Goal: Task Accomplishment & Management: Manage account settings

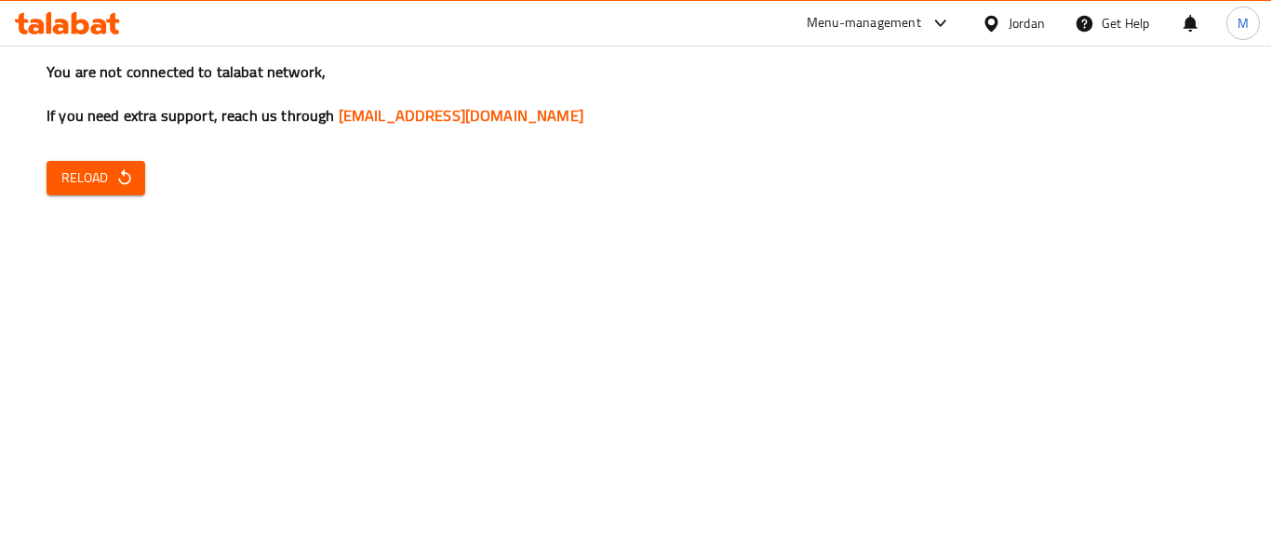
click at [113, 167] on span "Reload" at bounding box center [95, 178] width 69 height 23
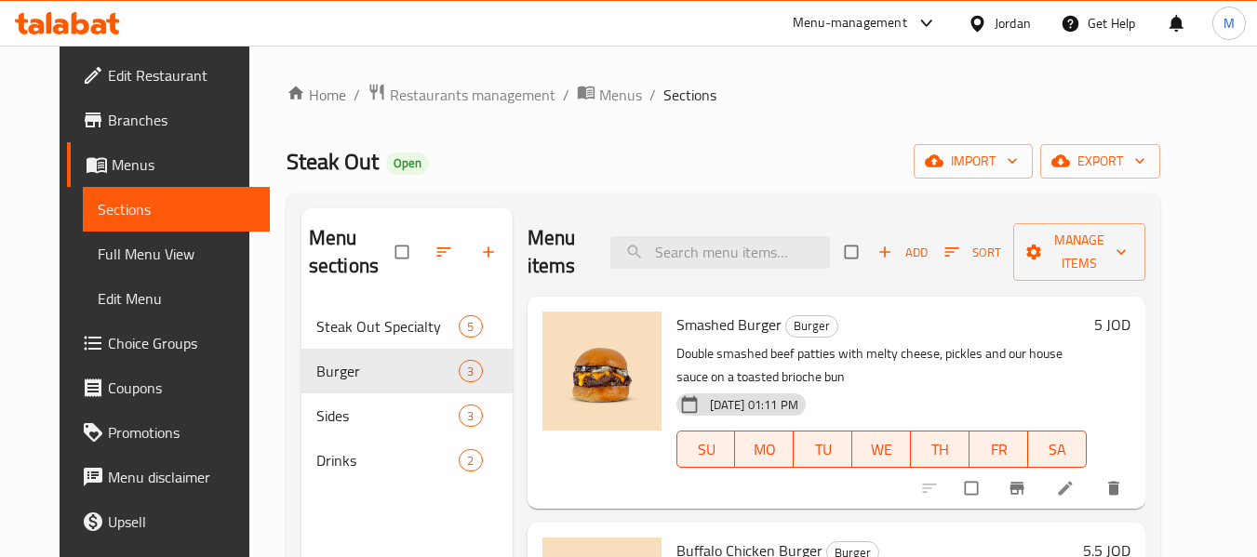
click at [978, 30] on icon at bounding box center [976, 23] width 13 height 16
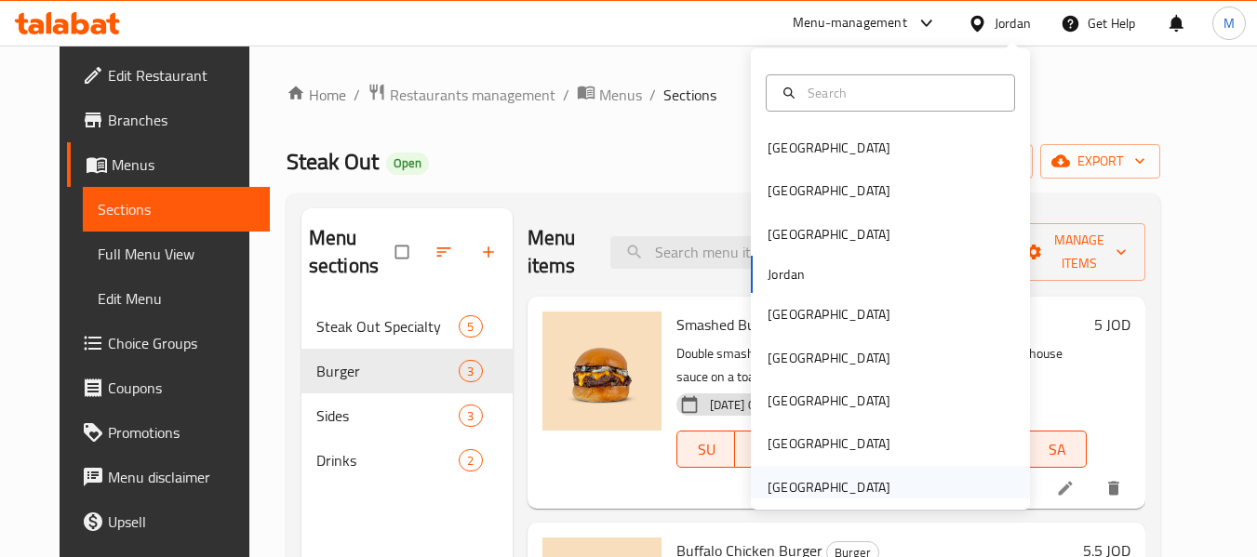
click at [864, 495] on div "United Arab Emirates" at bounding box center [828, 487] width 123 height 20
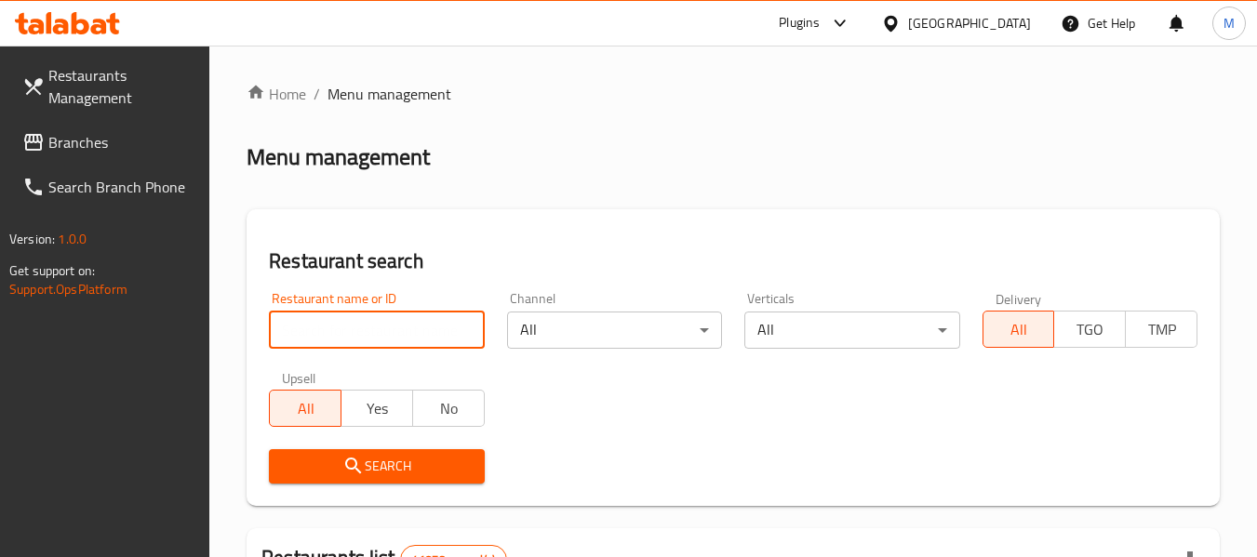
paste input "Petals Blooms"
type input "Petals Blooms"
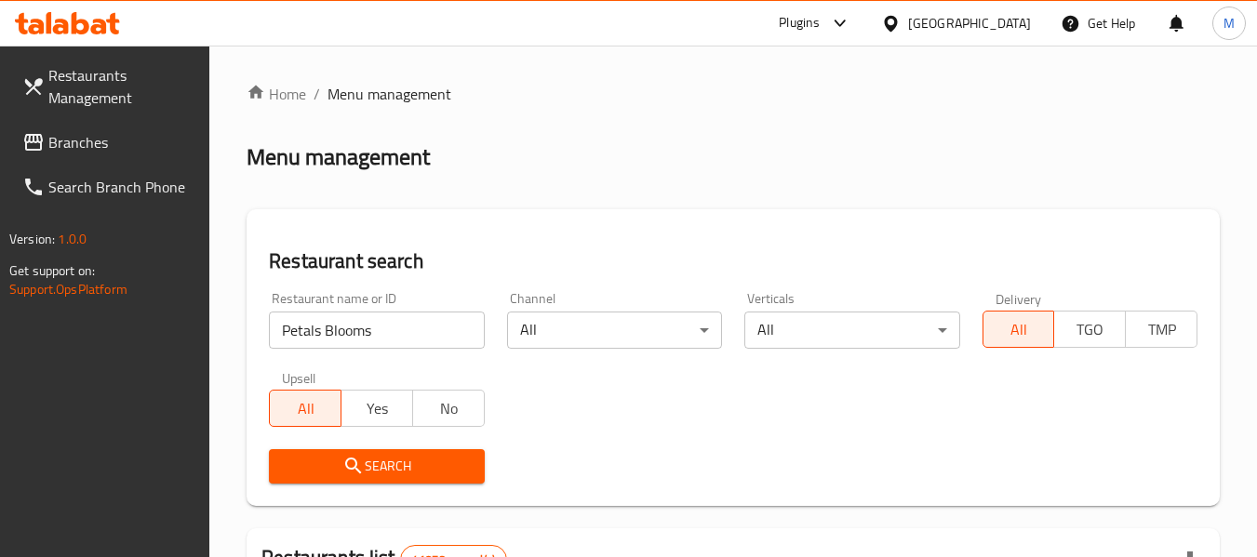
click at [377, 465] on span "Search" at bounding box center [376, 466] width 185 height 23
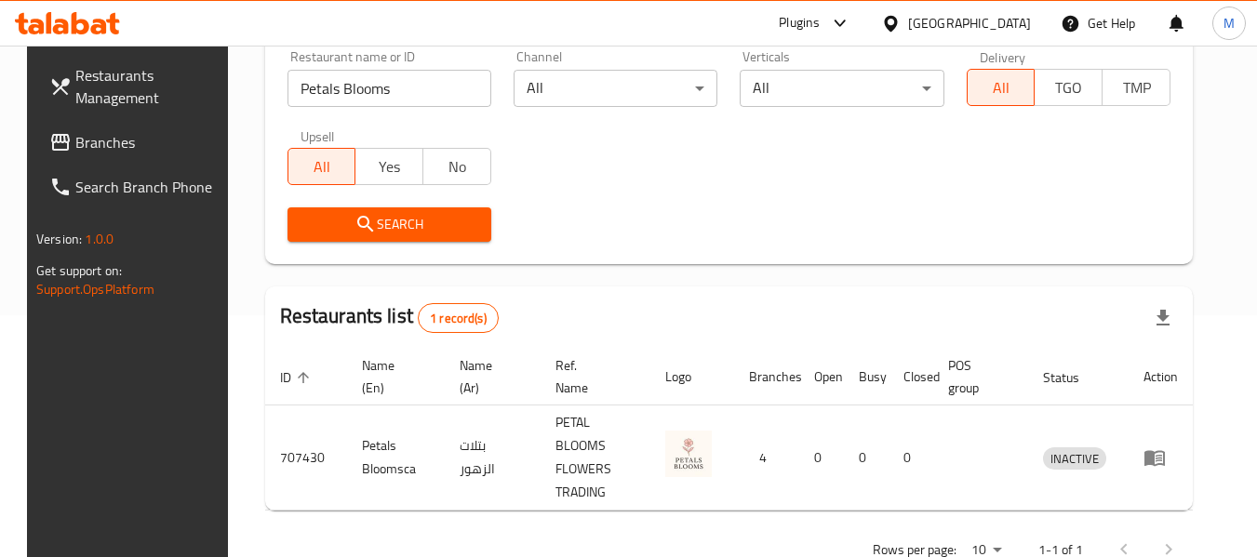
scroll to position [273, 0]
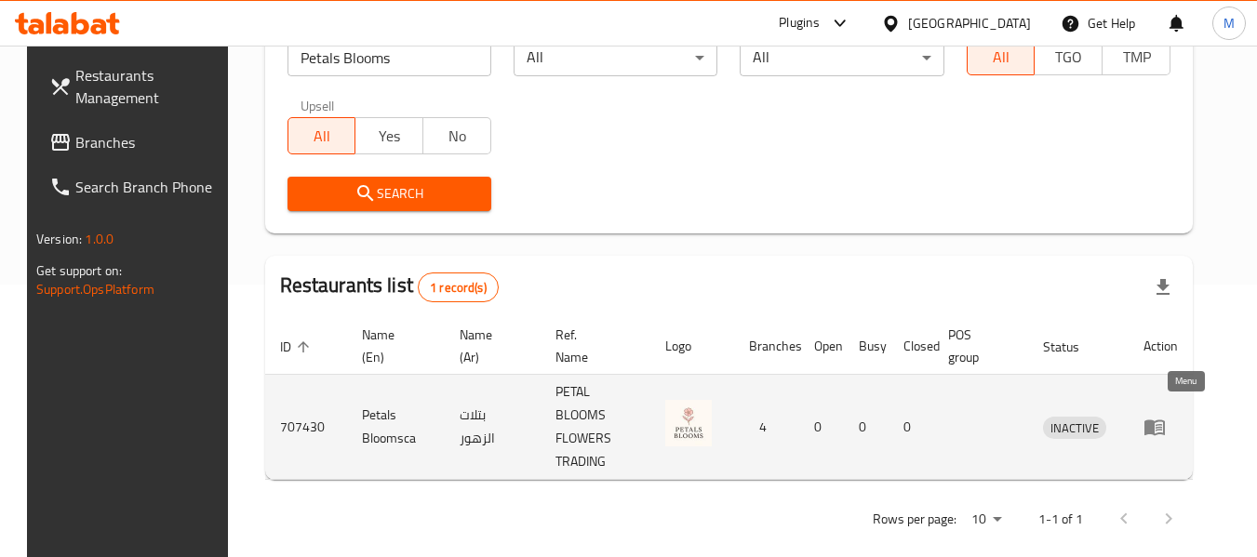
click at [1165, 420] on icon "enhanced table" at bounding box center [1154, 428] width 20 height 16
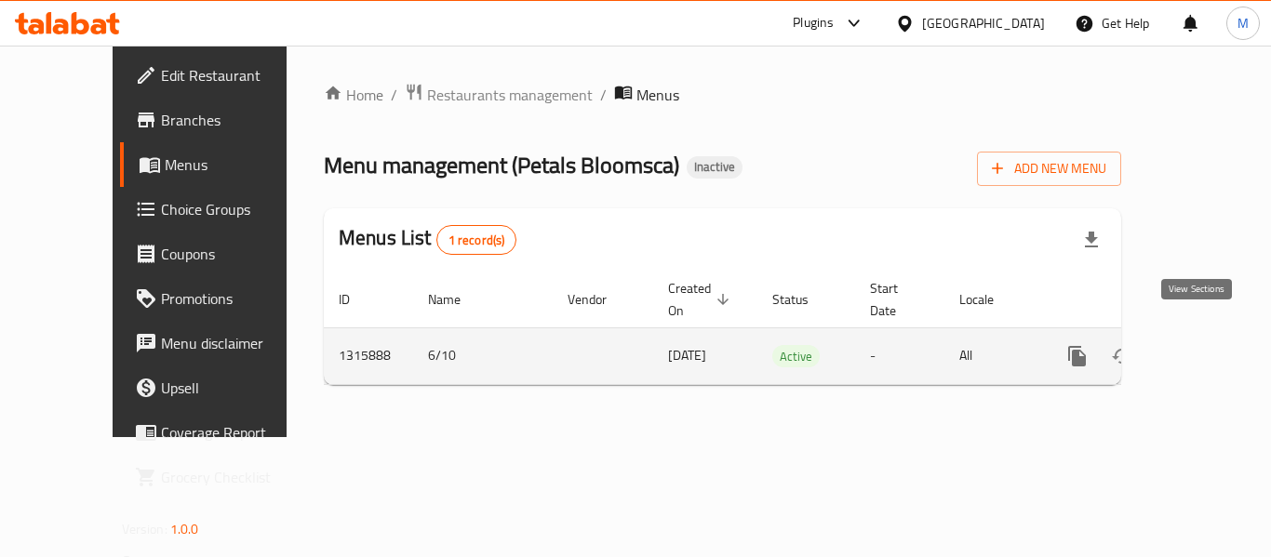
click at [1200, 345] on icon "enhanced table" at bounding box center [1211, 356] width 22 height 22
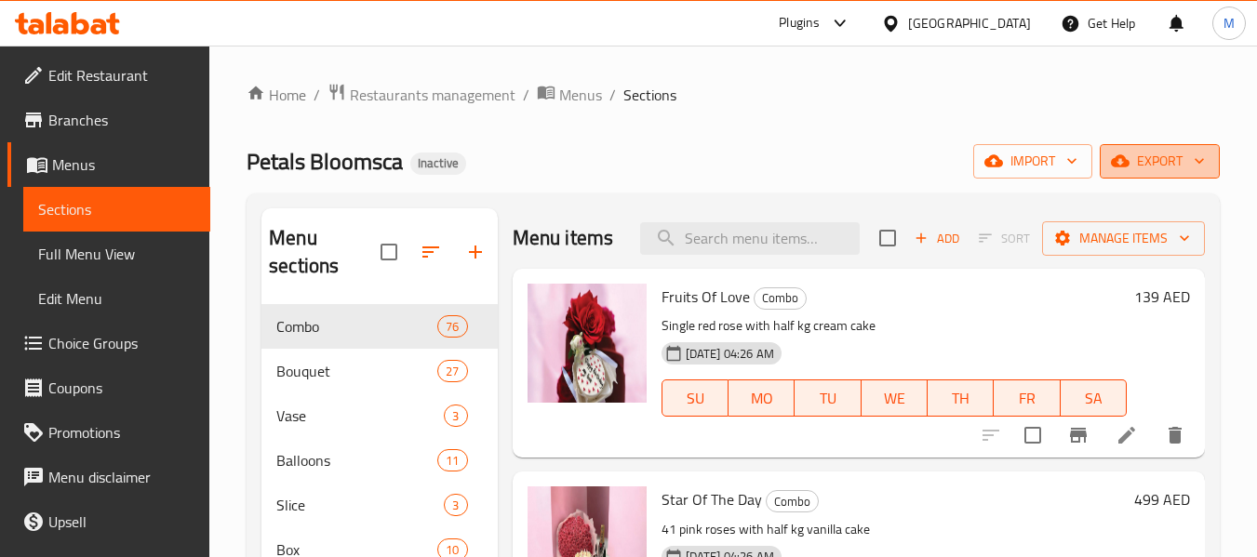
click at [1177, 169] on span "export" at bounding box center [1159, 161] width 90 height 23
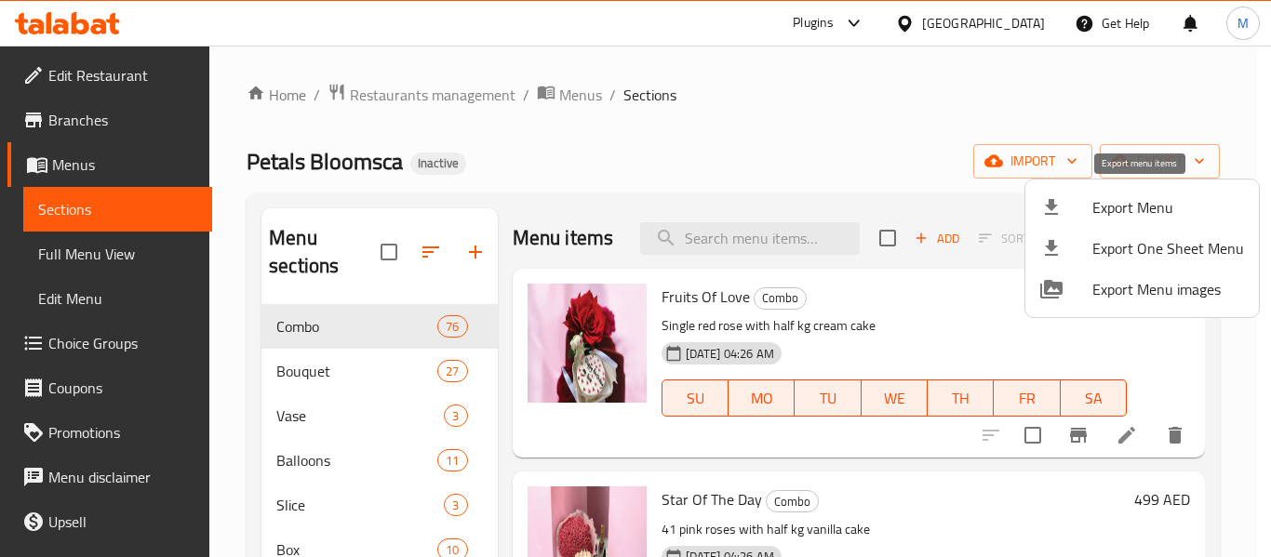
click at [1135, 208] on span "Export Menu" at bounding box center [1168, 207] width 152 height 22
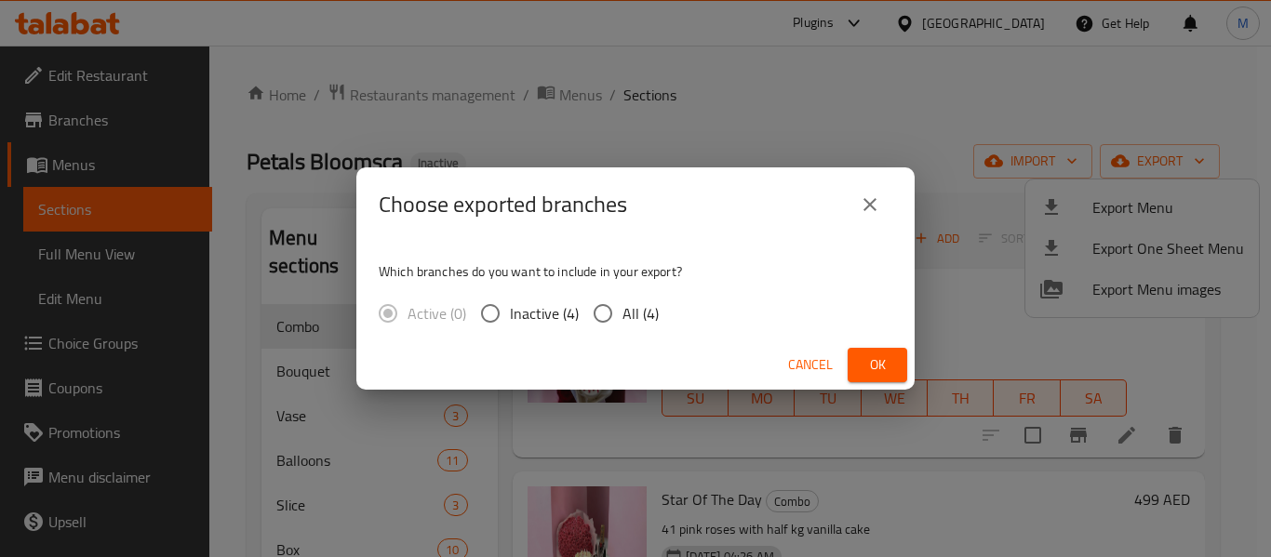
click at [630, 322] on span "All (4)" at bounding box center [640, 313] width 36 height 22
click at [622, 322] on input "All (4)" at bounding box center [602, 313] width 39 height 39
radio input "true"
click at [848, 364] on button "Ok" at bounding box center [877, 365] width 60 height 34
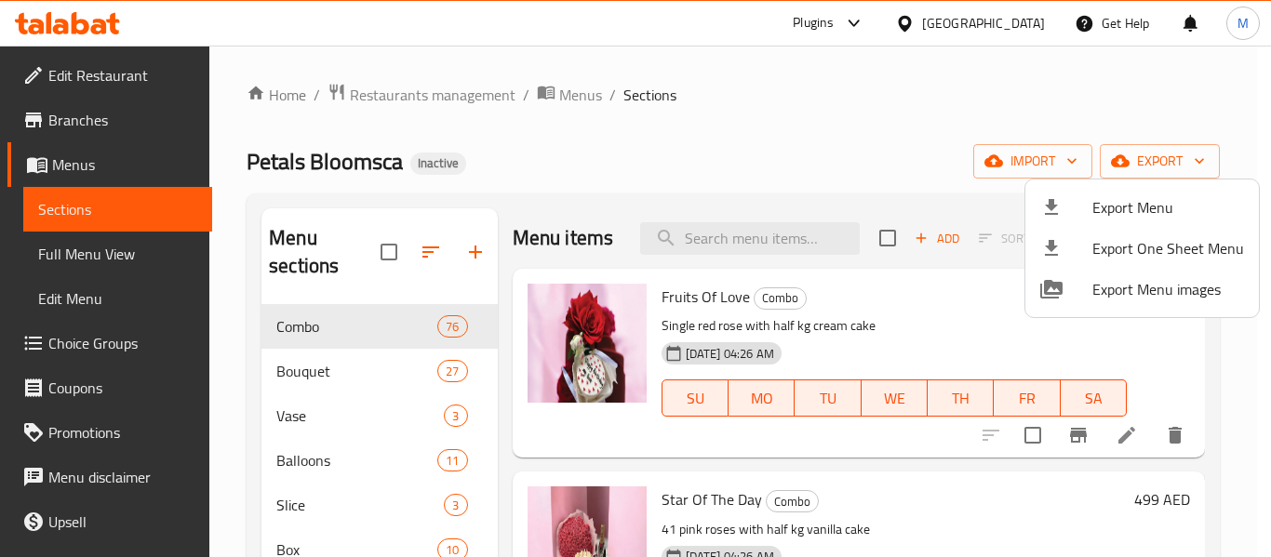
click at [366, 375] on div at bounding box center [635, 278] width 1271 height 557
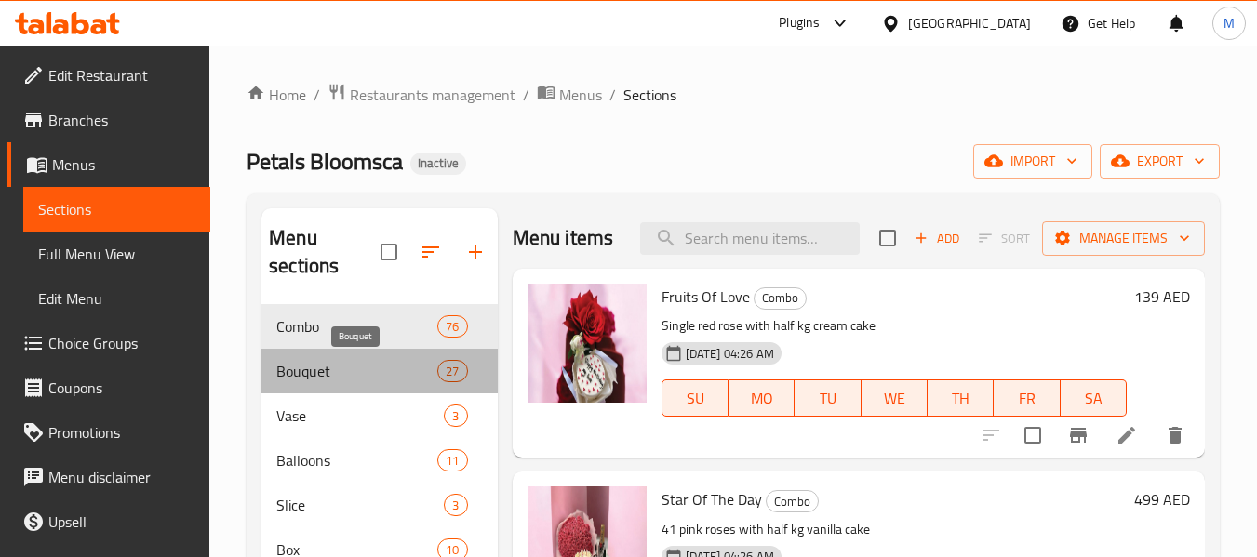
click at [366, 375] on span "Bouquet" at bounding box center [356, 371] width 161 height 22
click at [333, 472] on div "Balloons 11" at bounding box center [378, 460] width 235 height 45
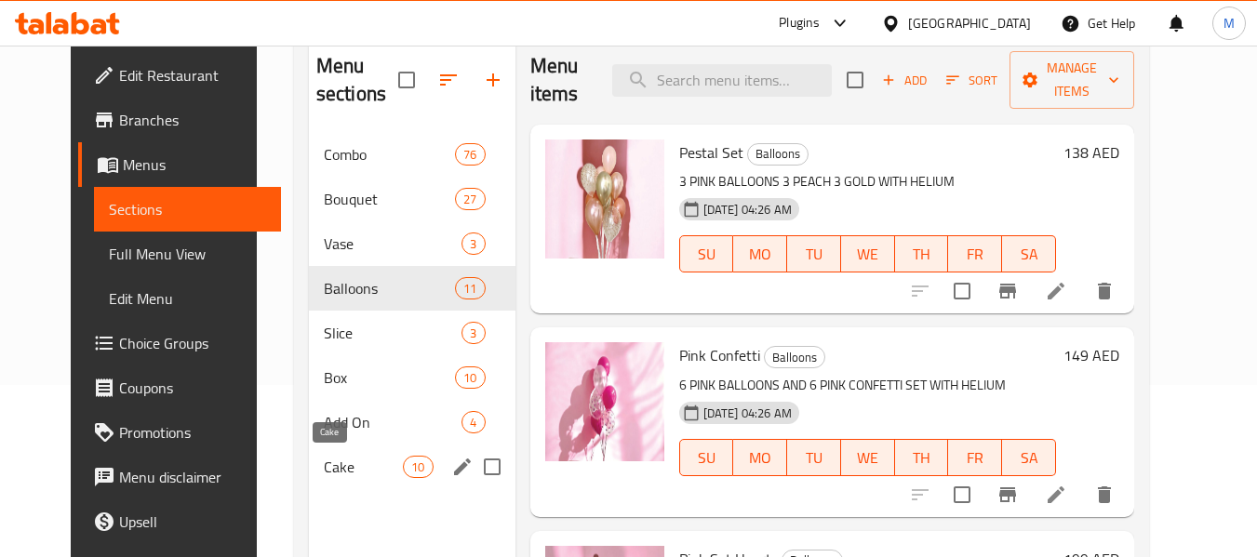
scroll to position [186, 0]
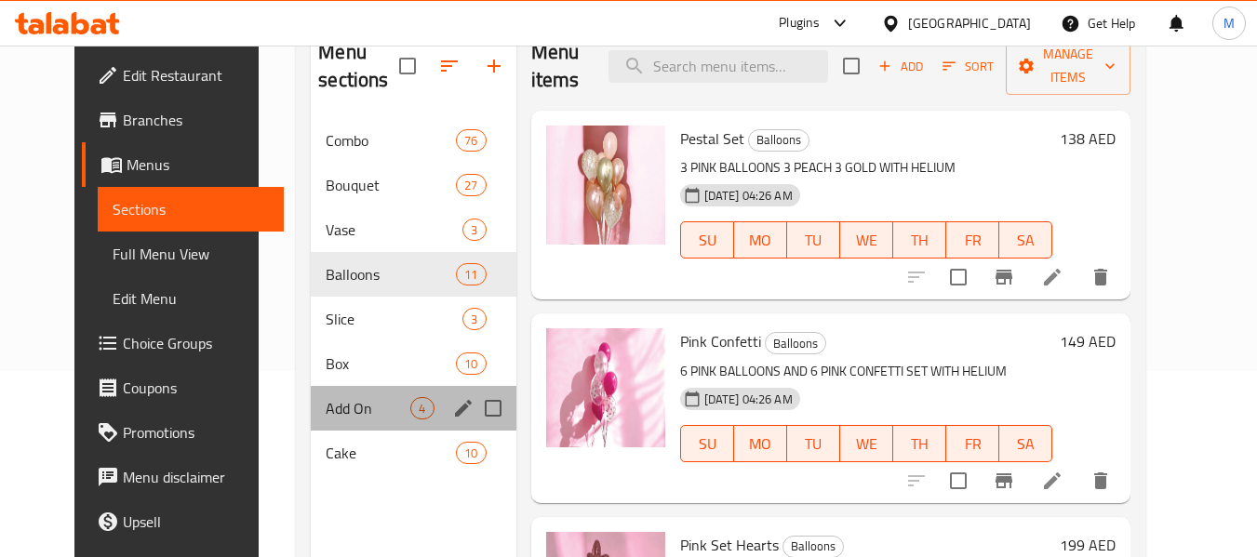
click at [311, 426] on div "Add On 4" at bounding box center [413, 408] width 205 height 45
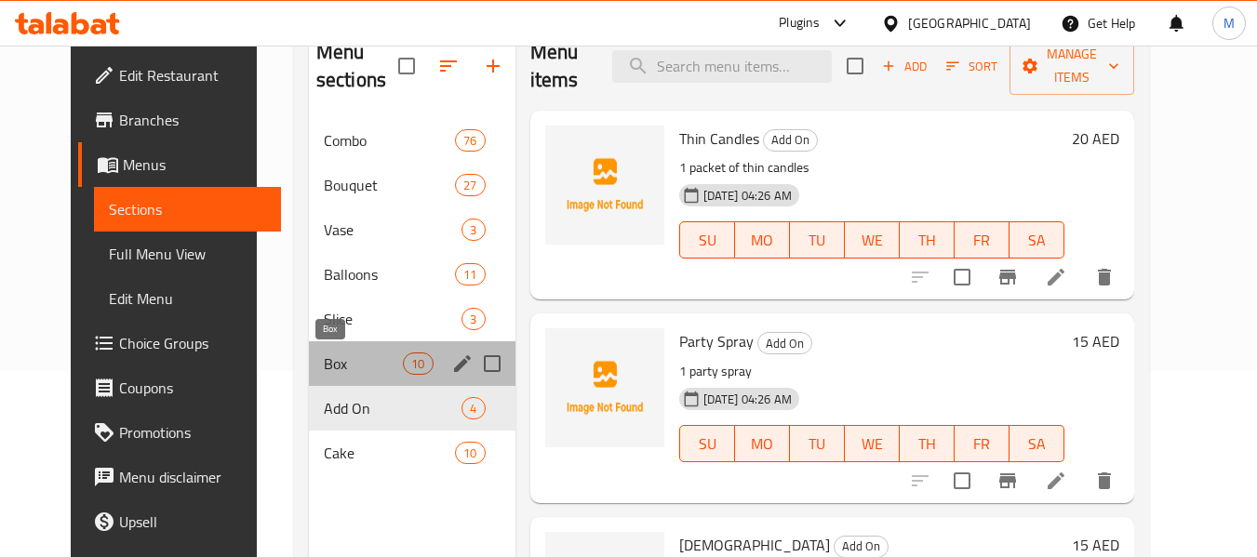
click at [324, 363] on span "Box" at bounding box center [363, 364] width 79 height 22
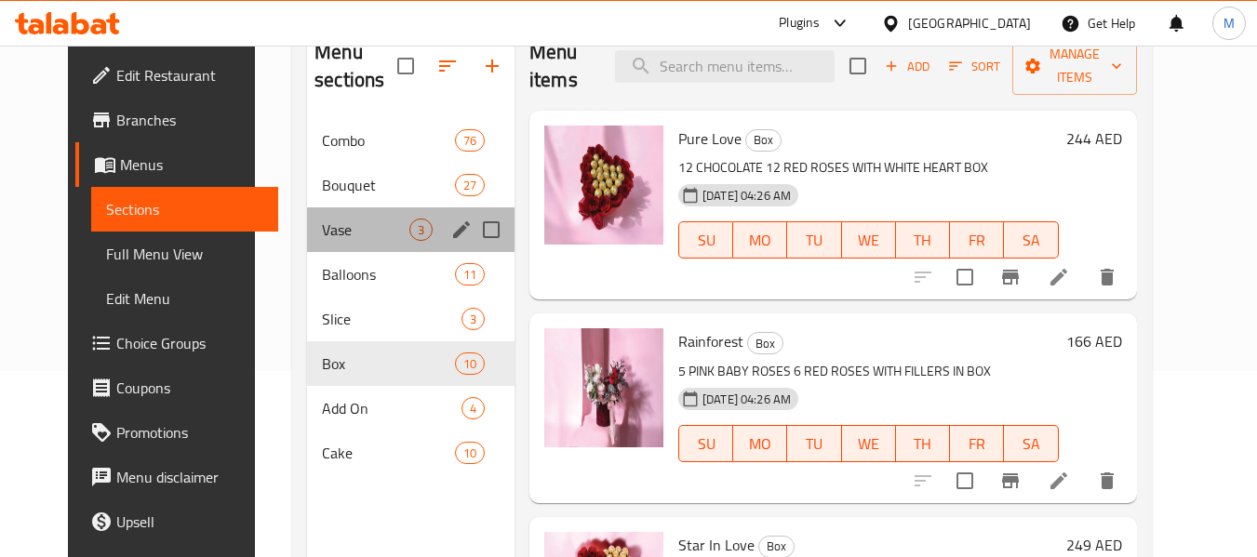
click at [313, 216] on div "Vase 3" at bounding box center [410, 229] width 207 height 45
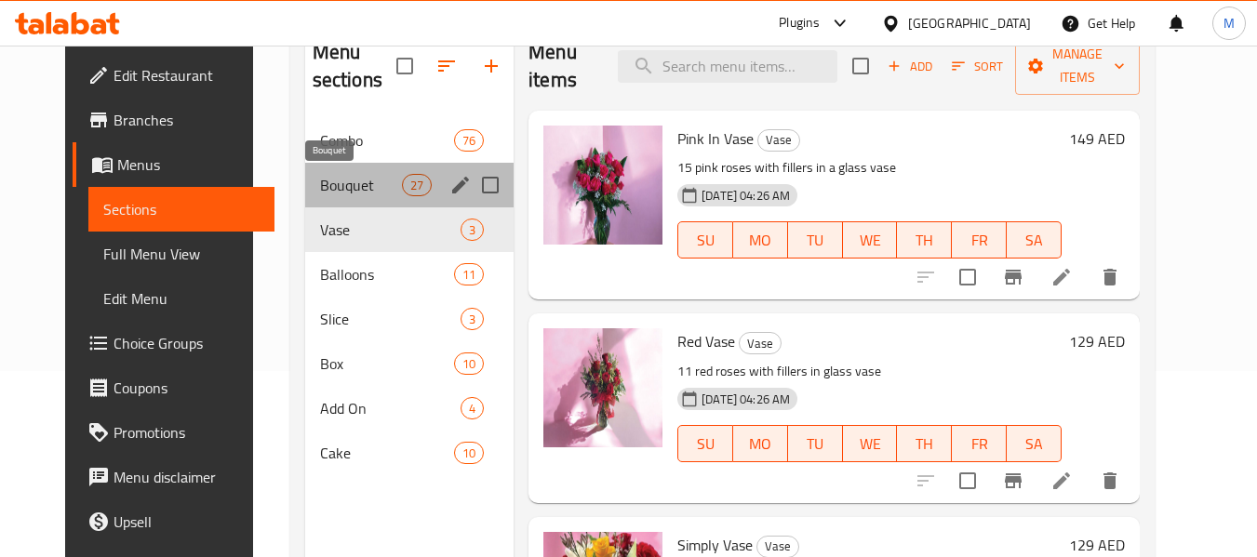
click at [341, 176] on span "Bouquet" at bounding box center [361, 185] width 82 height 22
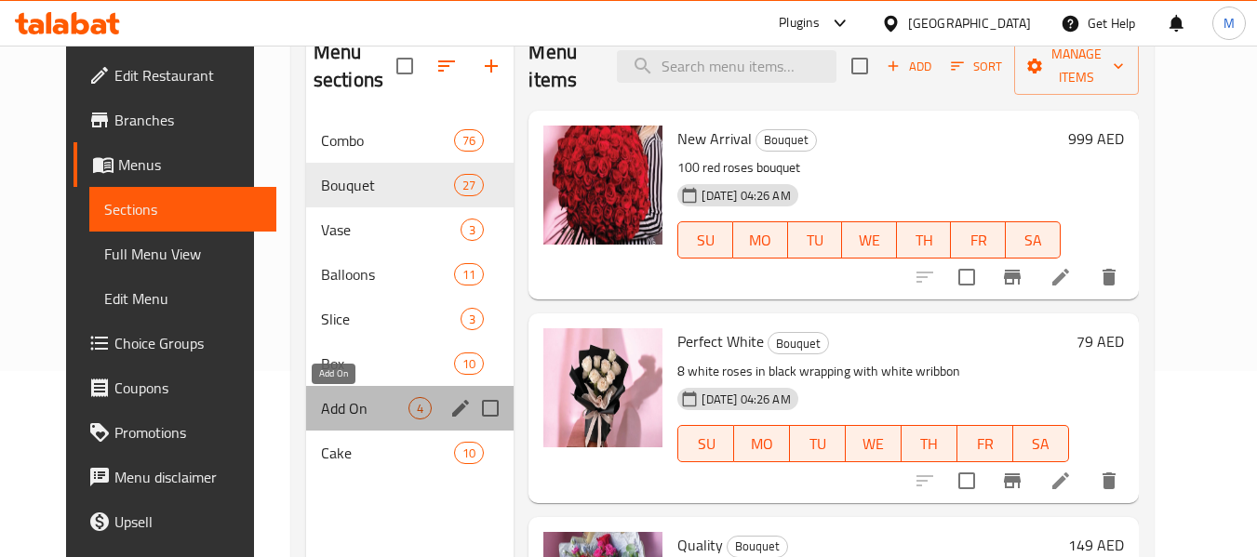
click at [324, 401] on span "Add On" at bounding box center [365, 408] width 88 height 22
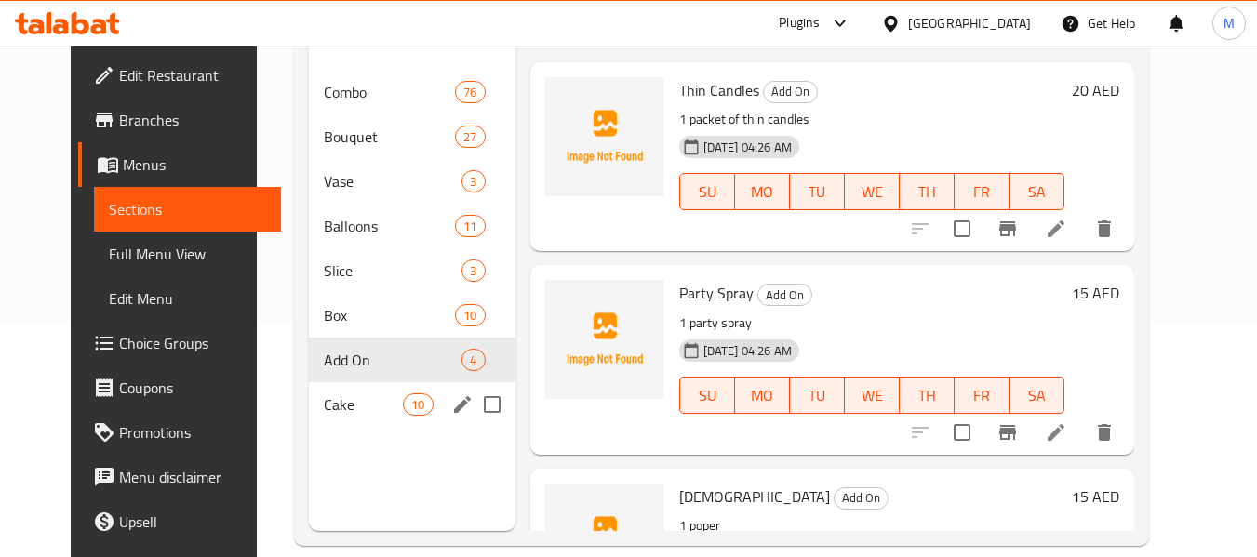
scroll to position [260, 0]
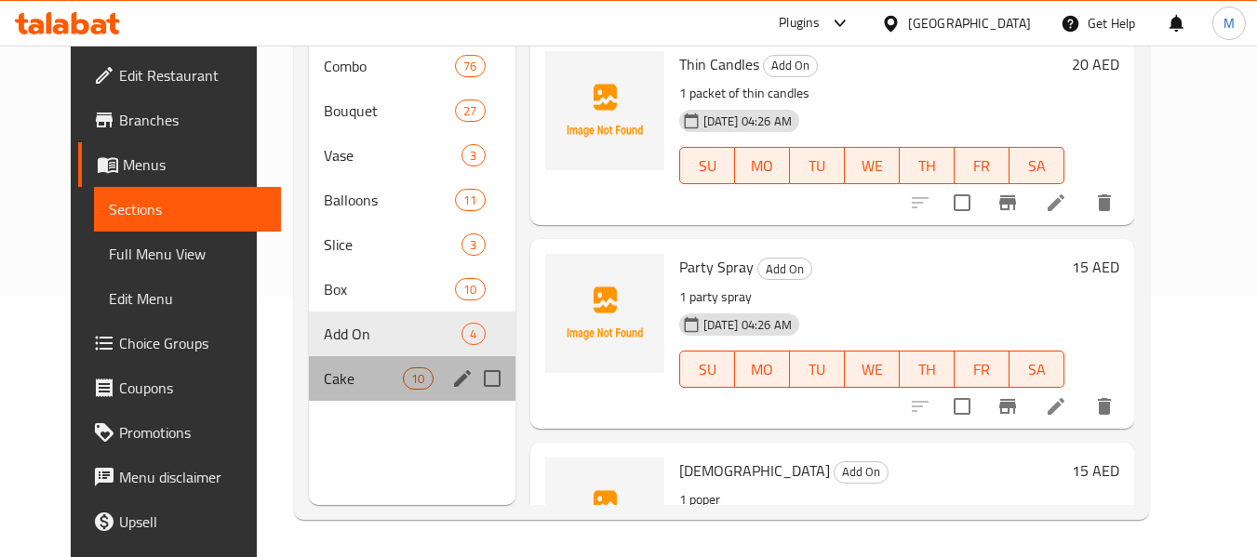
click at [310, 361] on div "Cake 10" at bounding box center [412, 378] width 207 height 45
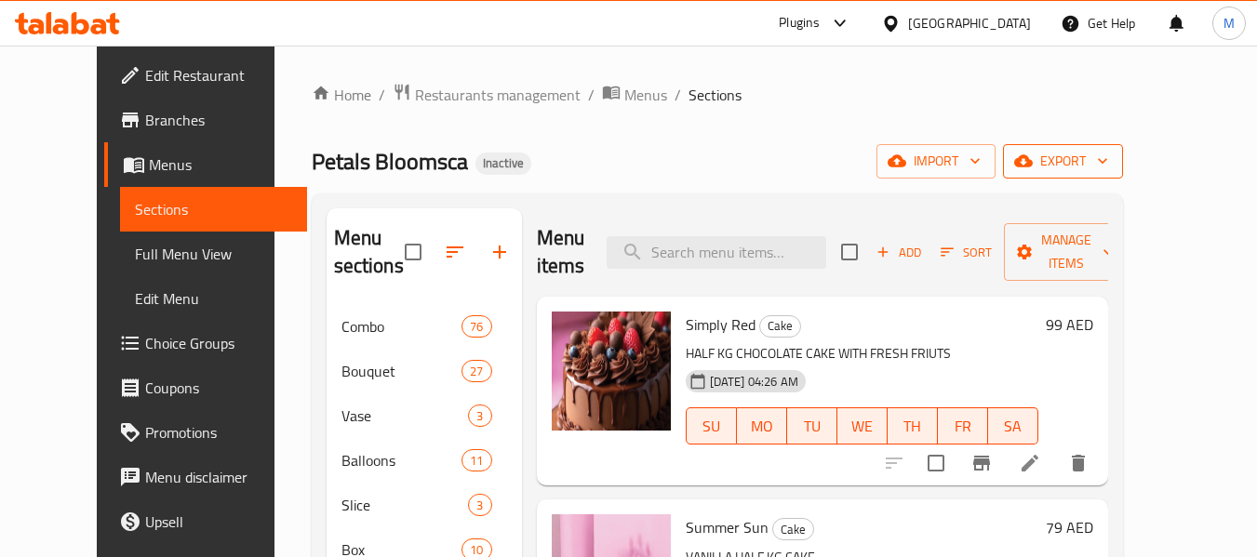
click at [1108, 153] on span "export" at bounding box center [1063, 161] width 90 height 23
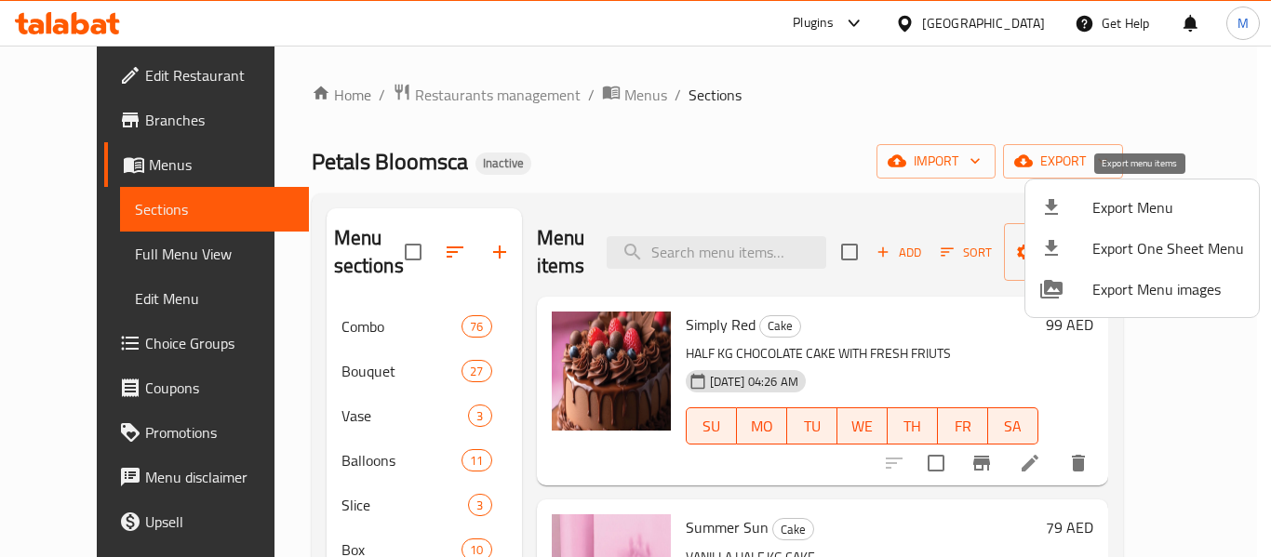
click at [1111, 199] on span "Export Menu" at bounding box center [1168, 207] width 152 height 22
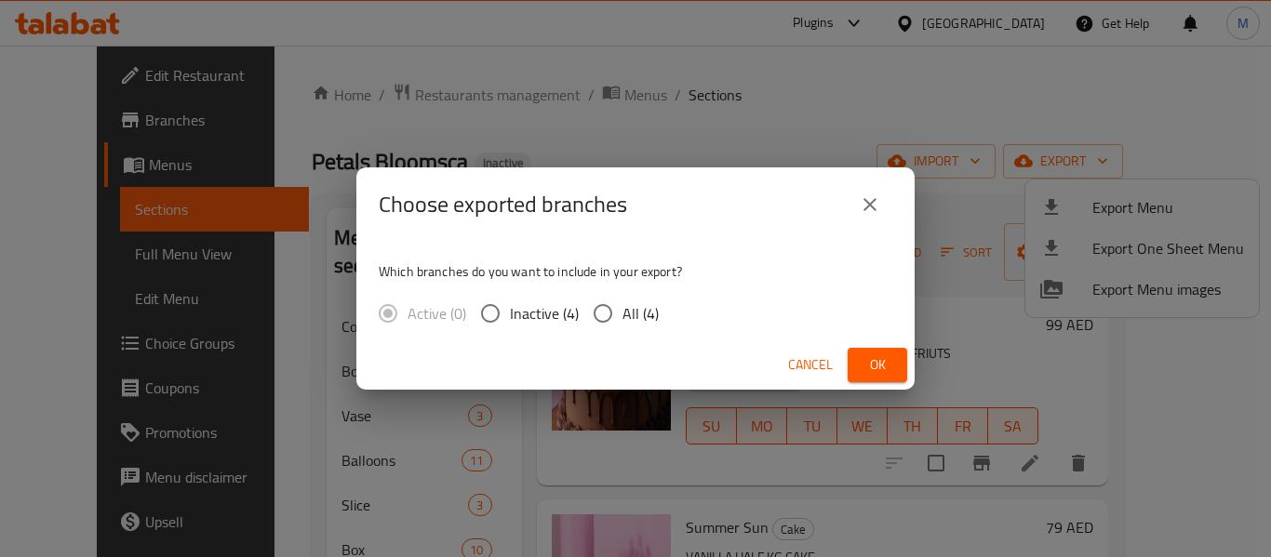
click at [606, 324] on input "All (4)" at bounding box center [602, 313] width 39 height 39
radio input "true"
drag, startPoint x: 884, startPoint y: 376, endPoint x: 876, endPoint y: 32, distance: 344.3
click at [885, 376] on span "Ok" at bounding box center [877, 364] width 30 height 23
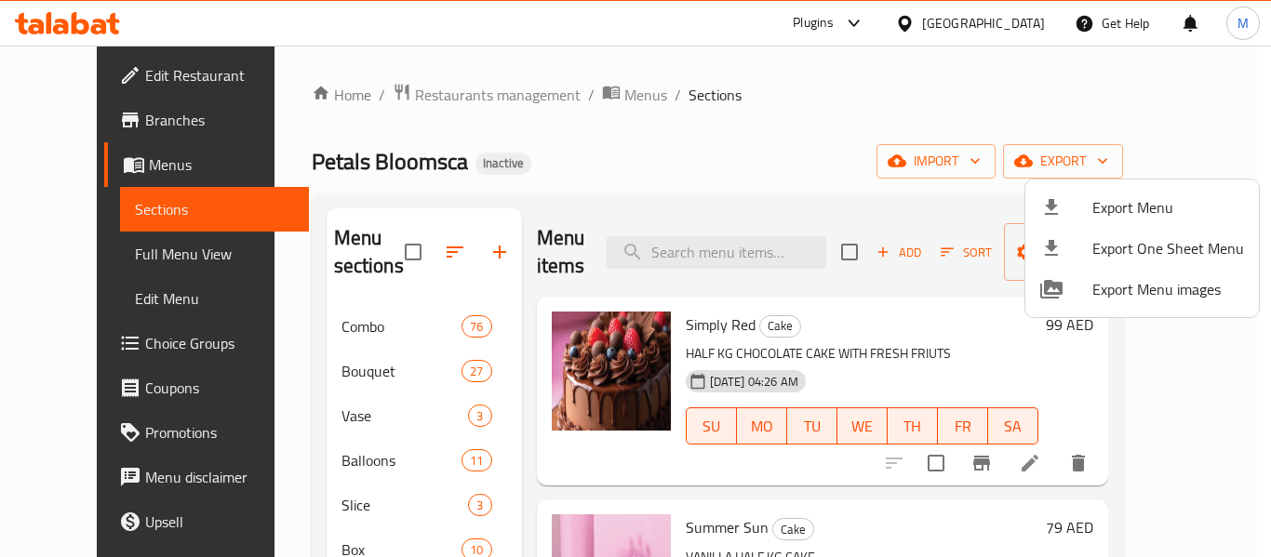
click at [1127, 202] on span "Export Menu" at bounding box center [1168, 207] width 152 height 22
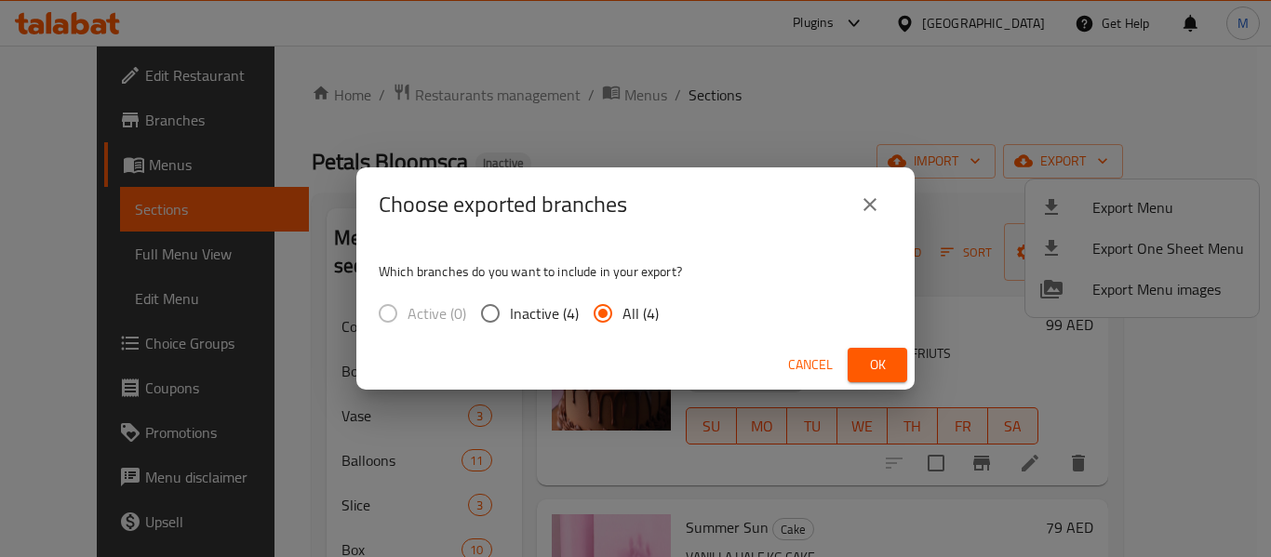
click at [612, 313] on input "All (4)" at bounding box center [602, 313] width 39 height 39
click at [885, 365] on span "Ok" at bounding box center [877, 364] width 30 height 23
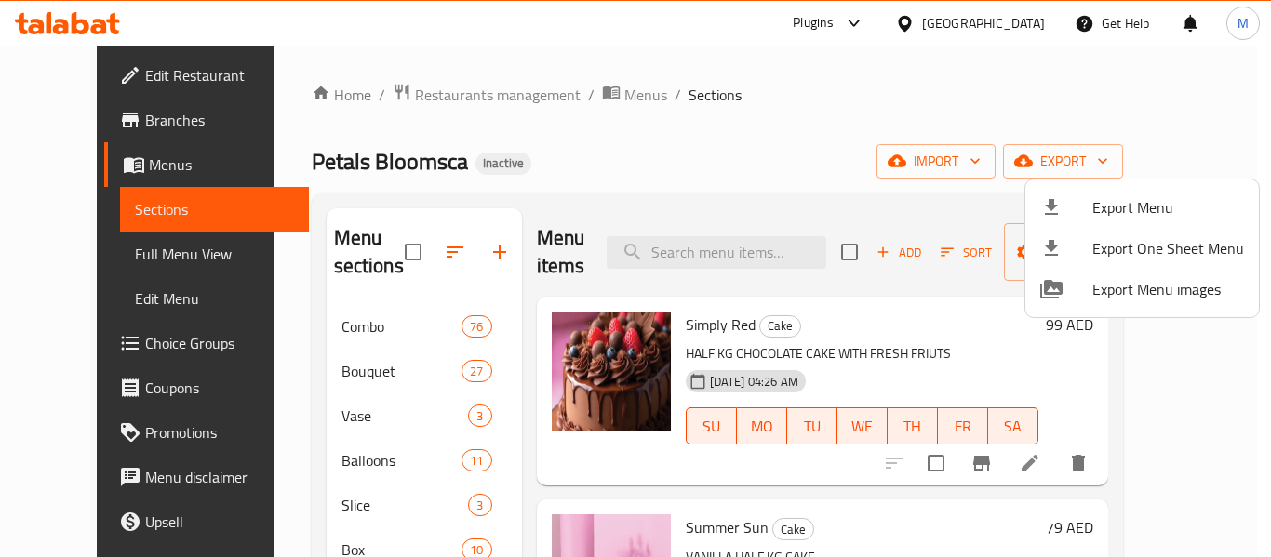
click at [81, 73] on div at bounding box center [635, 278] width 1271 height 557
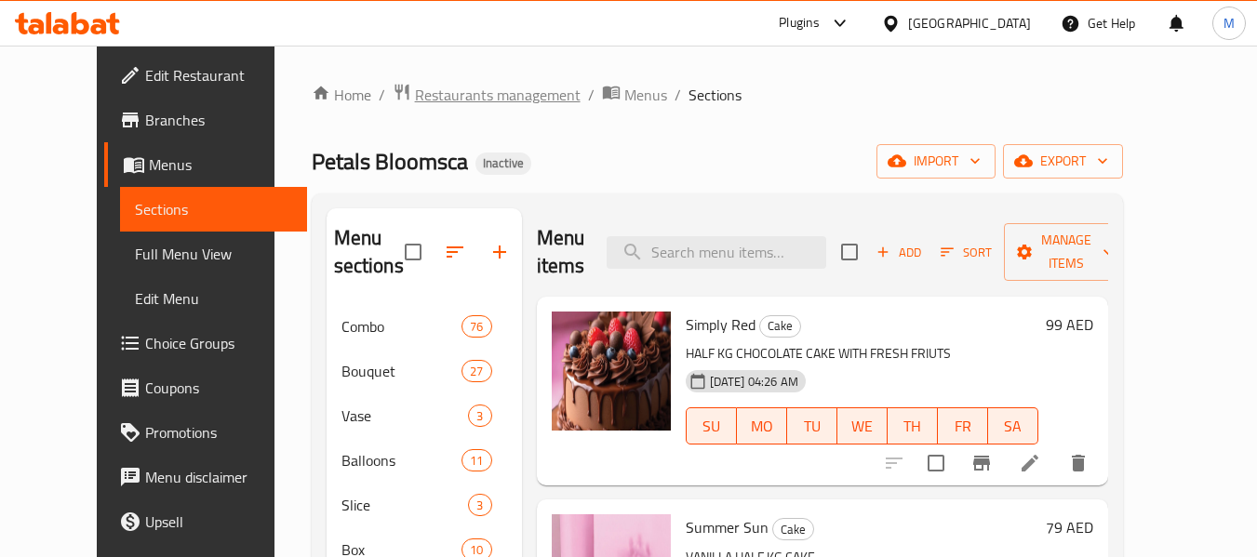
click at [439, 90] on span "Restaurants management" at bounding box center [498, 95] width 166 height 22
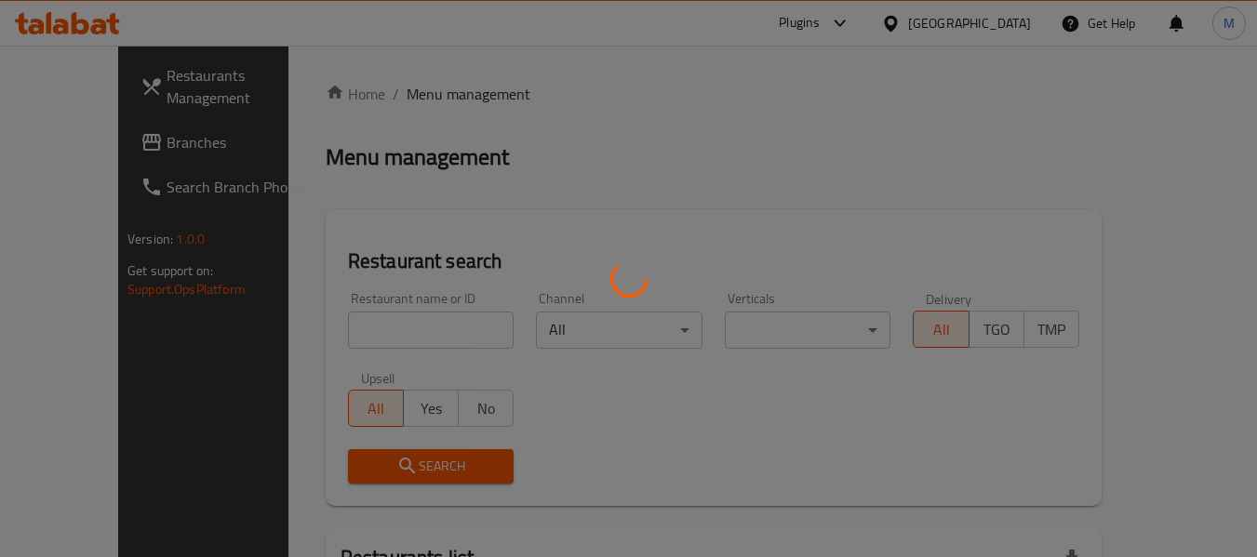
click at [372, 335] on div at bounding box center [628, 278] width 1257 height 557
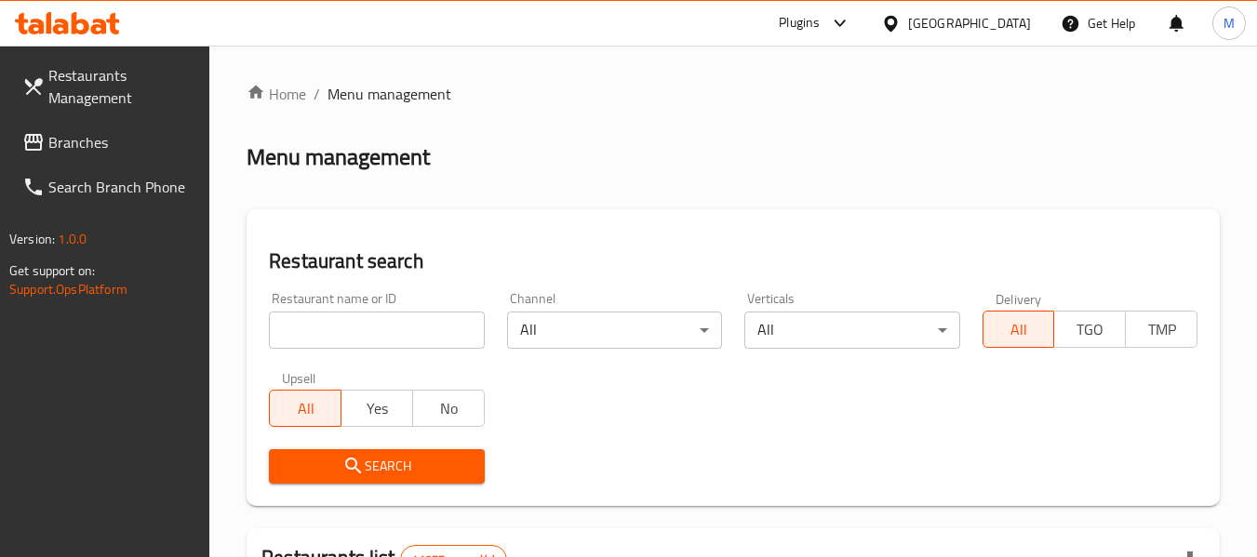
click at [372, 335] on input "search" at bounding box center [376, 330] width 215 height 37
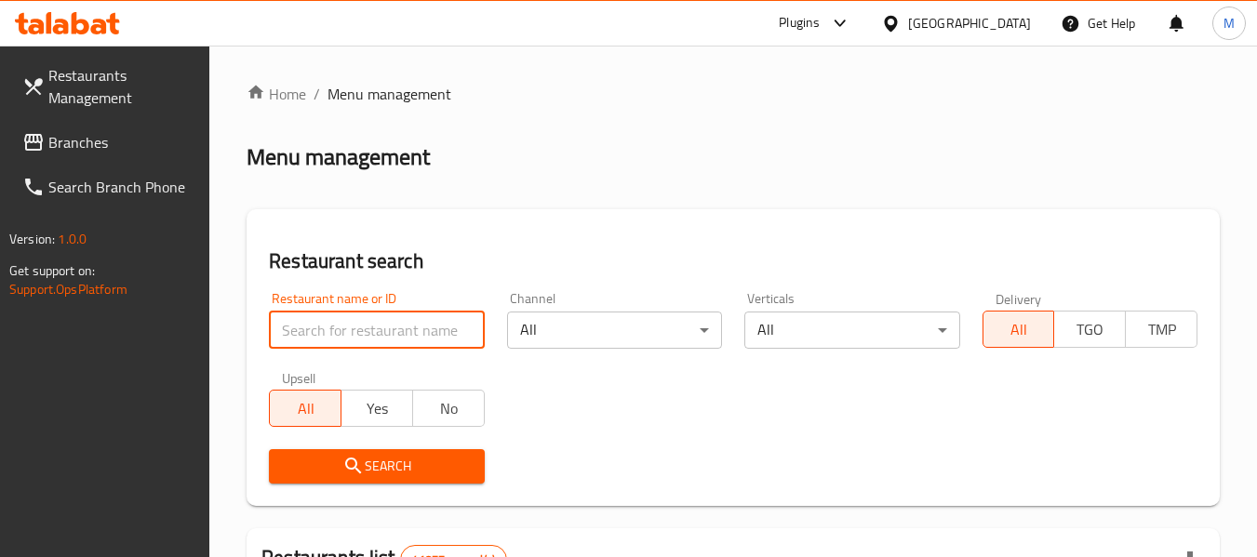
paste input "مطبخ بيت المضغوط"
type input "مطبخ بيت الم"
click button "Search" at bounding box center [376, 466] width 215 height 34
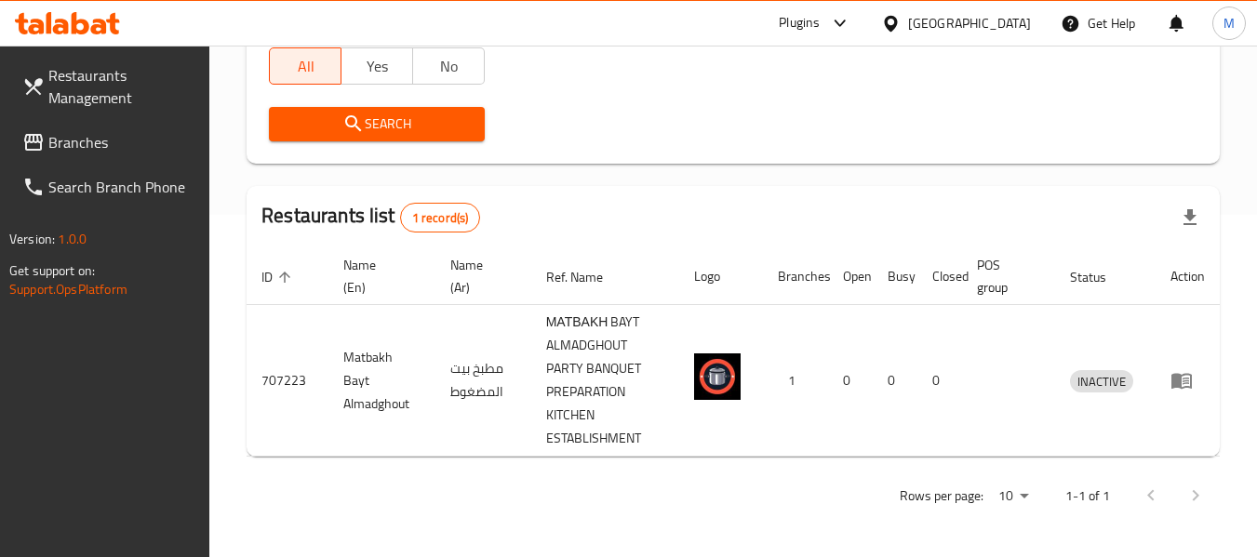
scroll to position [342, 0]
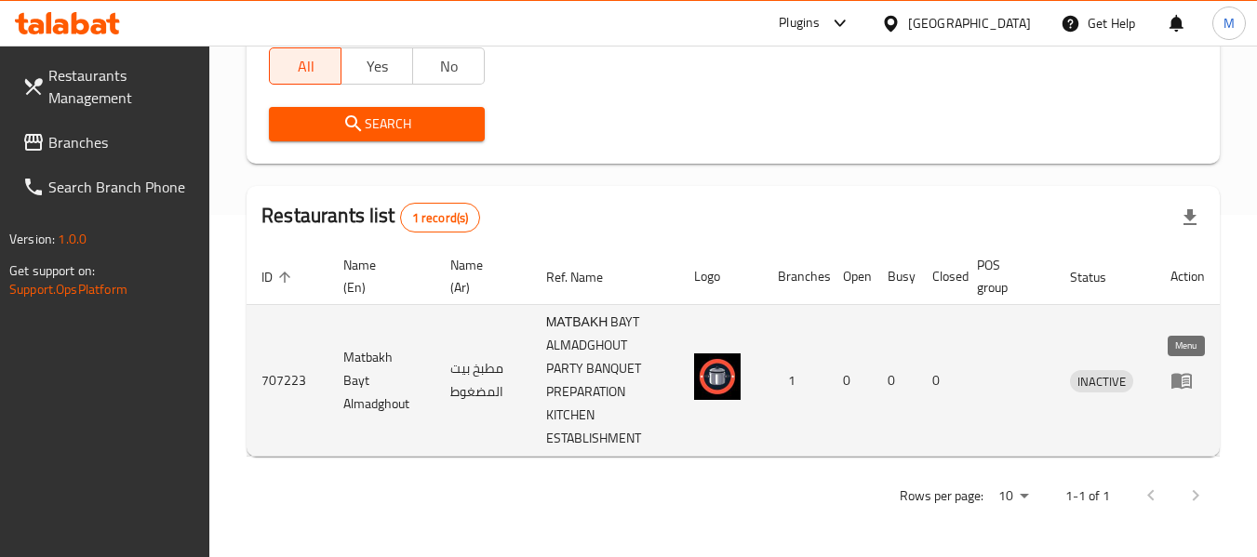
click at [1175, 380] on icon "enhanced table" at bounding box center [1181, 382] width 20 height 16
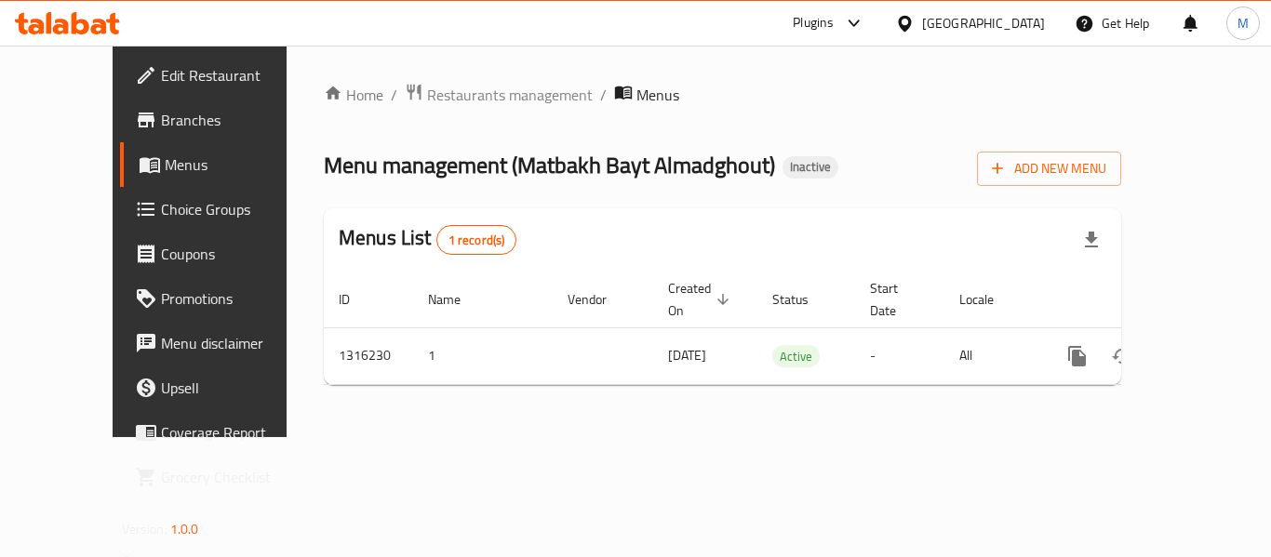
click at [161, 76] on span "Edit Restaurant" at bounding box center [235, 75] width 149 height 22
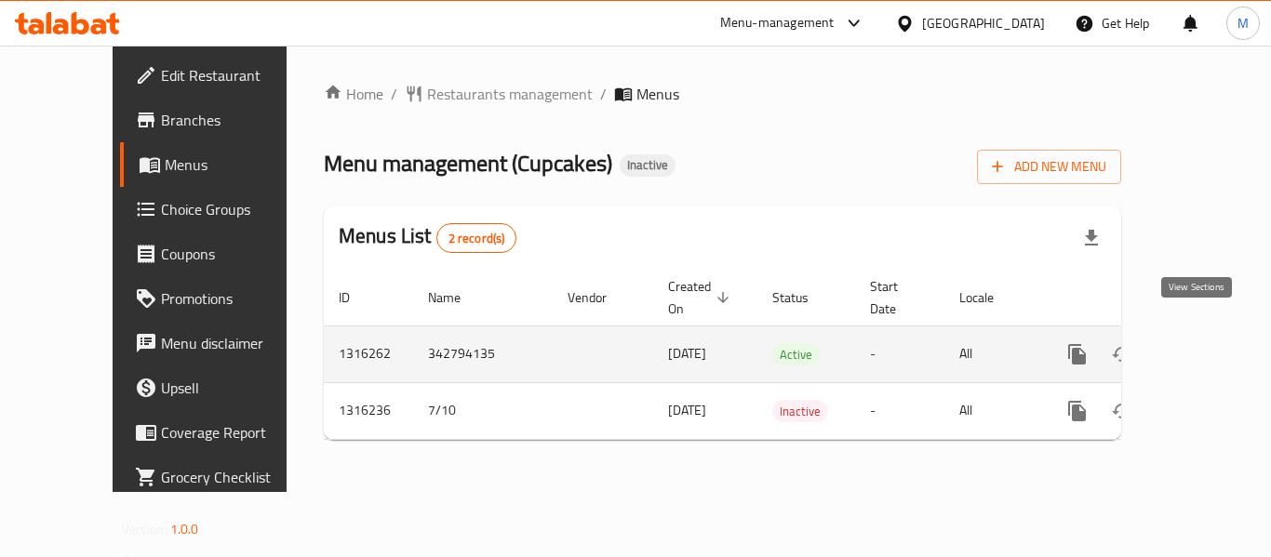
click at [1204, 346] on icon "enhanced table" at bounding box center [1211, 354] width 17 height 17
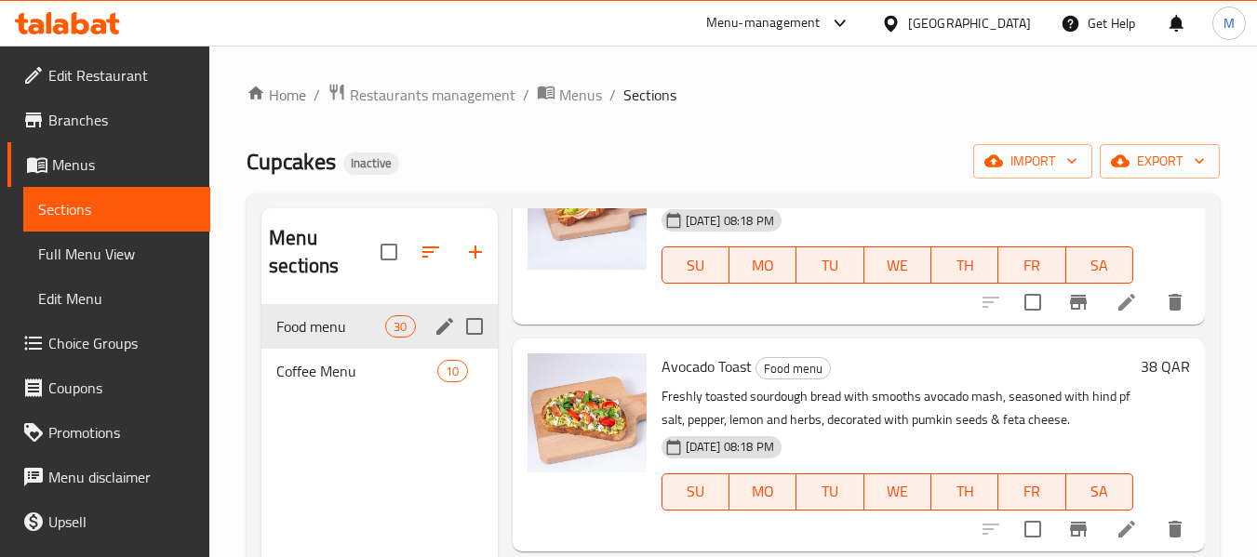
scroll to position [2977, 0]
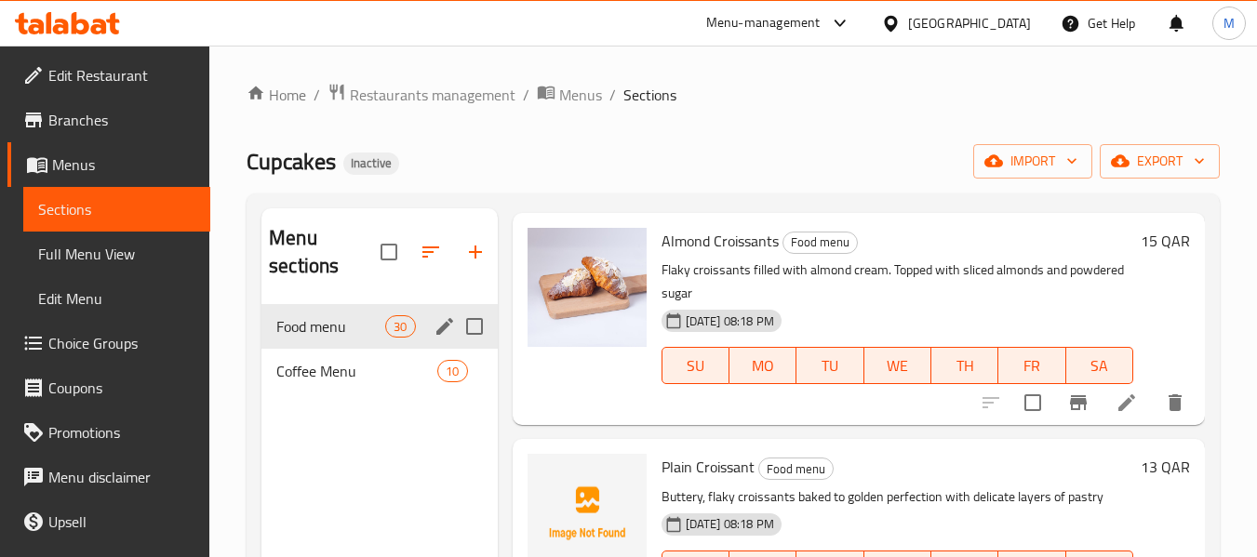
click at [315, 343] on div "Food menu 30" at bounding box center [378, 326] width 235 height 45
click at [1194, 158] on icon "button" at bounding box center [1199, 161] width 19 height 19
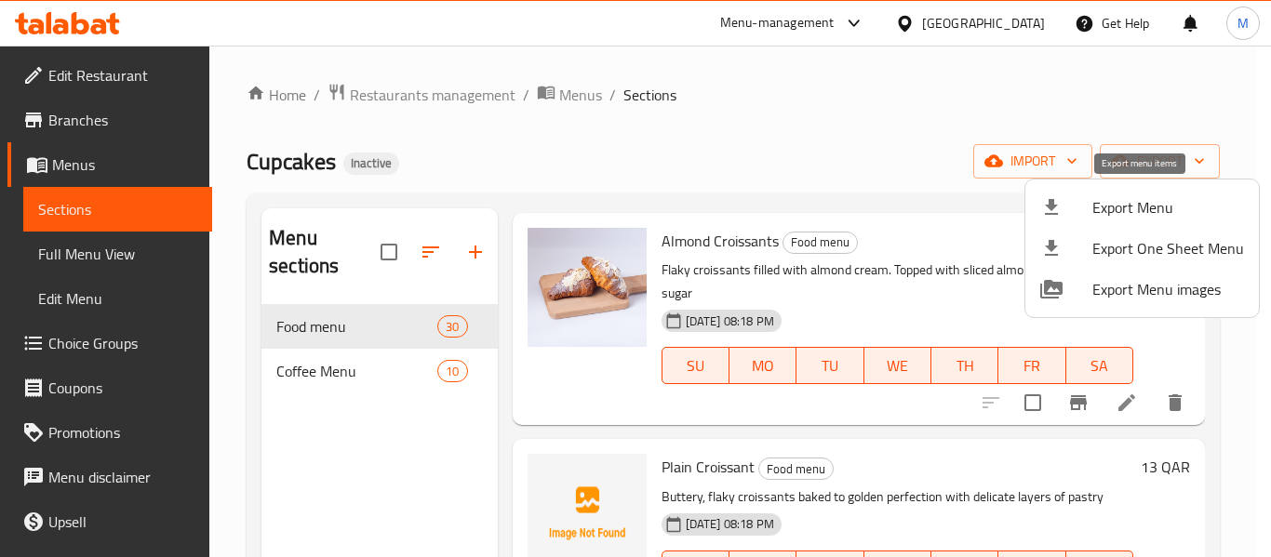
click at [1180, 199] on span "Export Menu" at bounding box center [1168, 207] width 152 height 22
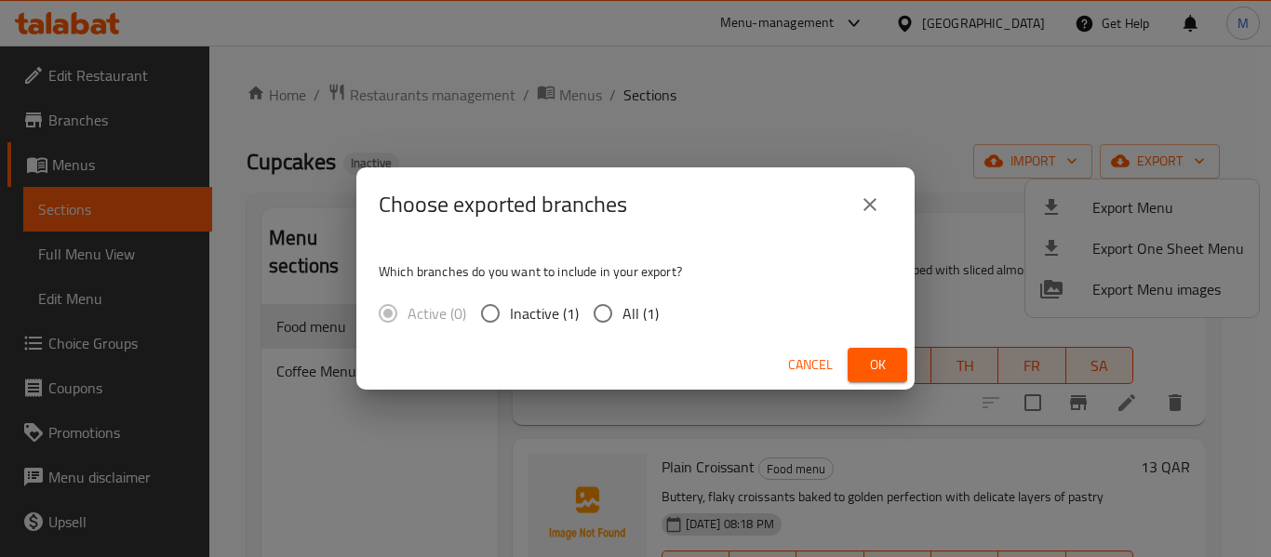
drag, startPoint x: 650, startPoint y: 317, endPoint x: 701, endPoint y: 319, distance: 51.2
click at [649, 316] on span "All (1)" at bounding box center [640, 313] width 36 height 22
click at [622, 316] on input "All (1)" at bounding box center [602, 313] width 39 height 39
radio input "true"
click at [874, 361] on span "Ok" at bounding box center [877, 364] width 30 height 23
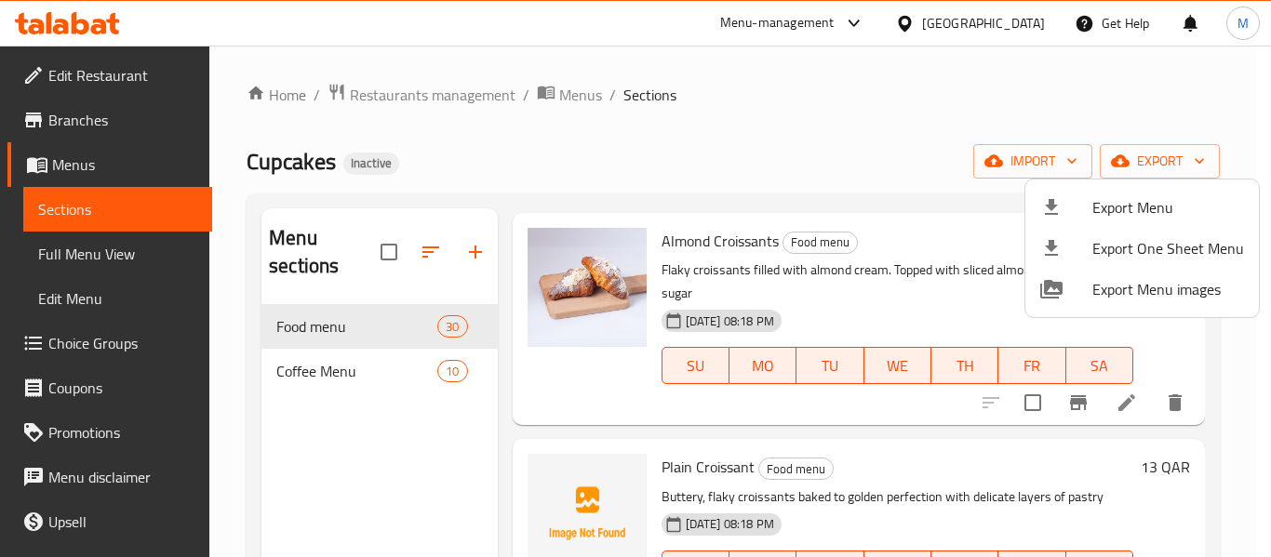
click at [1007, 20] on div at bounding box center [635, 278] width 1271 height 557
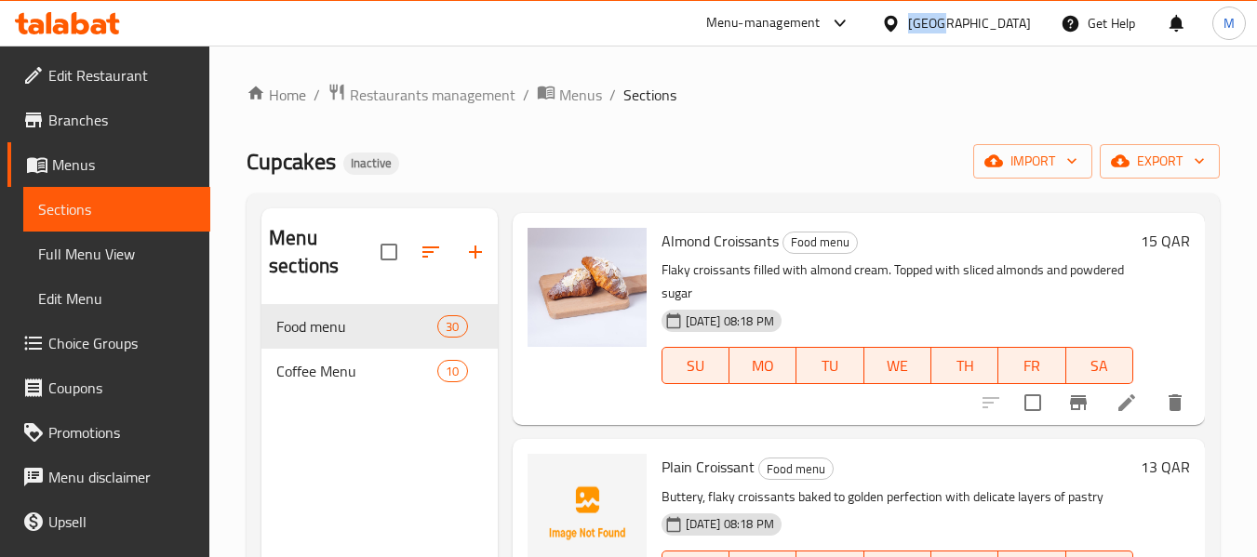
click at [1007, 20] on div "Qatar" at bounding box center [969, 23] width 123 height 20
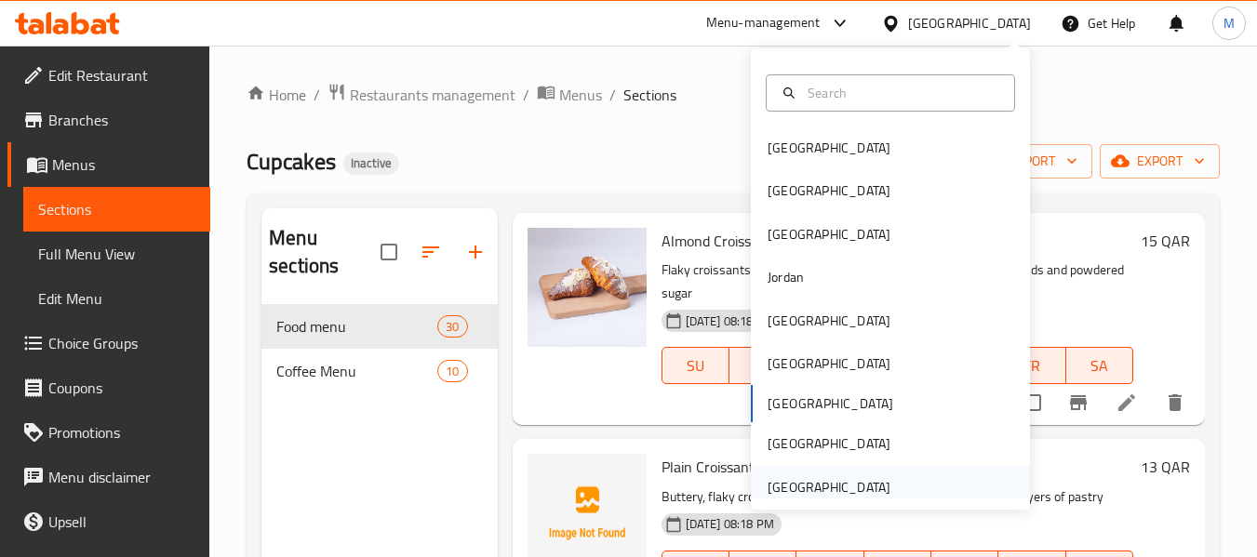
click at [830, 489] on div "[GEOGRAPHIC_DATA]" at bounding box center [828, 487] width 123 height 20
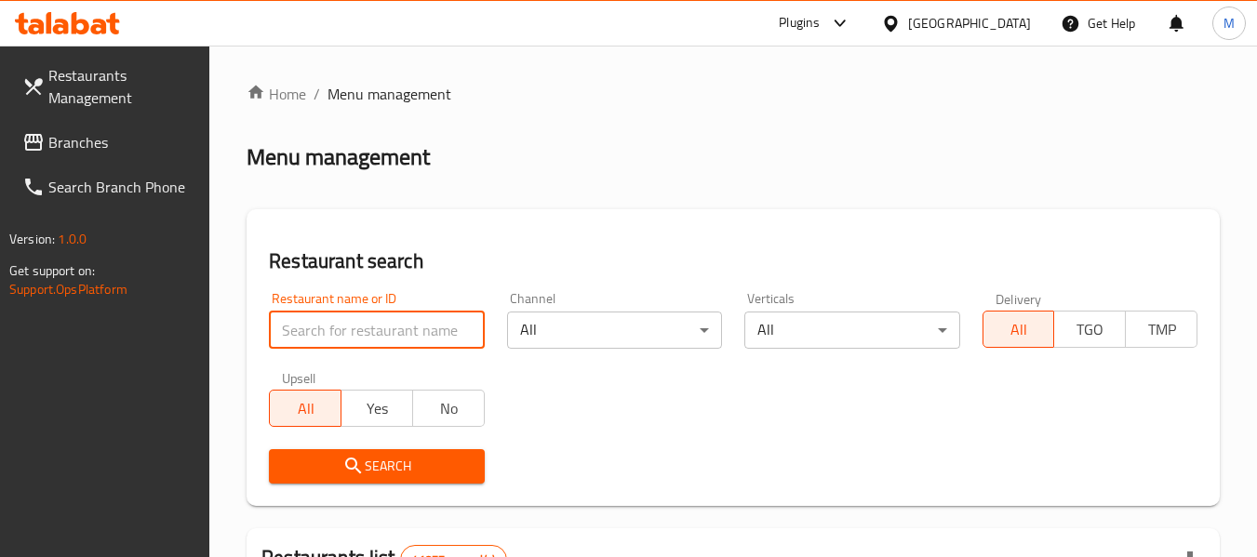
paste input "Mangoon Asian Fusion Restaurant"
type input "Mangoon Asian Fusio"
click button "Search" at bounding box center [376, 466] width 215 height 34
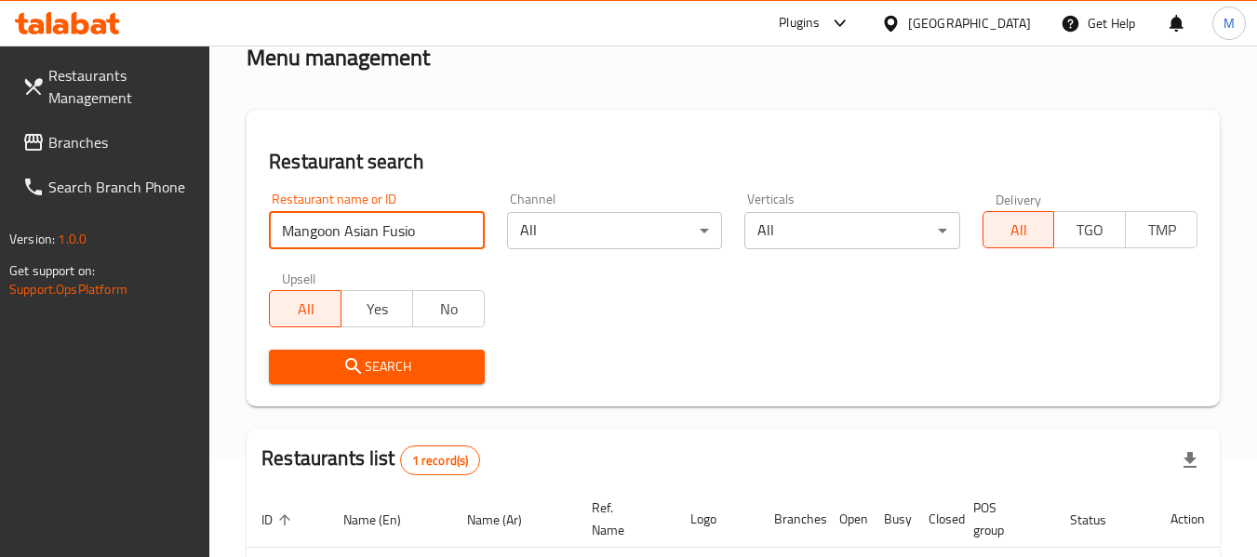
scroll to position [186, 0]
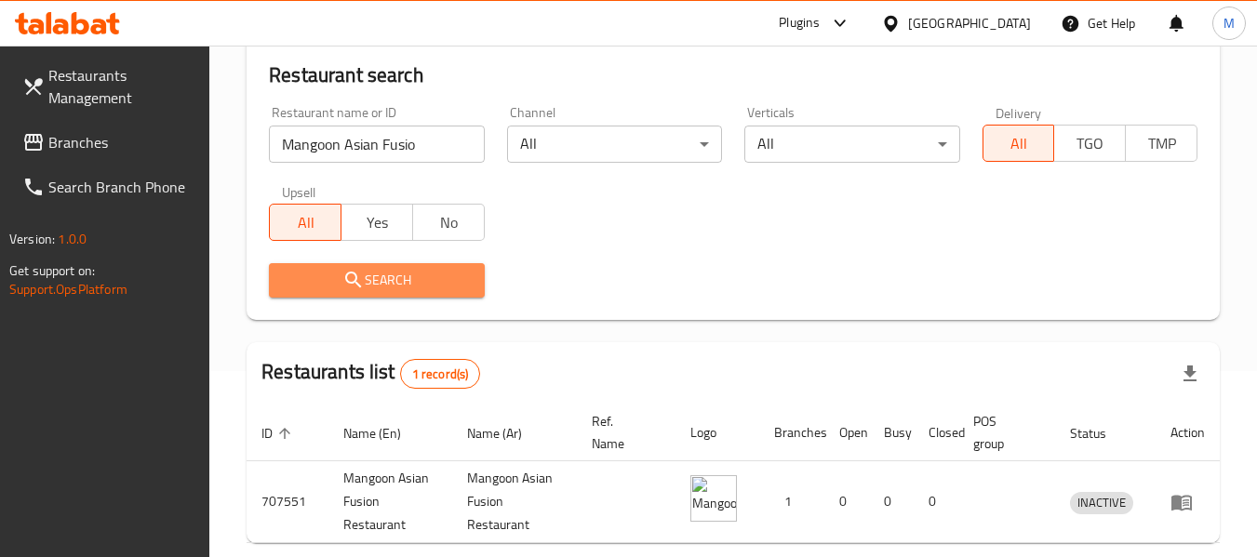
click at [400, 292] on button "Search" at bounding box center [376, 280] width 215 height 34
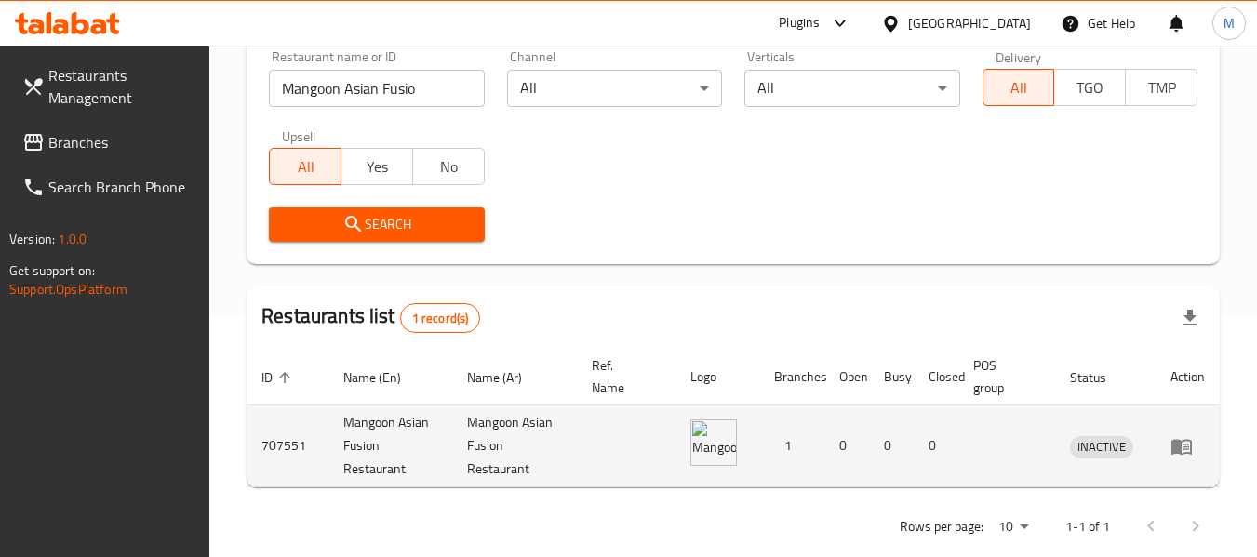
scroll to position [273, 0]
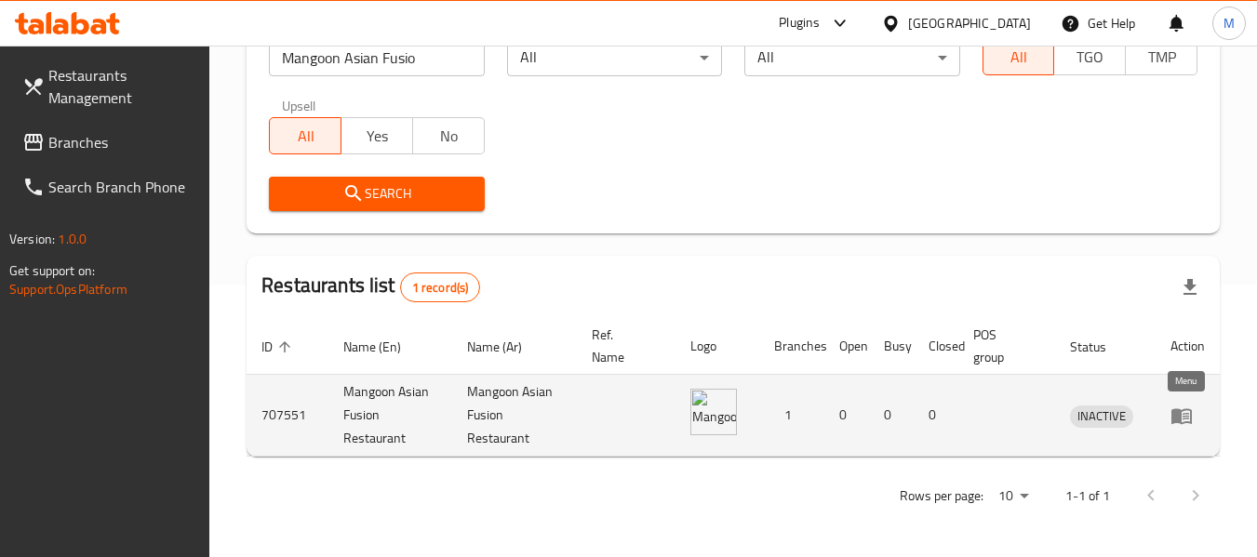
click at [1185, 416] on icon "enhanced table" at bounding box center [1185, 416] width 7 height 7
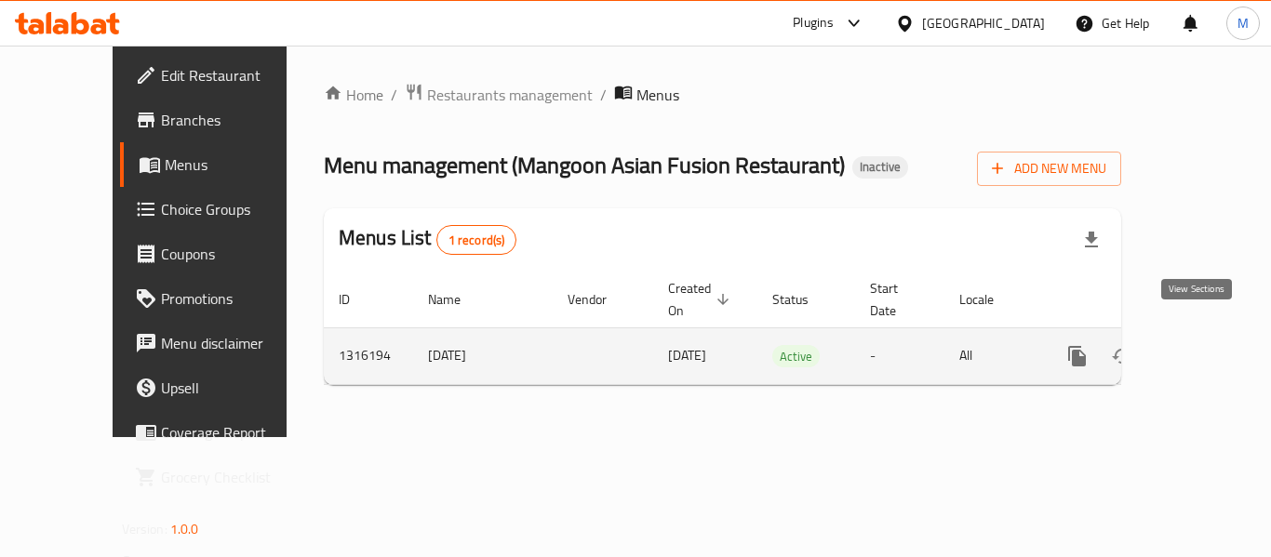
click at [1201, 345] on icon "enhanced table" at bounding box center [1211, 356] width 22 height 22
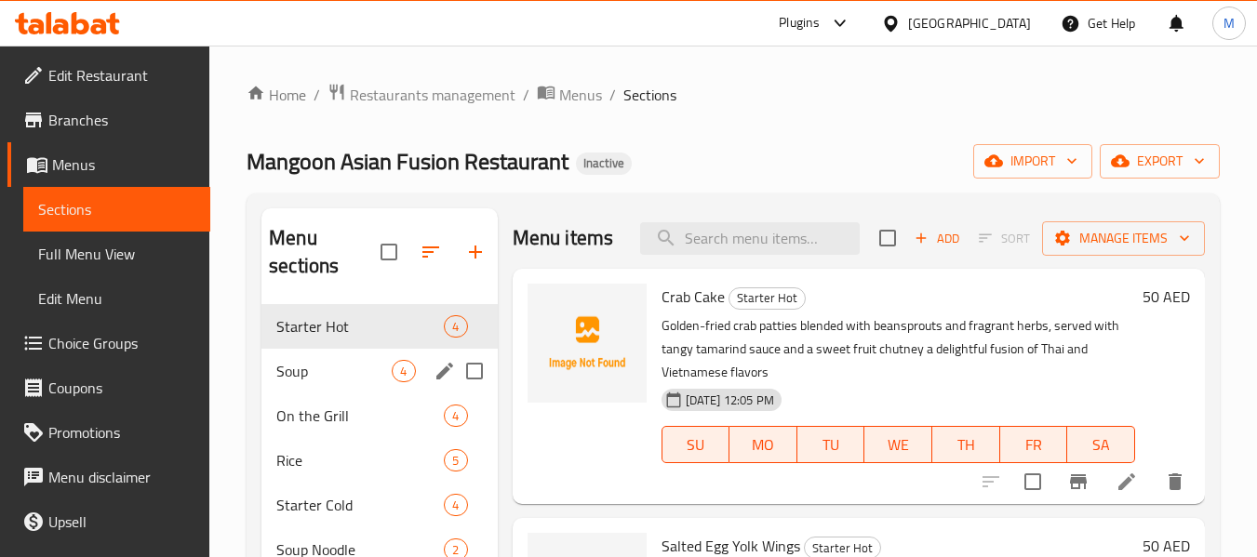
click at [353, 382] on div "Soup 4" at bounding box center [378, 371] width 235 height 45
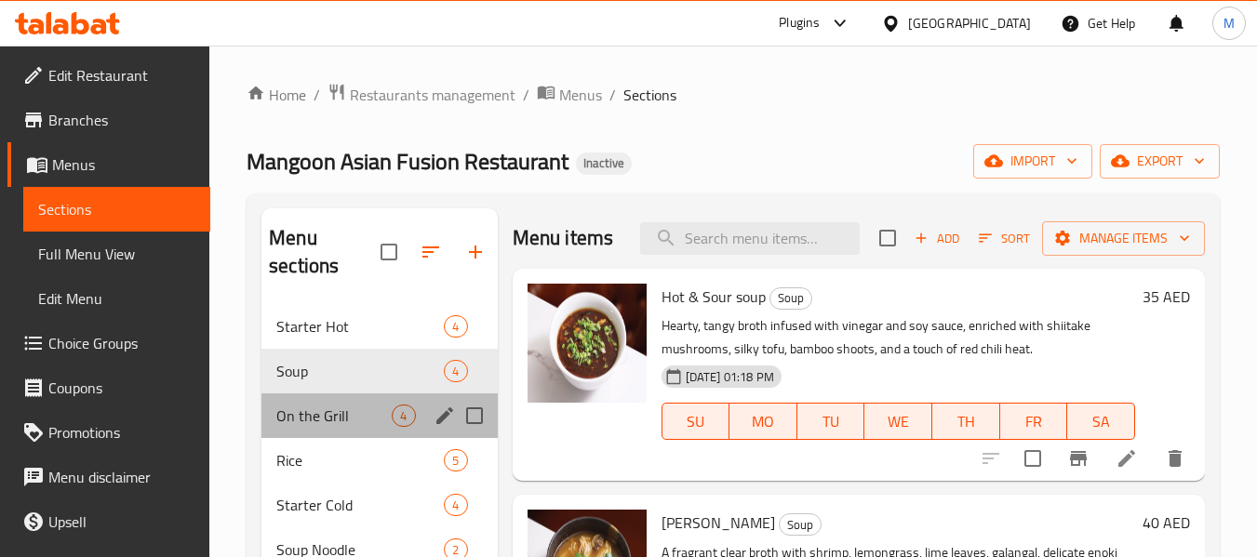
click at [355, 427] on div "On the Grill 4" at bounding box center [378, 415] width 235 height 45
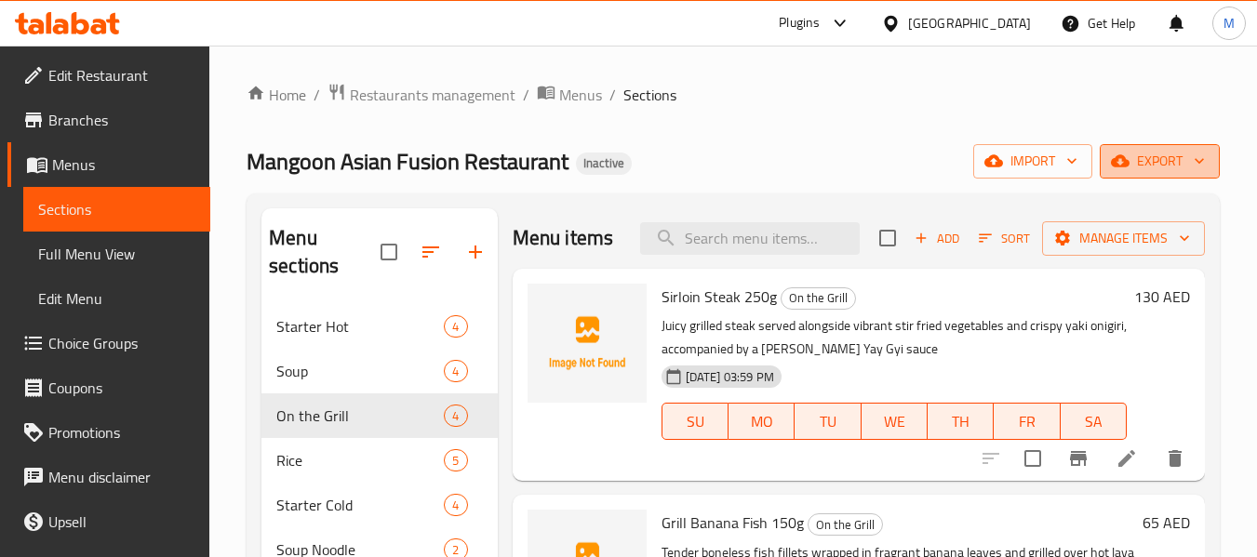
click at [1170, 165] on span "export" at bounding box center [1159, 161] width 90 height 23
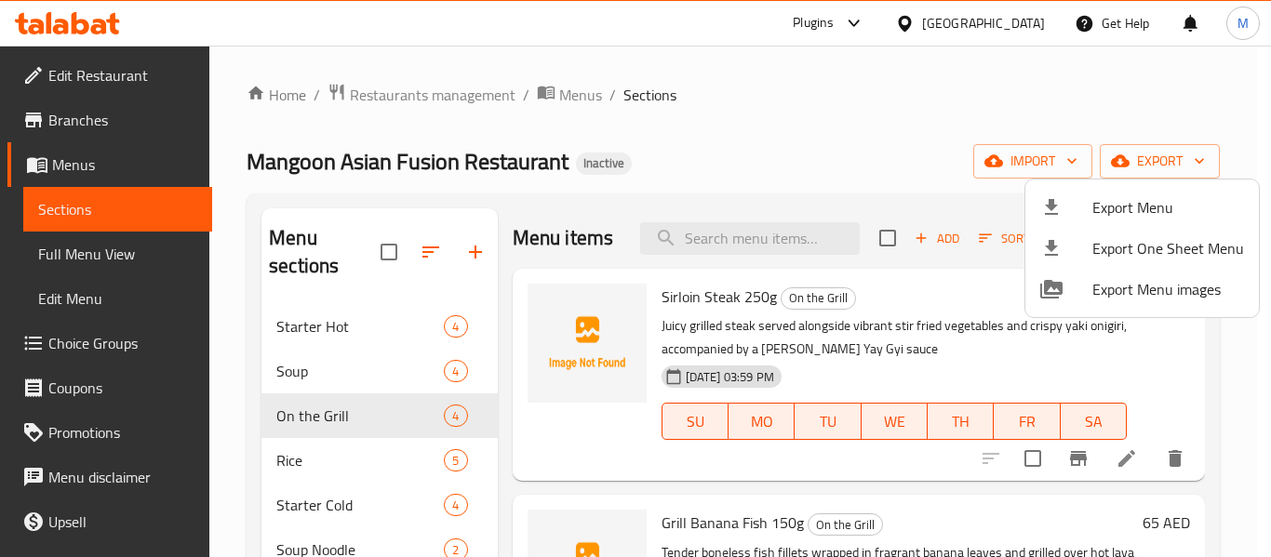
click at [1153, 196] on span "Export Menu" at bounding box center [1168, 207] width 152 height 22
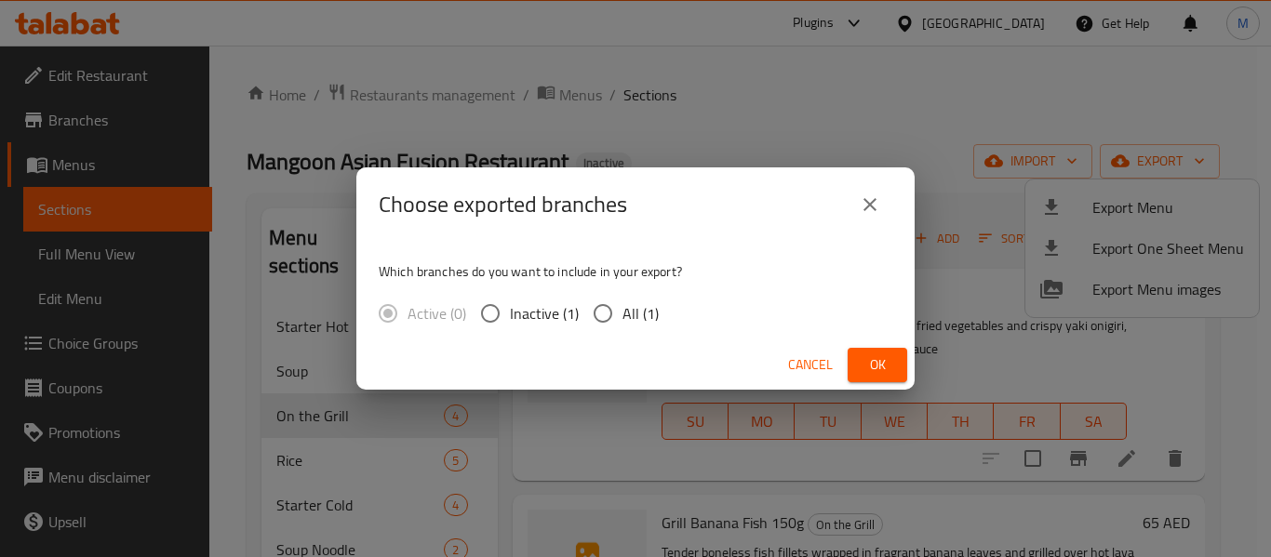
click at [625, 318] on span "All (1)" at bounding box center [640, 313] width 36 height 22
click at [622, 318] on input "All (1)" at bounding box center [602, 313] width 39 height 39
radio input "true"
click at [852, 357] on button "Ok" at bounding box center [877, 365] width 60 height 34
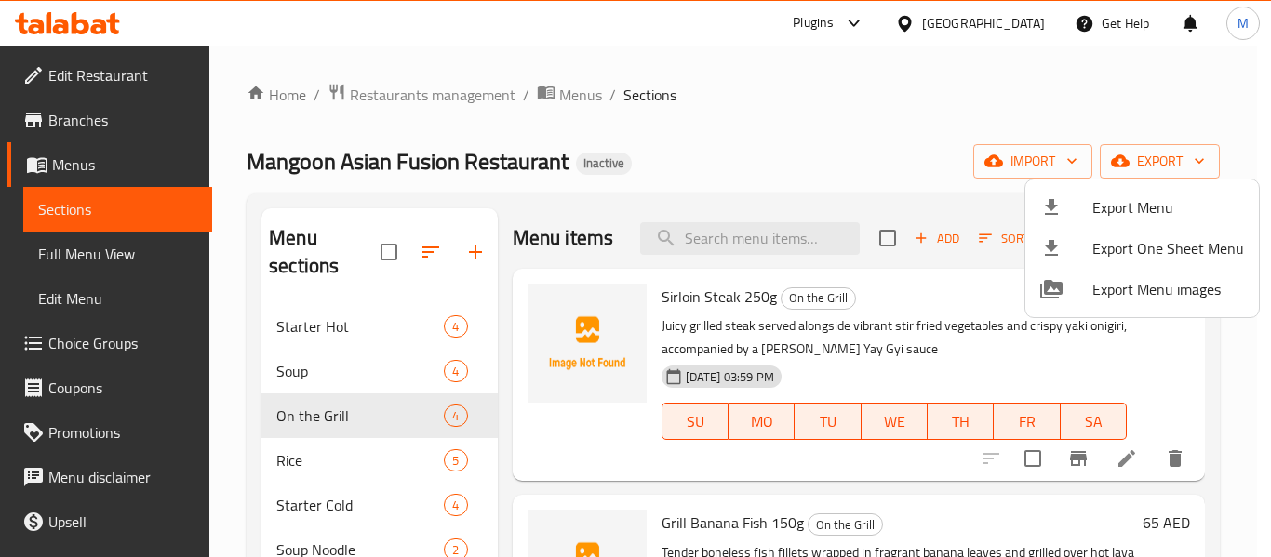
click at [82, 122] on div at bounding box center [635, 278] width 1271 height 557
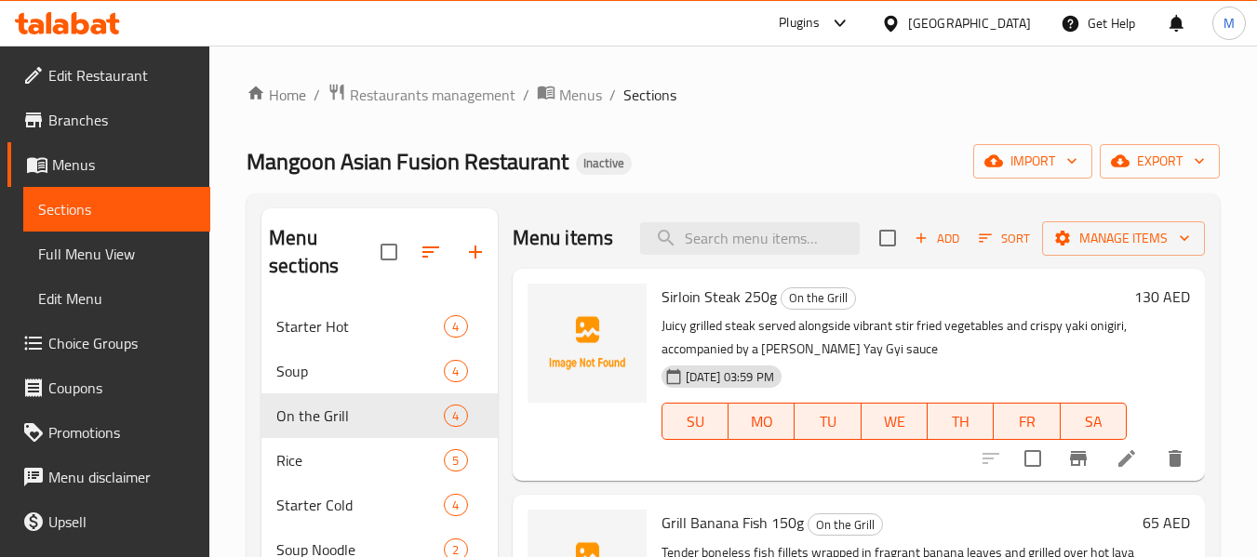
click at [83, 122] on span "Branches" at bounding box center [121, 120] width 147 height 22
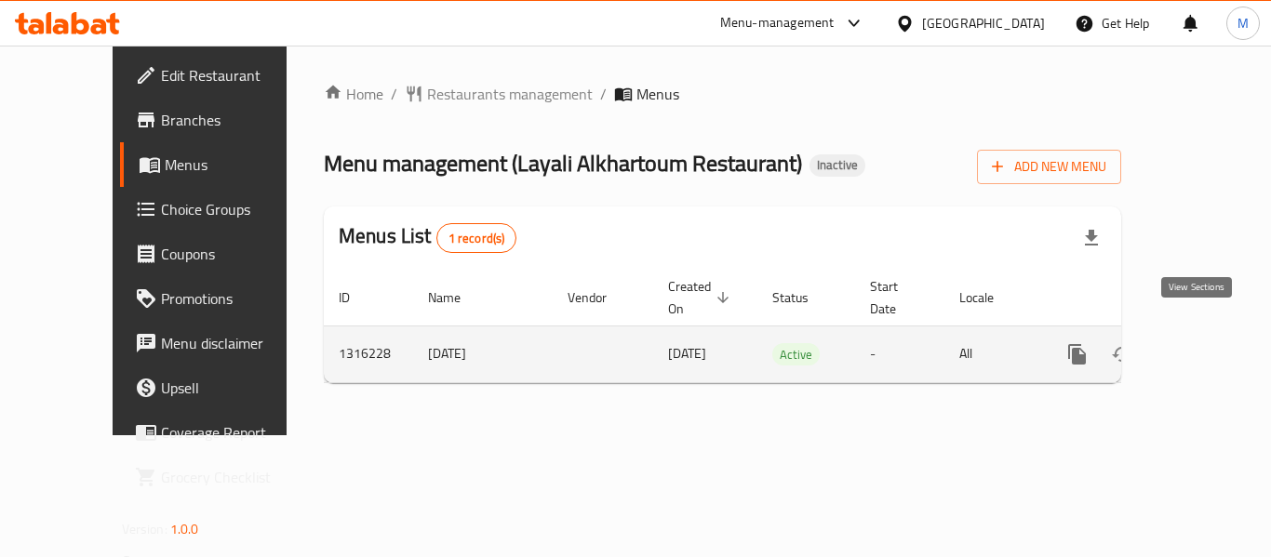
click at [1210, 336] on link "enhanced table" at bounding box center [1211, 354] width 45 height 45
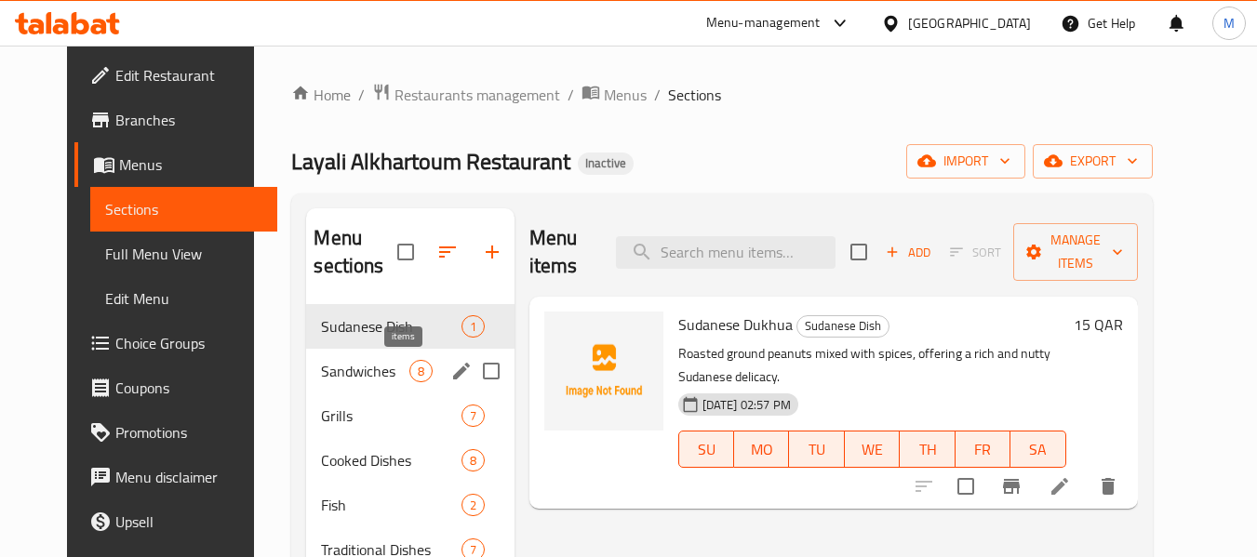
click at [410, 372] on span "8" at bounding box center [420, 372] width 21 height 18
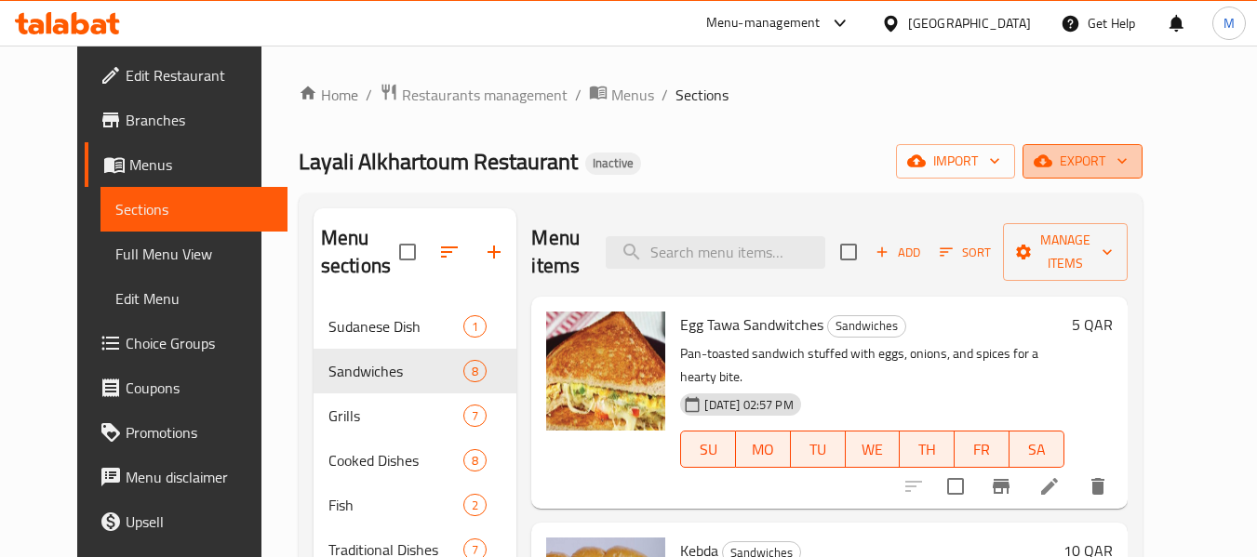
click at [1127, 151] on span "export" at bounding box center [1082, 161] width 90 height 23
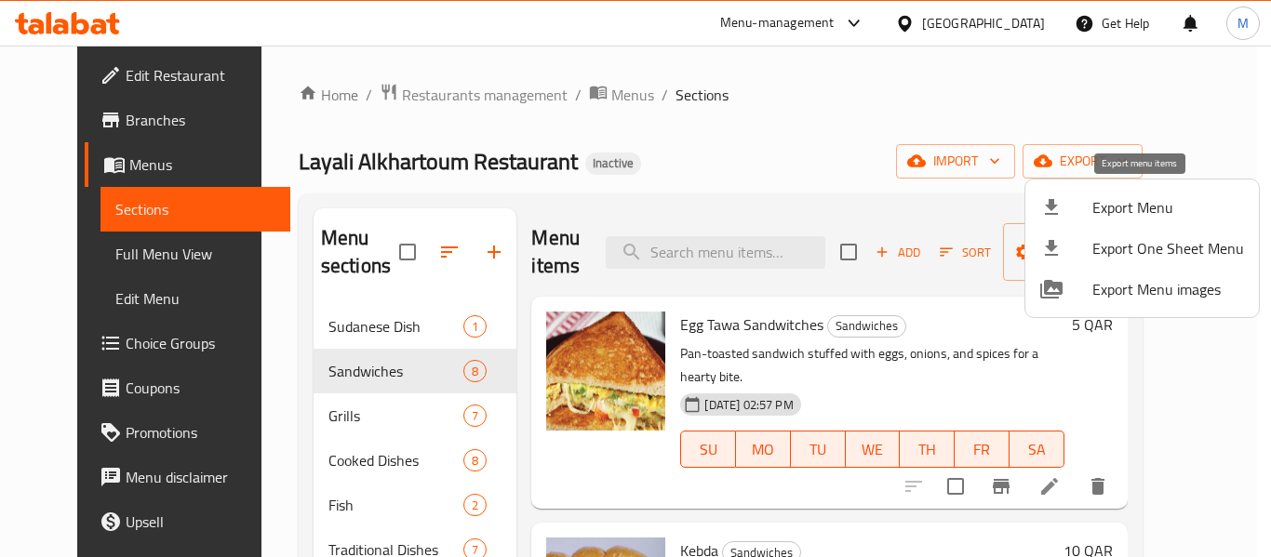
click at [1100, 206] on span "Export Menu" at bounding box center [1168, 207] width 152 height 22
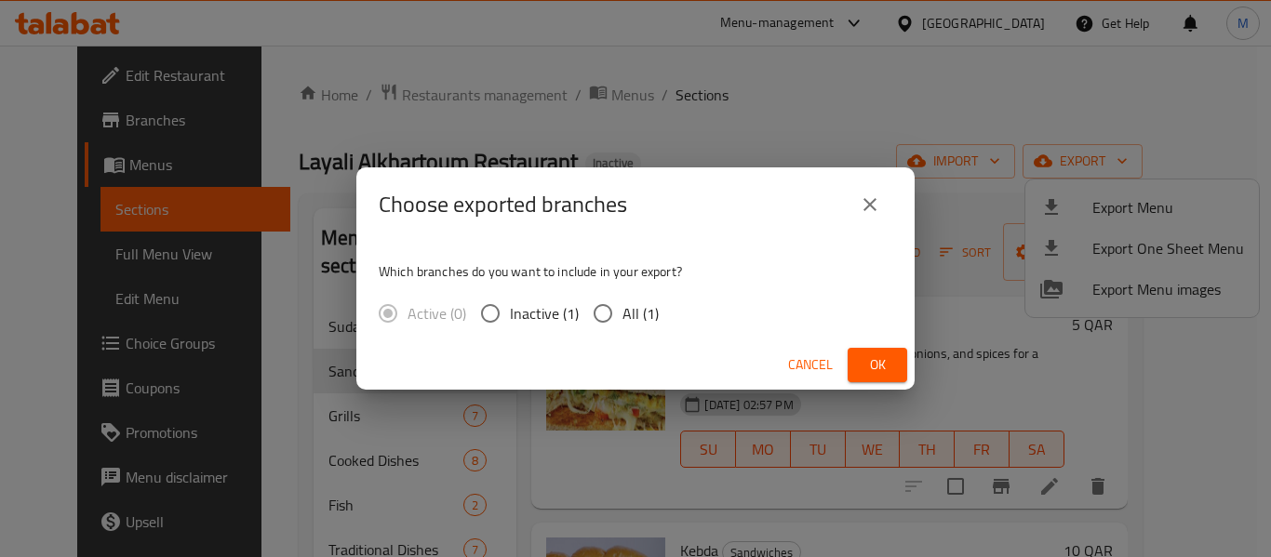
click at [640, 324] on span "All (1)" at bounding box center [640, 313] width 36 height 22
click at [622, 324] on input "All (1)" at bounding box center [602, 313] width 39 height 39
radio input "true"
drag, startPoint x: 883, startPoint y: 350, endPoint x: 912, endPoint y: 22, distance: 328.7
click at [883, 349] on button "Ok" at bounding box center [877, 365] width 60 height 34
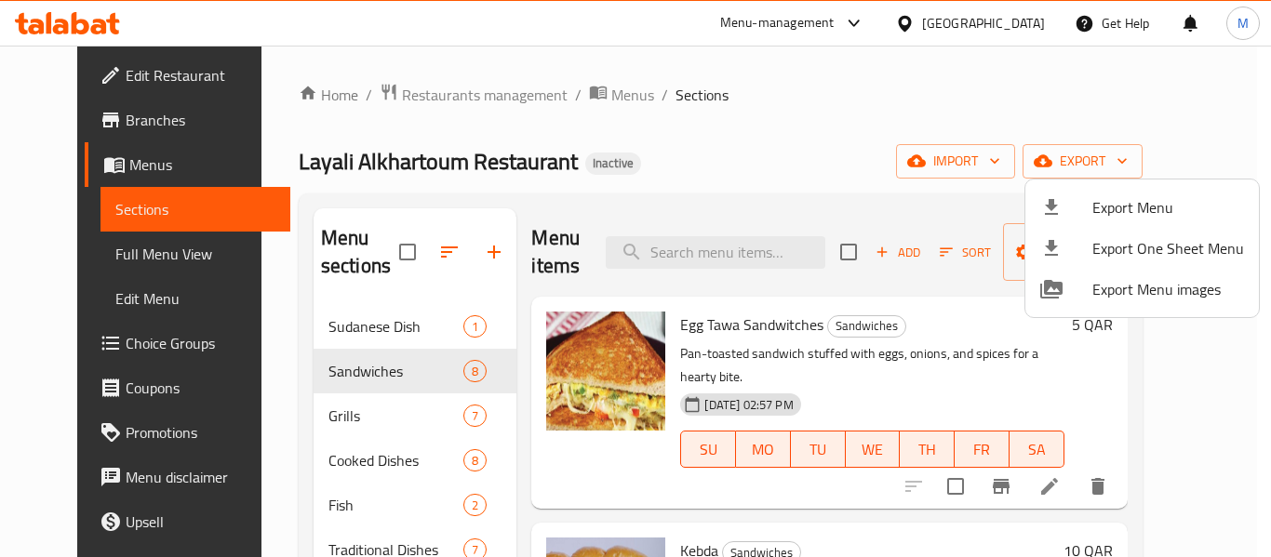
click at [109, 71] on div at bounding box center [635, 278] width 1271 height 557
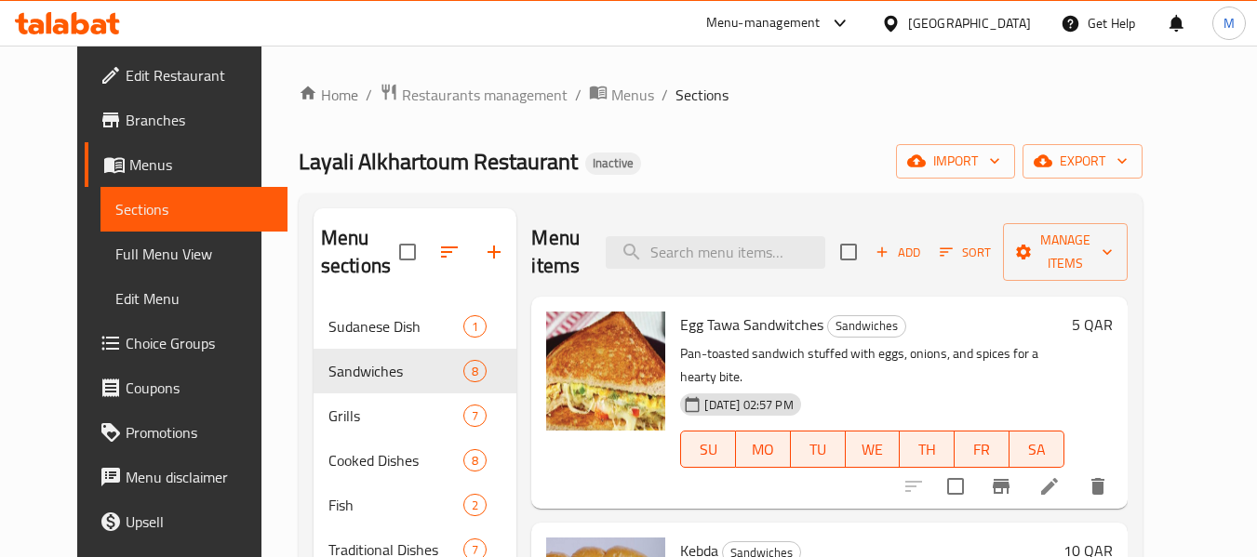
click at [126, 71] on span "Edit Restaurant" at bounding box center [199, 75] width 147 height 22
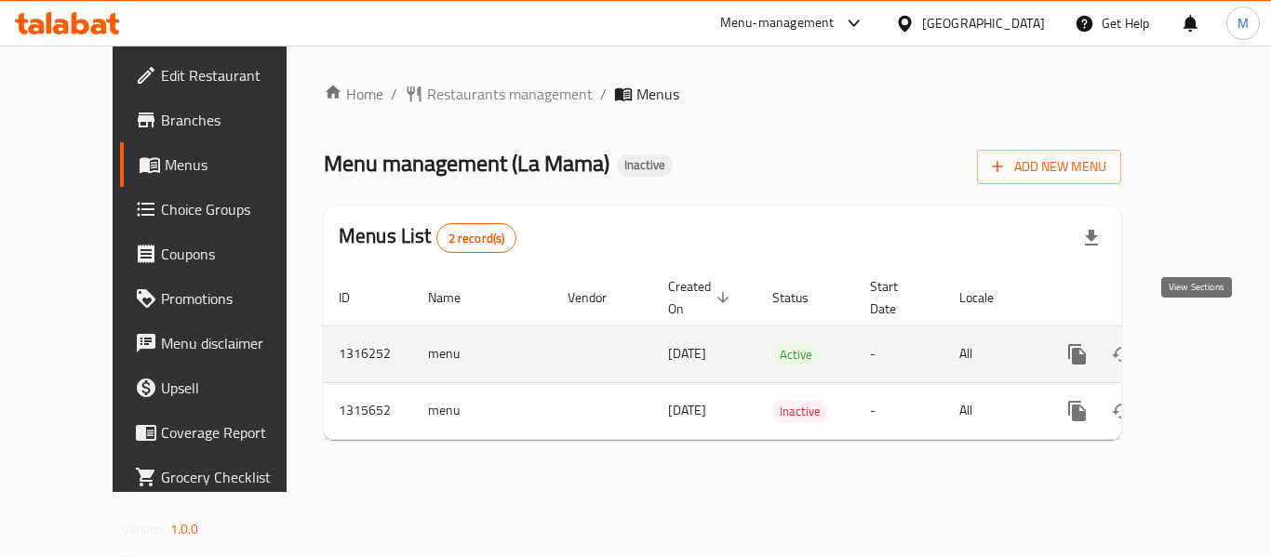
click at [1200, 343] on icon "enhanced table" at bounding box center [1211, 354] width 22 height 22
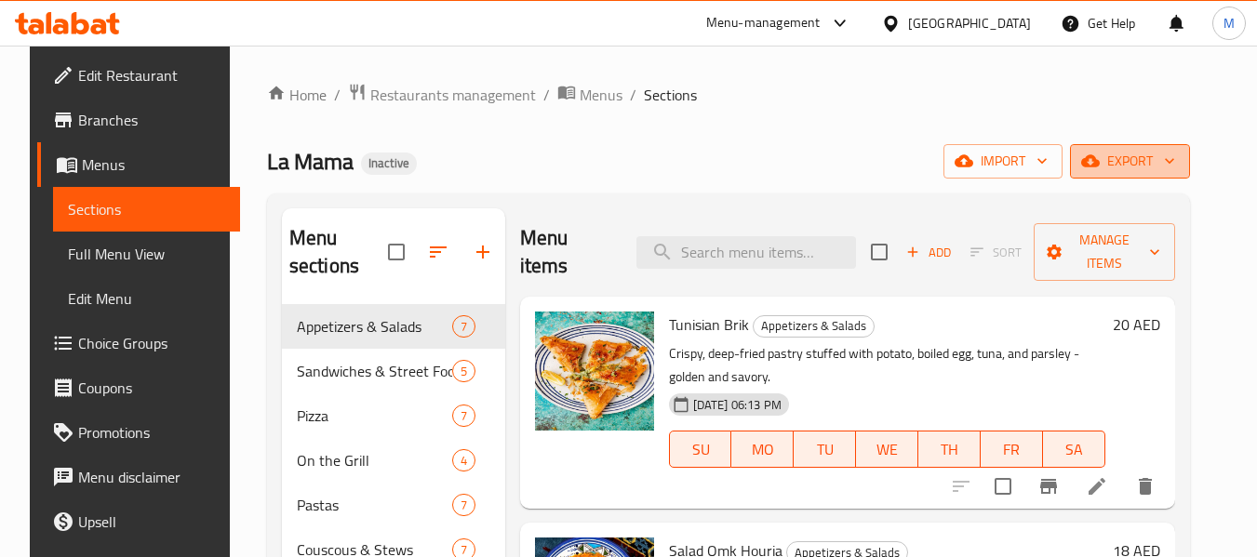
click at [1147, 167] on span "export" at bounding box center [1130, 161] width 90 height 23
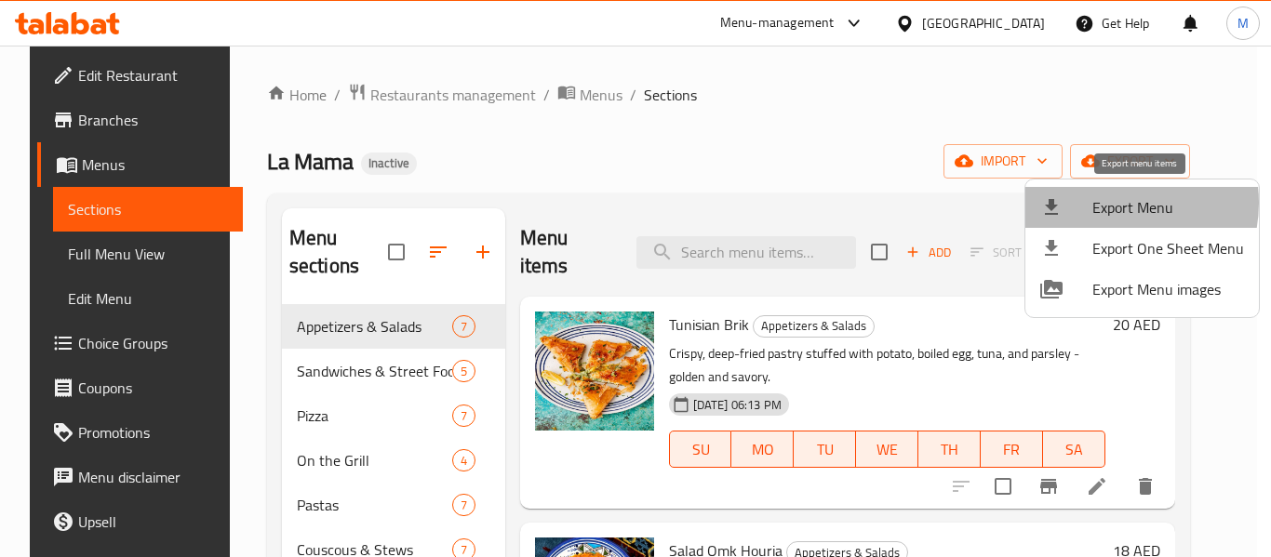
click at [1113, 203] on span "Export Menu" at bounding box center [1168, 207] width 152 height 22
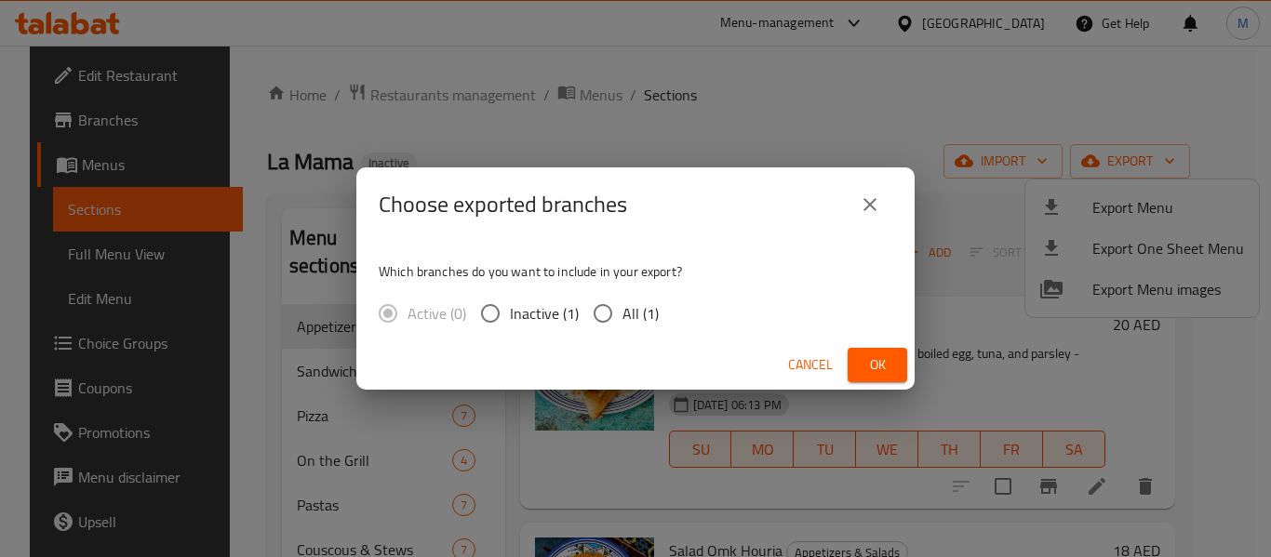
click at [634, 316] on span "All (1)" at bounding box center [640, 313] width 36 height 22
click at [622, 316] on input "All (1)" at bounding box center [602, 313] width 39 height 39
radio input "true"
drag, startPoint x: 863, startPoint y: 353, endPoint x: 622, endPoint y: 276, distance: 252.7
click at [860, 353] on button "Ok" at bounding box center [877, 365] width 60 height 34
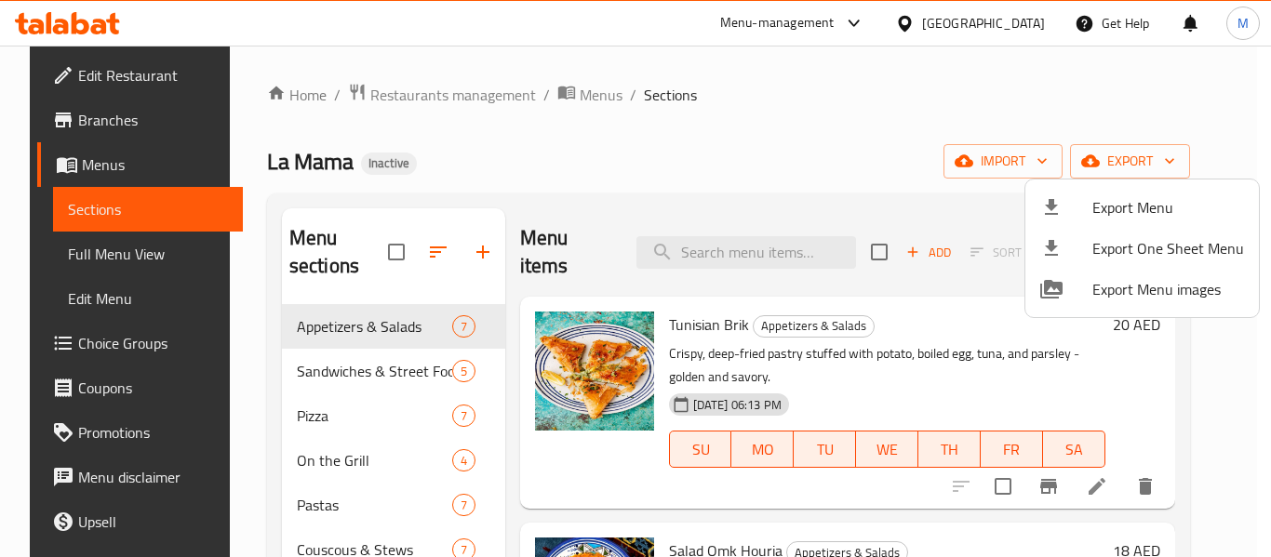
click at [406, 87] on div at bounding box center [635, 278] width 1271 height 557
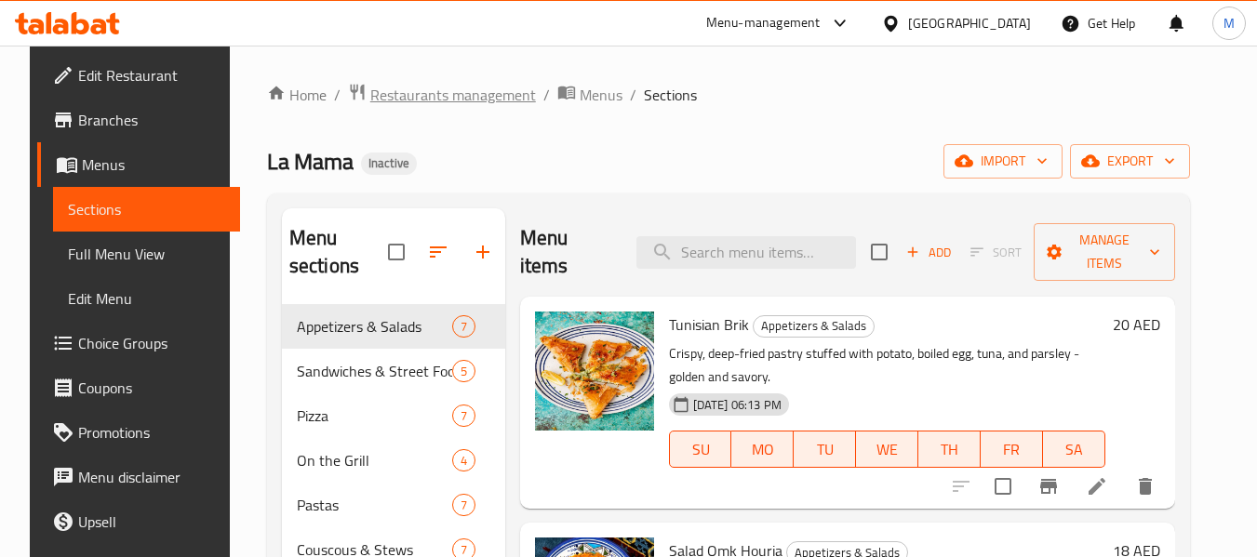
click at [419, 106] on span "Restaurants management" at bounding box center [453, 95] width 166 height 22
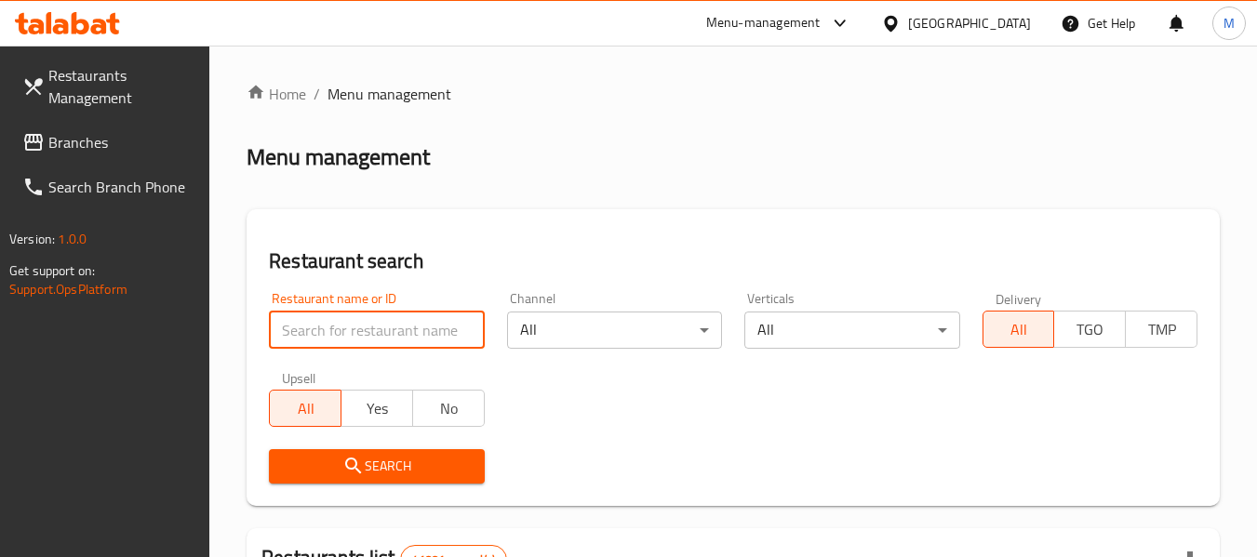
click at [426, 320] on input "search" at bounding box center [376, 330] width 215 height 37
paste input "Pizza Ala Alfahm"
type input "Pizza Ala Alfahm"
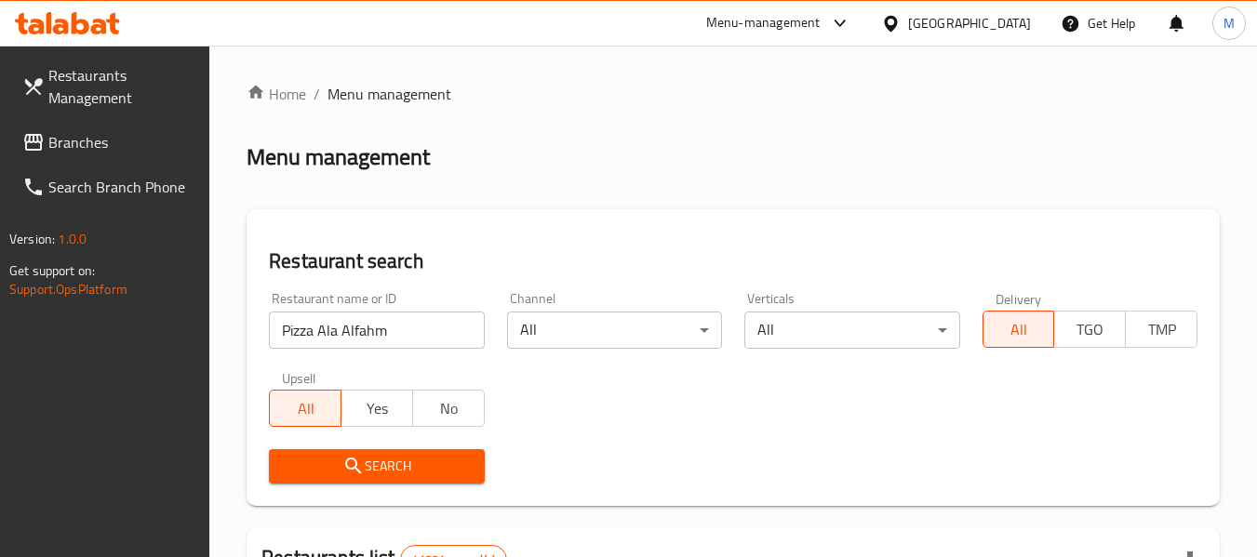
click at [404, 472] on span "Search" at bounding box center [376, 466] width 185 height 23
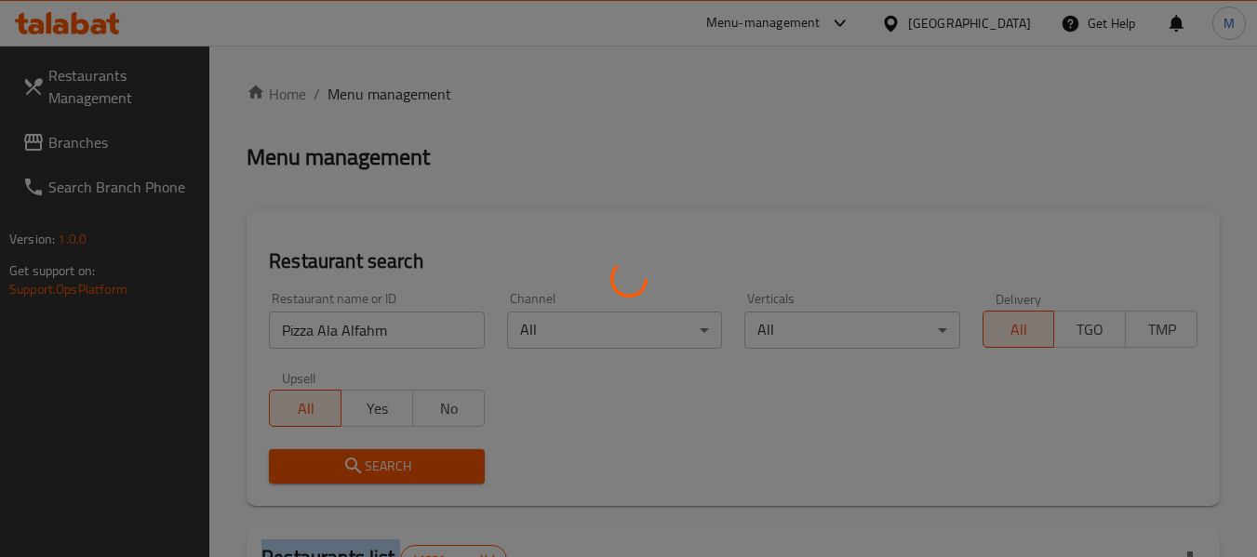
click at [404, 472] on div at bounding box center [628, 278] width 1257 height 557
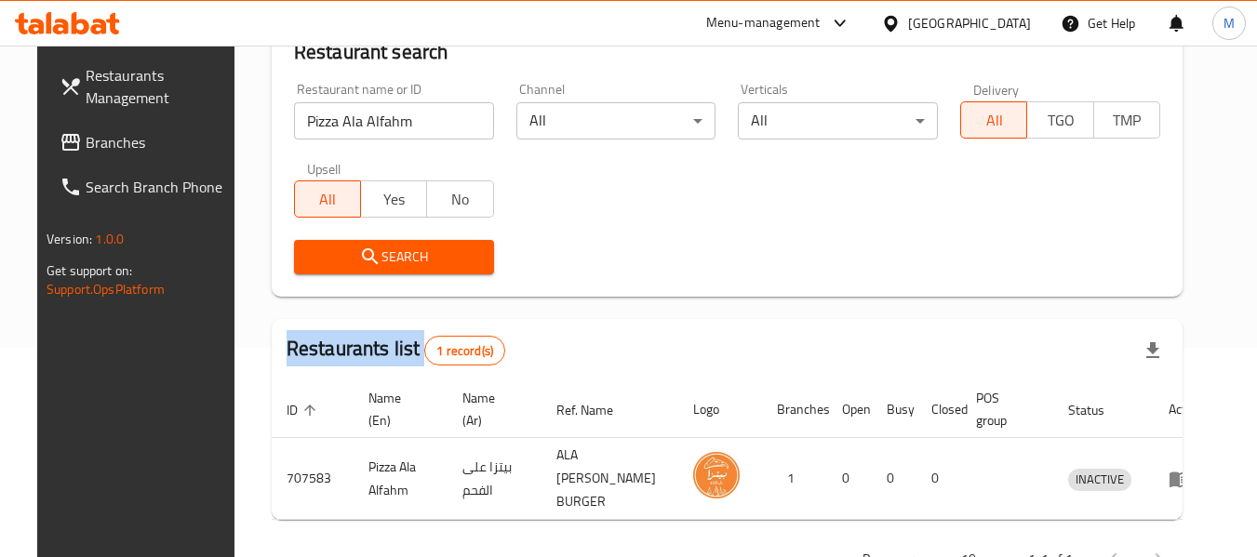
scroll to position [257, 0]
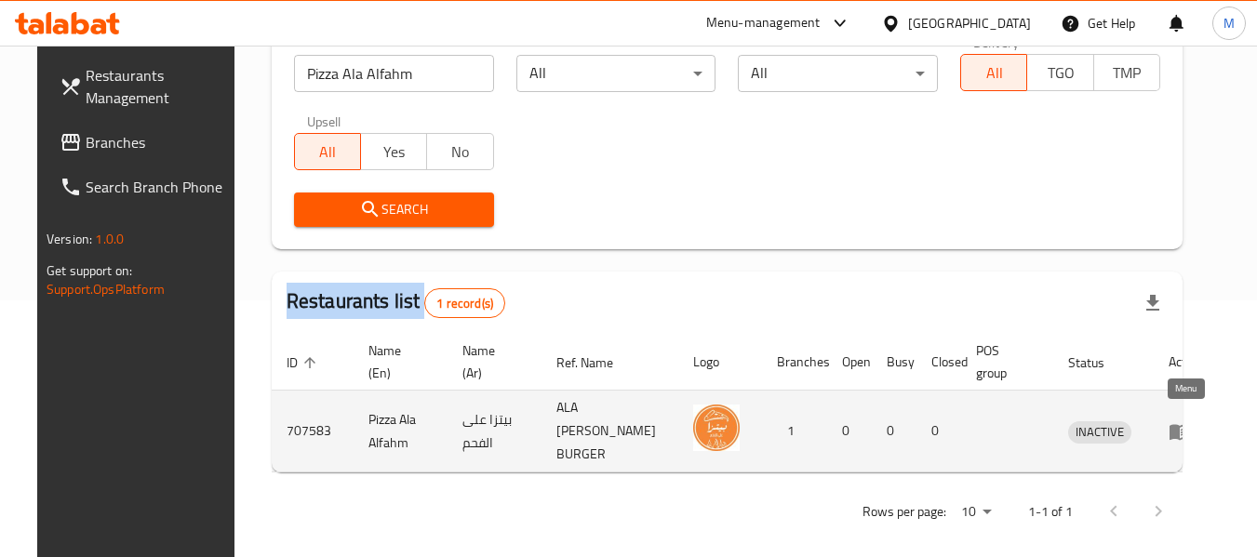
click at [1190, 424] on icon "enhanced table" at bounding box center [1179, 432] width 20 height 16
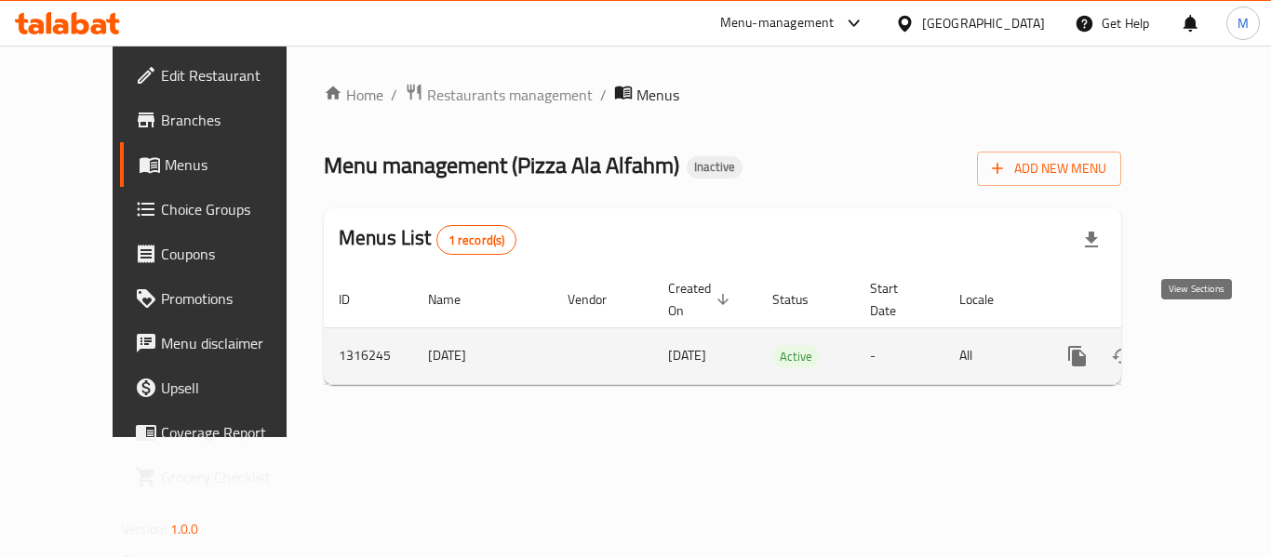
click at [1207, 334] on link "enhanced table" at bounding box center [1211, 356] width 45 height 45
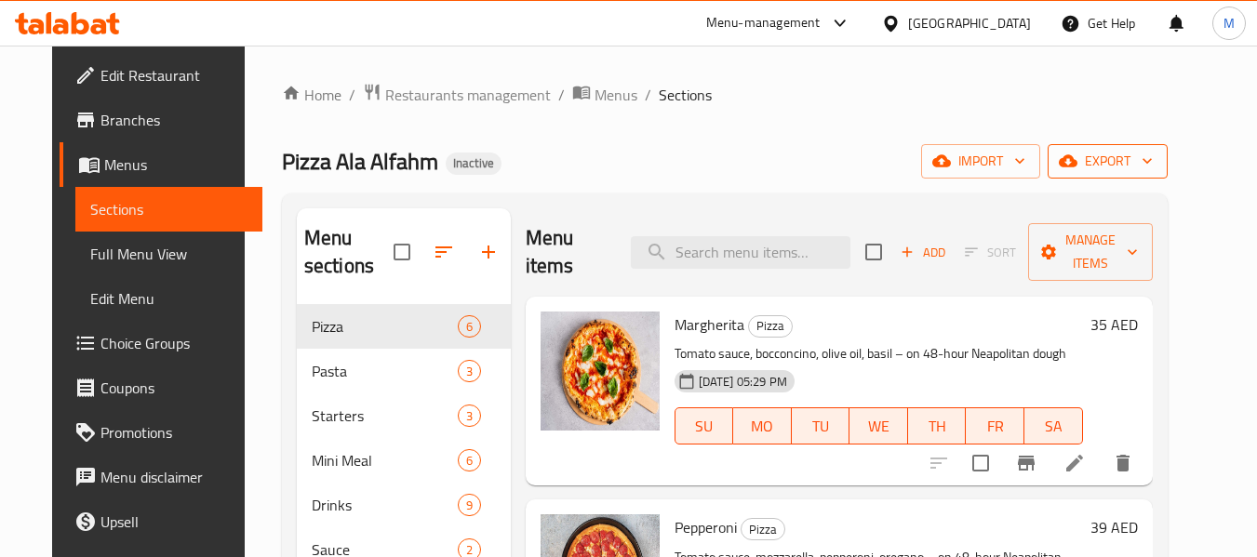
click at [1153, 150] on span "export" at bounding box center [1107, 161] width 90 height 23
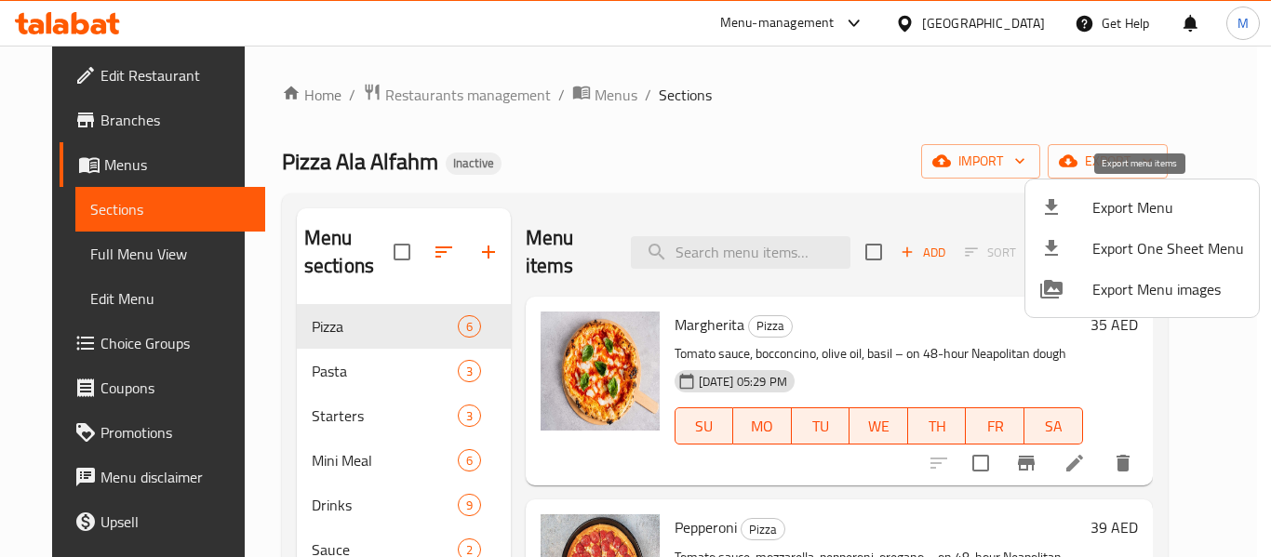
click at [1118, 215] on span "Export Menu" at bounding box center [1168, 207] width 152 height 22
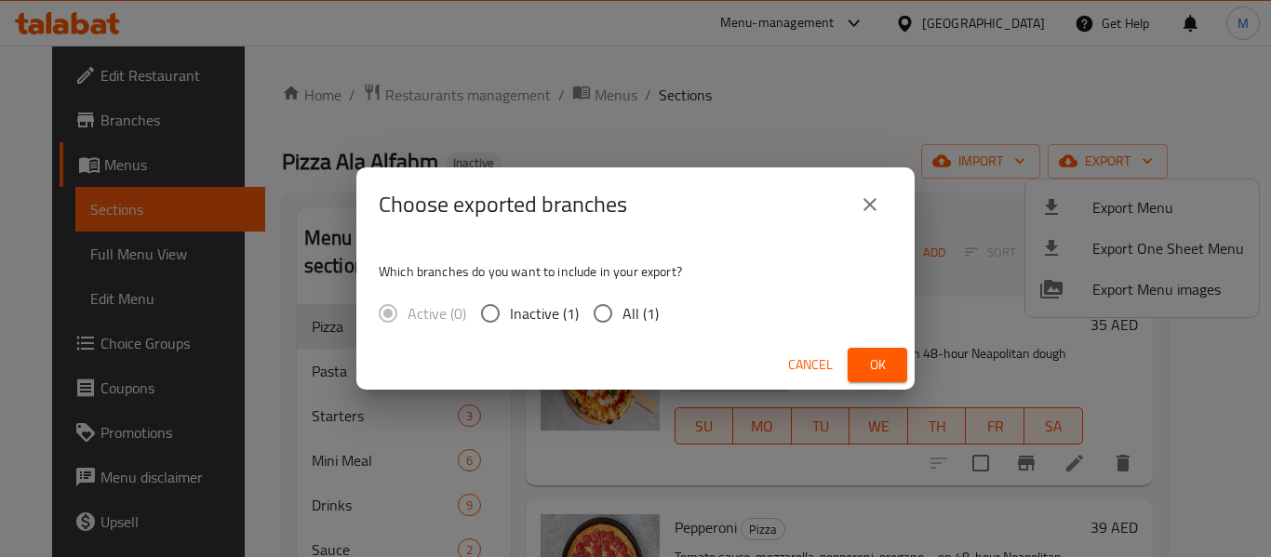
click at [623, 304] on span "All (1)" at bounding box center [640, 313] width 36 height 22
click at [622, 304] on input "All (1)" at bounding box center [602, 313] width 39 height 39
radio input "true"
click at [863, 360] on span "Ok" at bounding box center [877, 364] width 30 height 23
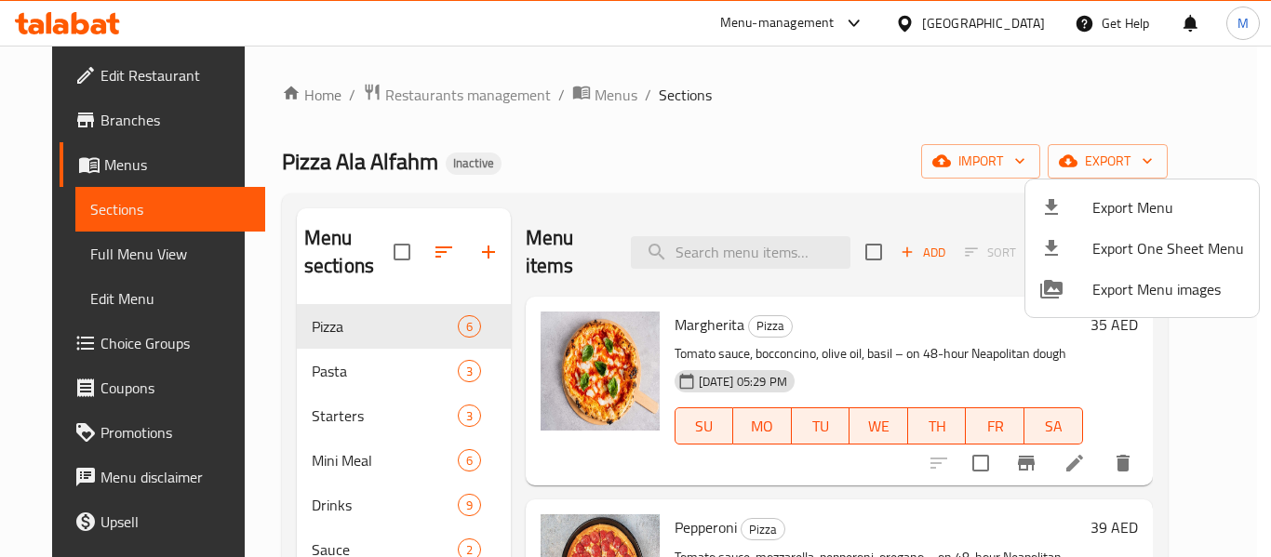
click at [428, 90] on div at bounding box center [635, 278] width 1271 height 557
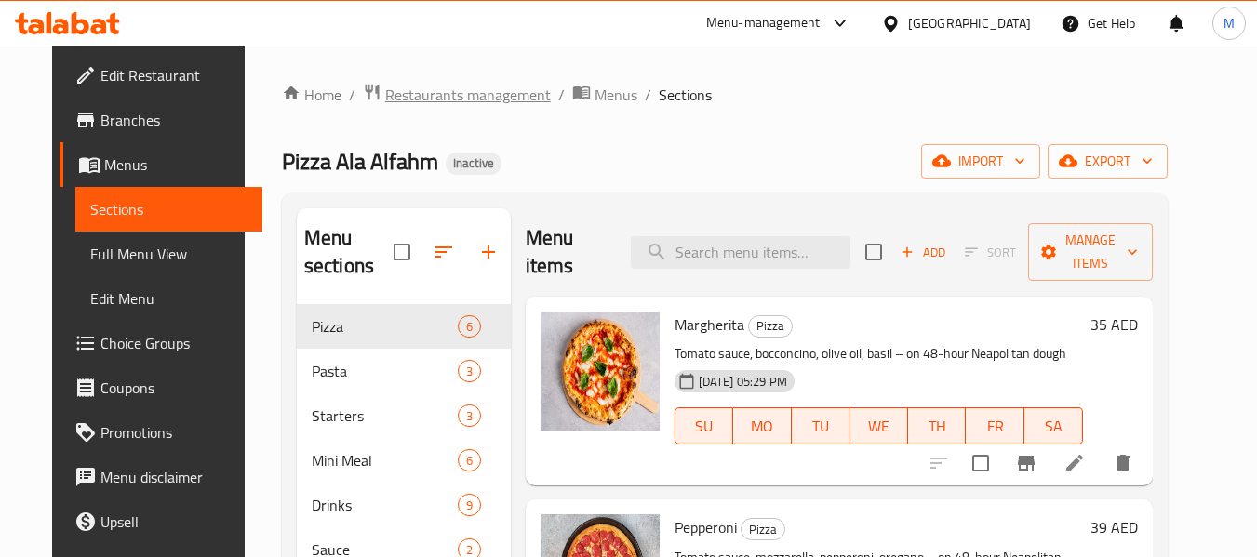
click at [428, 90] on span "Restaurants management" at bounding box center [468, 95] width 166 height 22
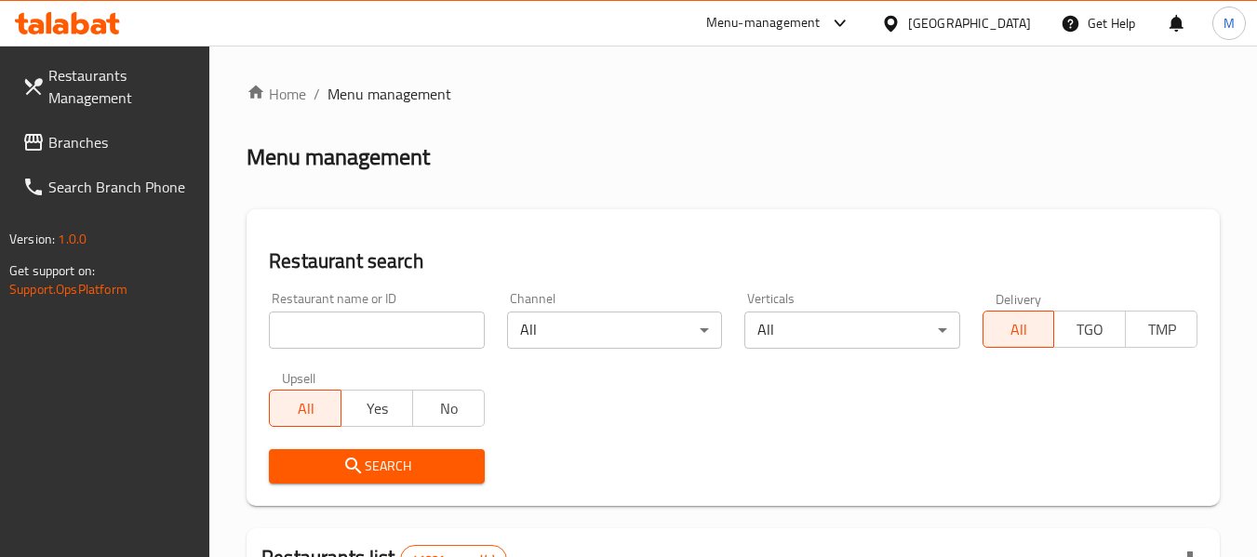
click at [401, 343] on input "search" at bounding box center [376, 330] width 215 height 37
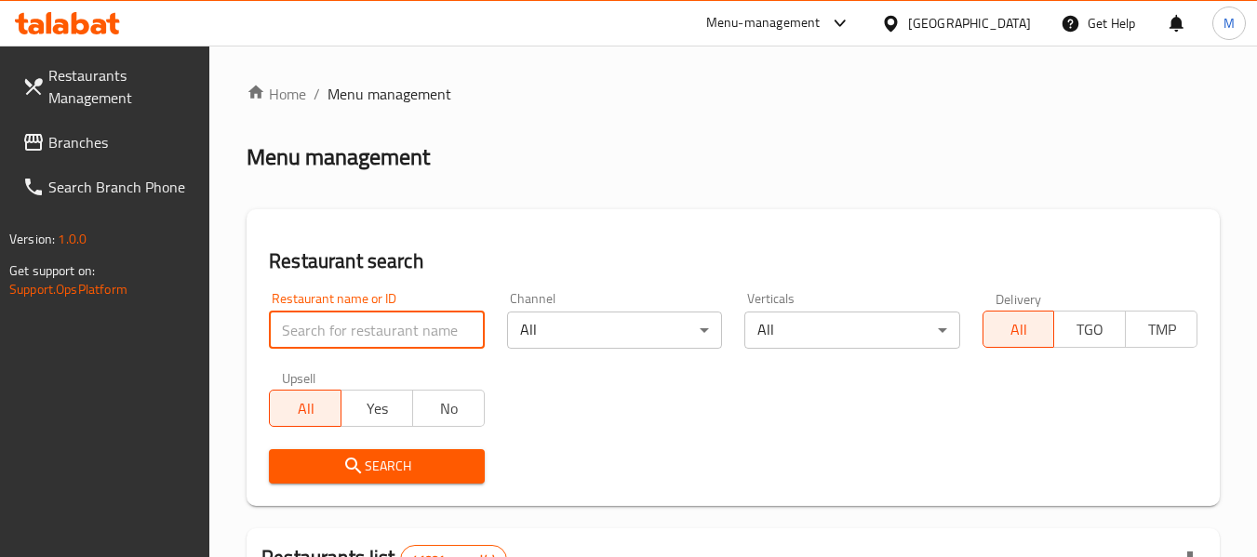
paste input "Zordaar Restaurant Dubai"
type input "Zordaar Restaurant Dubai"
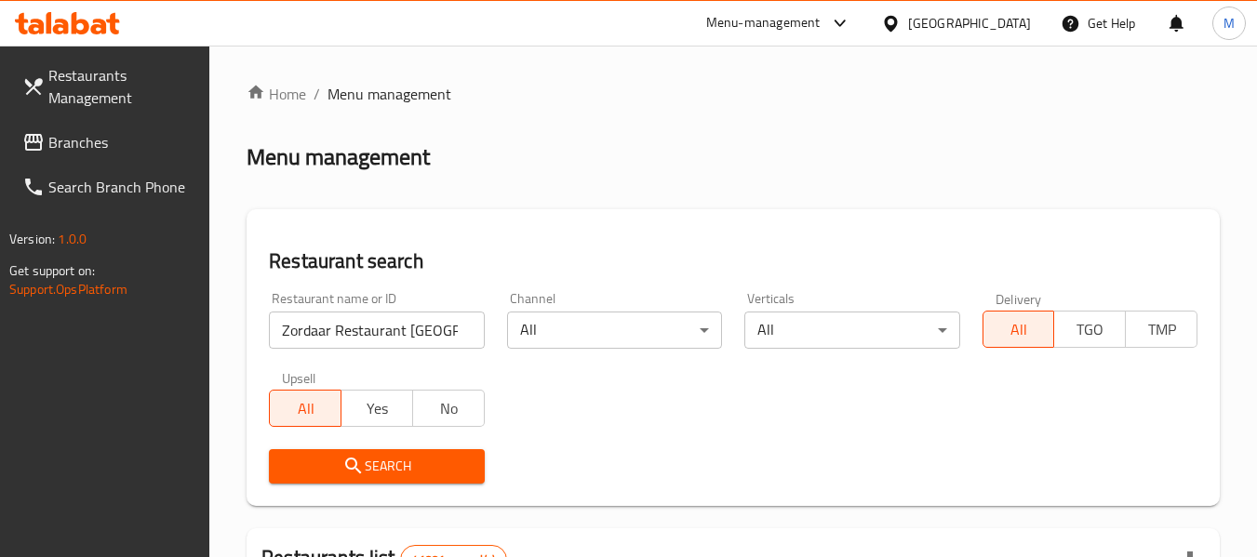
click at [376, 457] on span "Search" at bounding box center [376, 466] width 185 height 23
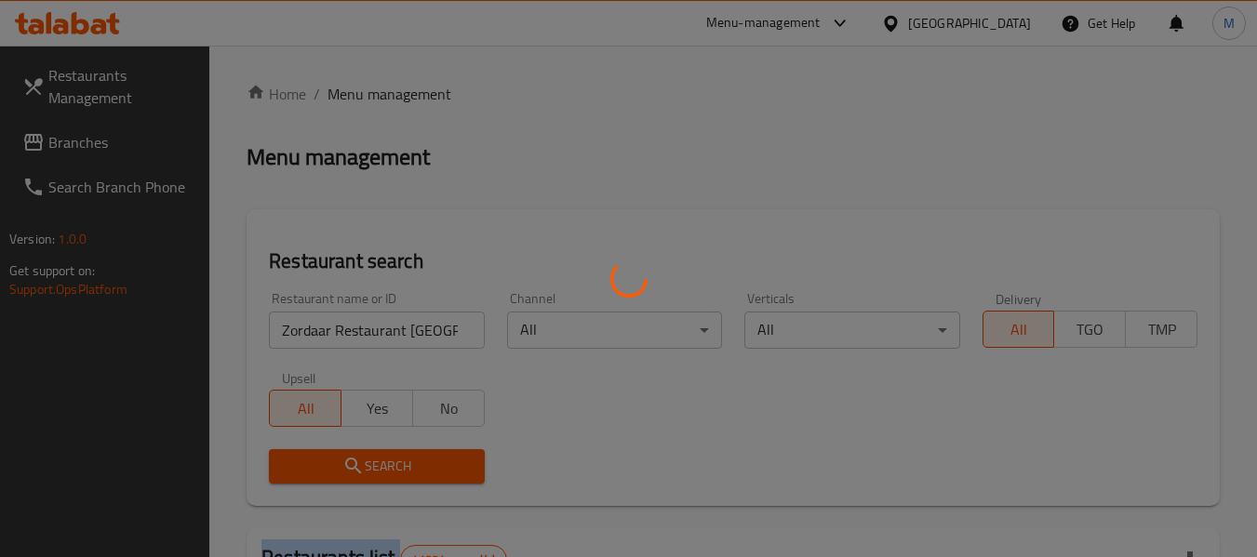
click at [376, 457] on div at bounding box center [628, 278] width 1257 height 557
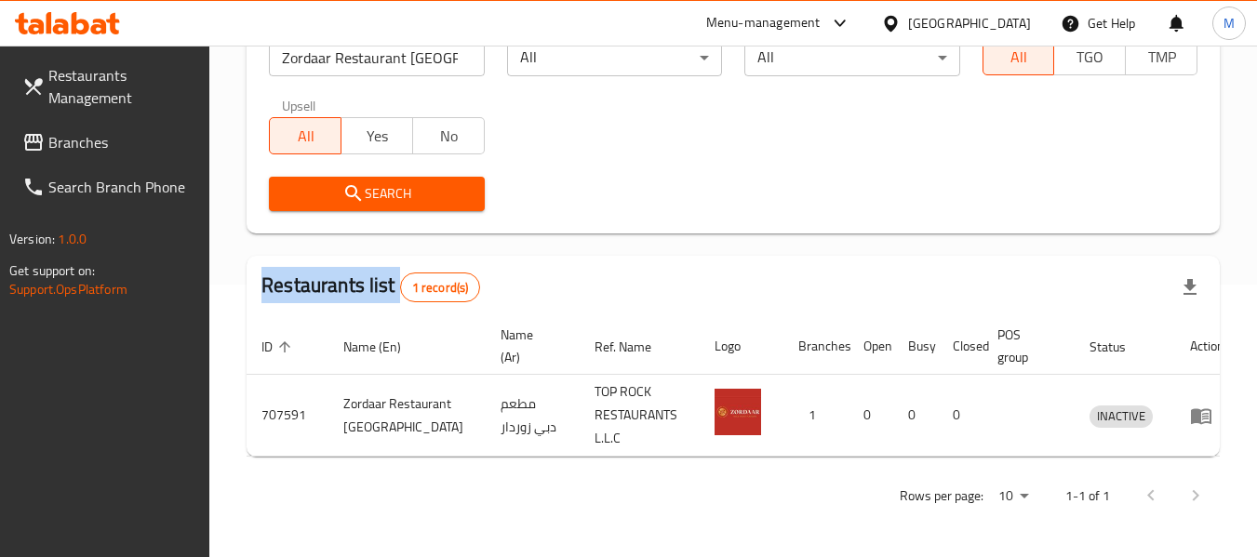
scroll to position [273, 0]
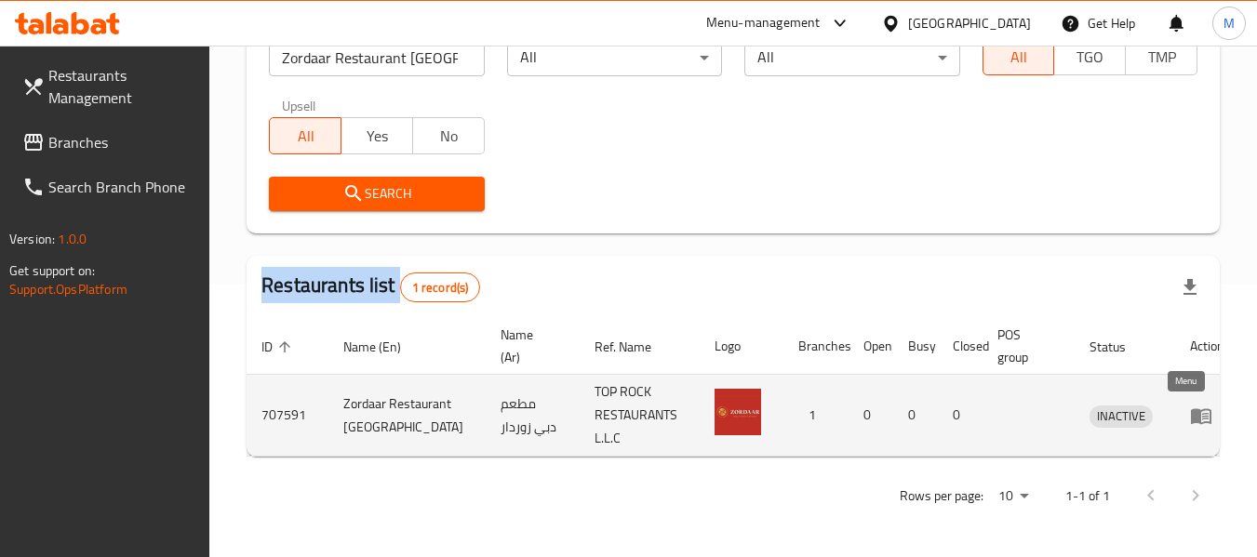
click at [1191, 419] on icon "enhanced table" at bounding box center [1201, 416] width 20 height 16
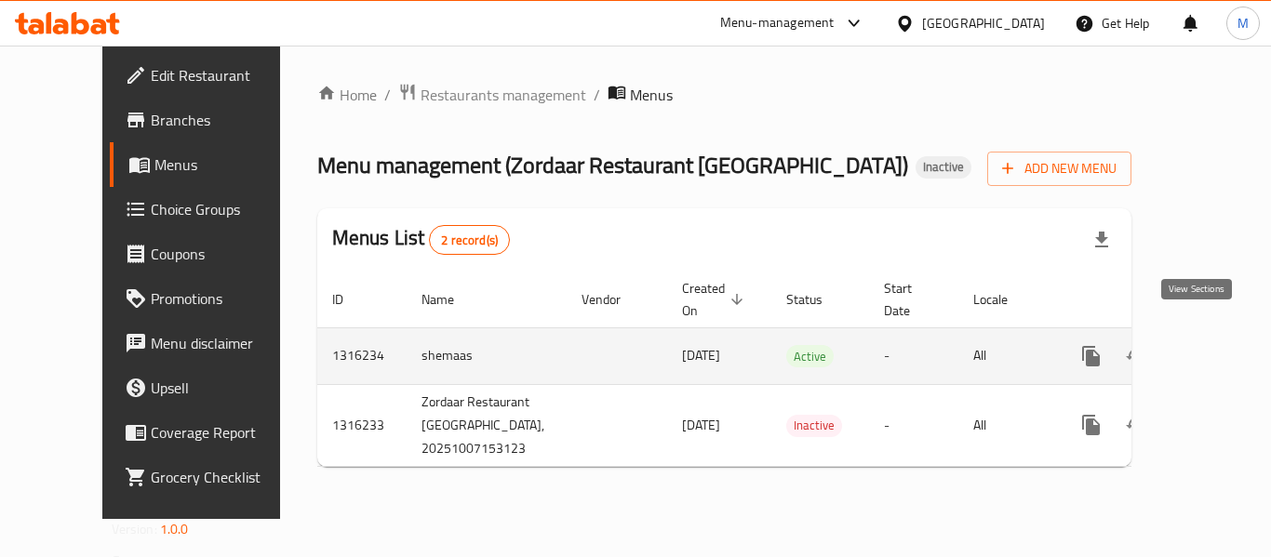
click at [1214, 345] on icon "enhanced table" at bounding box center [1225, 356] width 22 height 22
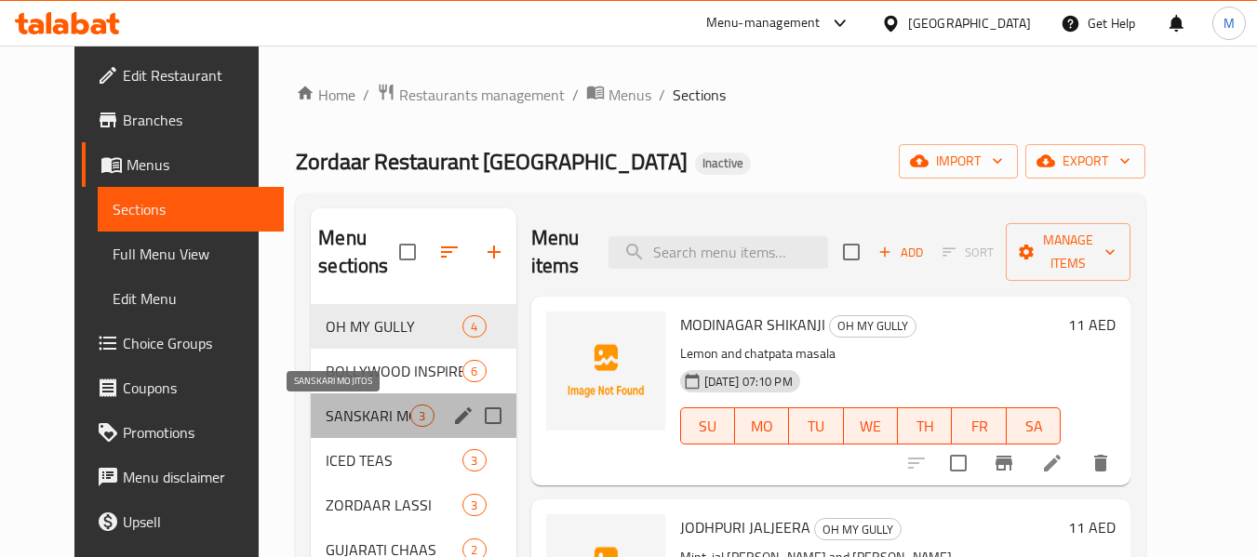
click at [326, 422] on span "SANSKARI MOJITOS" at bounding box center [368, 416] width 85 height 22
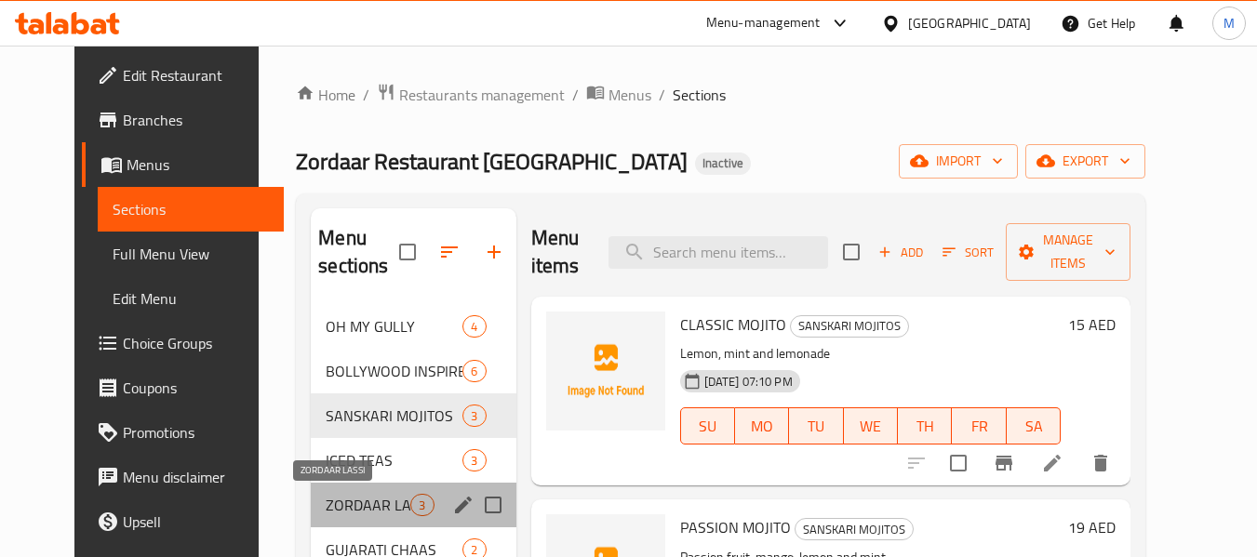
click at [326, 500] on span "ZORDAAR LASSI" at bounding box center [368, 505] width 85 height 22
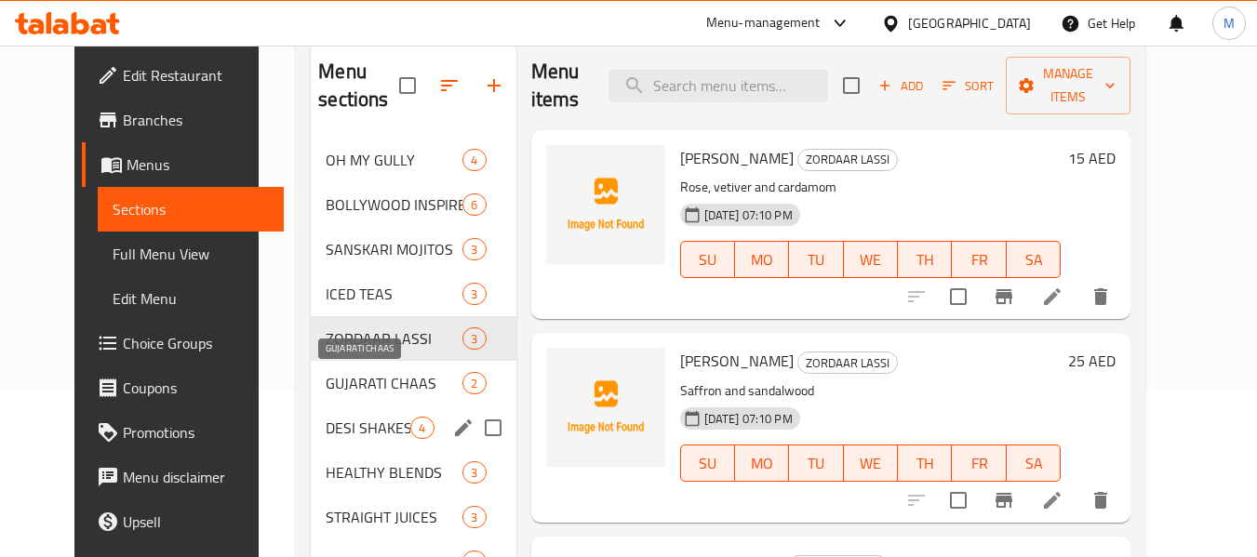
scroll to position [279, 0]
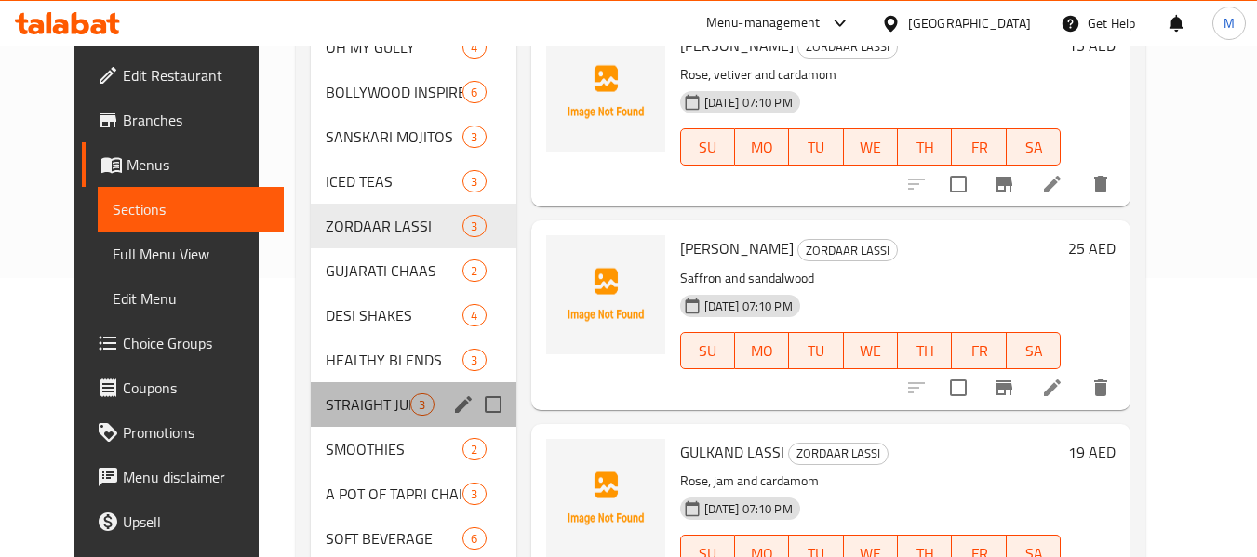
click at [340, 421] on div "STRAIGHT JUICES 3" at bounding box center [413, 404] width 205 height 45
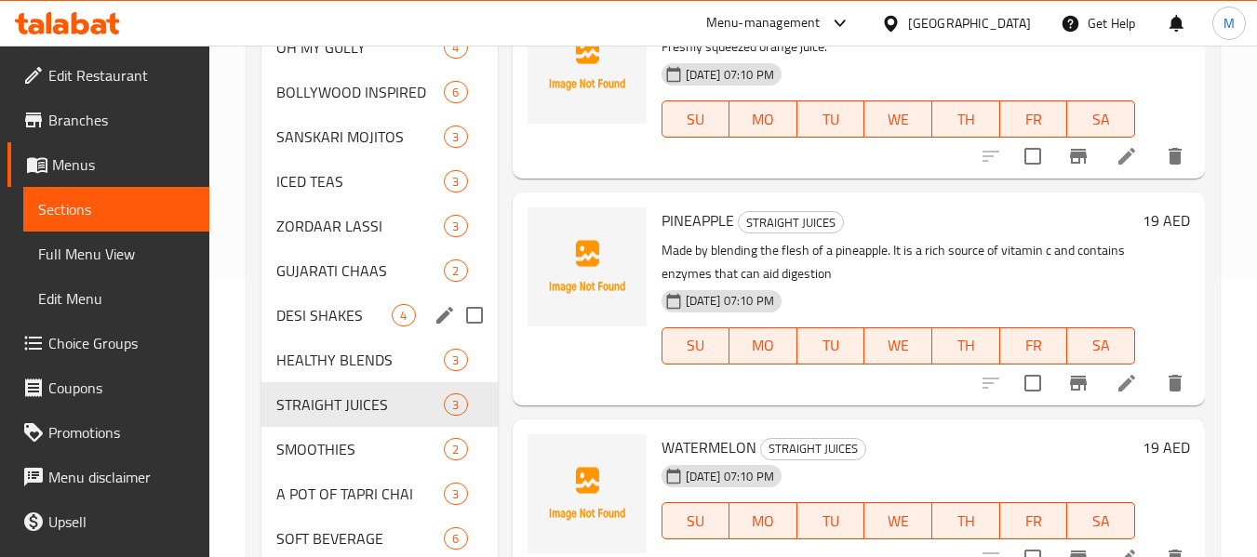
click at [369, 329] on div "DESI SHAKES 4" at bounding box center [378, 315] width 235 height 45
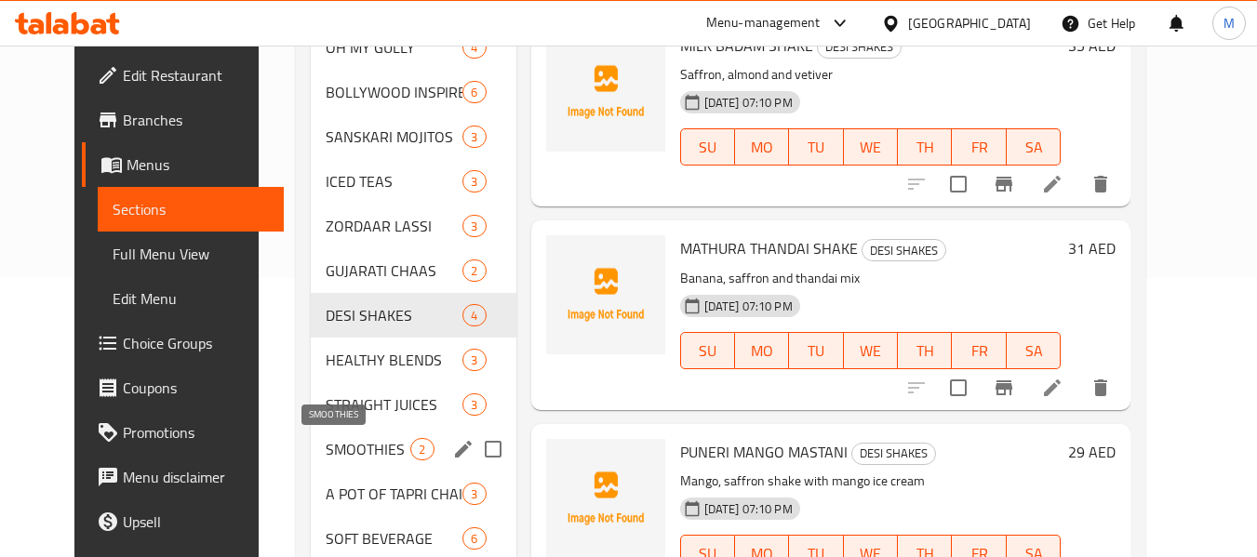
click at [335, 452] on span "SMOOTHIES" at bounding box center [368, 449] width 85 height 22
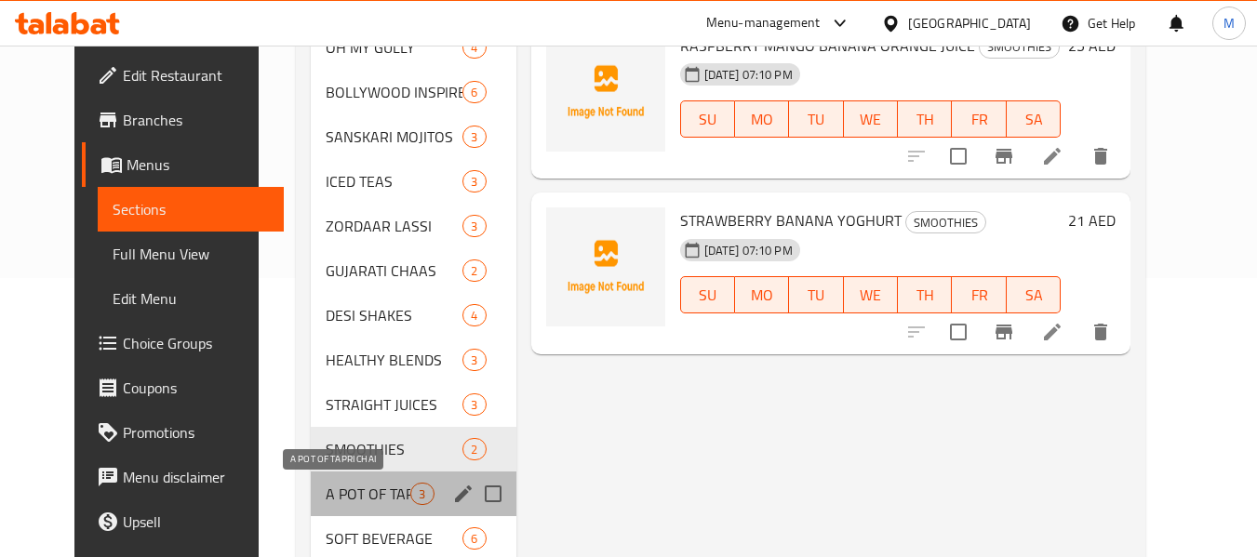
click at [344, 489] on span "A POT OF TAPRI CHAI" at bounding box center [368, 494] width 85 height 22
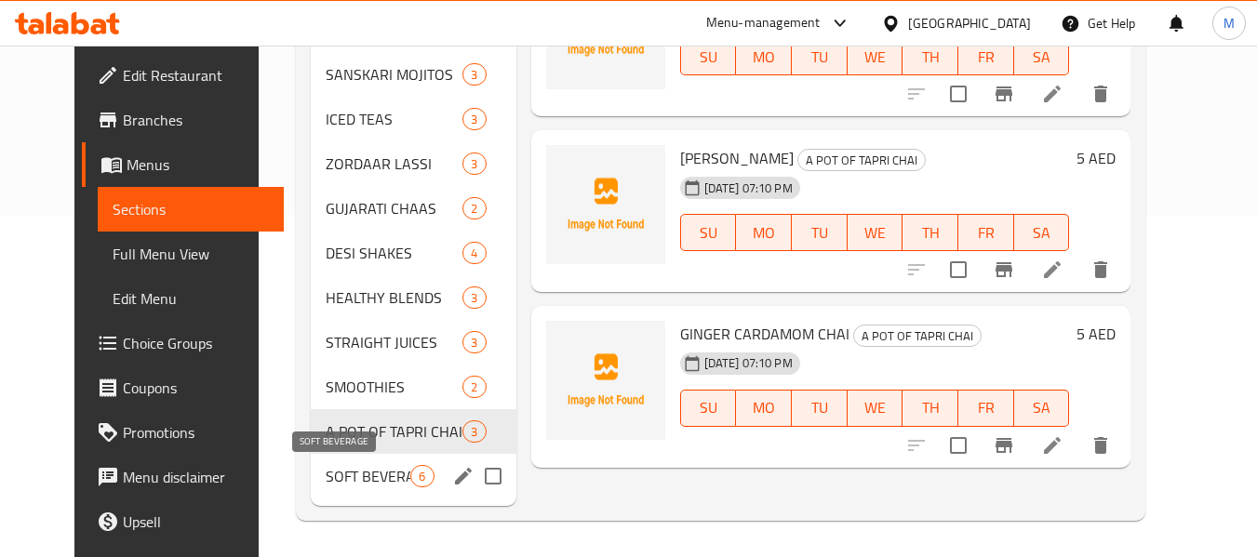
scroll to position [342, 0]
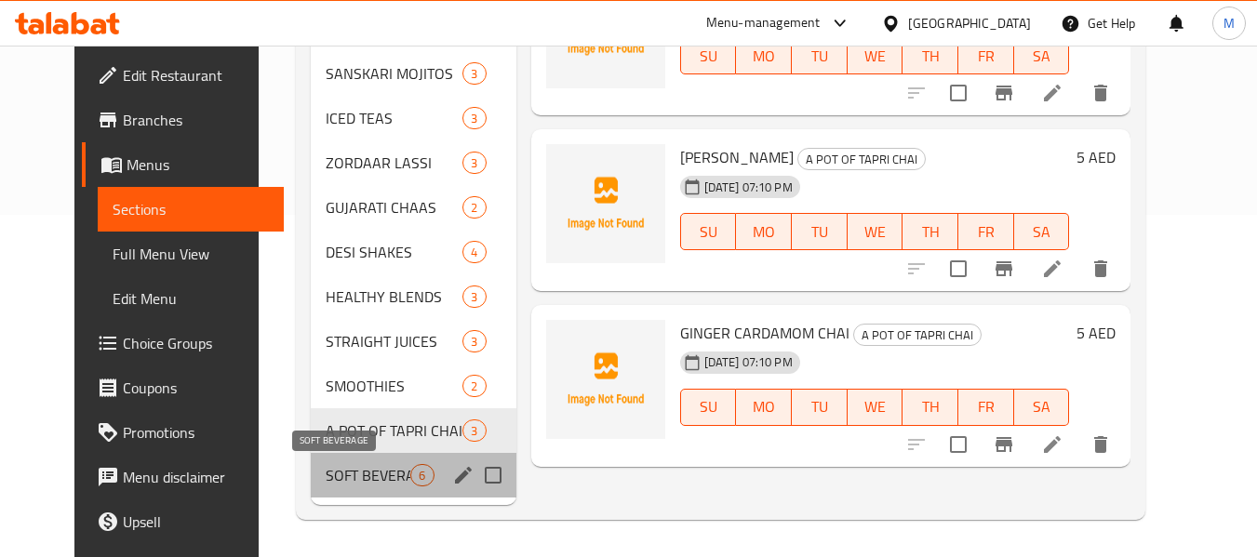
click at [356, 464] on span "SOFT BEVERAGE" at bounding box center [368, 475] width 85 height 22
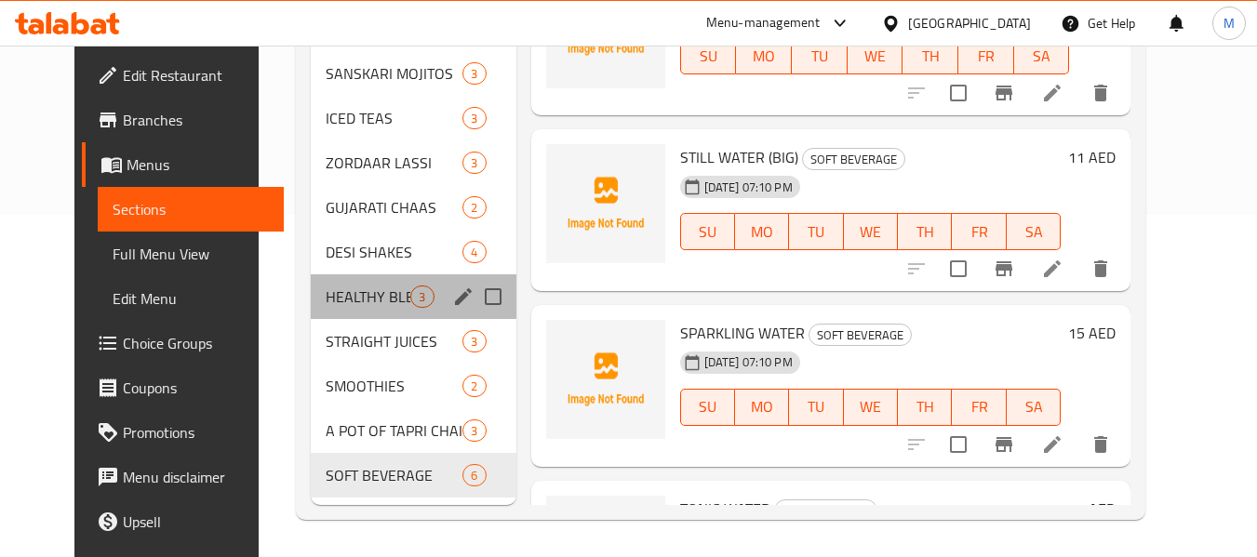
click at [367, 277] on div "HEALTHY BLENDS 3" at bounding box center [413, 296] width 205 height 45
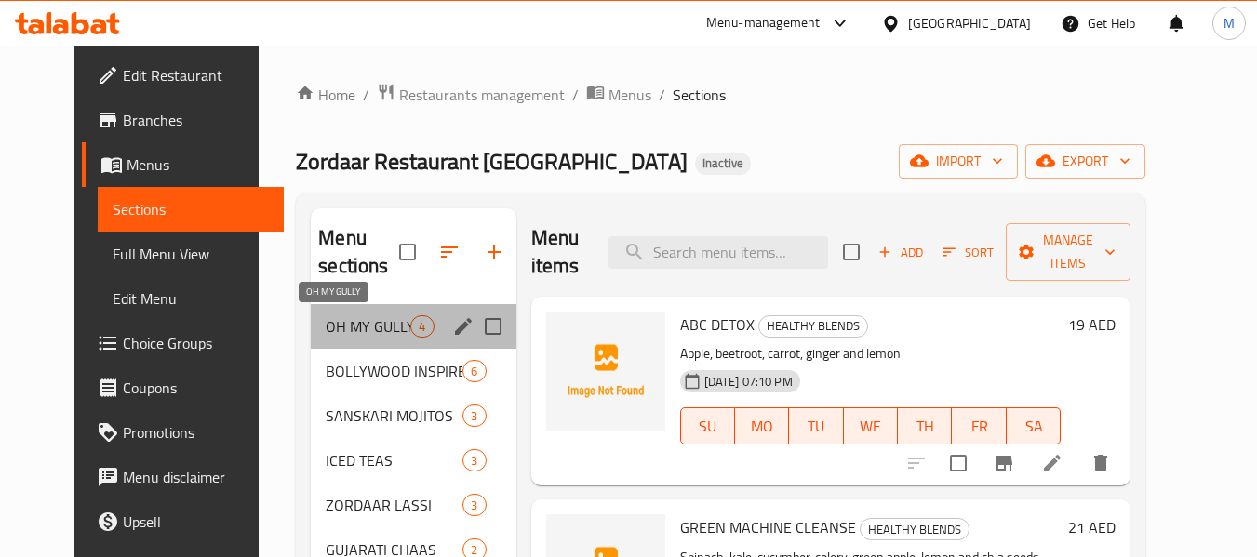
click at [326, 332] on span "OH MY GULLY" at bounding box center [368, 326] width 85 height 22
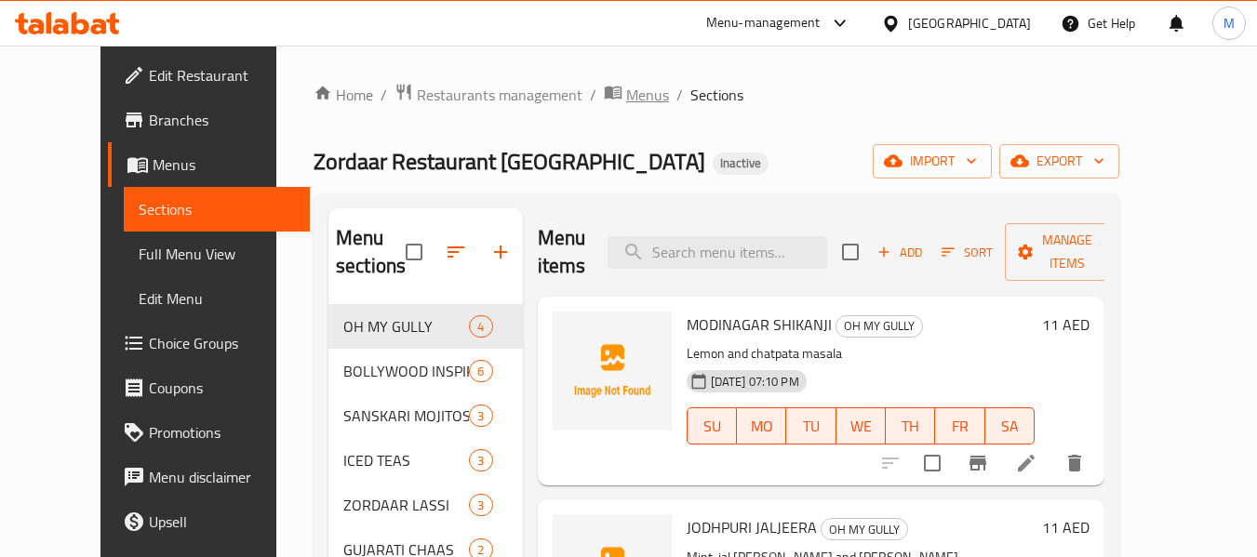
click at [626, 99] on span "Menus" at bounding box center [647, 95] width 43 height 22
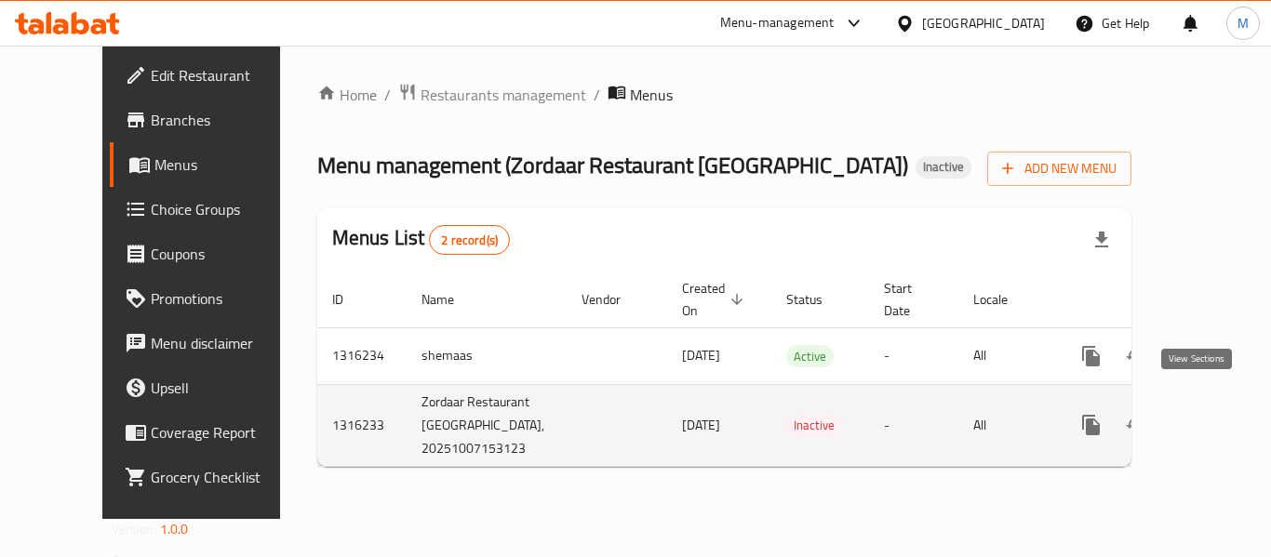
click at [1214, 414] on icon "enhanced table" at bounding box center [1225, 425] width 22 height 22
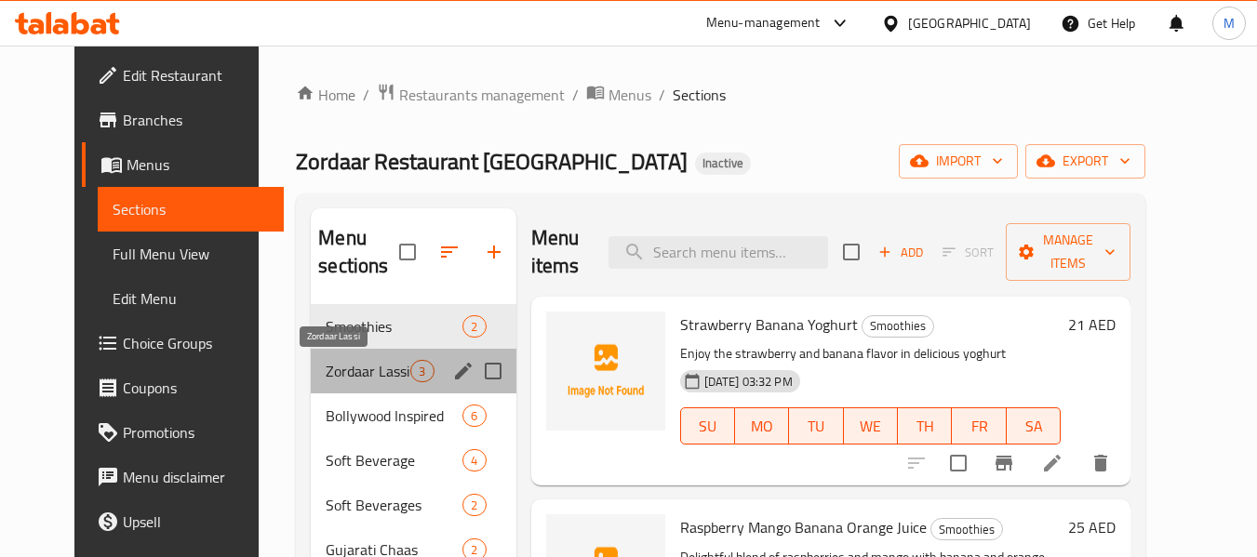
click at [367, 360] on span "Zordaar Lassi" at bounding box center [368, 371] width 85 height 22
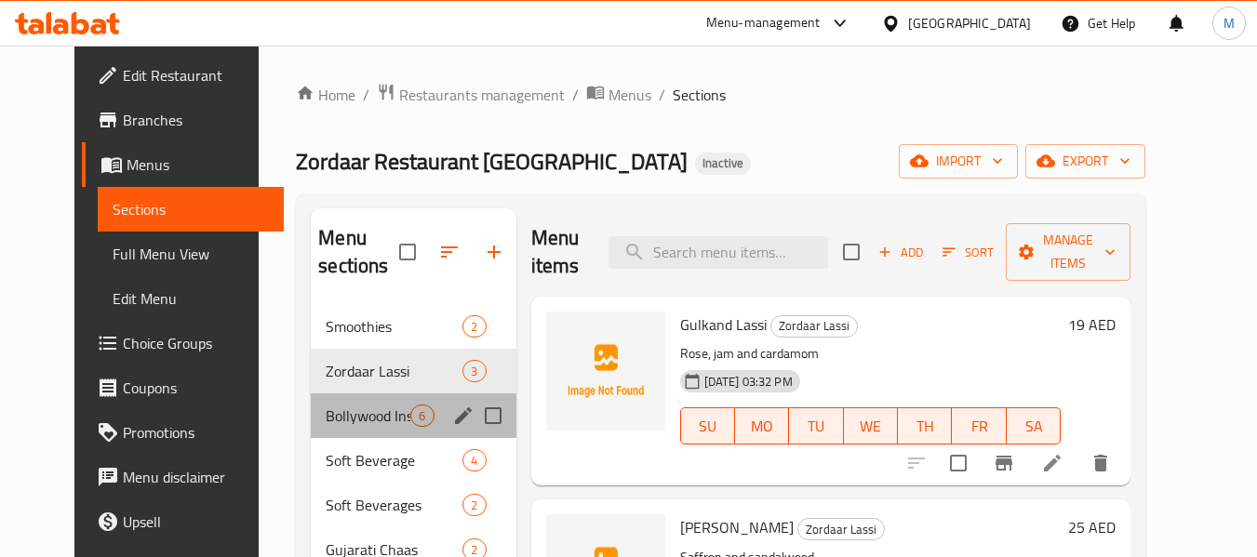
click at [342, 430] on div "Bollywood Inspired 6" at bounding box center [413, 415] width 205 height 45
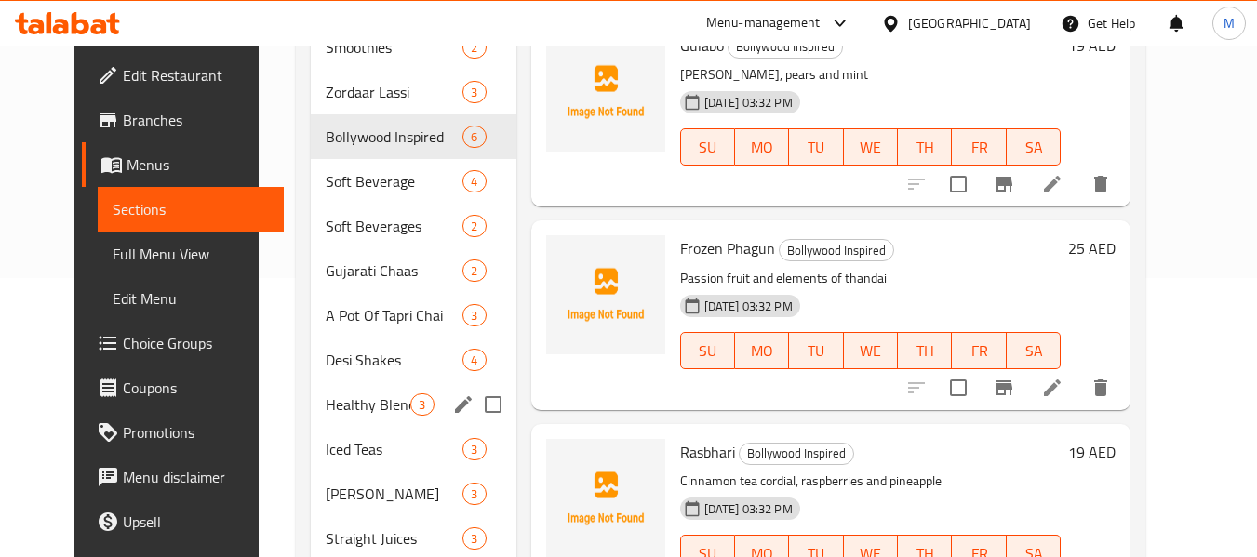
click at [353, 382] on div "Healthy Blends 3" at bounding box center [413, 404] width 205 height 45
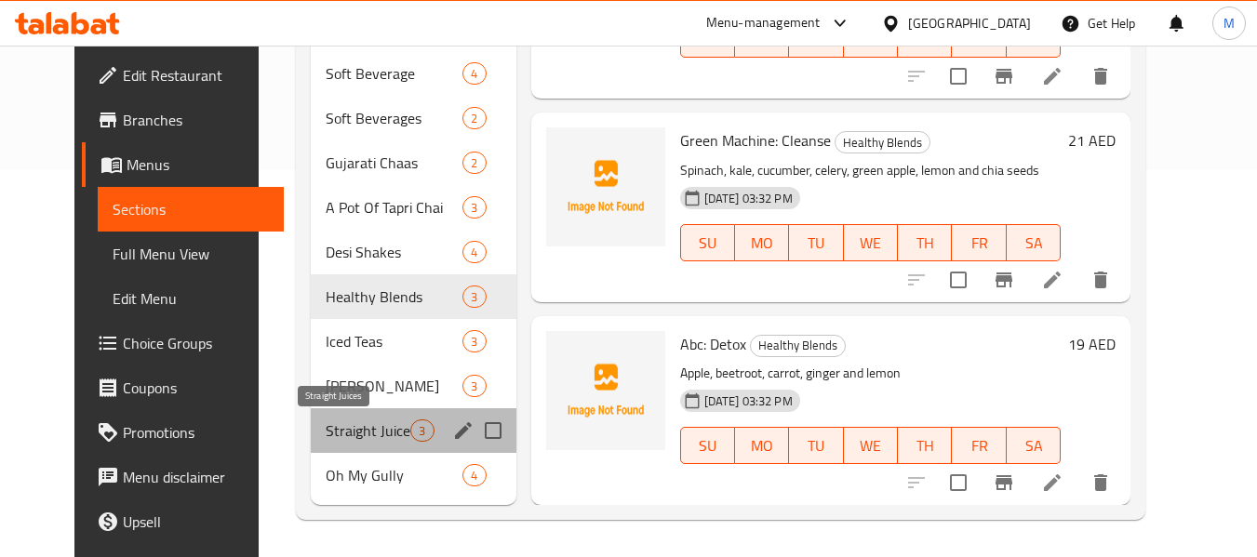
click at [327, 420] on span "Straight Juices" at bounding box center [368, 431] width 85 height 22
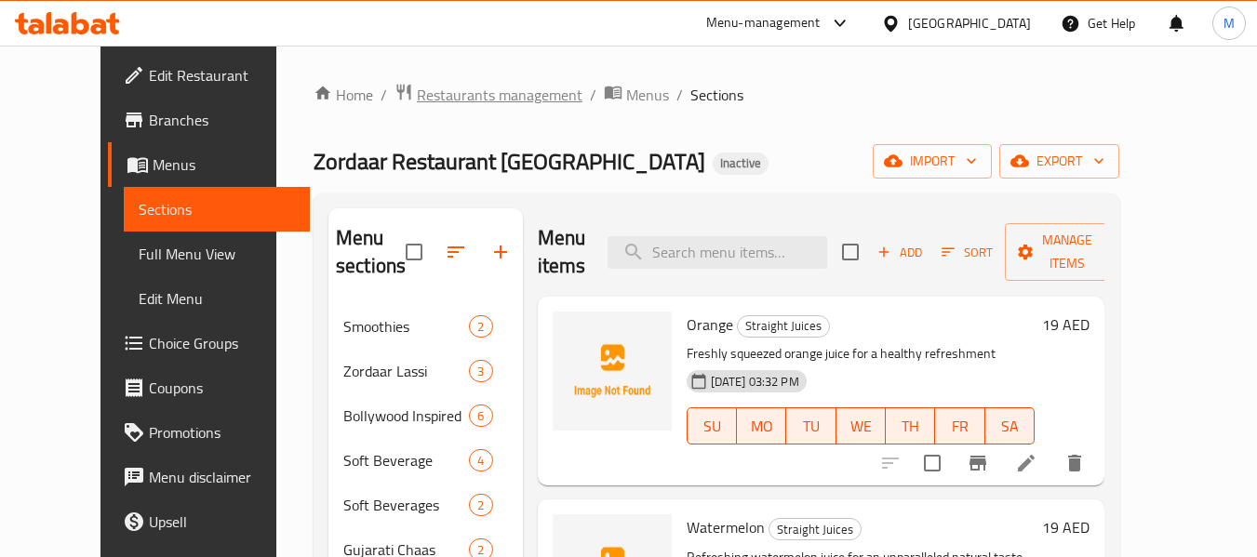
click at [417, 99] on span "Restaurants management" at bounding box center [500, 95] width 166 height 22
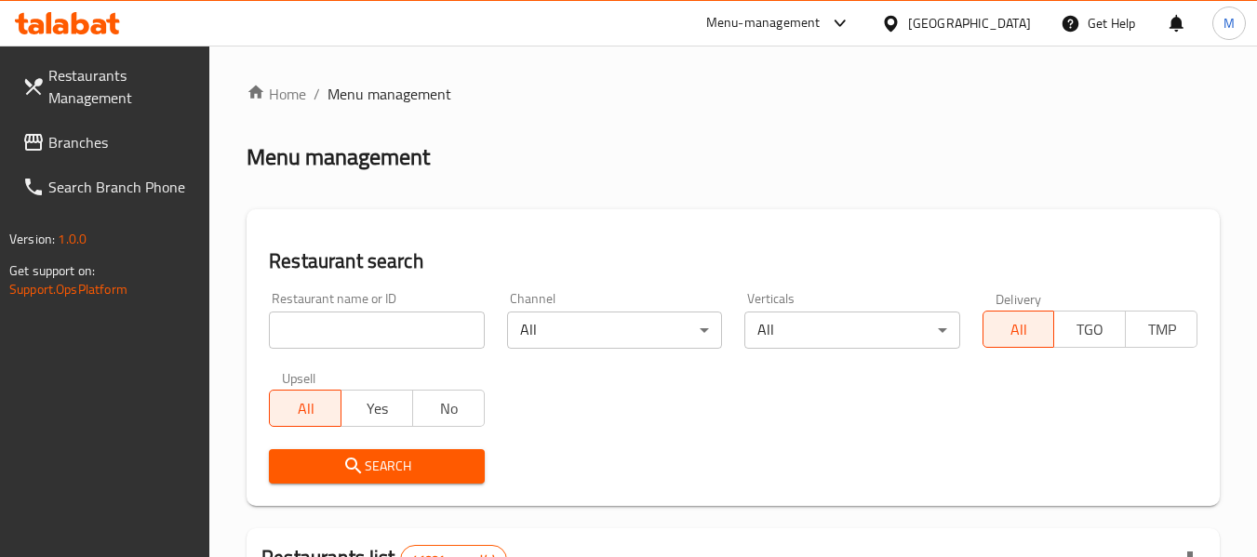
click at [433, 327] on input "search" at bounding box center [376, 330] width 215 height 37
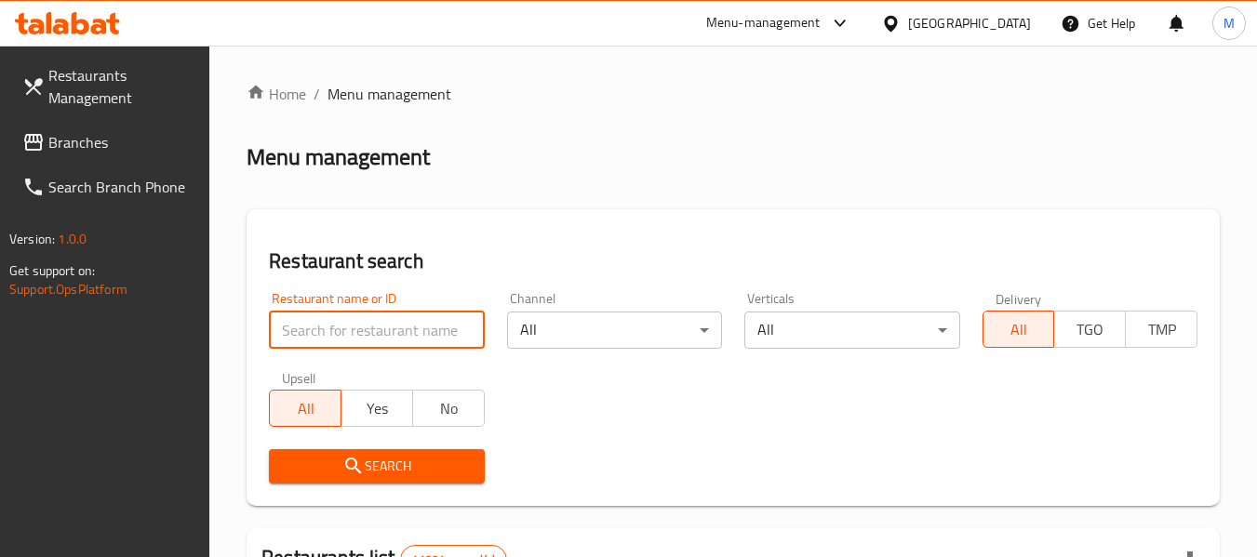
paste input "Genatsvale Bistro"
type input "Genatsvale Bistro"
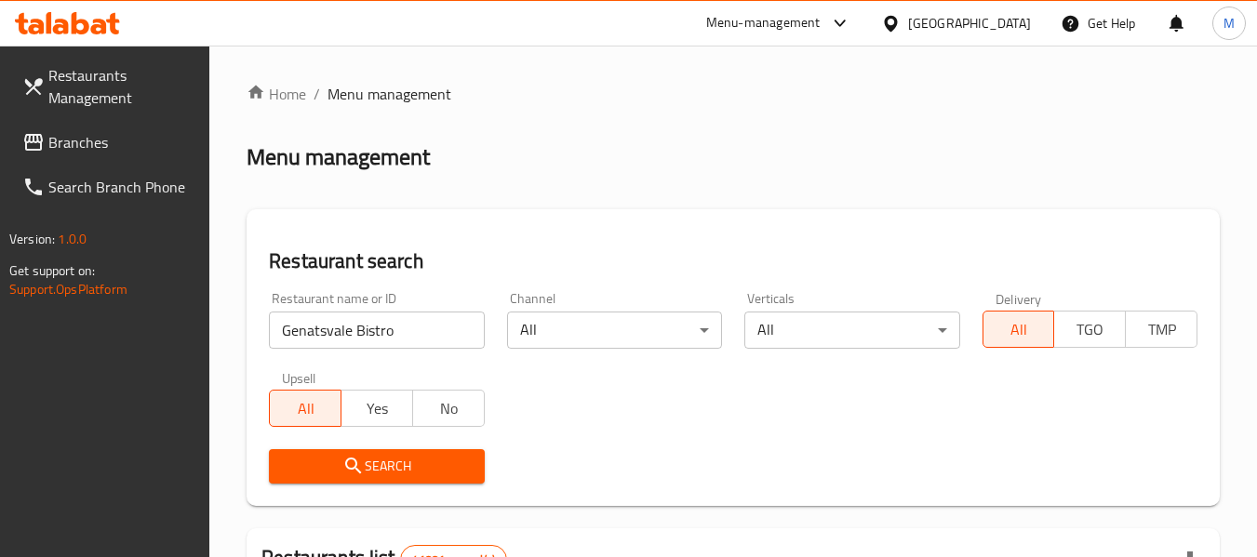
click at [418, 470] on span "Search" at bounding box center [376, 466] width 185 height 23
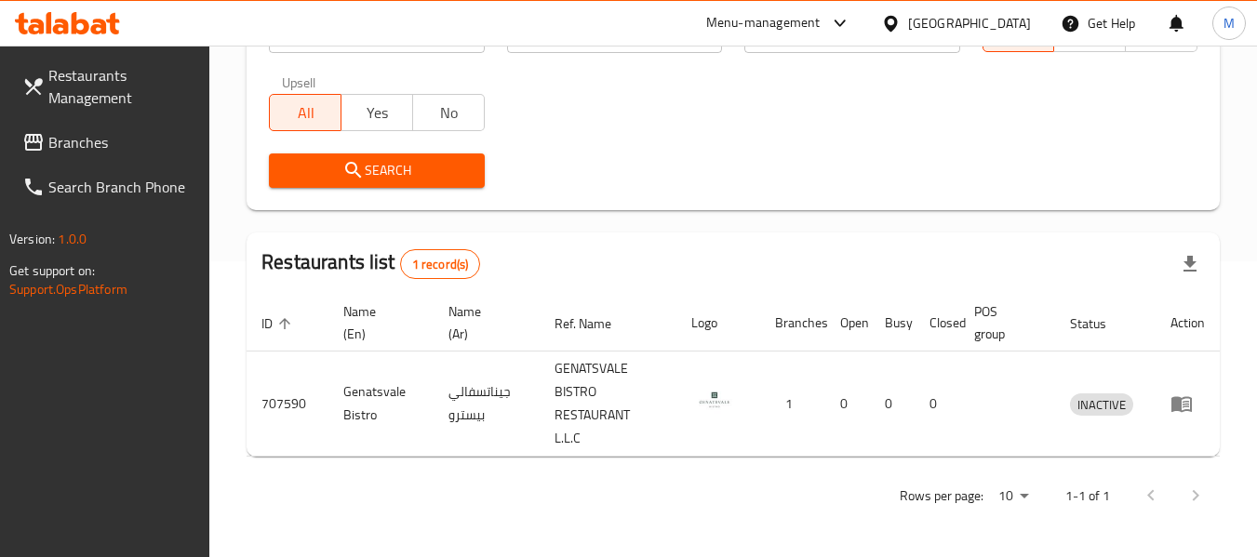
scroll to position [296, 0]
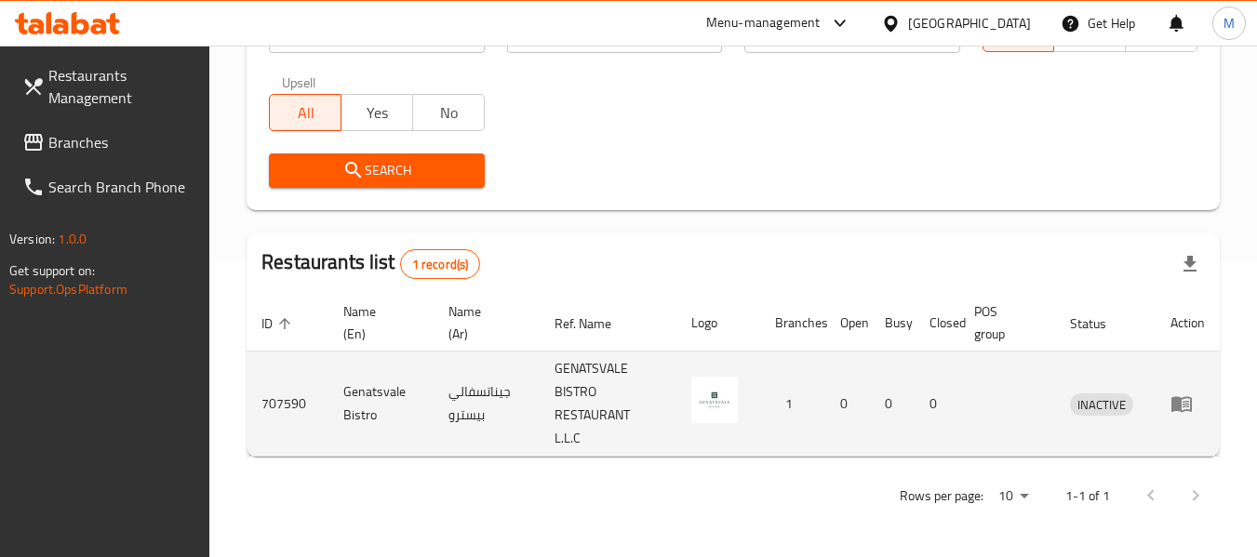
click at [1183, 406] on icon "enhanced table" at bounding box center [1181, 404] width 22 height 22
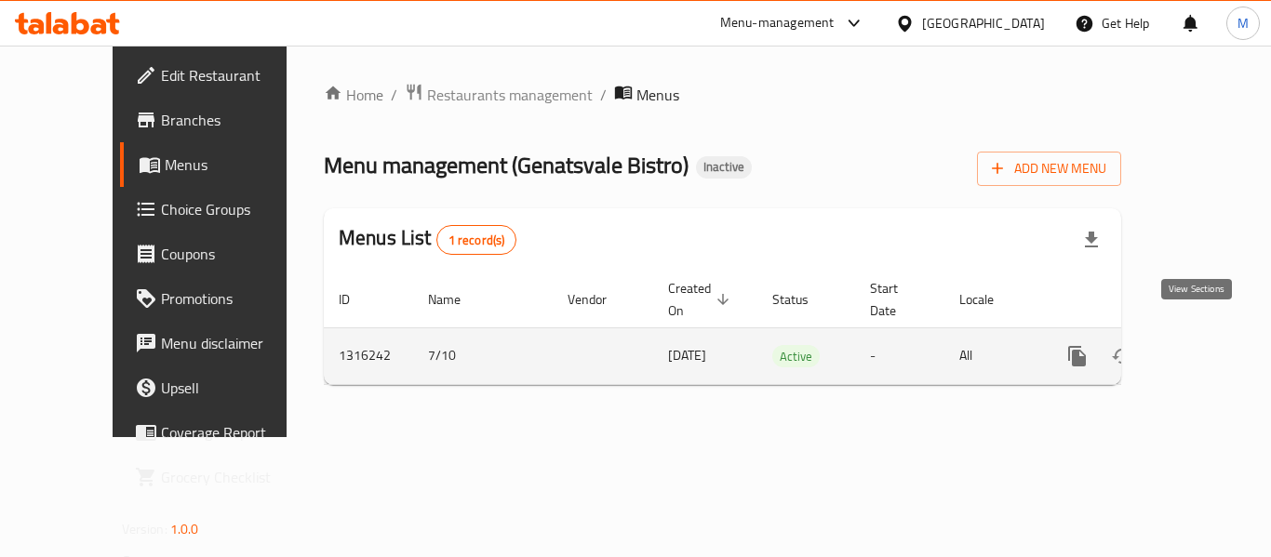
click at [1200, 345] on icon "enhanced table" at bounding box center [1211, 356] width 22 height 22
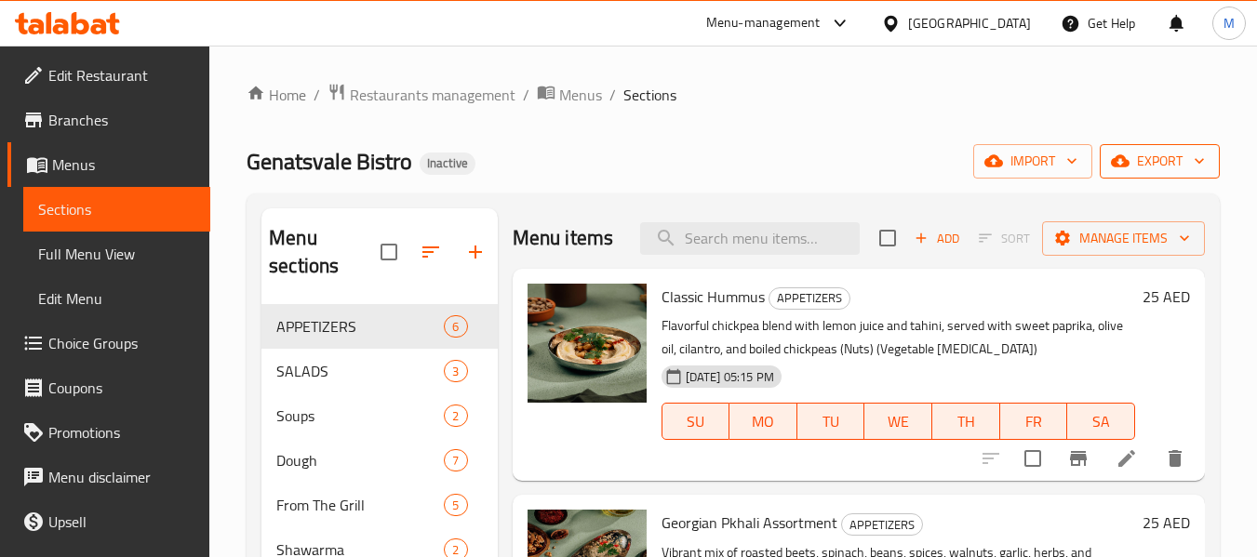
click at [1144, 162] on span "export" at bounding box center [1159, 161] width 90 height 23
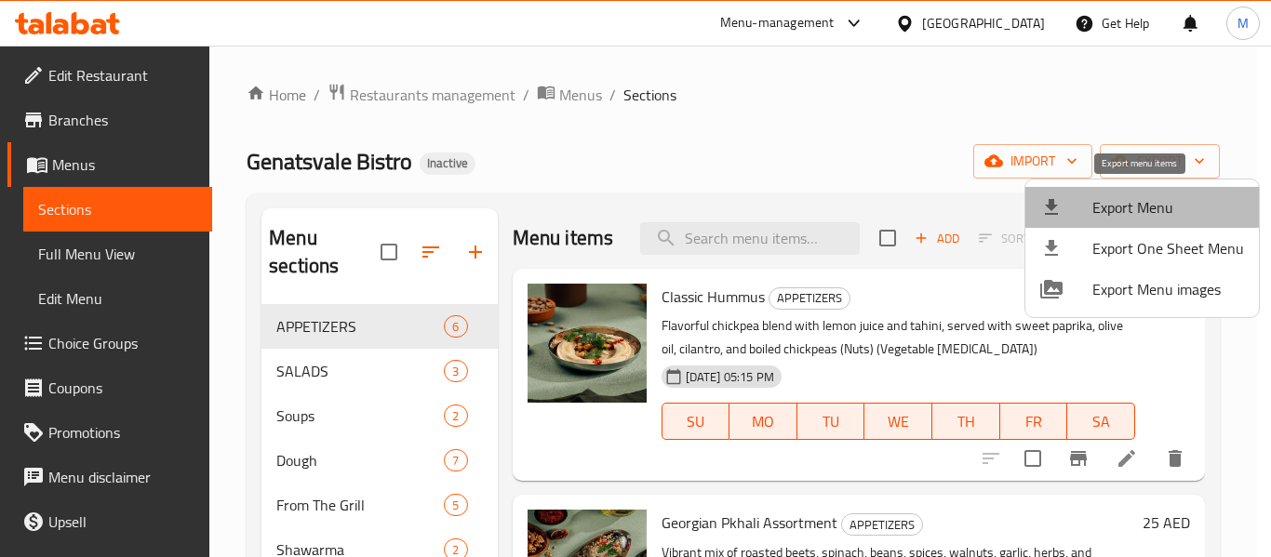
click at [1144, 198] on span "Export Menu" at bounding box center [1168, 207] width 152 height 22
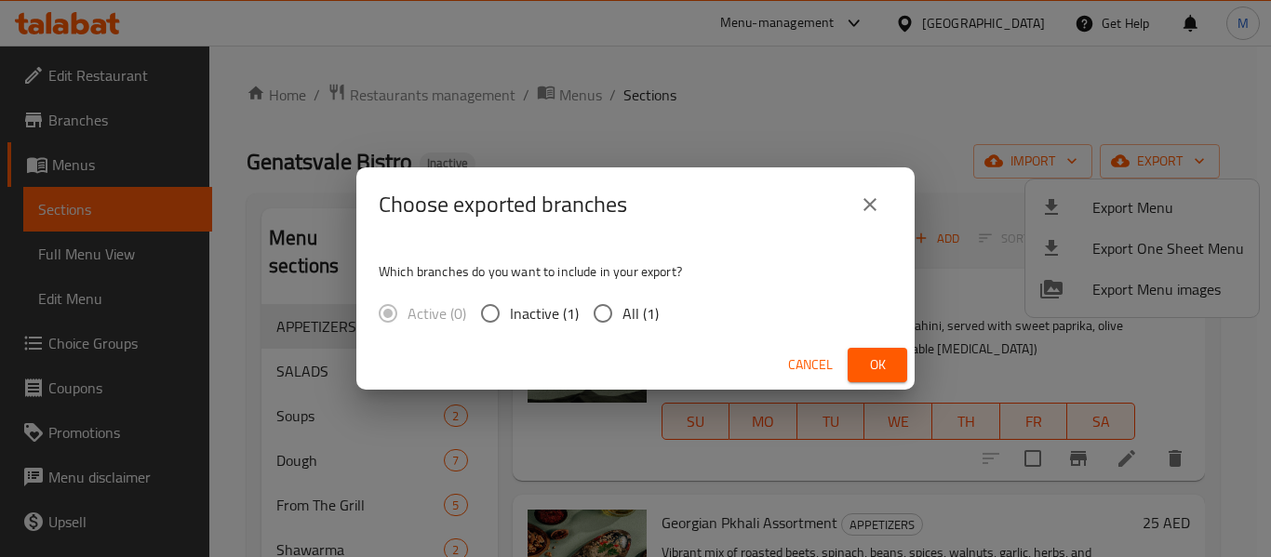
click at [628, 325] on span "All (1)" at bounding box center [640, 313] width 36 height 22
click at [622, 325] on input "All (1)" at bounding box center [602, 313] width 39 height 39
radio input "true"
drag, startPoint x: 871, startPoint y: 372, endPoint x: 924, endPoint y: 16, distance: 360.2
click at [871, 370] on span "Ok" at bounding box center [877, 364] width 30 height 23
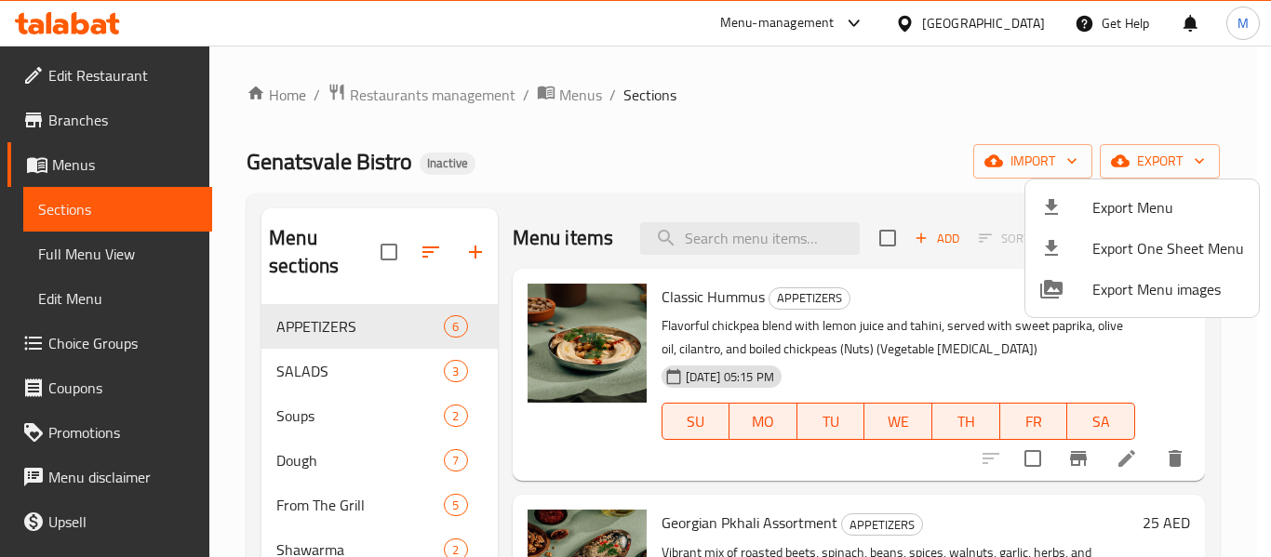
click at [385, 98] on div at bounding box center [635, 278] width 1271 height 557
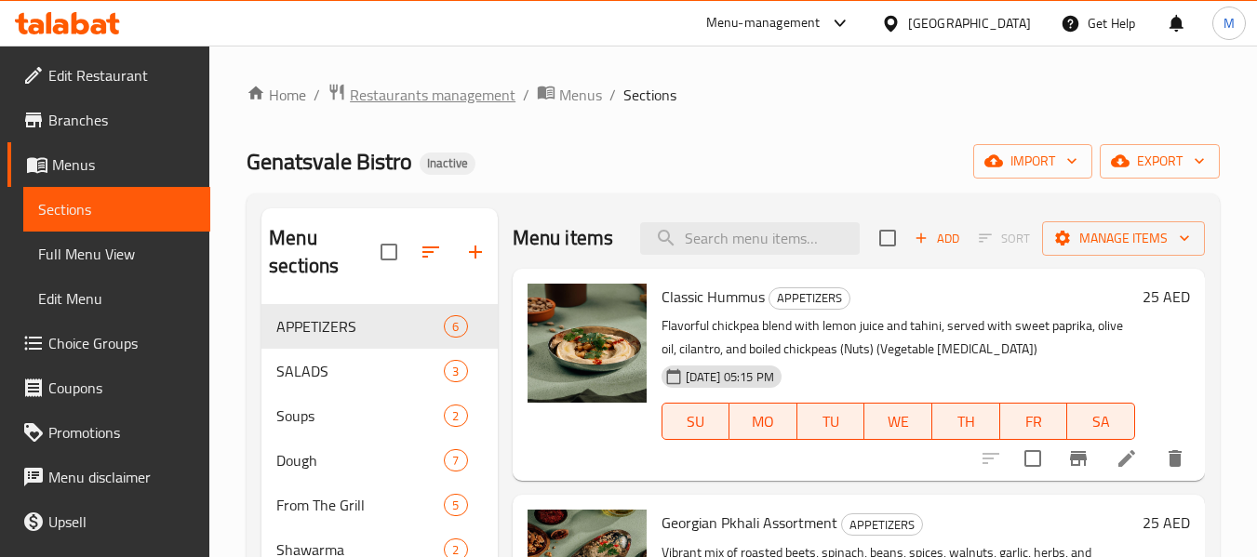
click at [385, 98] on span "Restaurants management" at bounding box center [433, 95] width 166 height 22
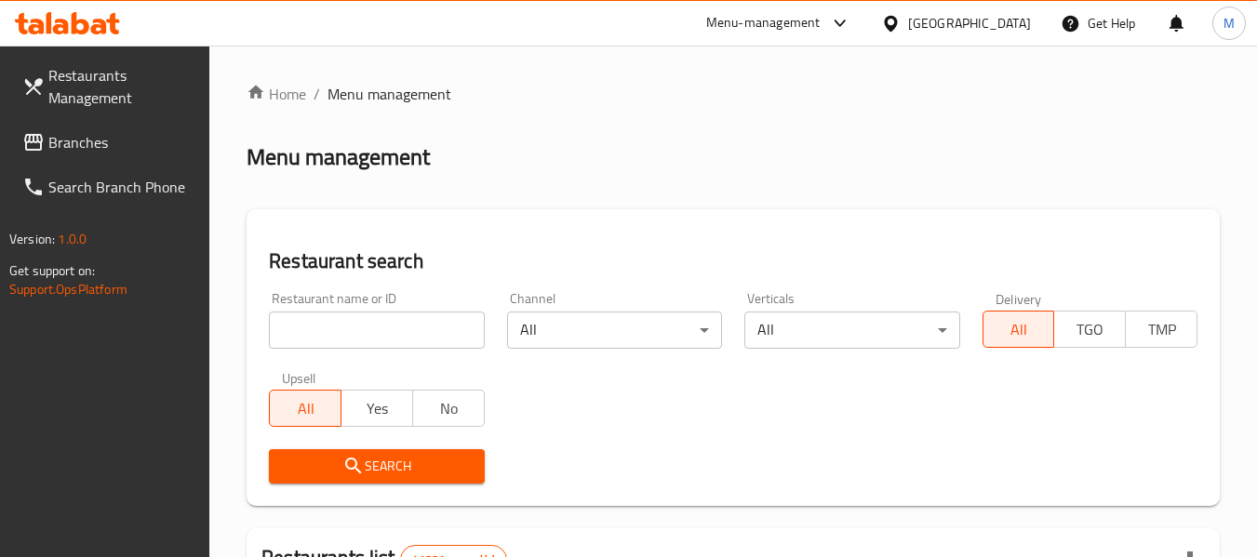
click at [67, 149] on span "Branches" at bounding box center [121, 142] width 147 height 22
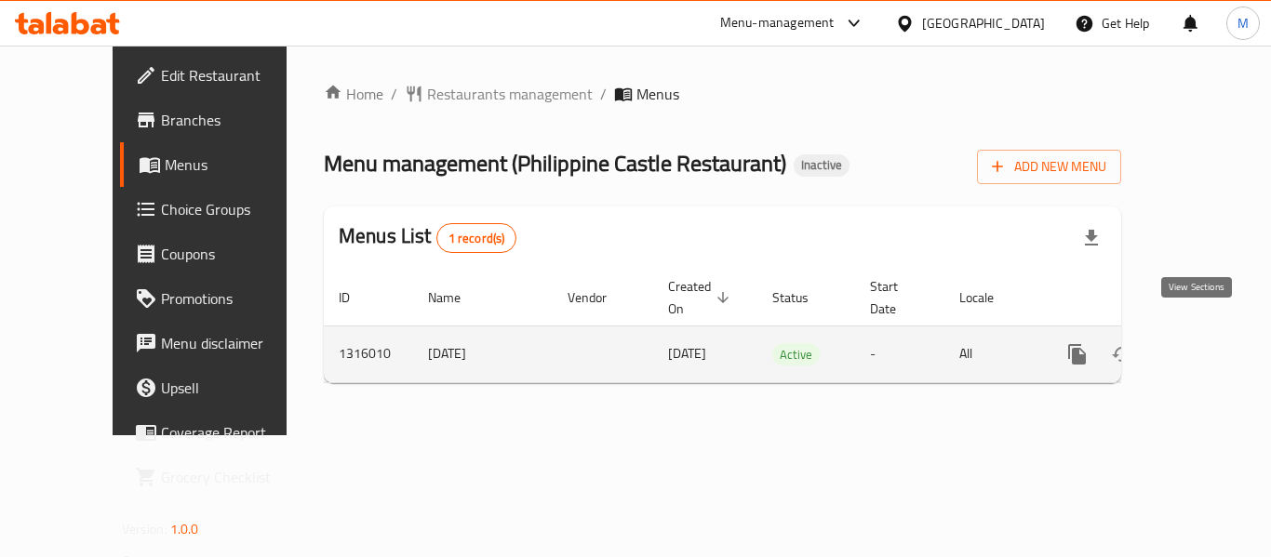
click at [1200, 343] on icon "enhanced table" at bounding box center [1211, 354] width 22 height 22
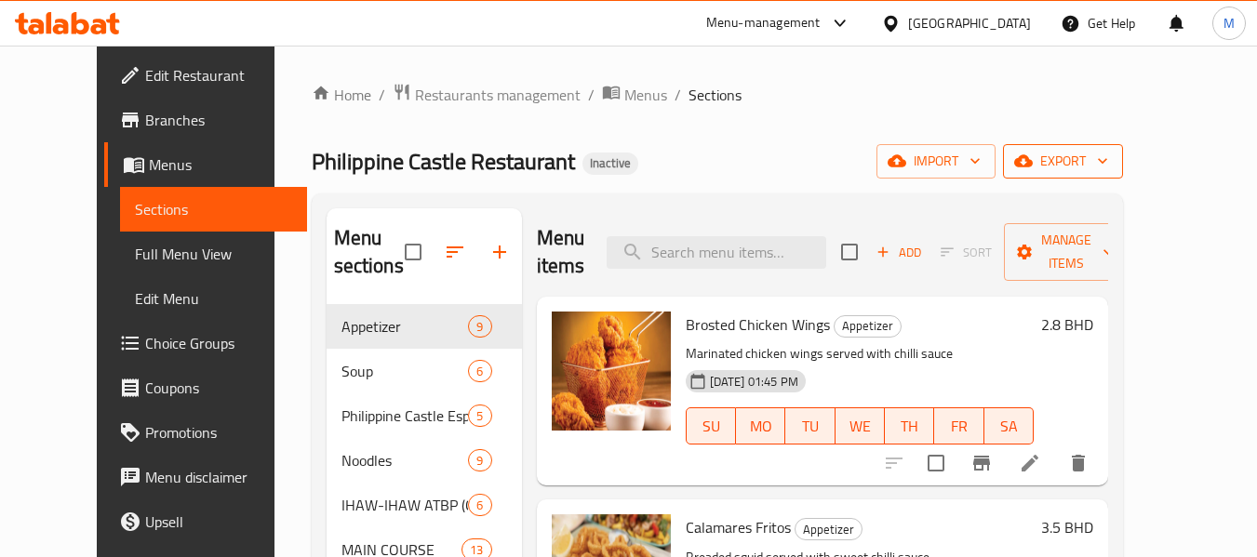
click at [1108, 159] on span "export" at bounding box center [1063, 161] width 90 height 23
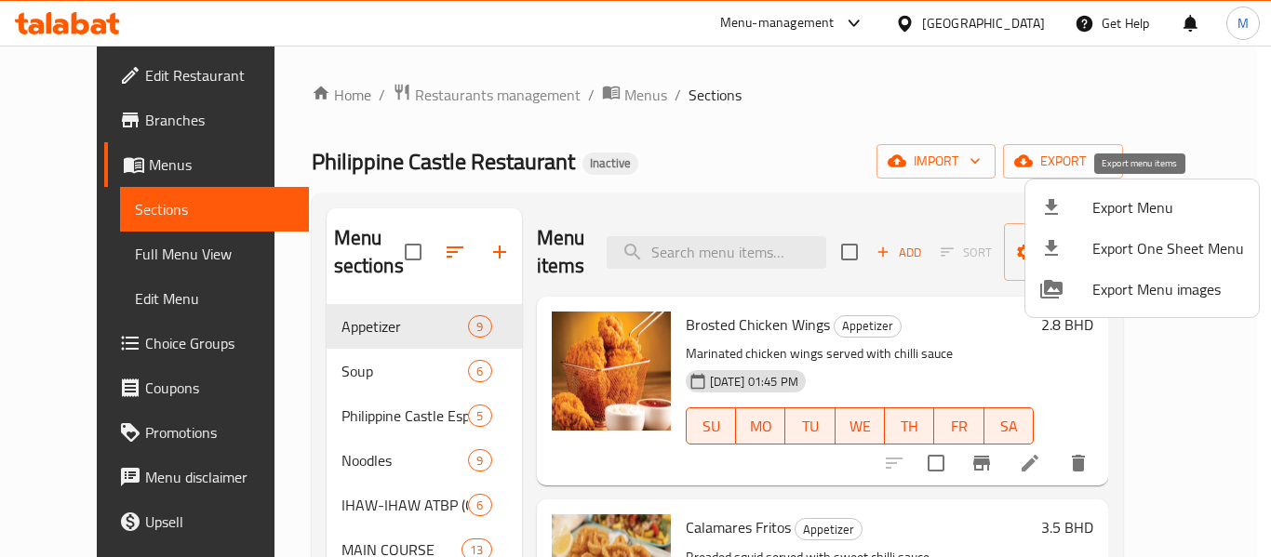
click at [1152, 202] on span "Export Menu" at bounding box center [1168, 207] width 152 height 22
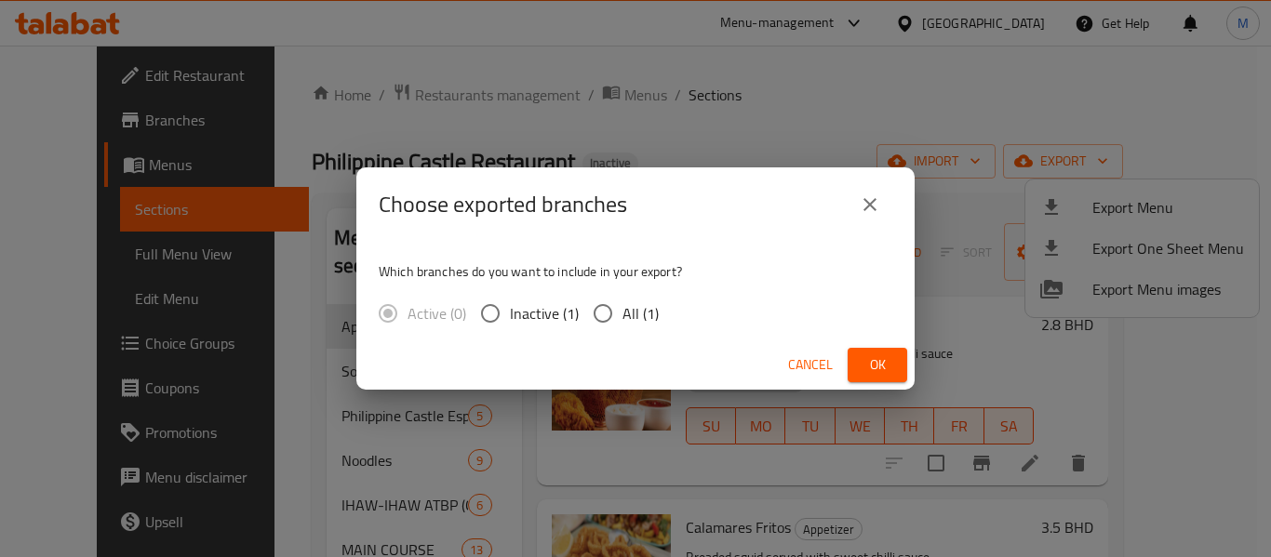
drag, startPoint x: 595, startPoint y: 321, endPoint x: 634, endPoint y: 316, distance: 39.3
click at [605, 320] on input "All (1)" at bounding box center [602, 313] width 39 height 39
radio input "true"
drag, startPoint x: 866, startPoint y: 369, endPoint x: 943, endPoint y: 1, distance: 376.4
click at [870, 366] on span "Ok" at bounding box center [877, 364] width 30 height 23
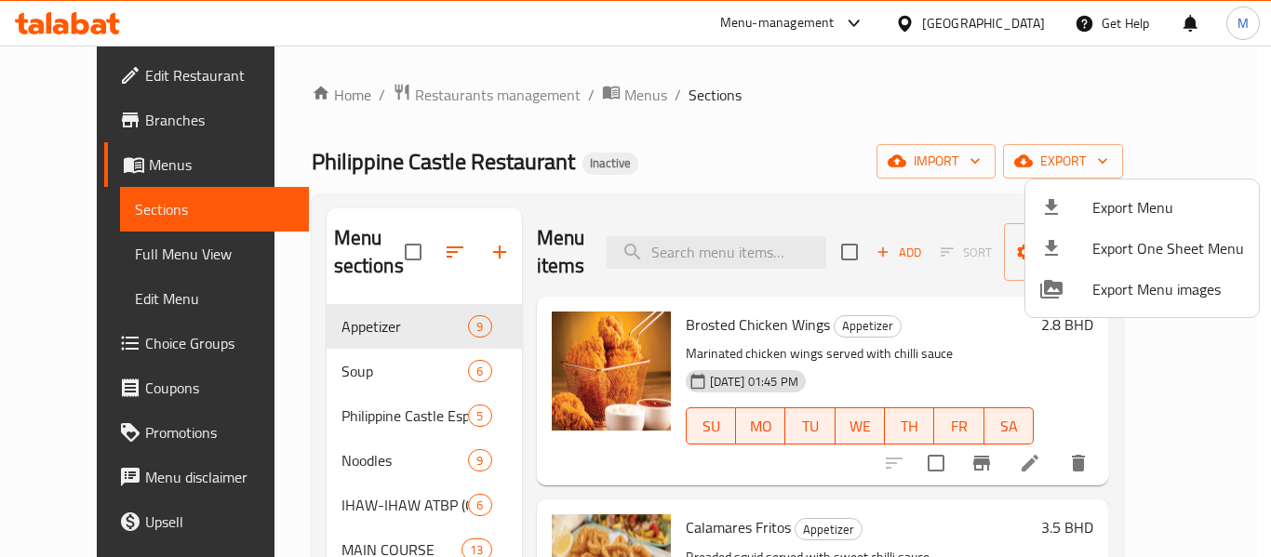
click at [1027, 30] on div at bounding box center [635, 278] width 1271 height 557
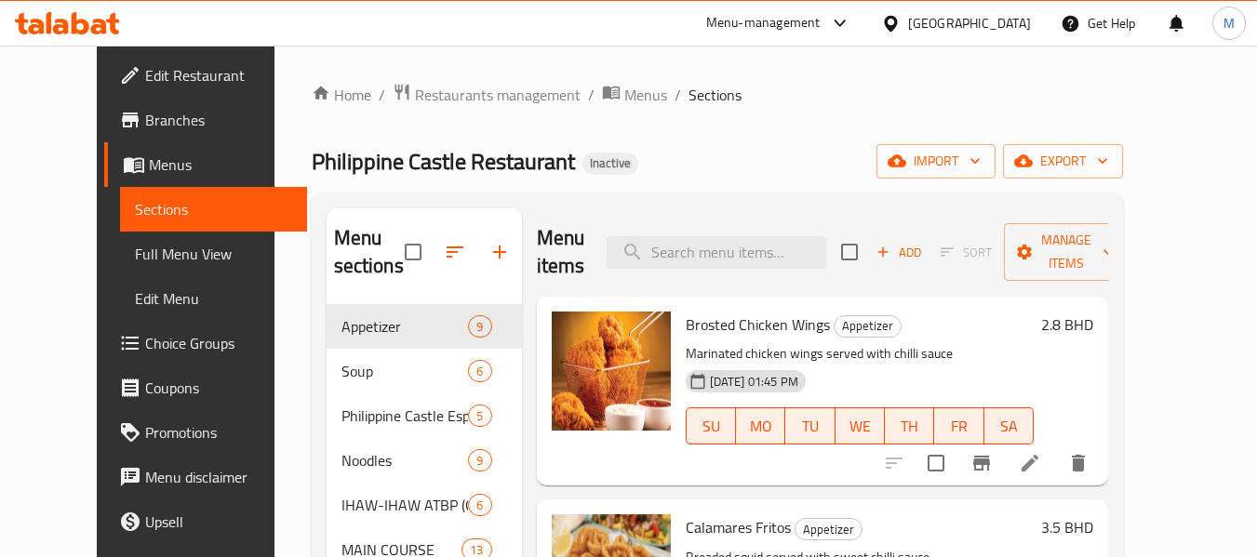
click at [988, 29] on div "Bahrain" at bounding box center [969, 23] width 123 height 20
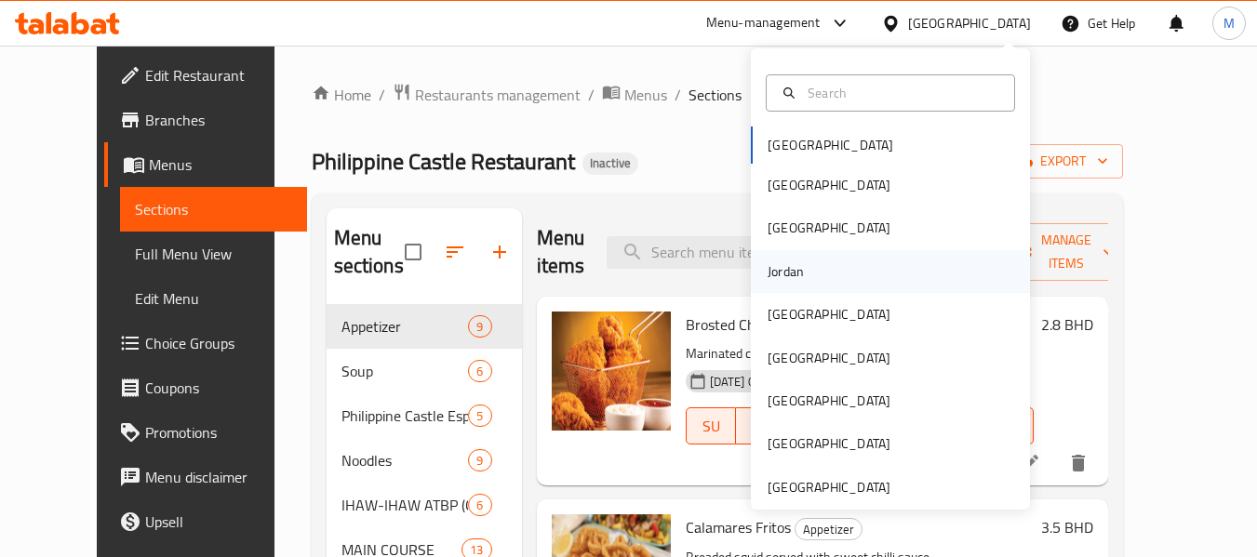
click at [811, 270] on div "Jordan" at bounding box center [890, 271] width 279 height 43
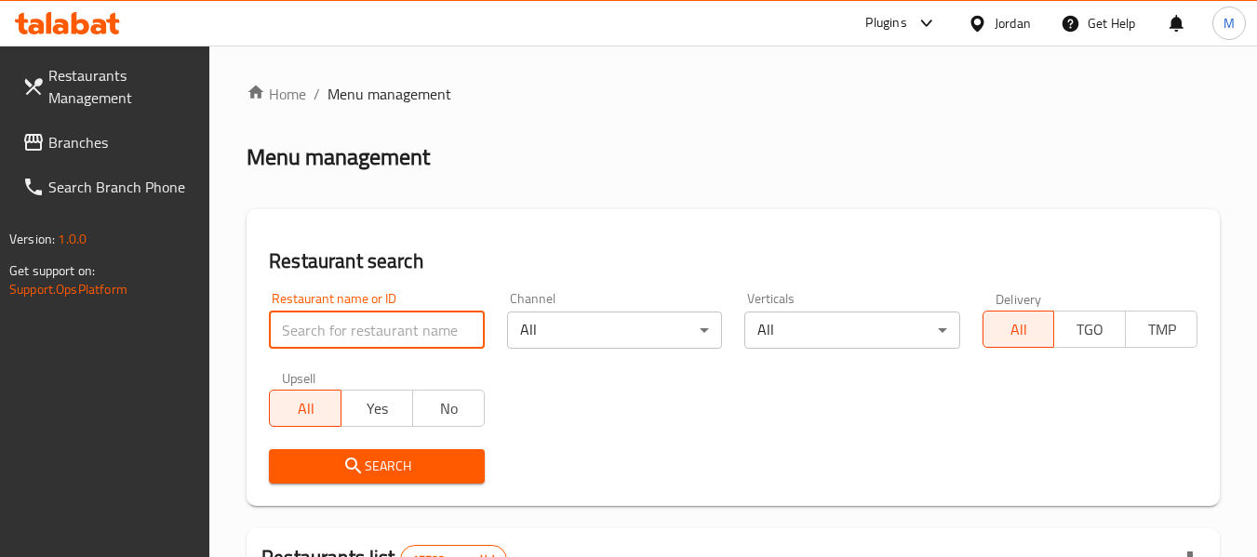
click at [306, 326] on input "search" at bounding box center [376, 330] width 215 height 37
paste input "One Piece Burger"
type input "One Piece Burger"
click button "Search" at bounding box center [376, 466] width 215 height 34
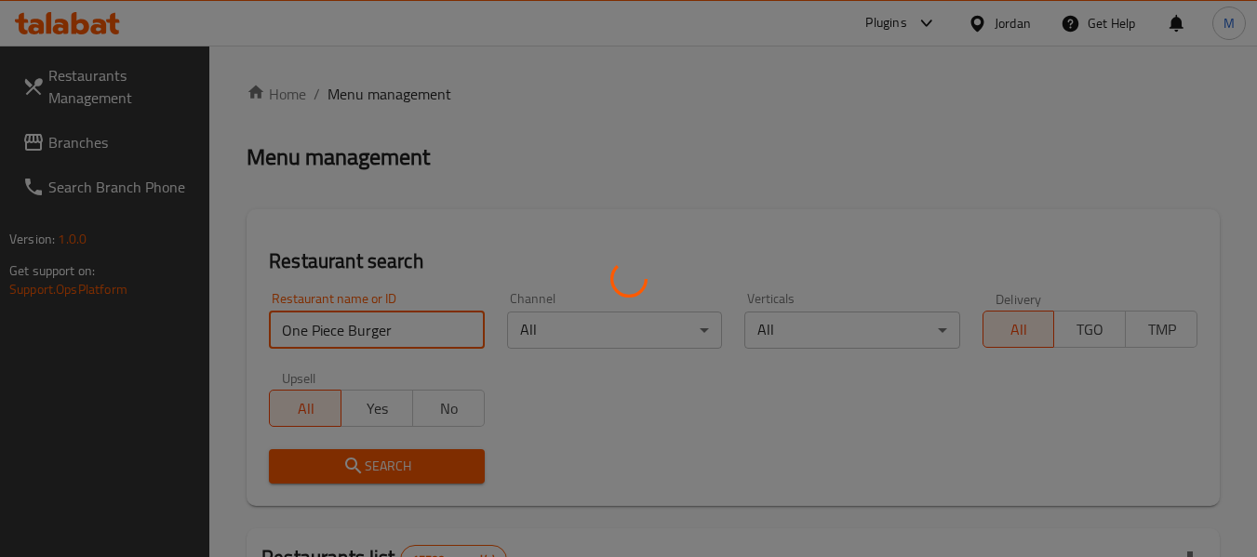
click button "Search" at bounding box center [376, 466] width 215 height 34
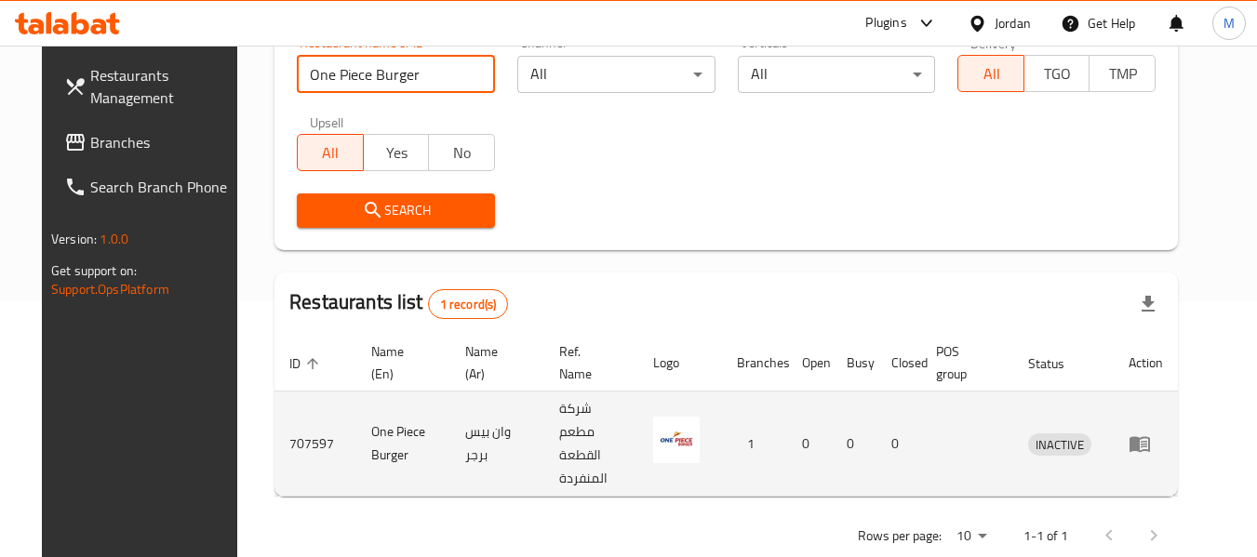
scroll to position [257, 0]
click at [1151, 432] on icon "enhanced table" at bounding box center [1139, 443] width 22 height 22
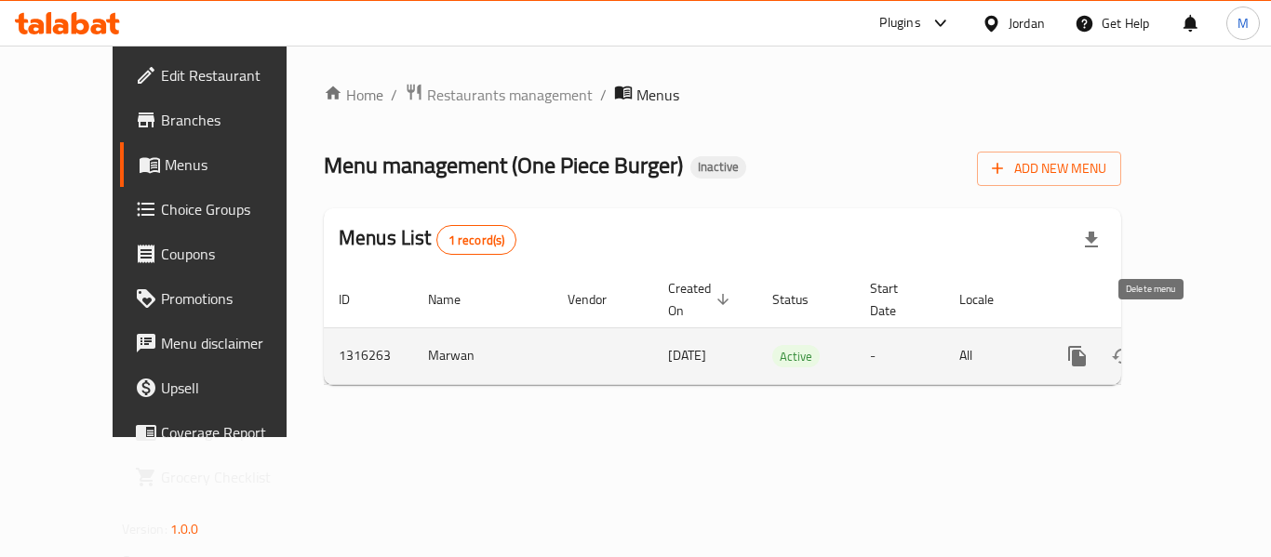
click at [1200, 345] on icon "enhanced table" at bounding box center [1211, 356] width 22 height 22
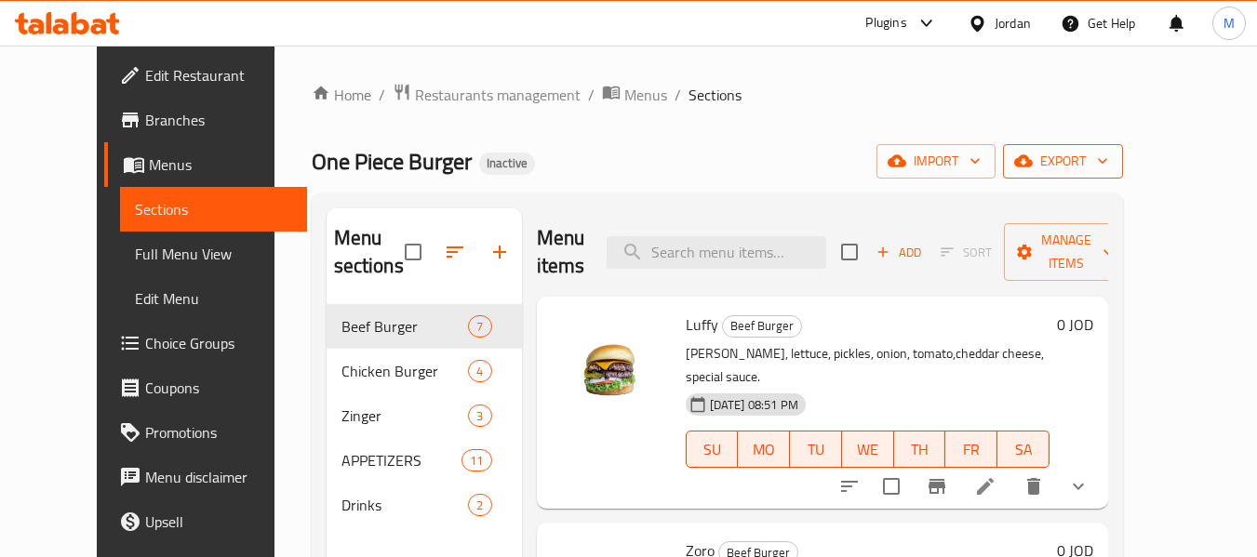
click at [1108, 154] on span "export" at bounding box center [1063, 161] width 90 height 23
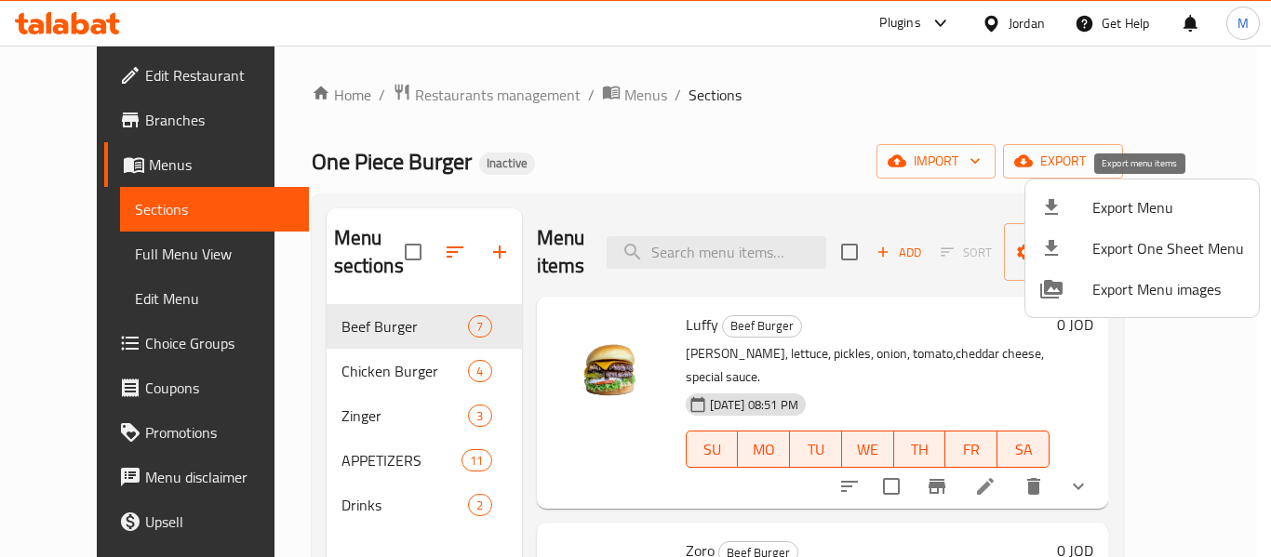
click at [1177, 198] on span "Export Menu" at bounding box center [1168, 207] width 152 height 22
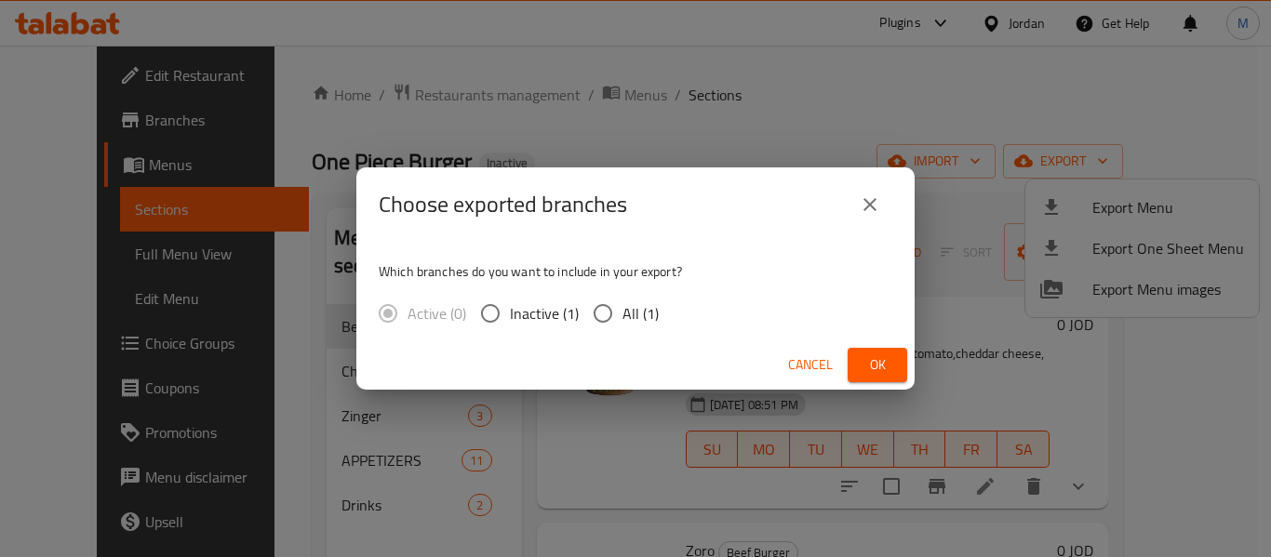
click at [629, 321] on span "All (1)" at bounding box center [640, 313] width 36 height 22
click at [622, 321] on input "All (1)" at bounding box center [602, 313] width 39 height 39
radio input "true"
drag, startPoint x: 872, startPoint y: 374, endPoint x: 1017, endPoint y: 32, distance: 371.8
click at [872, 371] on span "Ok" at bounding box center [877, 364] width 30 height 23
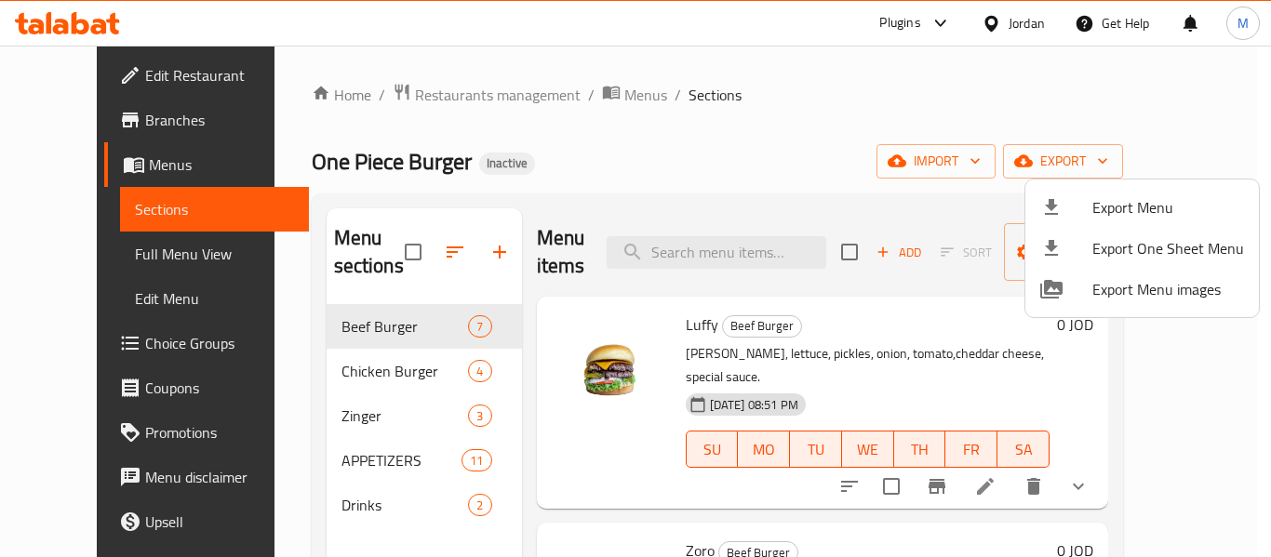
click at [306, 494] on div at bounding box center [635, 278] width 1271 height 557
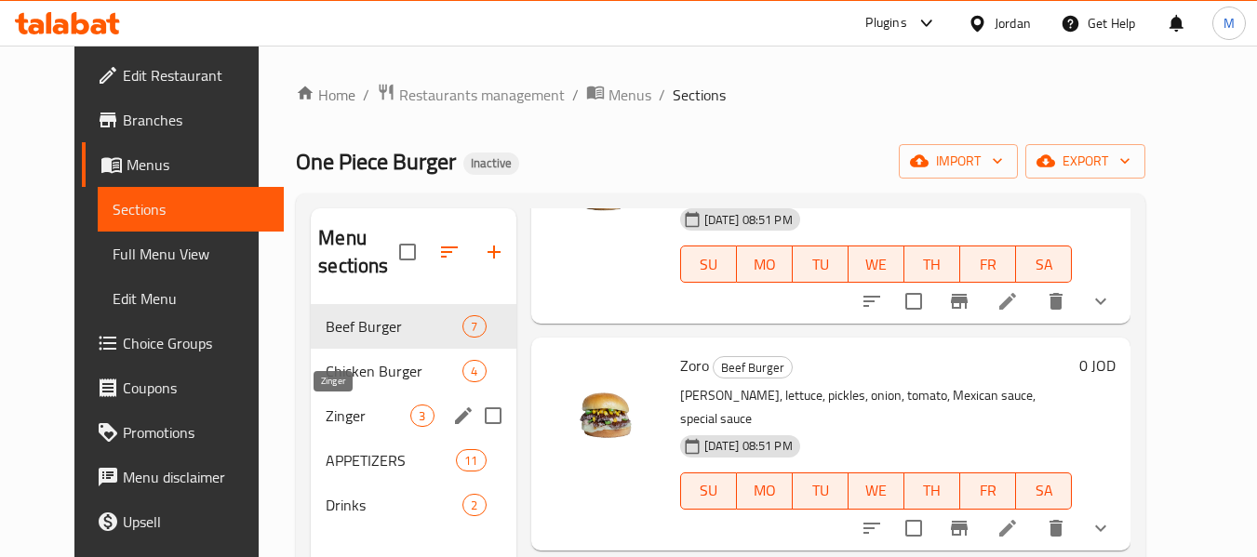
scroll to position [186, 0]
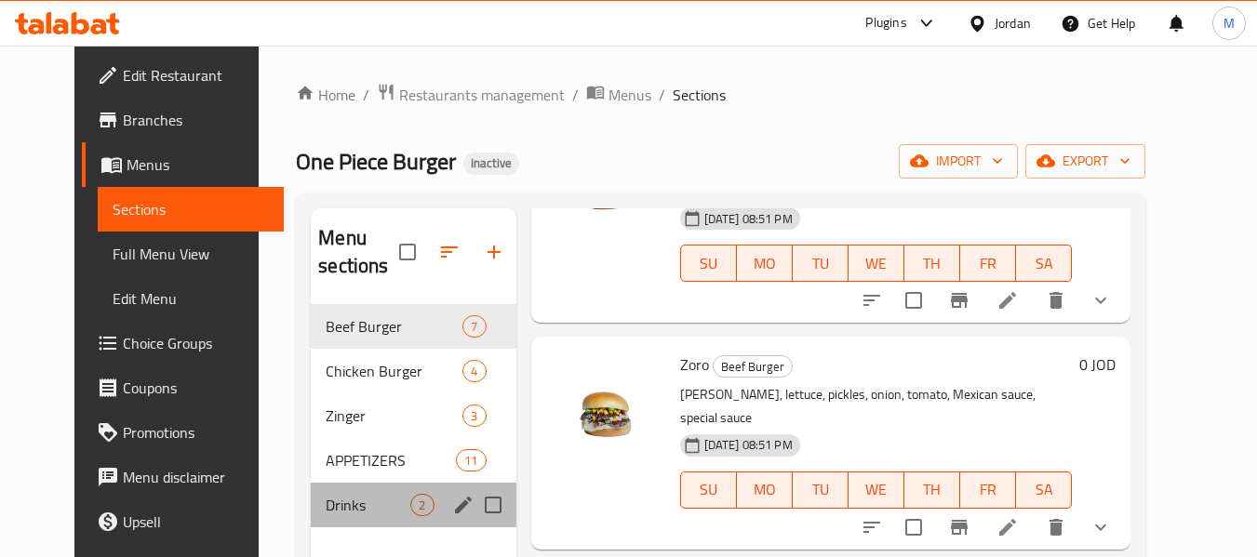
click at [311, 517] on div "Drinks 2" at bounding box center [413, 505] width 205 height 45
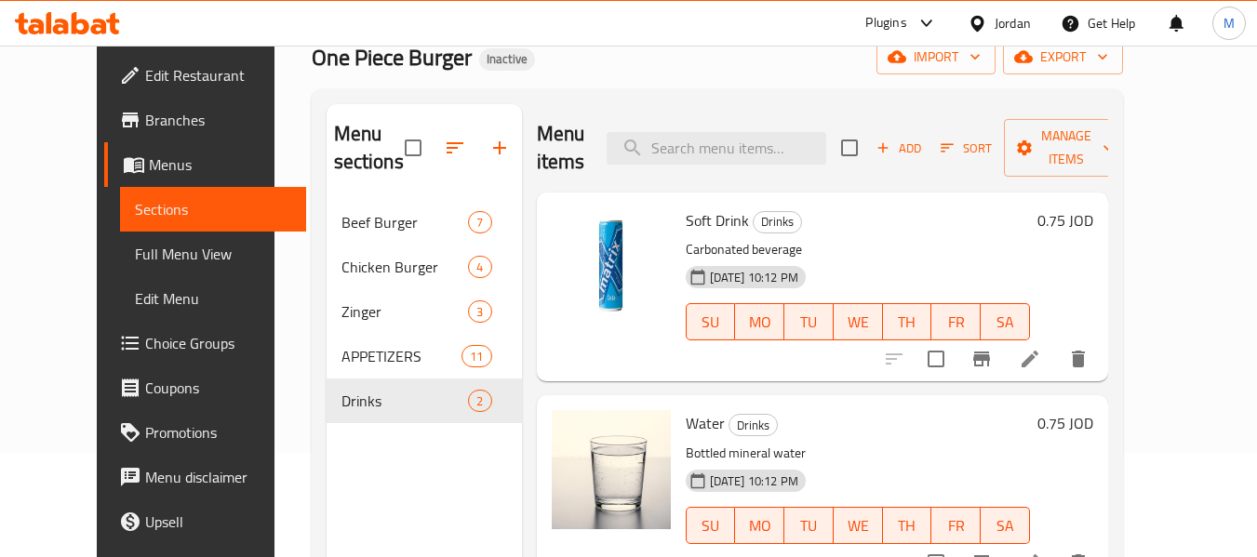
scroll to position [260, 0]
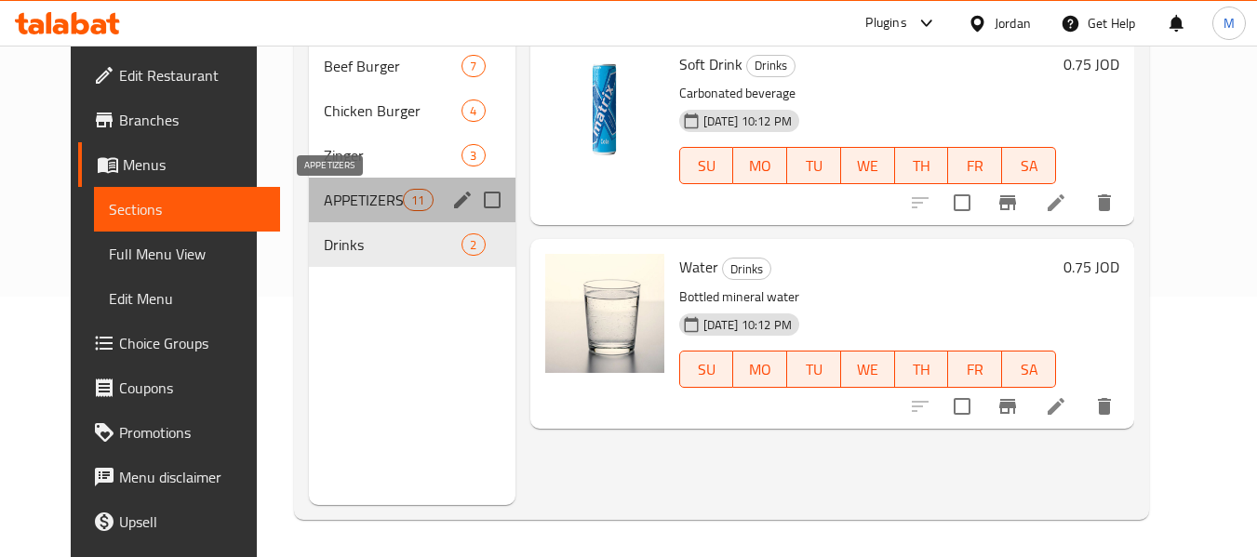
click at [338, 197] on span "APPETIZERS" at bounding box center [363, 200] width 79 height 22
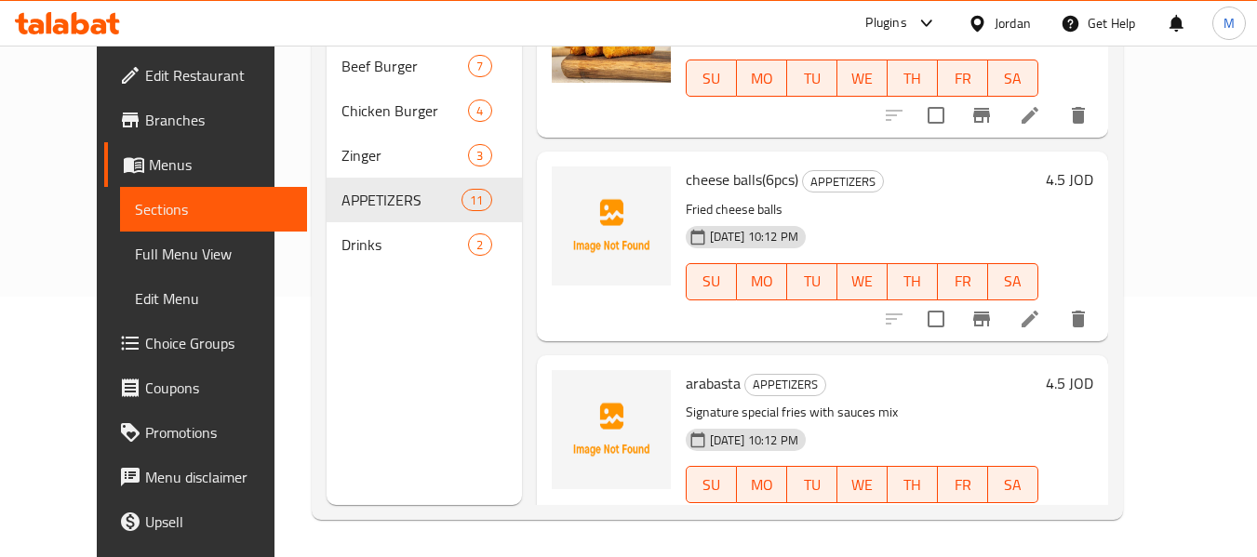
scroll to position [930, 0]
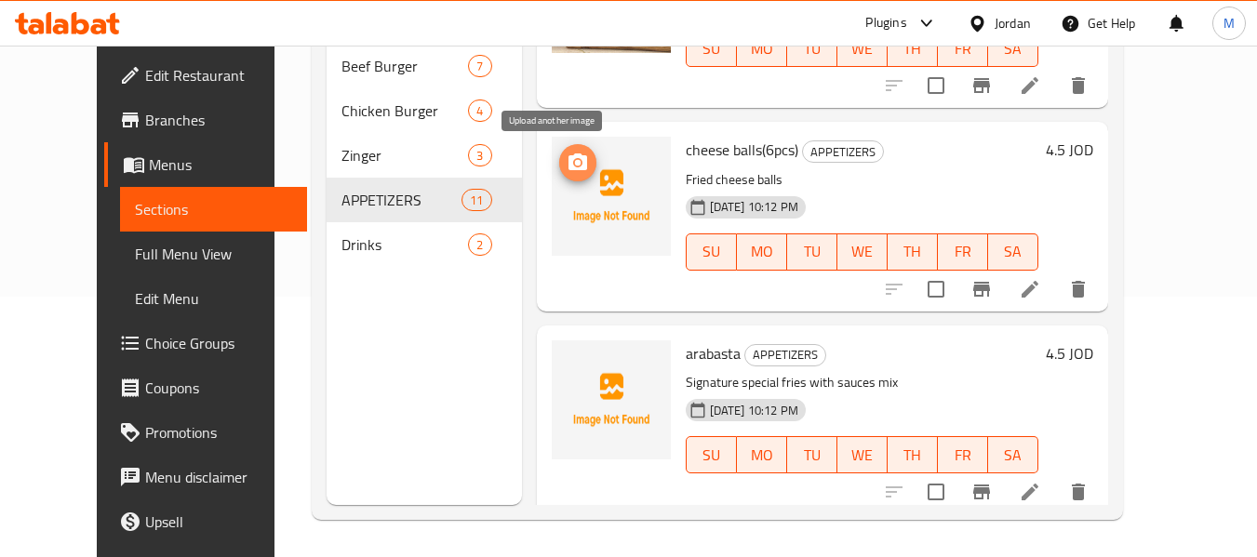
click at [567, 172] on icon "upload picture" at bounding box center [578, 163] width 22 height 22
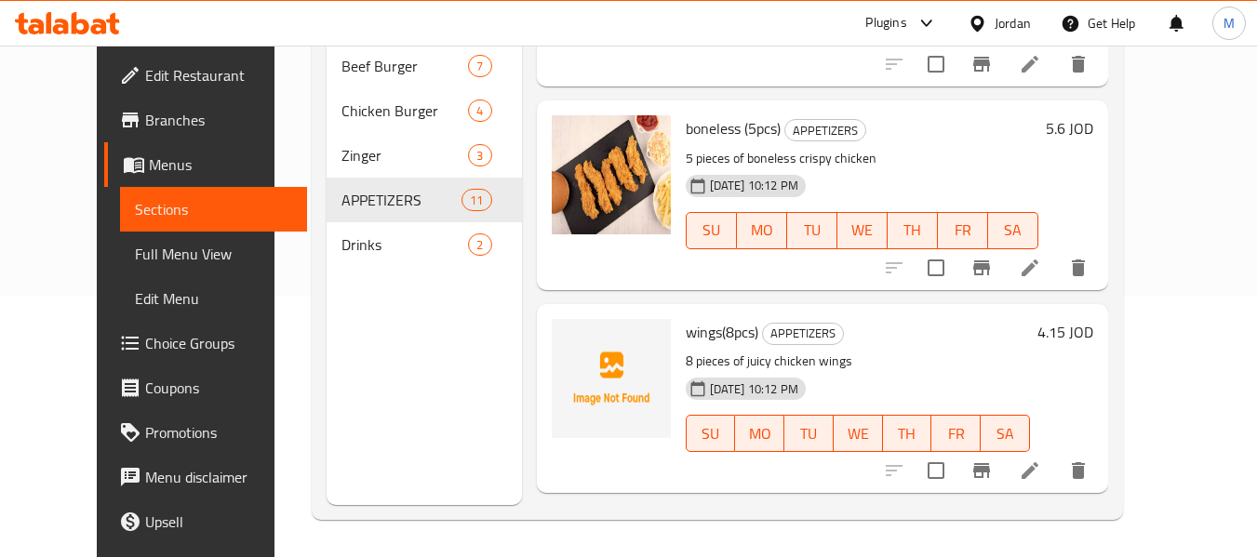
scroll to position [1395, 0]
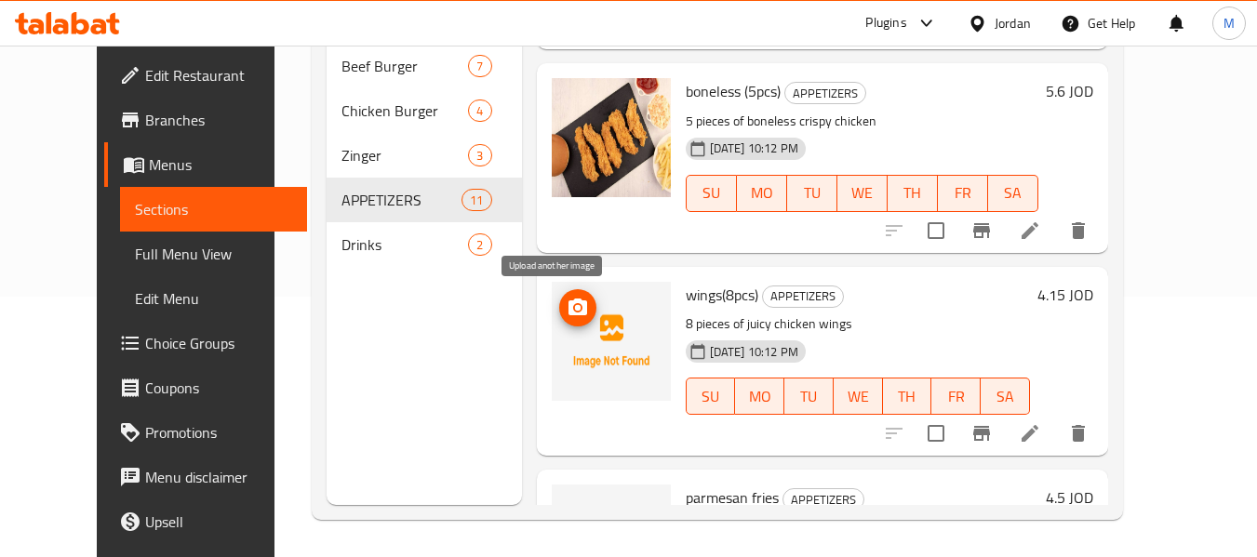
click at [559, 307] on span "upload picture" at bounding box center [577, 308] width 37 height 22
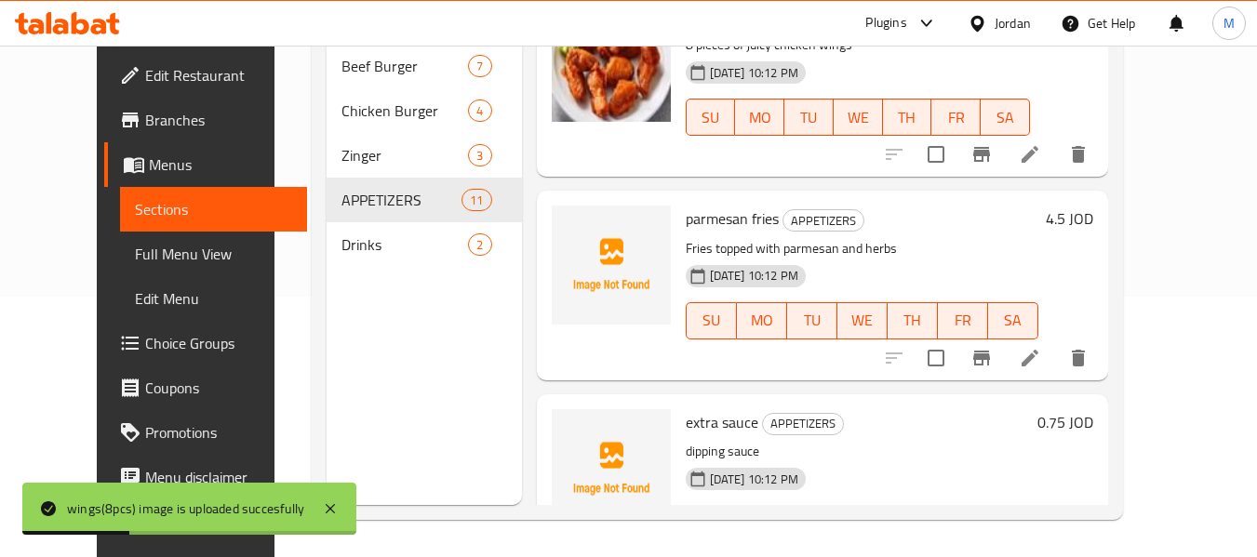
scroll to position [1753, 0]
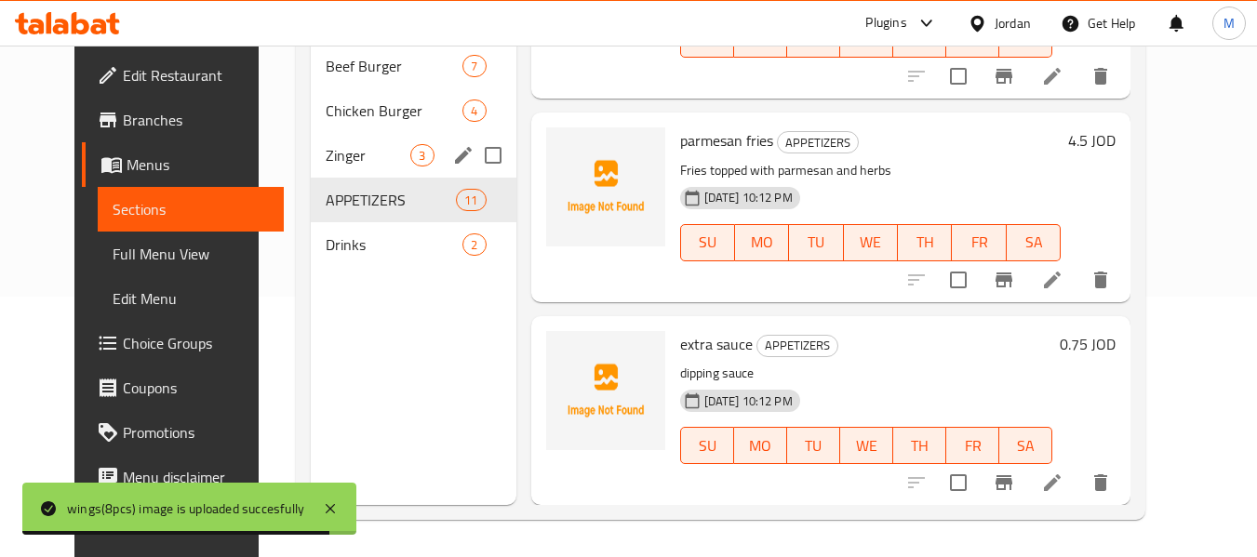
click at [353, 151] on span "Zinger" at bounding box center [368, 155] width 85 height 22
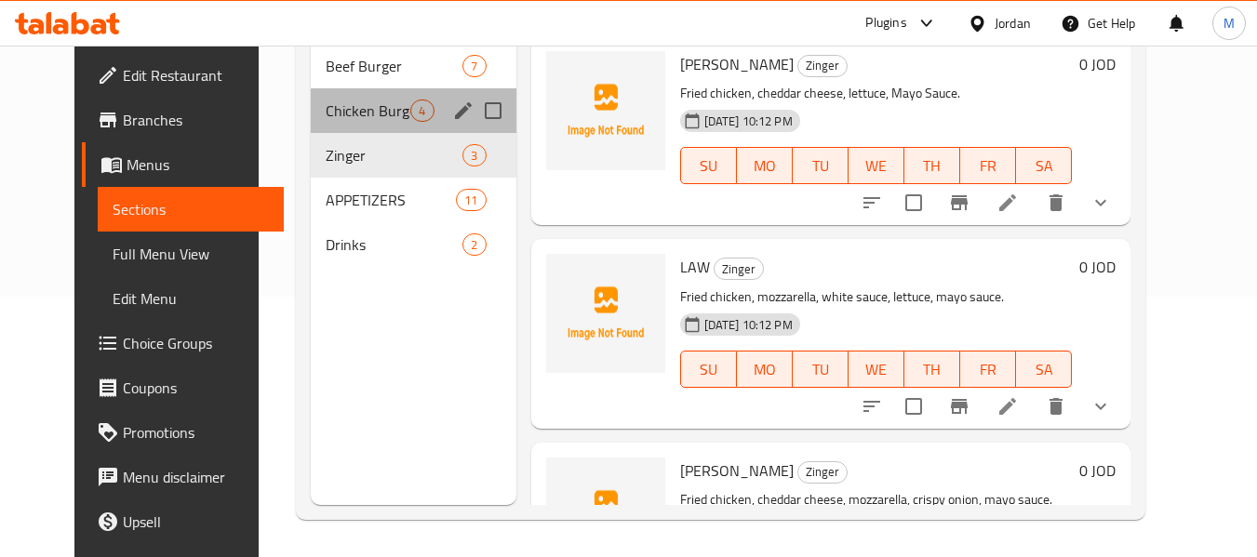
click at [338, 94] on div "Chicken Burger 4" at bounding box center [413, 110] width 205 height 45
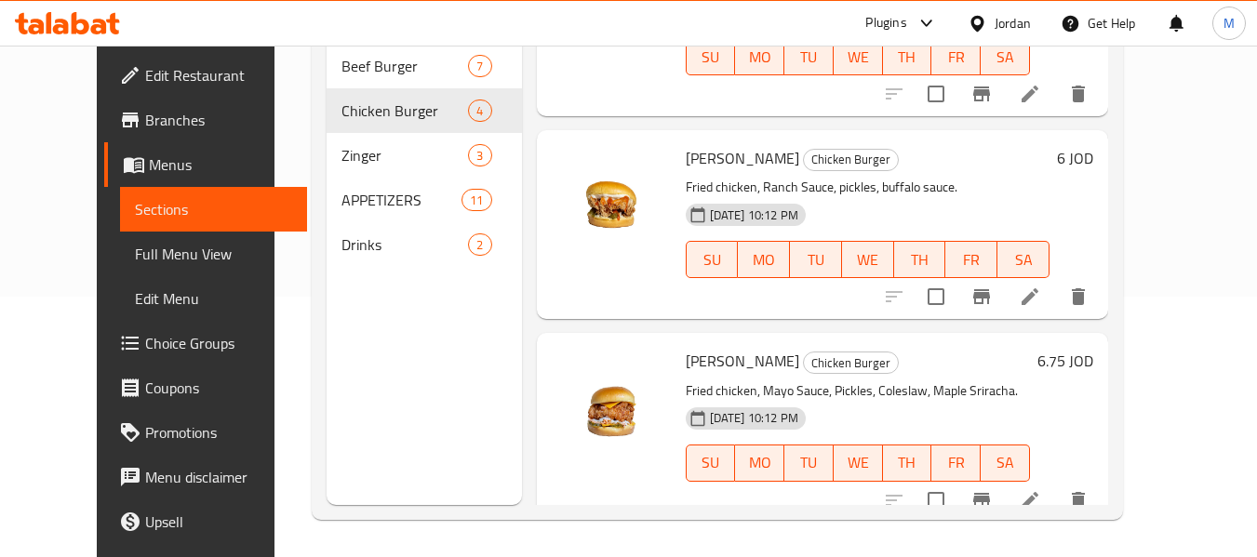
scroll to position [330, 0]
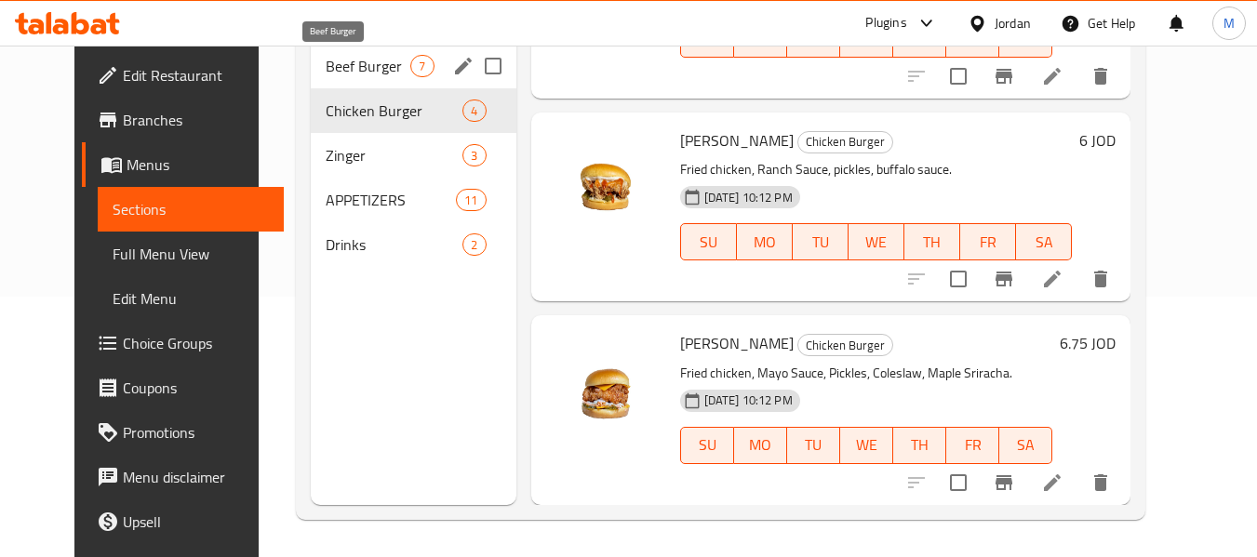
click at [351, 61] on span "Beef Burger" at bounding box center [368, 66] width 85 height 22
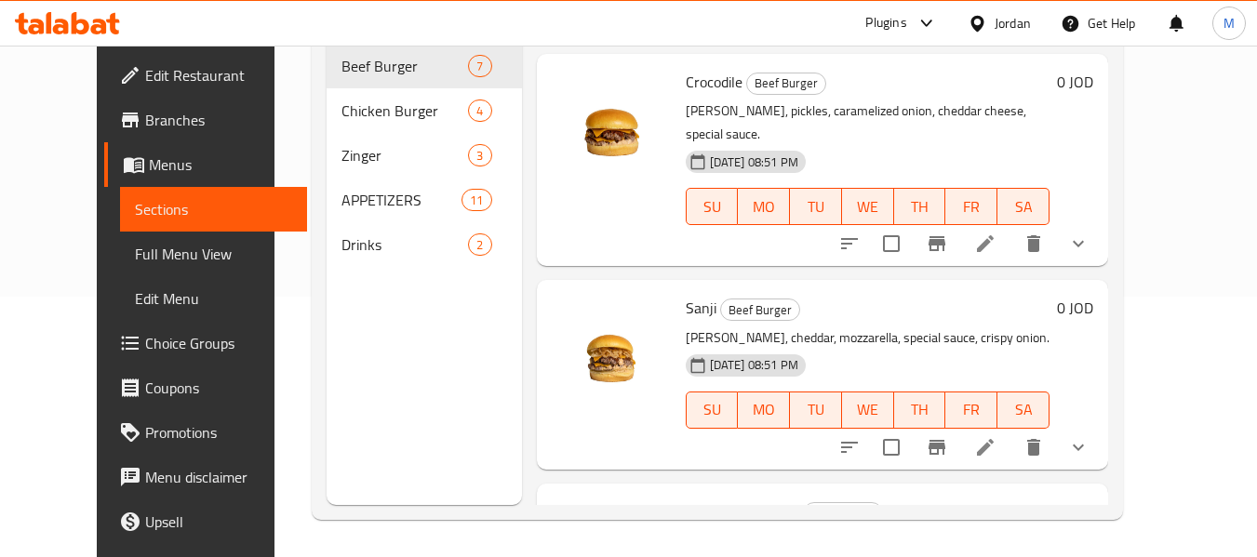
scroll to position [940, 0]
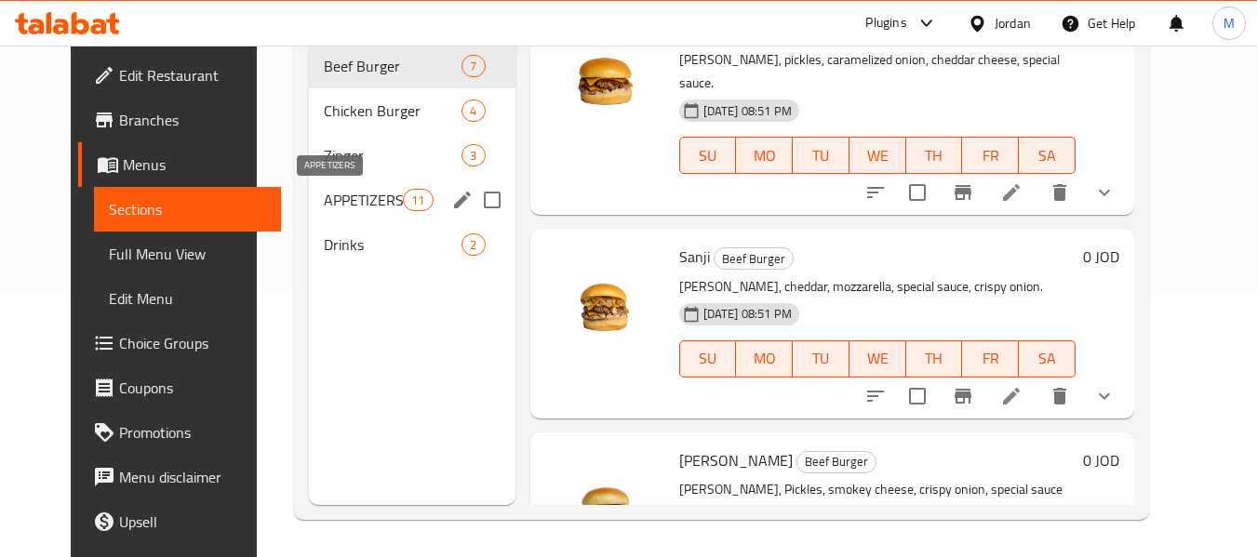
click at [324, 199] on span "APPETIZERS" at bounding box center [363, 200] width 79 height 22
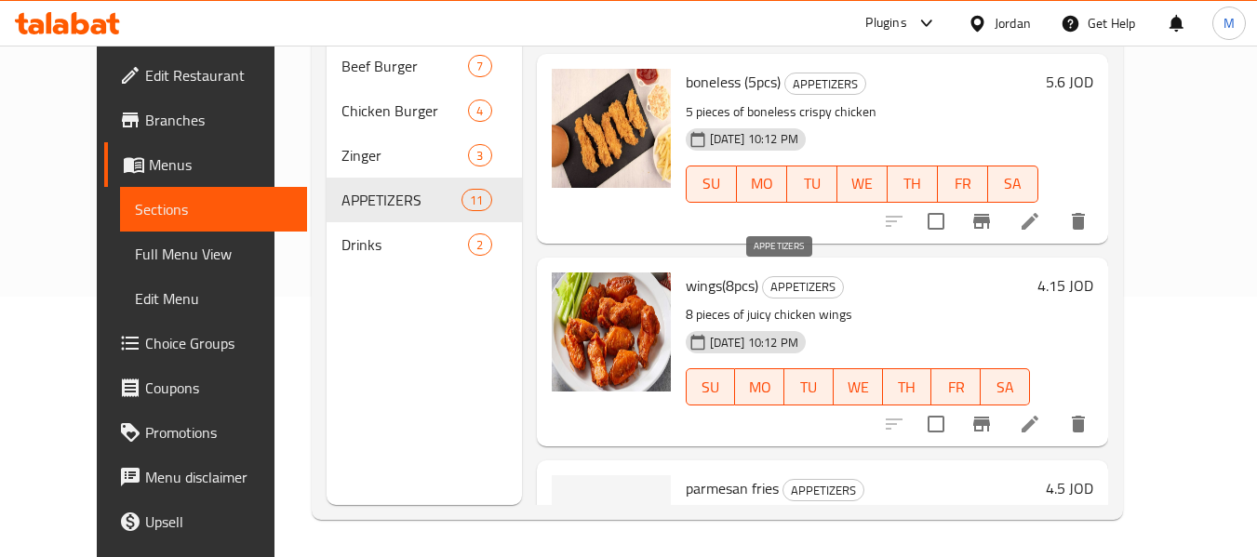
scroll to position [1753, 0]
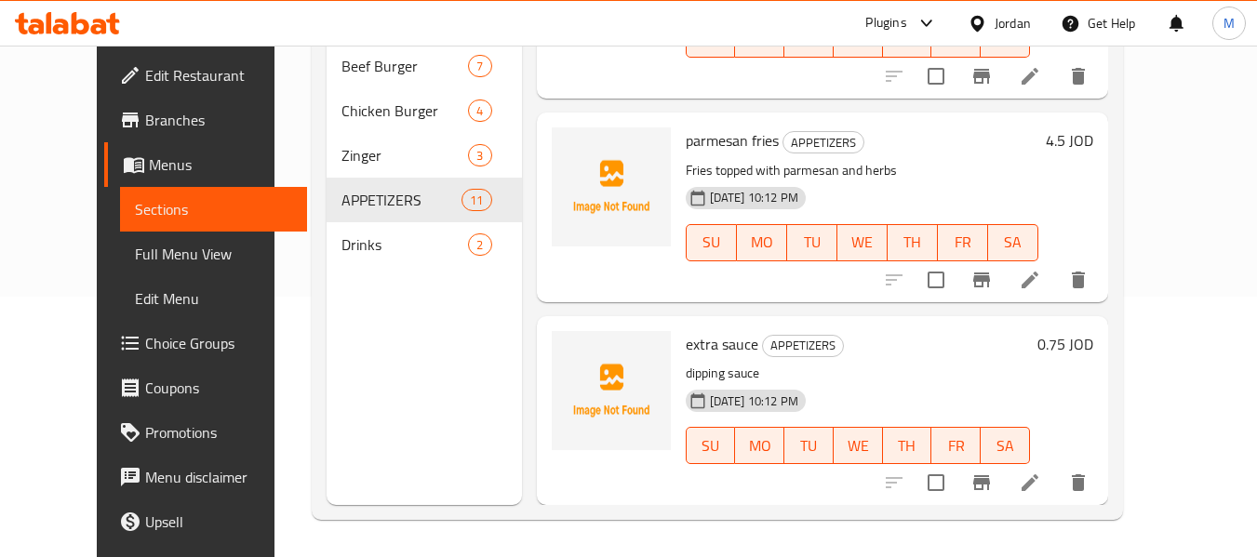
click at [733, 176] on p "Fries topped with parmesan and herbs" at bounding box center [862, 170] width 353 height 23
copy div "Fries topped with parmesan and herbs"
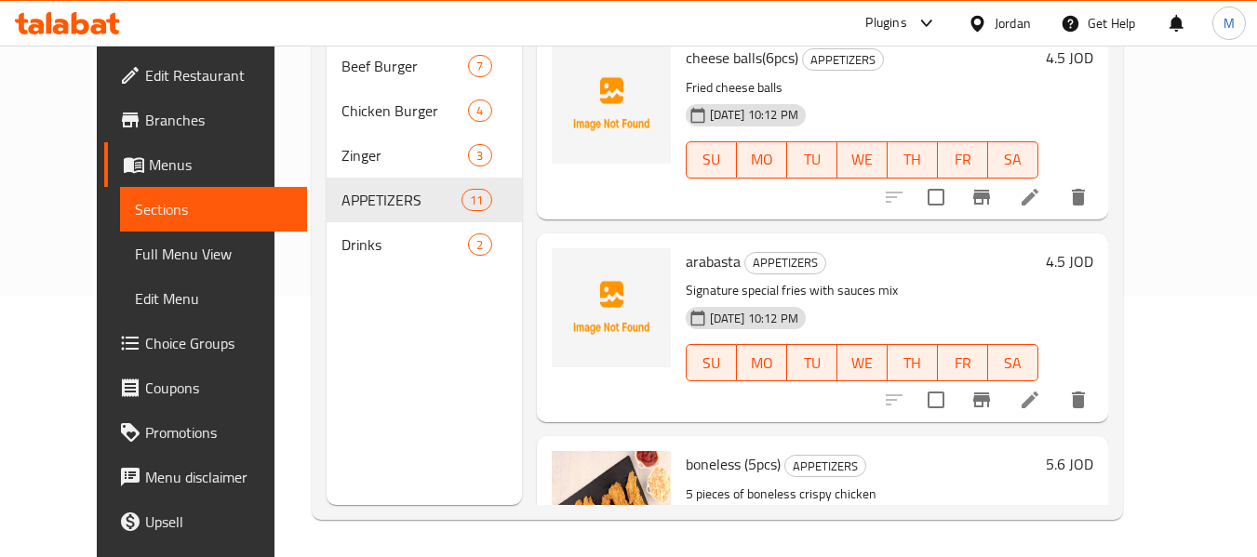
scroll to position [1008, 0]
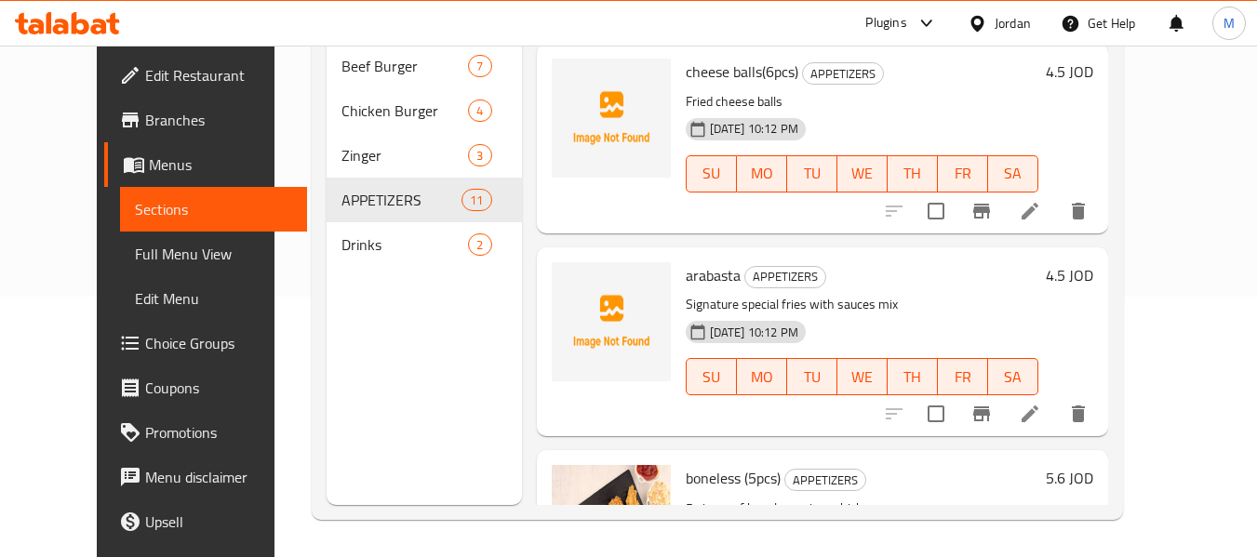
click at [709, 102] on p "Fried cheese balls" at bounding box center [862, 101] width 353 height 23
copy div "Fried cheese balls"
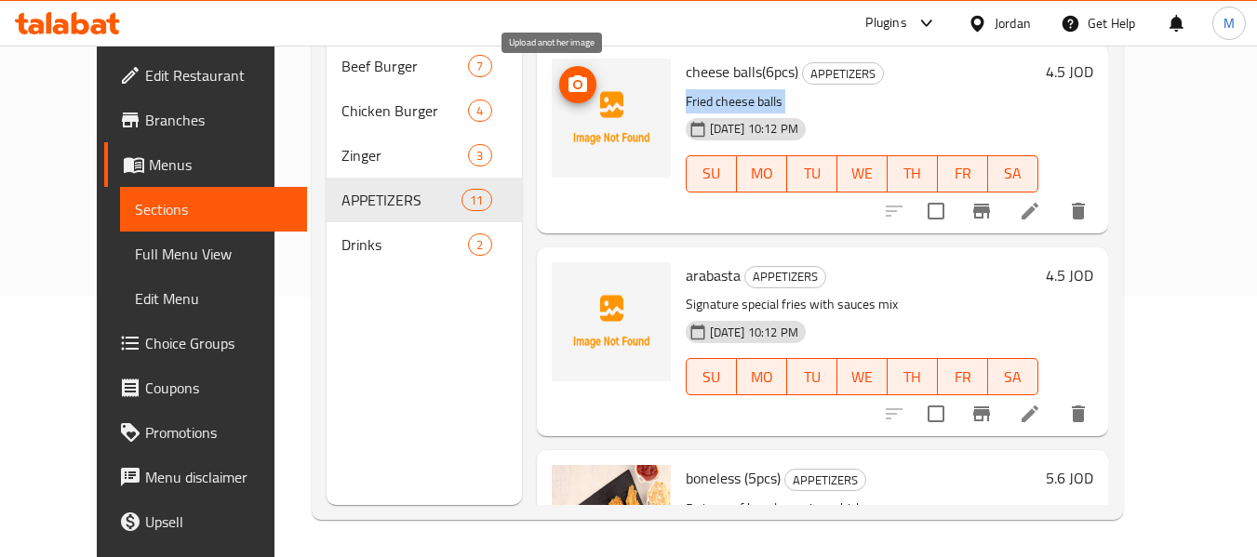
click at [568, 81] on icon "upload picture" at bounding box center [577, 83] width 19 height 17
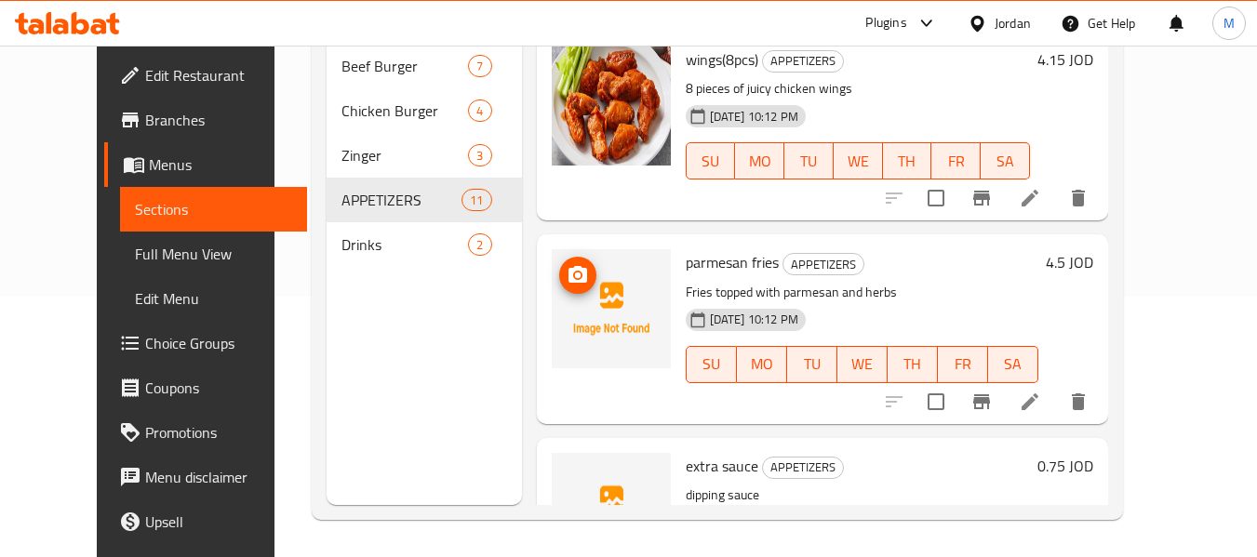
scroll to position [1660, 0]
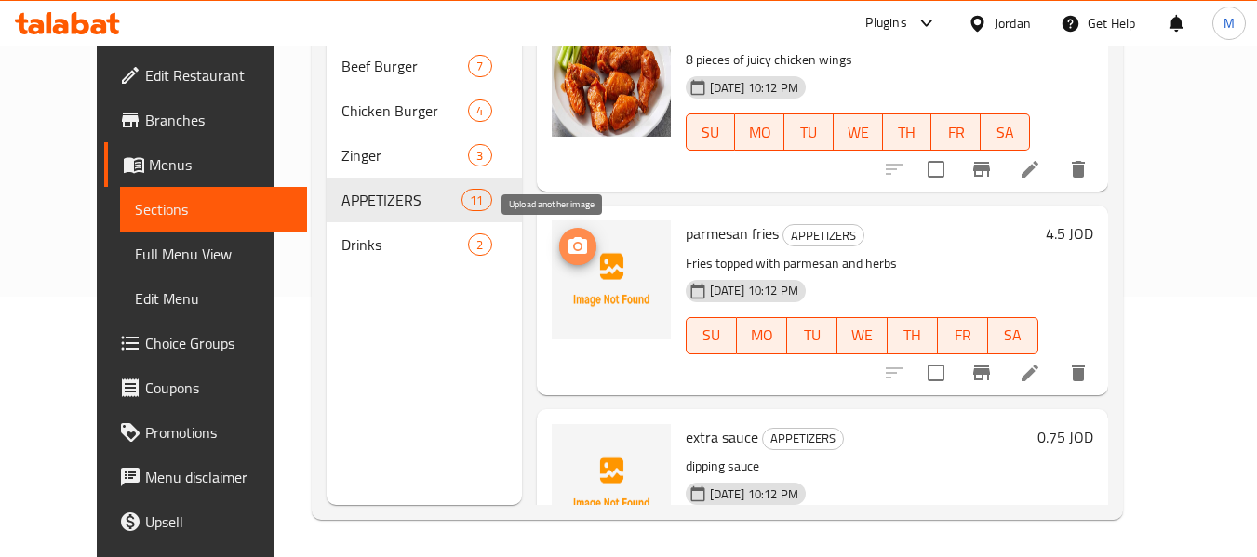
click at [559, 260] on button "upload picture" at bounding box center [577, 246] width 37 height 37
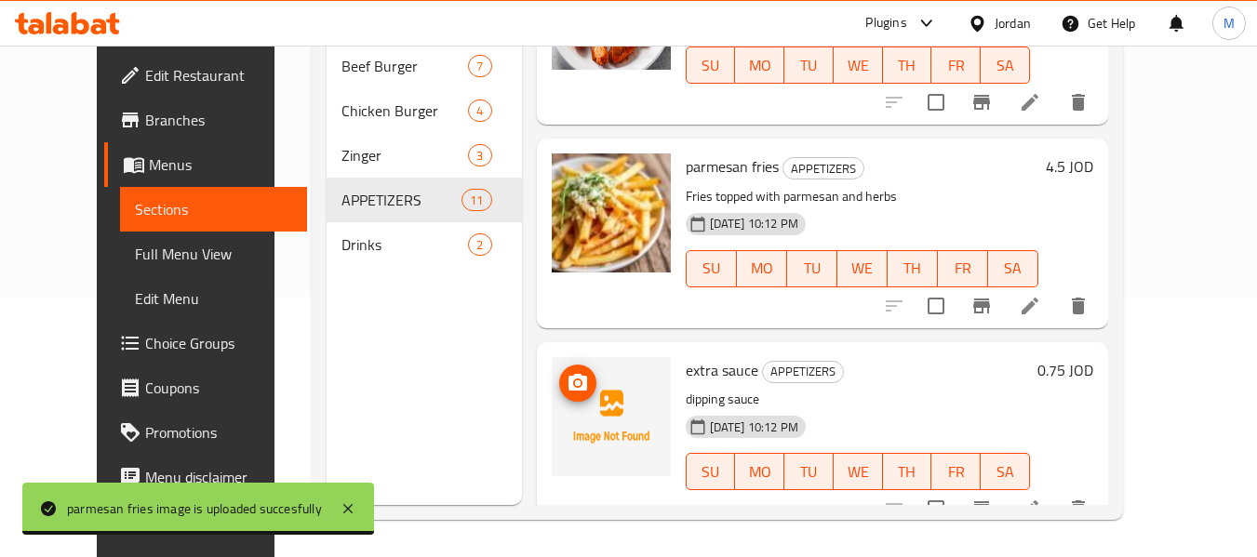
scroll to position [1753, 0]
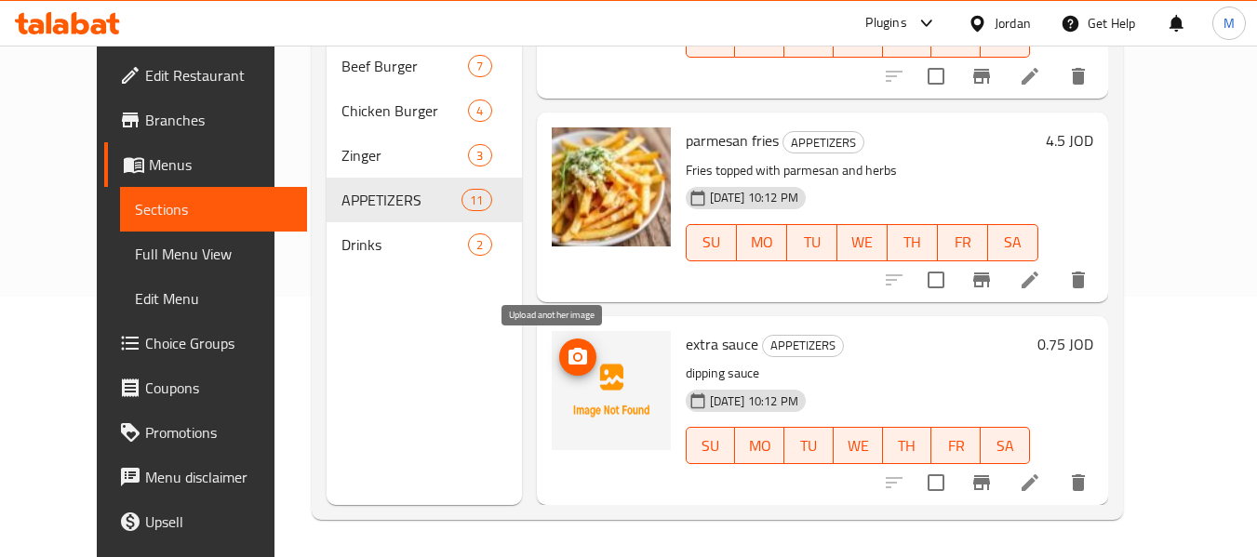
click at [568, 354] on icon "upload picture" at bounding box center [577, 356] width 19 height 17
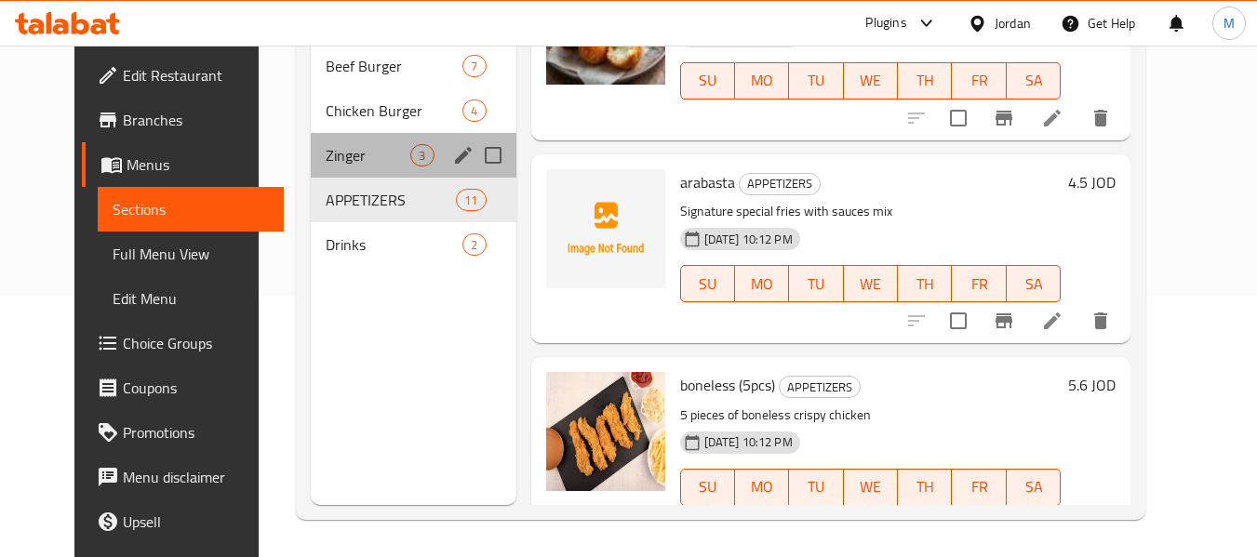
click at [354, 169] on div "Zinger 3" at bounding box center [413, 155] width 205 height 45
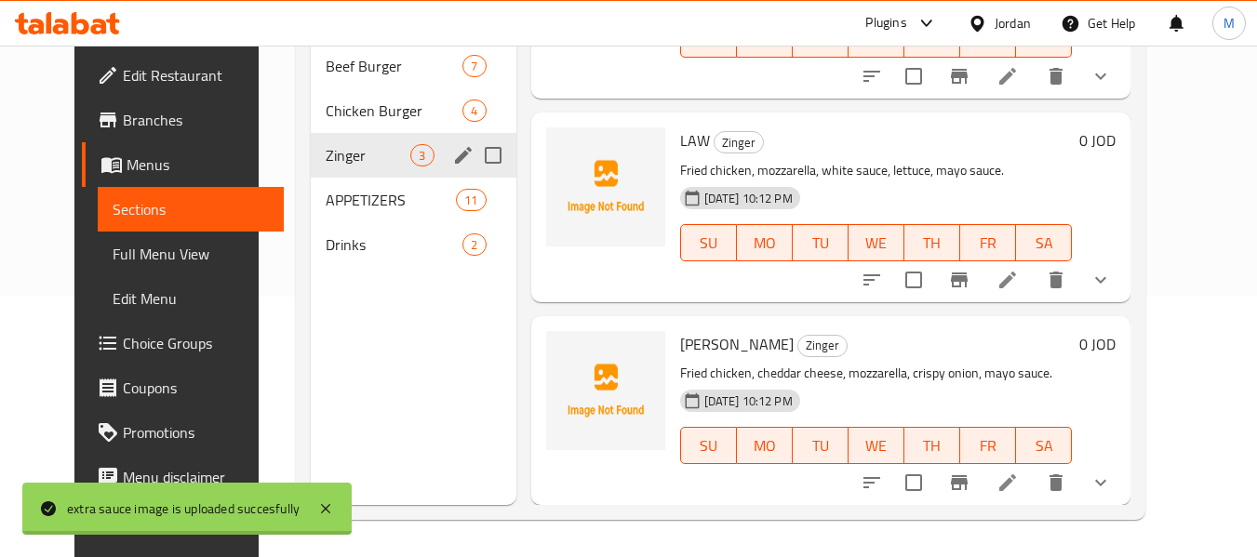
scroll to position [127, 0]
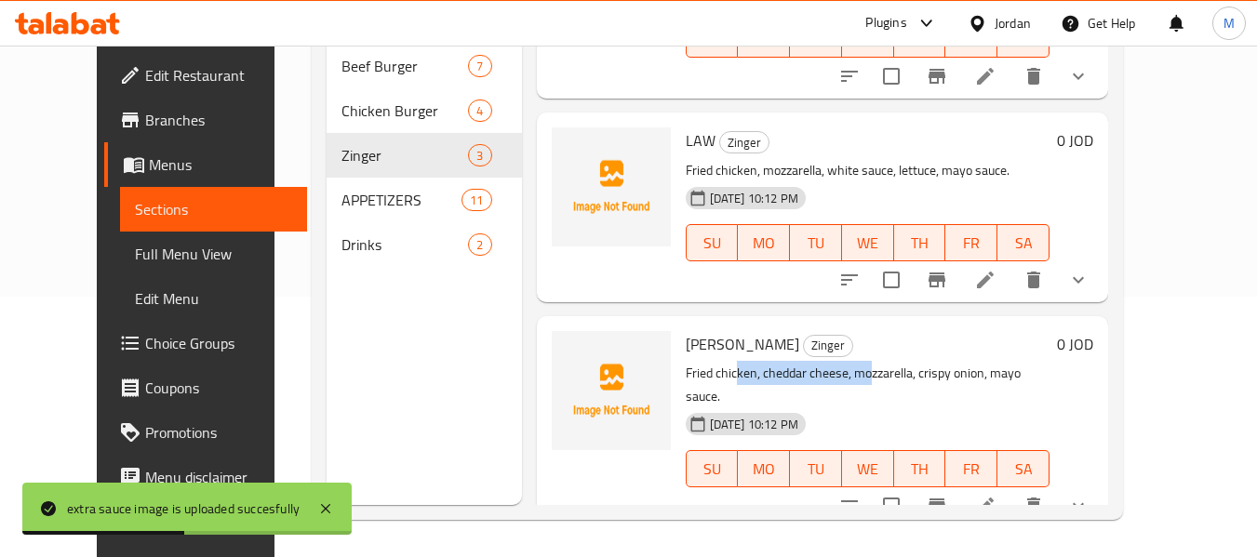
drag, startPoint x: 711, startPoint y: 368, endPoint x: 851, endPoint y: 367, distance: 140.5
click at [846, 368] on p "Fried chicken, cheddar cheese, mozzarella, crispy onion, mayo sauce." at bounding box center [868, 385] width 364 height 47
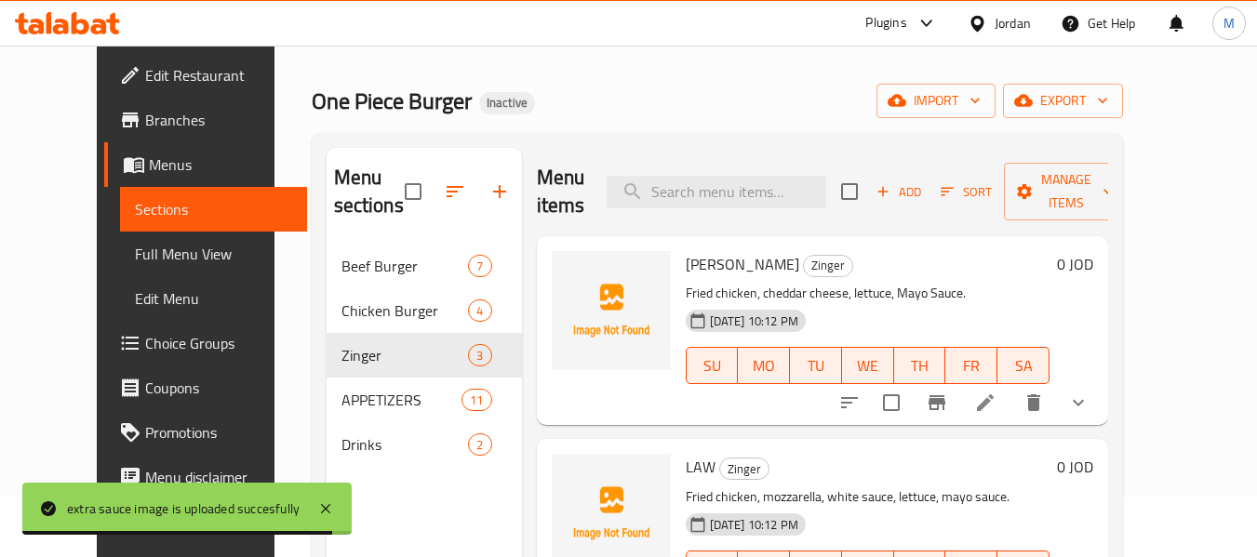
scroll to position [0, 0]
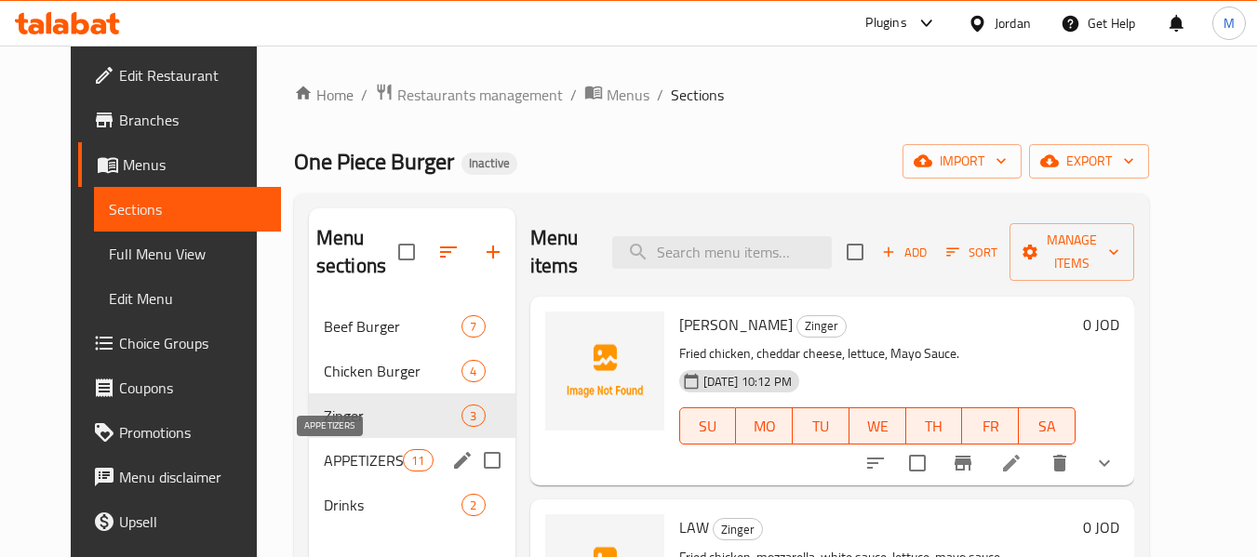
click at [336, 464] on span "APPETIZERS" at bounding box center [363, 460] width 79 height 22
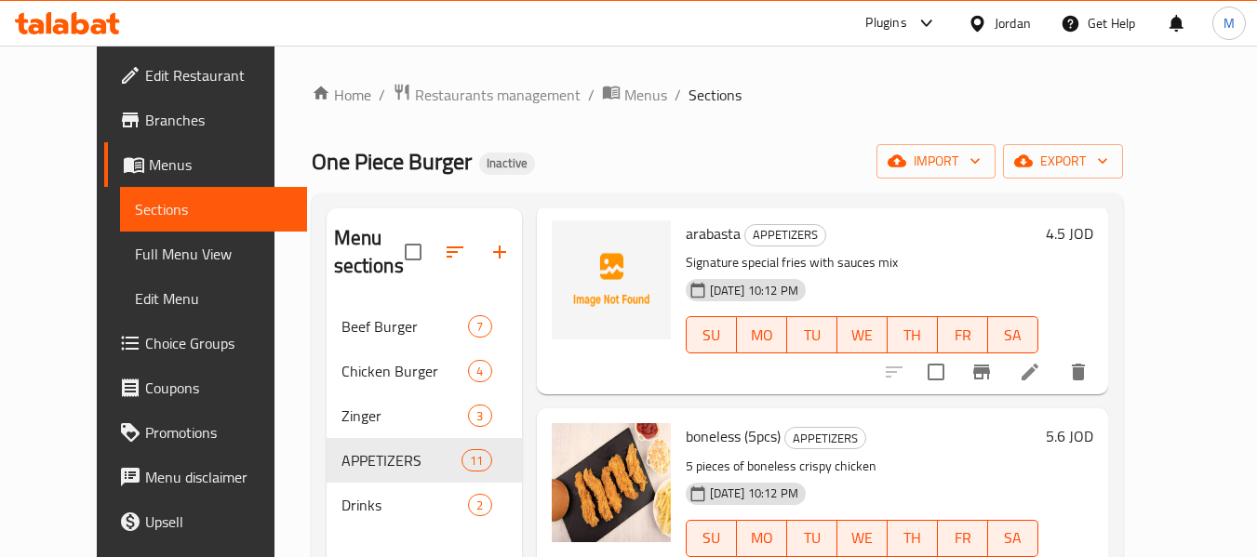
scroll to position [1287, 0]
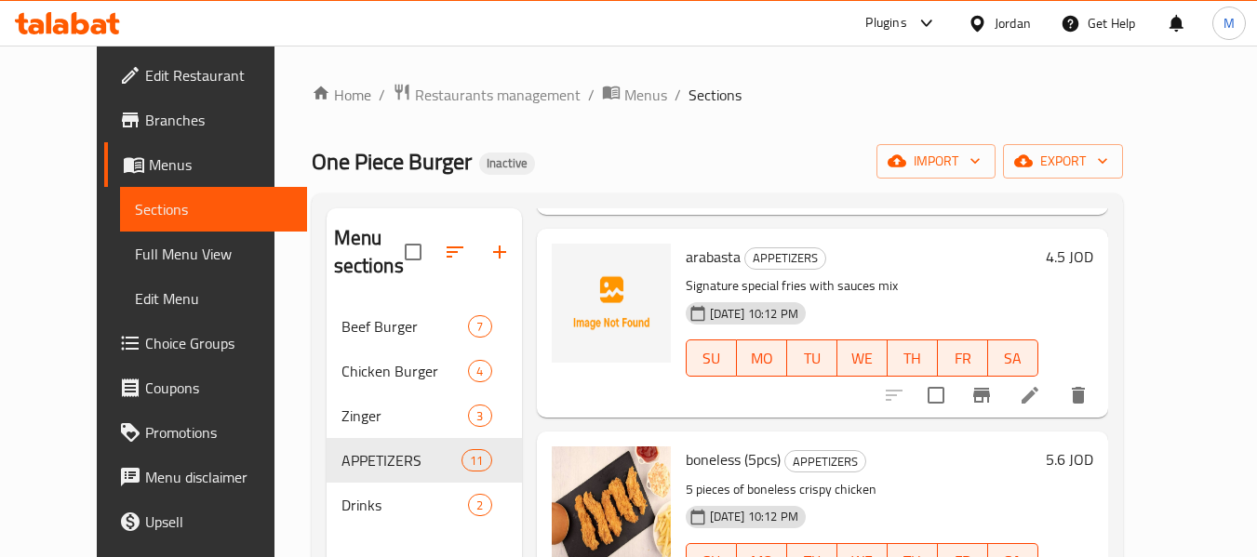
click at [813, 285] on p "Signature special fries with sauces mix" at bounding box center [862, 285] width 353 height 23
copy div "Signature special fries with sauces mix"
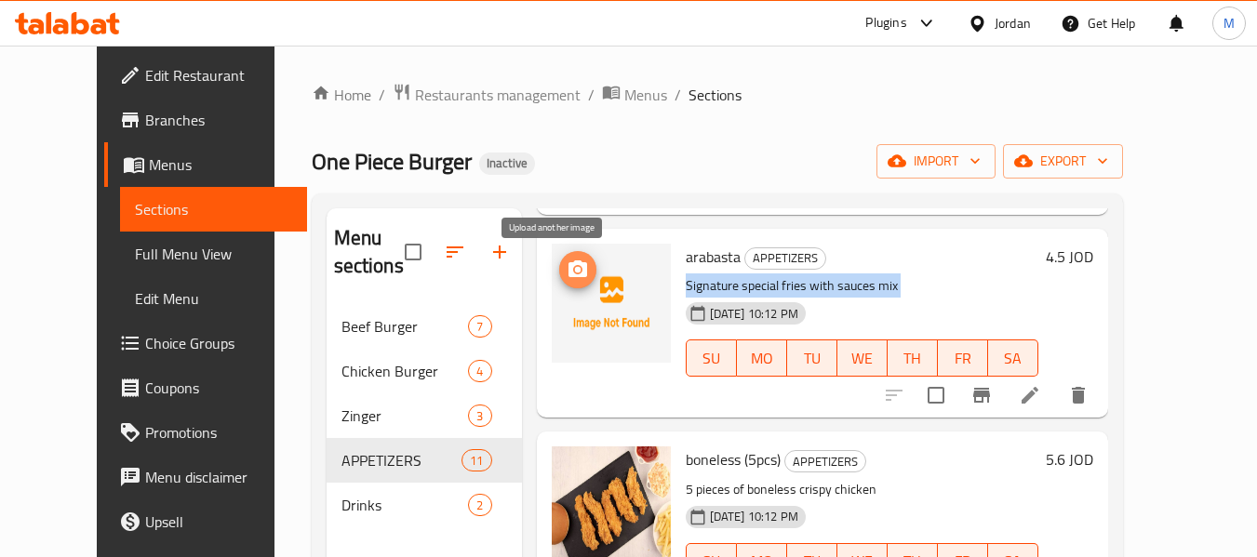
click at [567, 280] on icon "upload picture" at bounding box center [578, 270] width 22 height 22
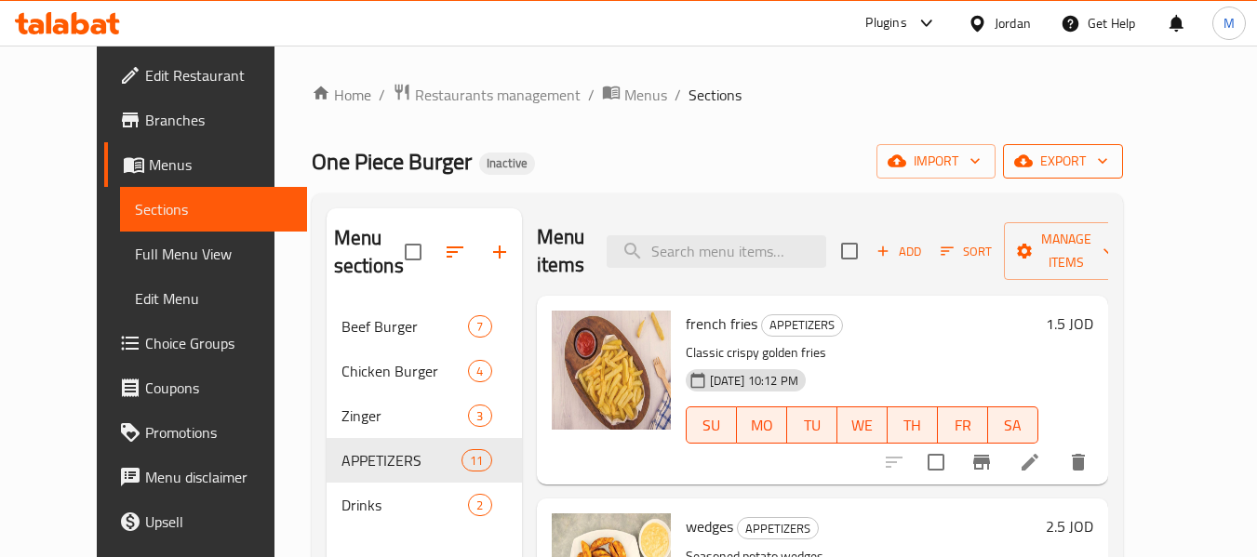
scroll to position [0, 0]
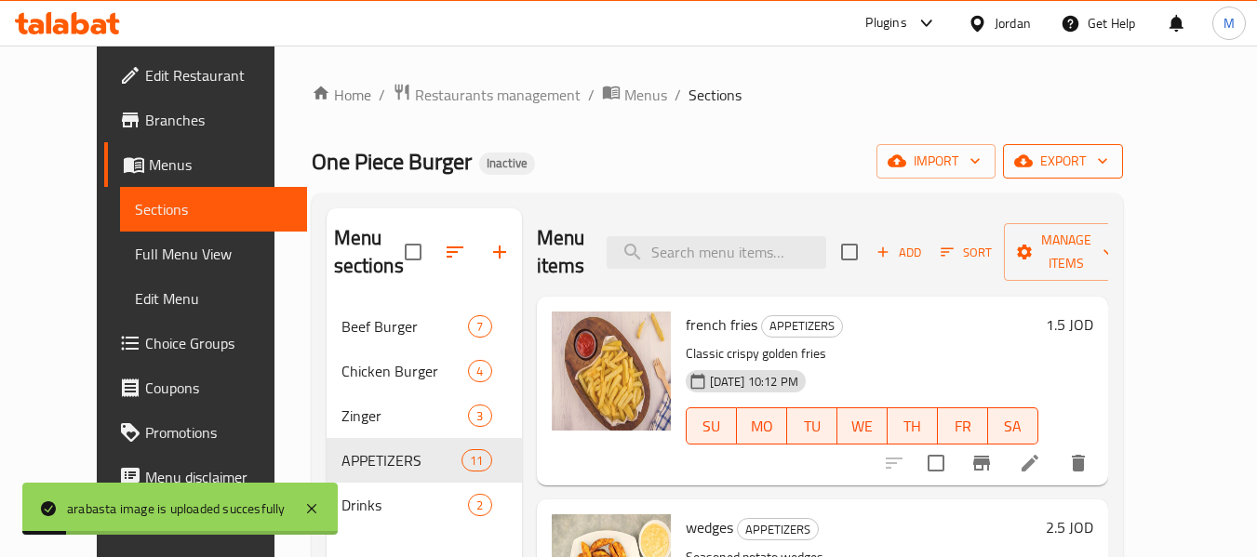
click at [1108, 152] on span "export" at bounding box center [1063, 161] width 90 height 23
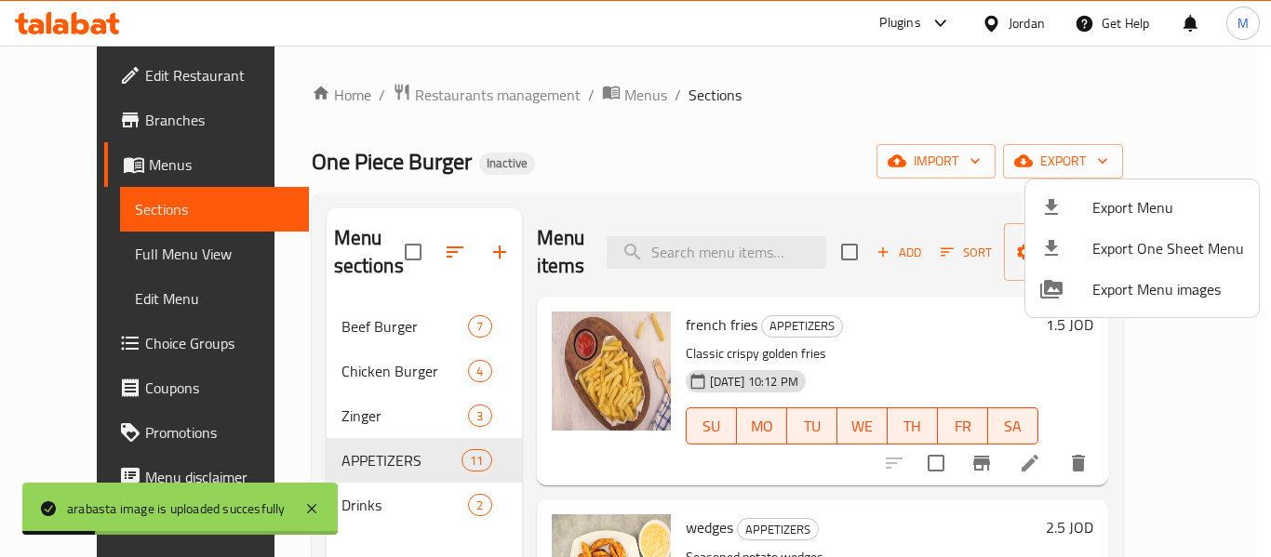
click at [1127, 201] on span "Export Menu" at bounding box center [1168, 207] width 152 height 22
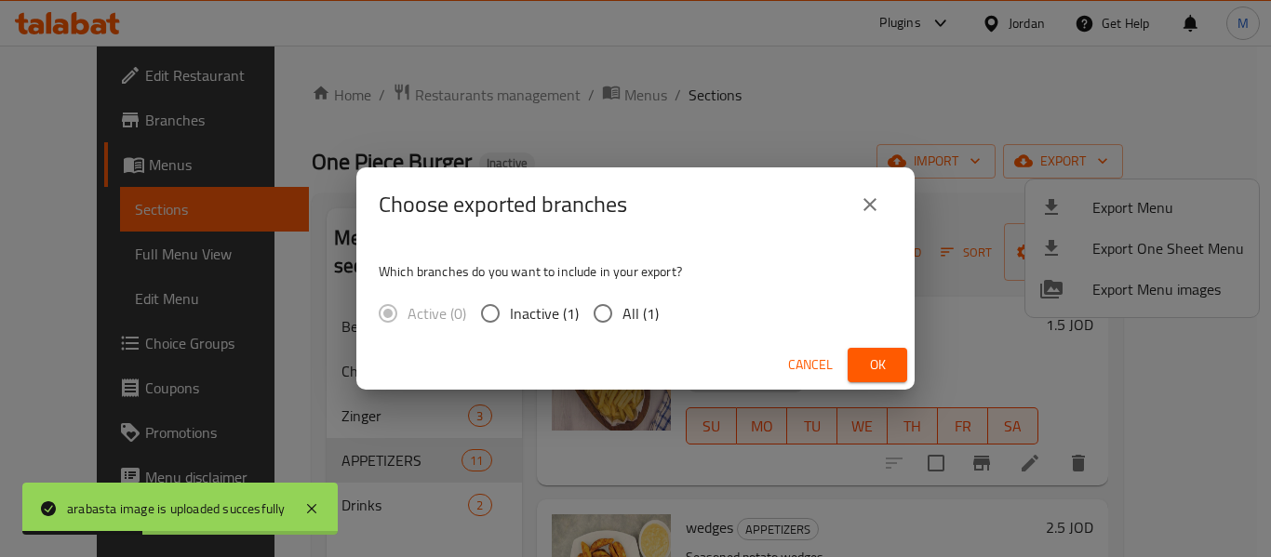
click at [620, 324] on input "All (1)" at bounding box center [602, 313] width 39 height 39
radio input "true"
click at [888, 368] on span "Ok" at bounding box center [877, 364] width 30 height 23
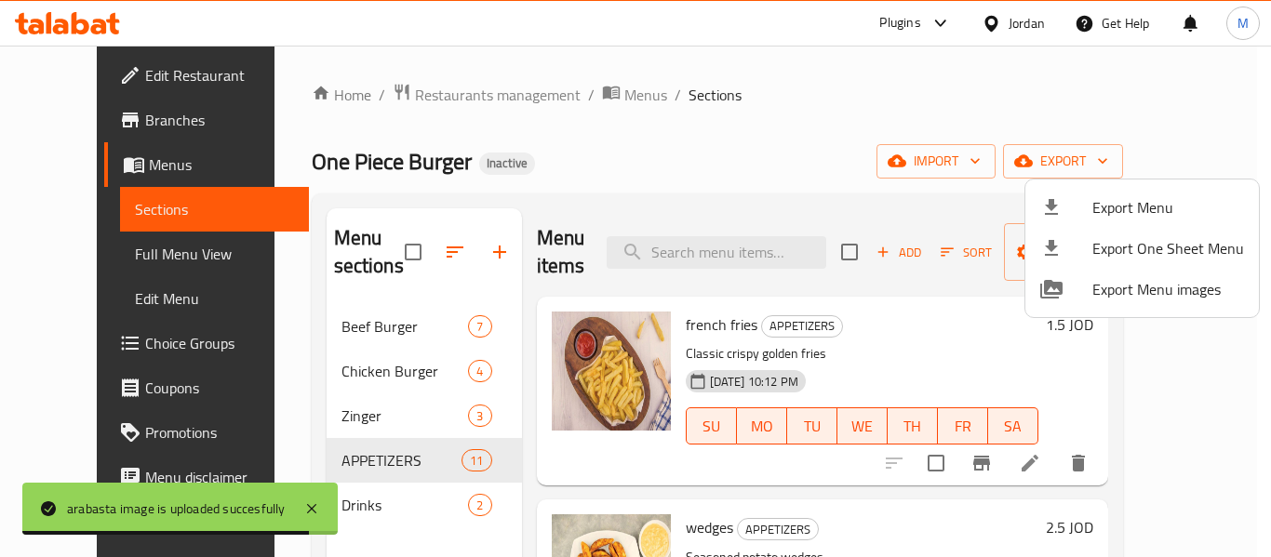
click at [106, 74] on div at bounding box center [635, 278] width 1271 height 557
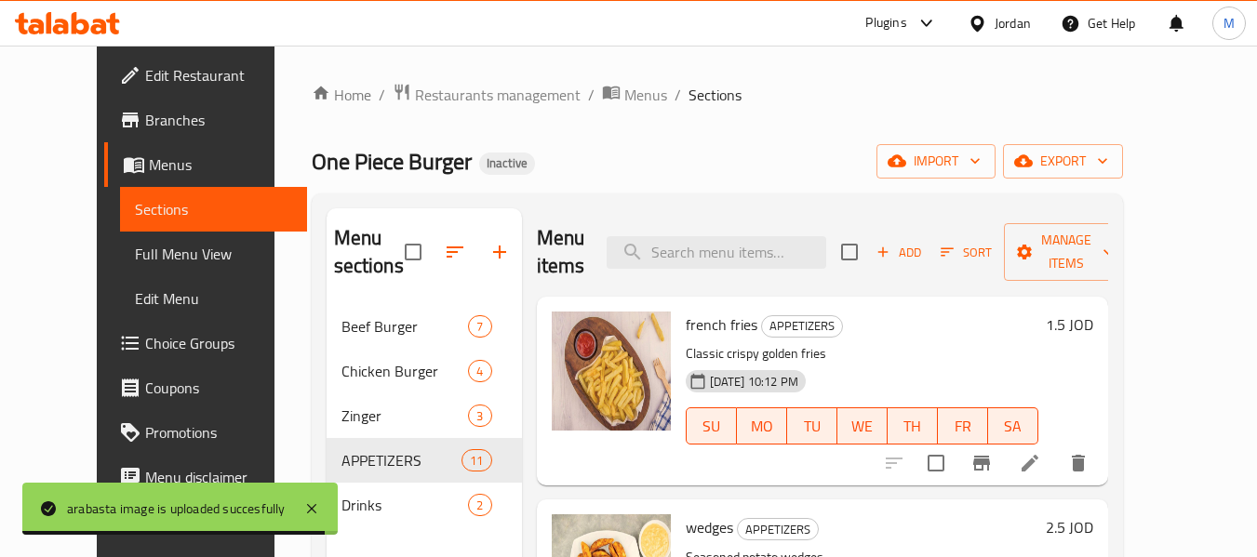
click at [145, 74] on span "Edit Restaurant" at bounding box center [218, 75] width 147 height 22
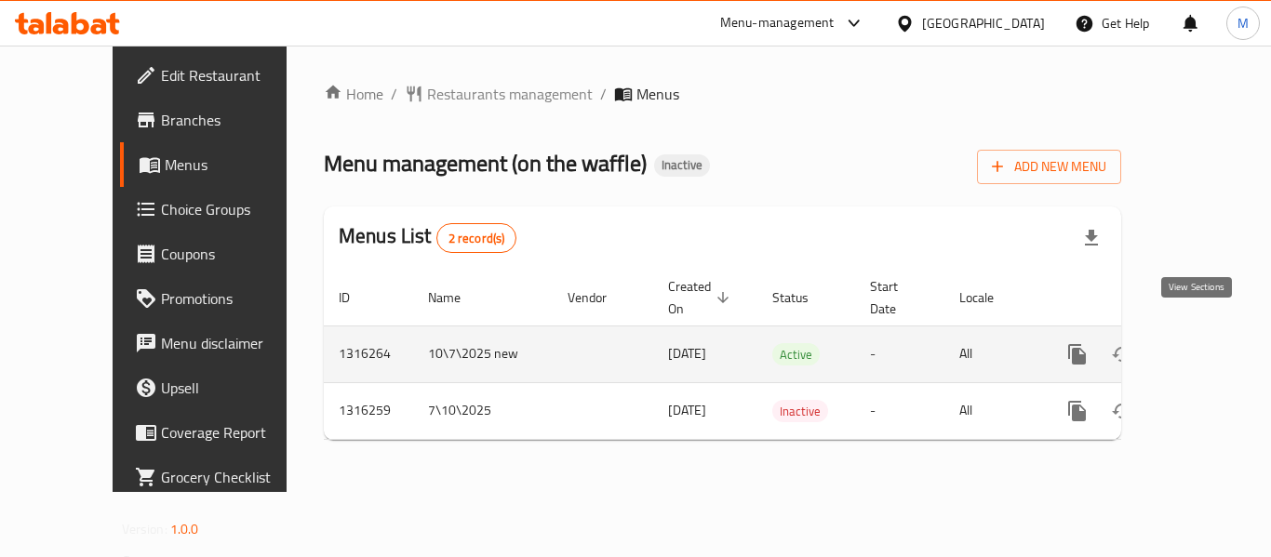
click at [1200, 343] on icon "enhanced table" at bounding box center [1211, 354] width 22 height 22
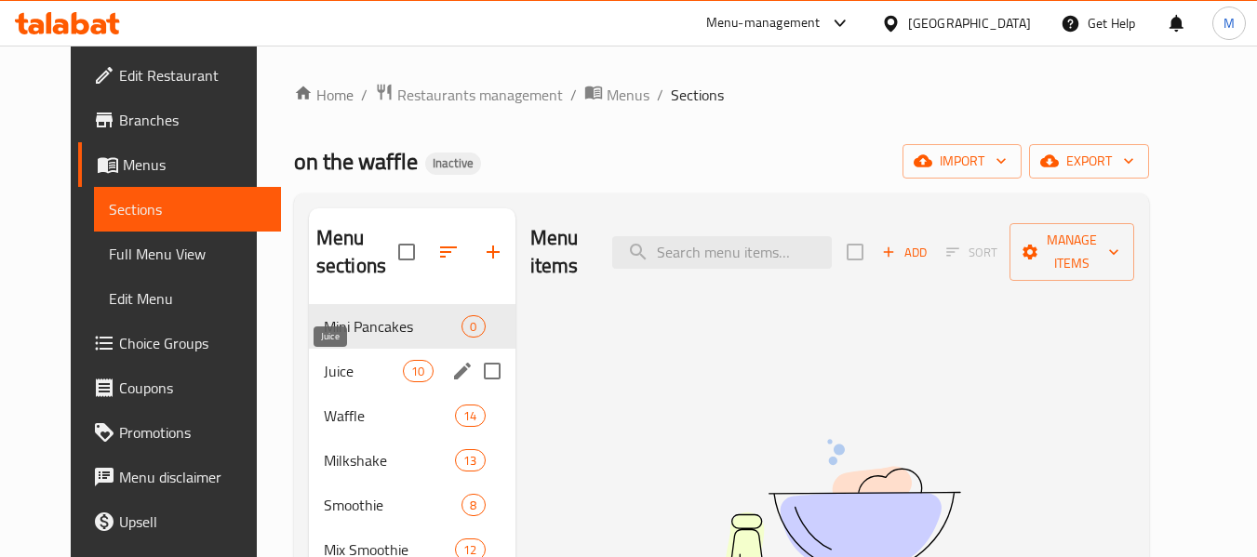
click at [324, 380] on span "Juice" at bounding box center [363, 371] width 79 height 22
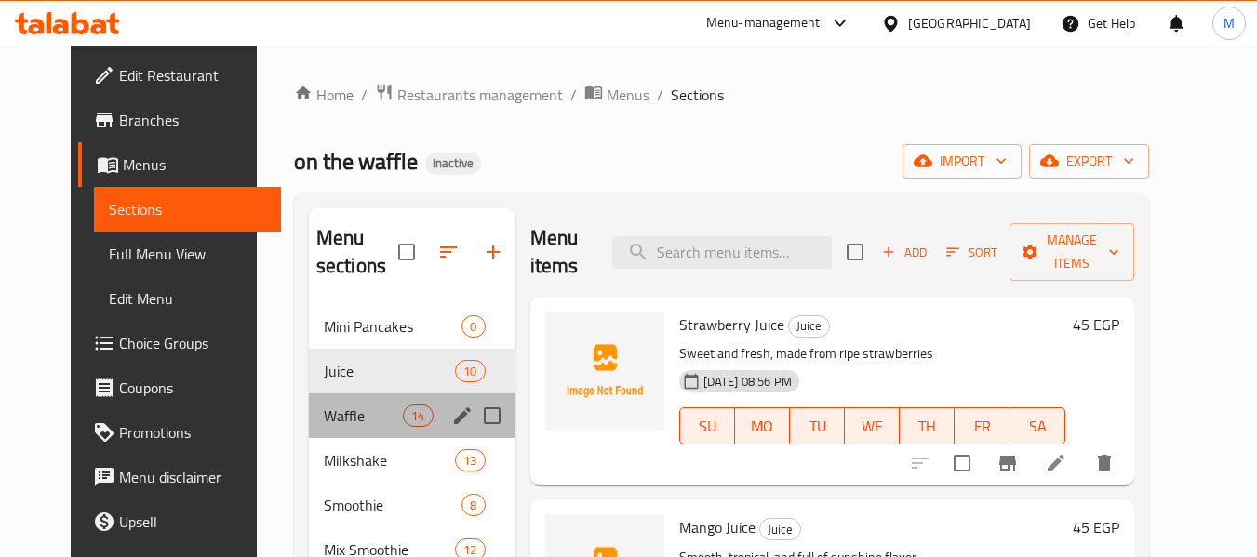
click at [309, 427] on div "Waffle 14" at bounding box center [412, 415] width 207 height 45
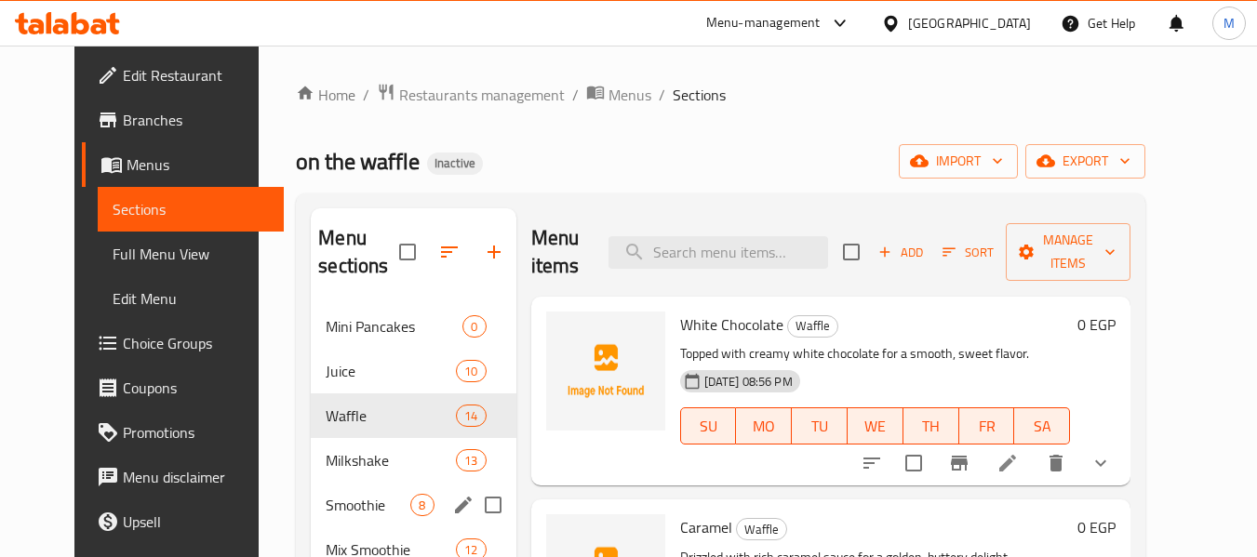
click at [319, 483] on div "Smoothie 8" at bounding box center [413, 505] width 205 height 45
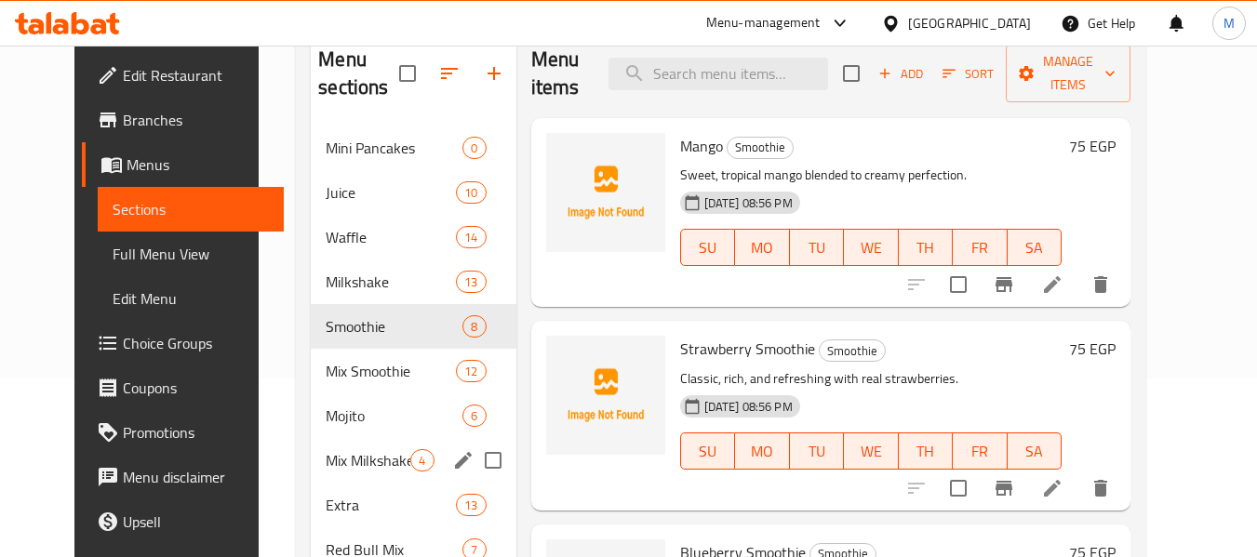
scroll to position [186, 0]
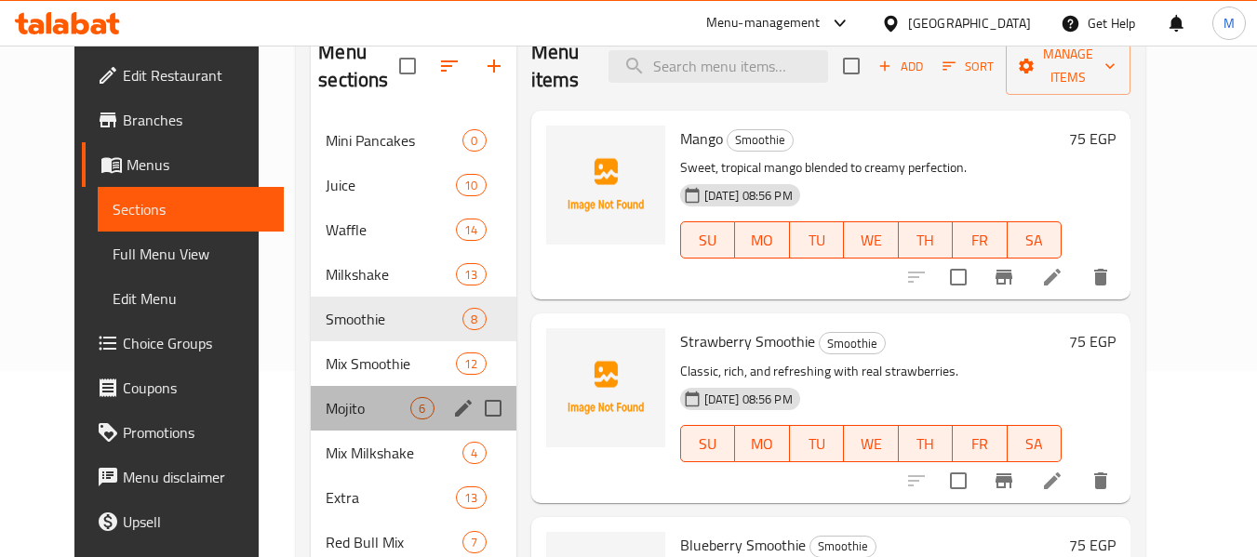
click at [318, 422] on div "Mojito 6" at bounding box center [413, 408] width 205 height 45
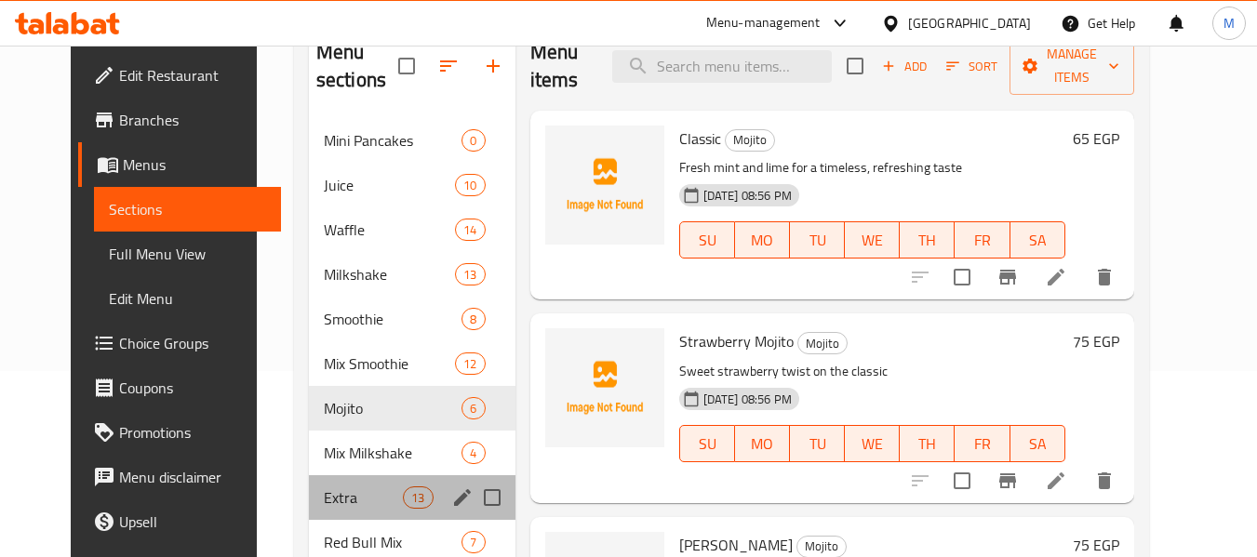
click at [320, 485] on div "Extra 13" at bounding box center [412, 497] width 207 height 45
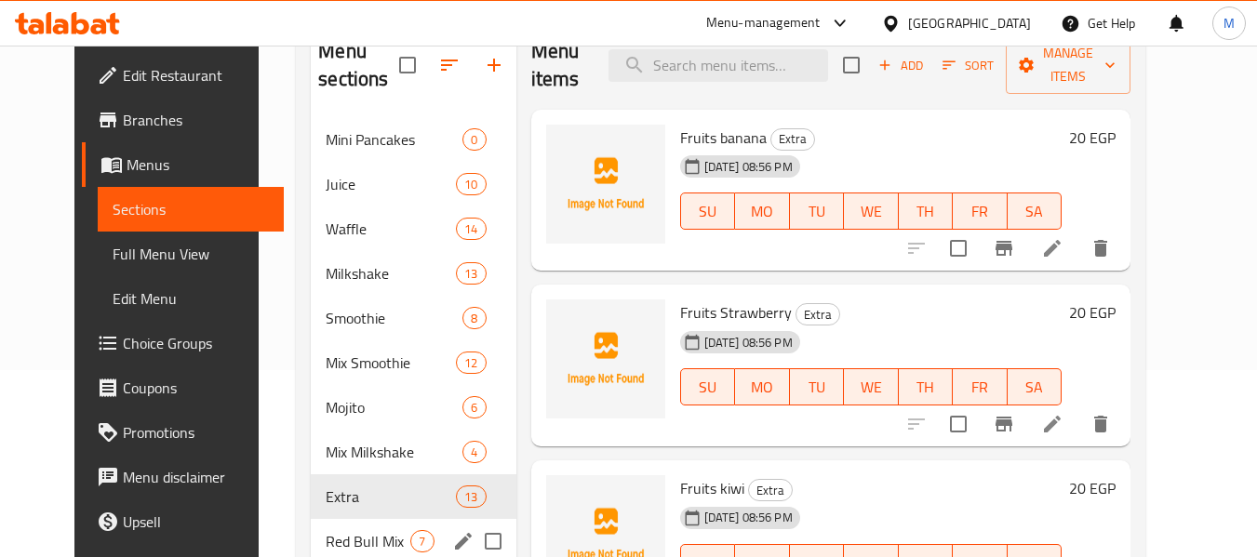
scroll to position [260, 0]
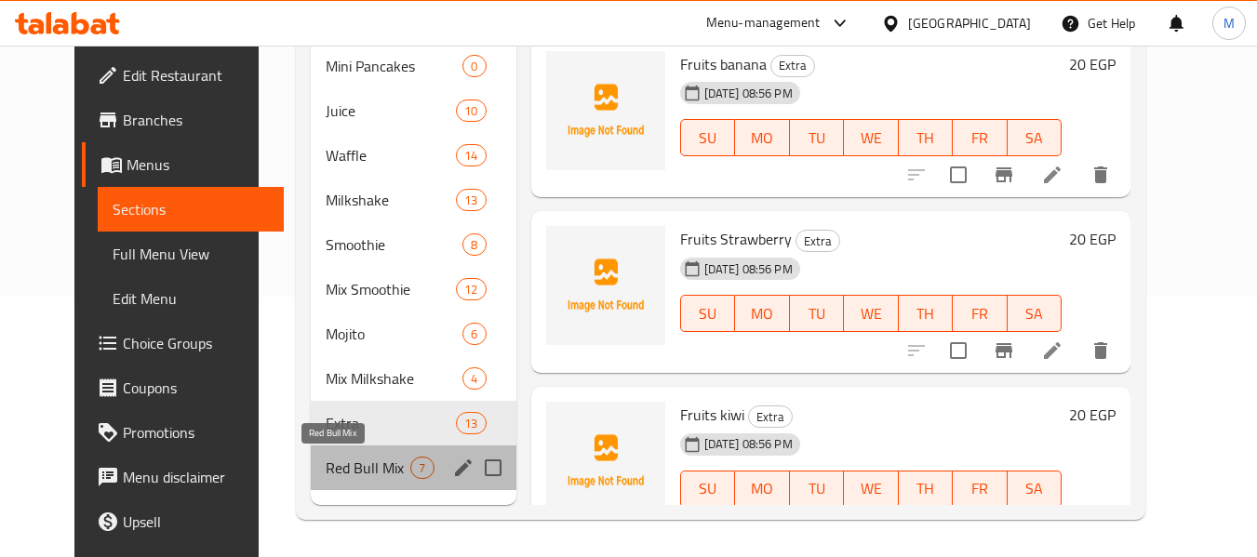
click at [326, 460] on span "Red Bull Mix" at bounding box center [368, 468] width 85 height 22
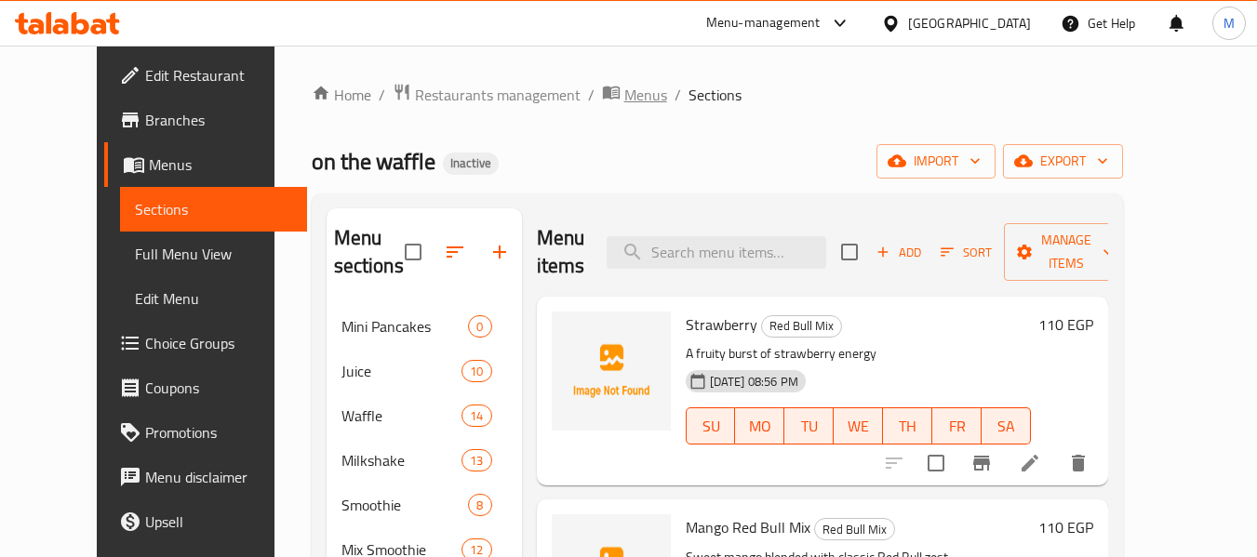
click at [624, 91] on span "Menus" at bounding box center [645, 95] width 43 height 22
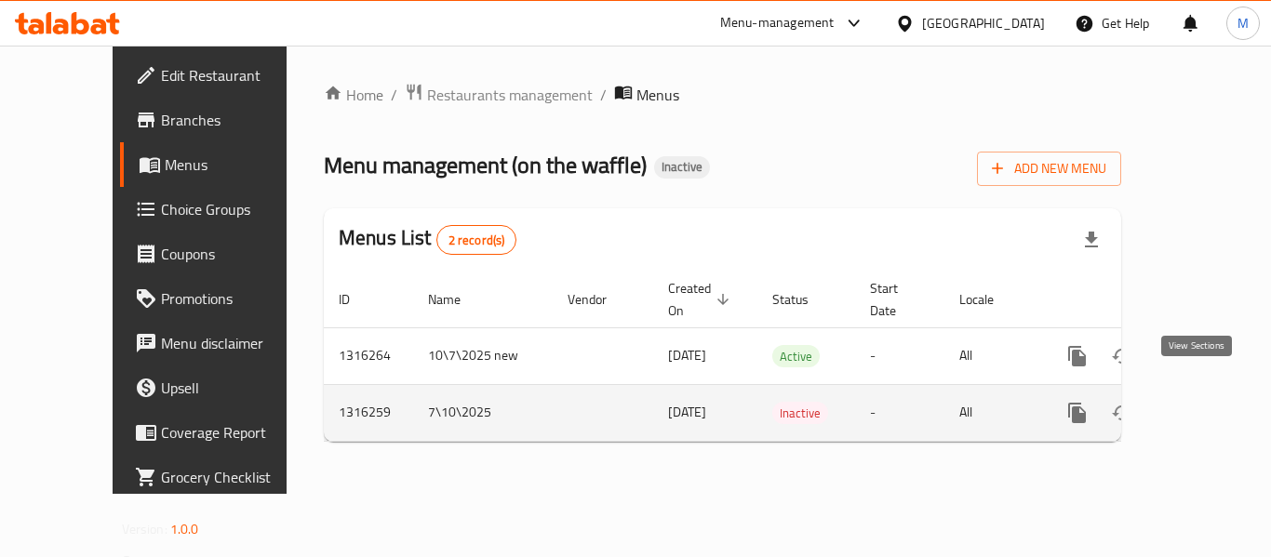
click at [1204, 402] on icon "enhanced table" at bounding box center [1211, 413] width 22 height 22
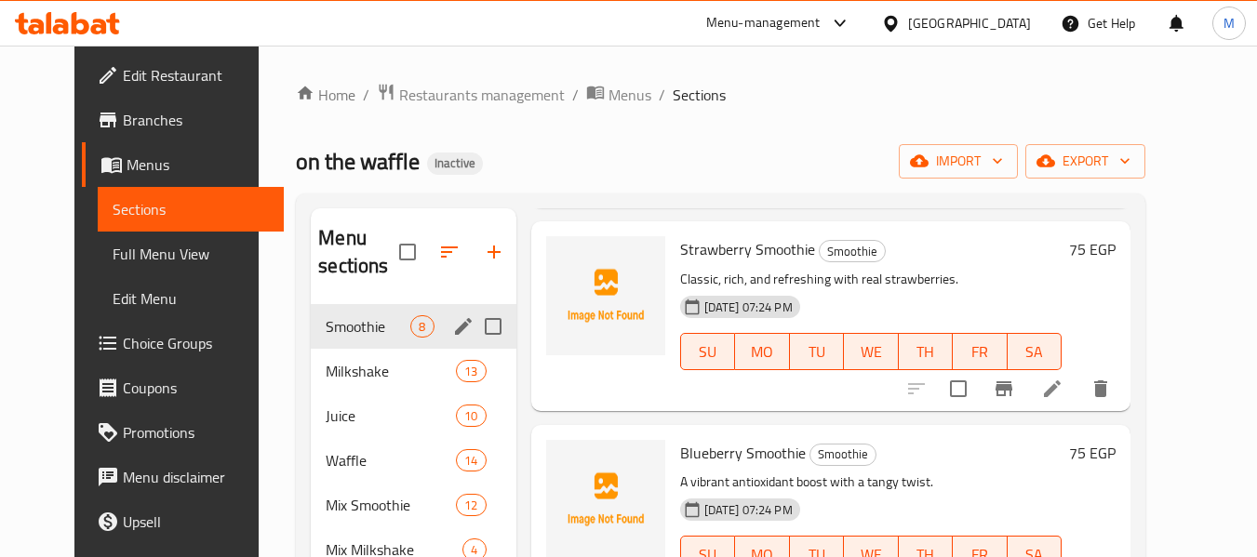
scroll to position [279, 0]
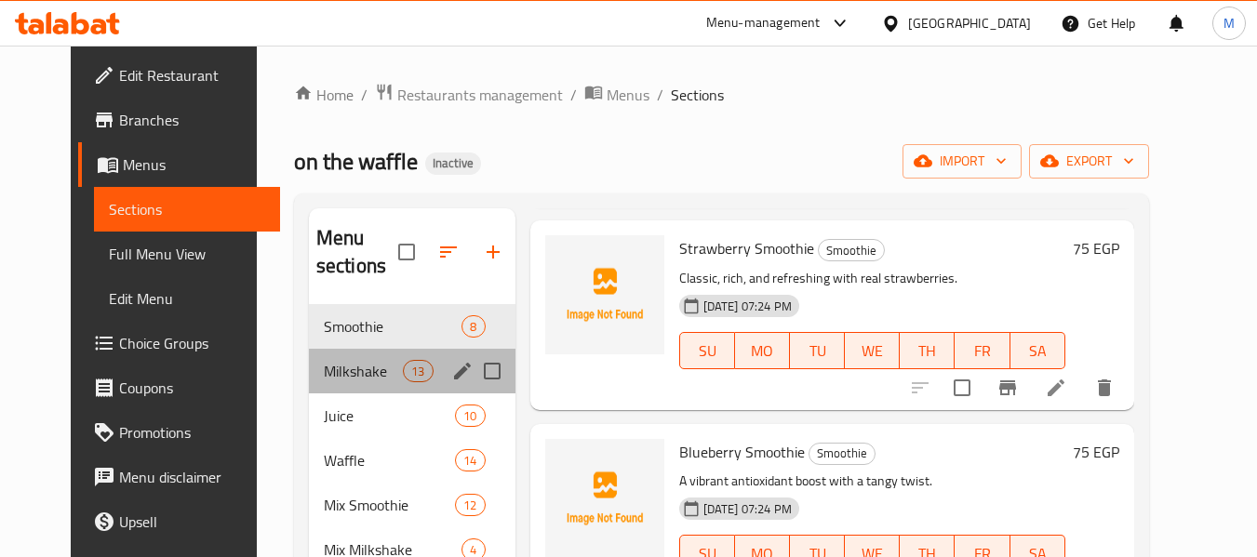
drag, startPoint x: 285, startPoint y: 355, endPoint x: 343, endPoint y: 376, distance: 62.1
click at [309, 356] on div "Milkshake 13" at bounding box center [412, 371] width 207 height 45
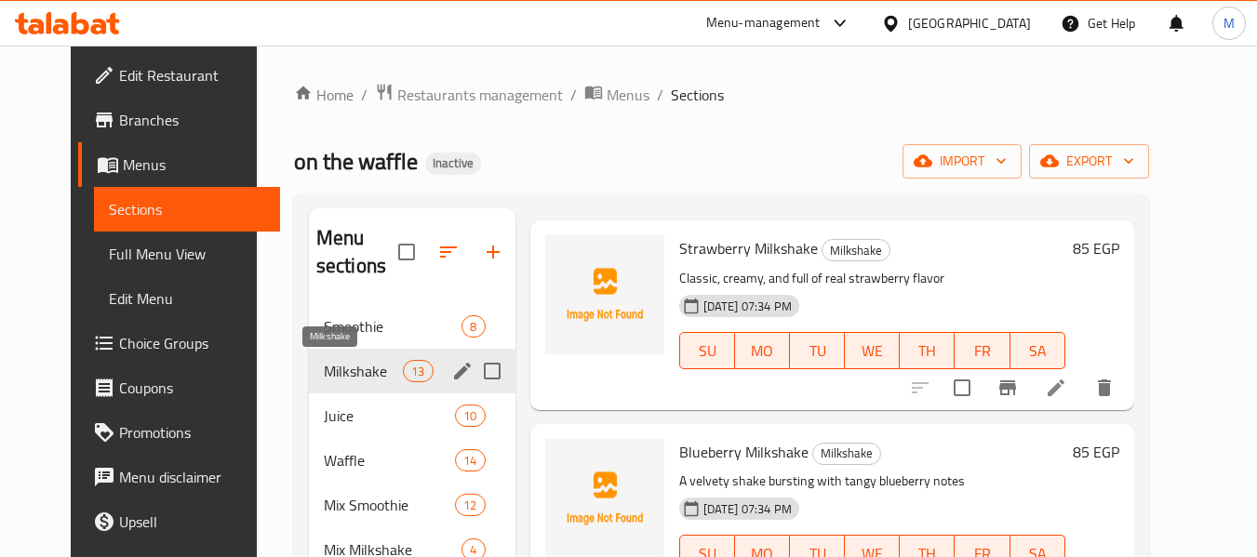
scroll to position [260, 0]
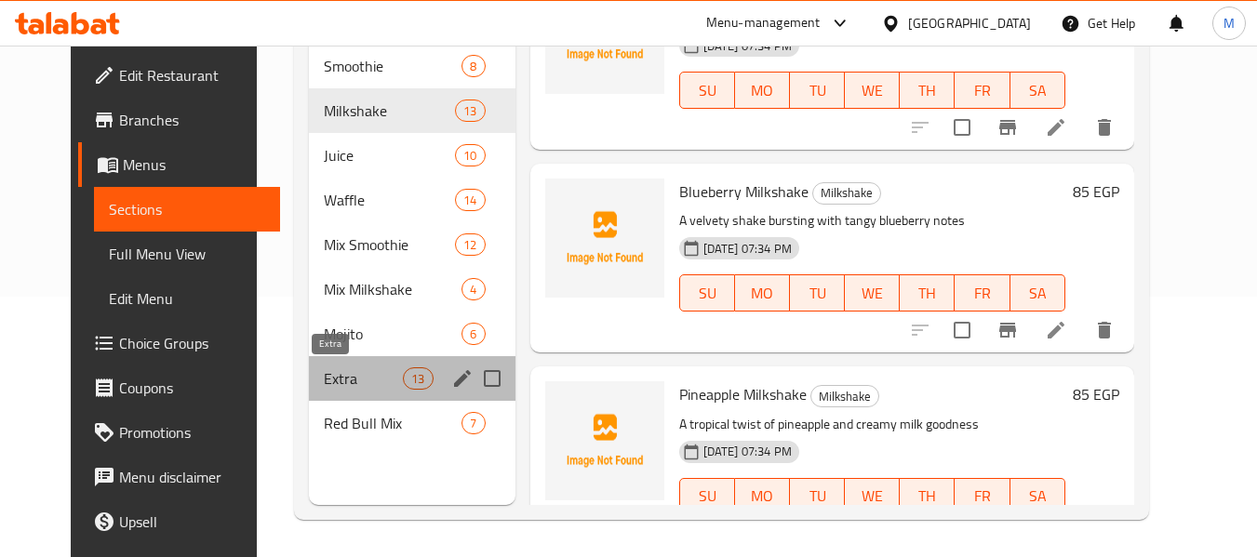
click at [337, 368] on span "Extra" at bounding box center [363, 378] width 79 height 22
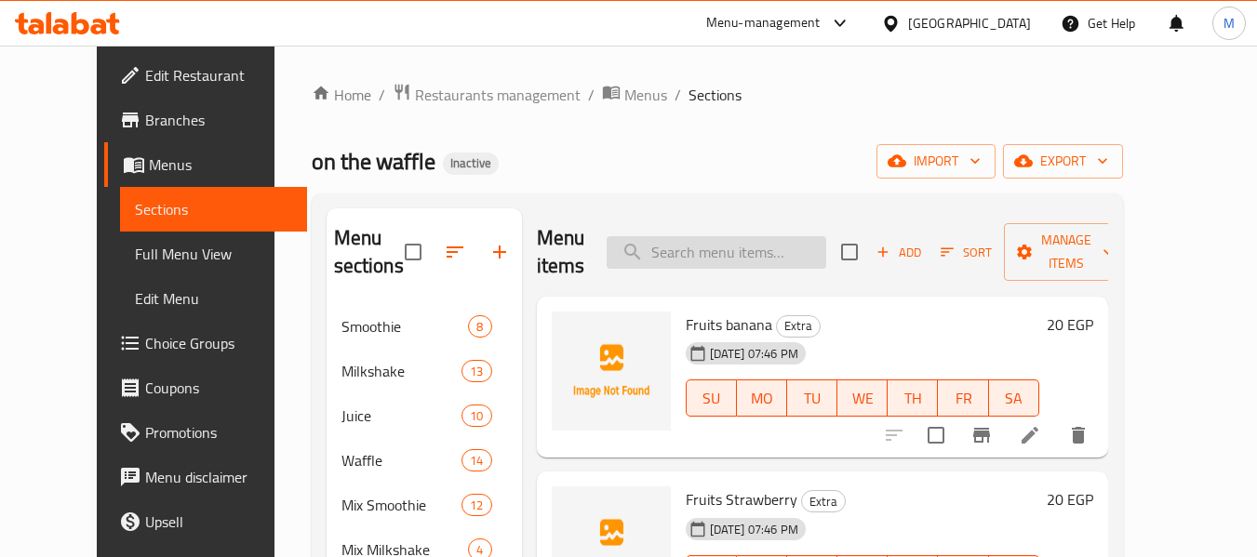
click at [744, 267] on input "search" at bounding box center [717, 252] width 220 height 33
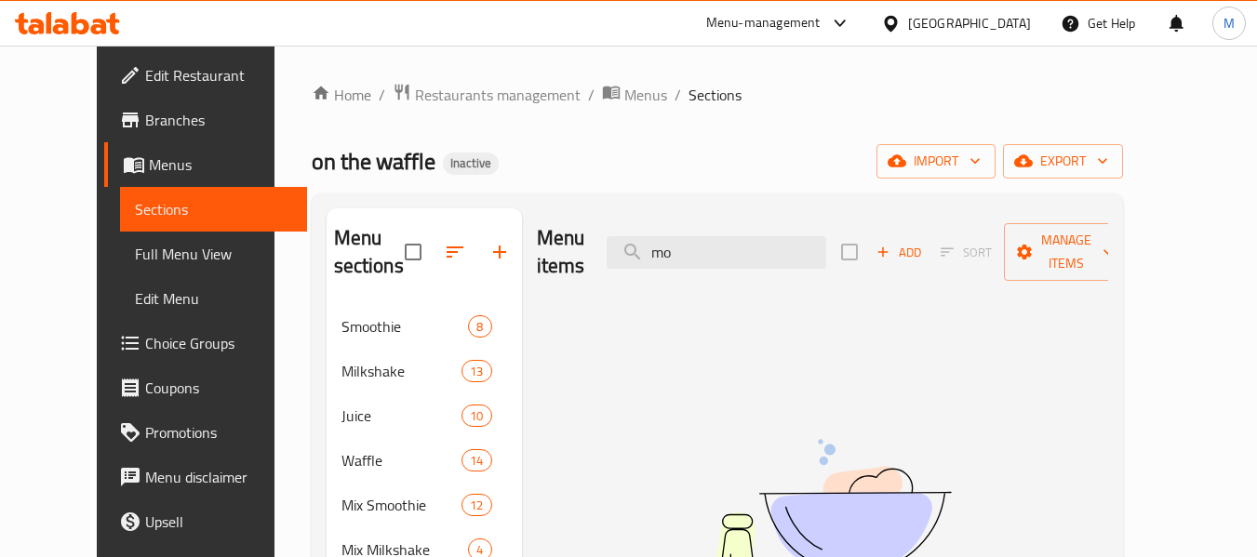
type input "m"
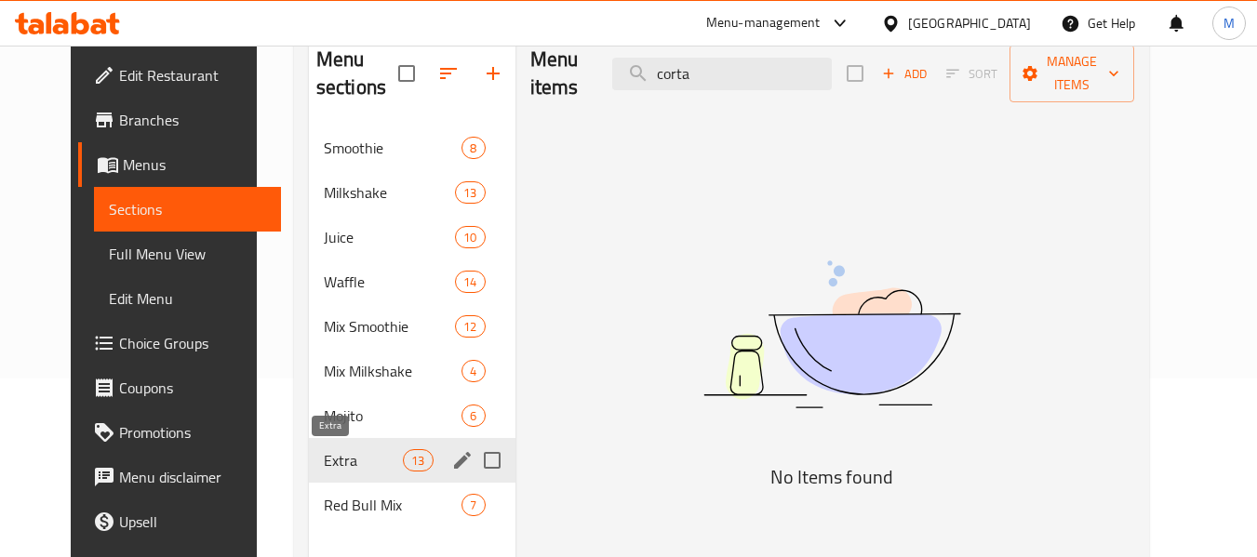
scroll to position [186, 0]
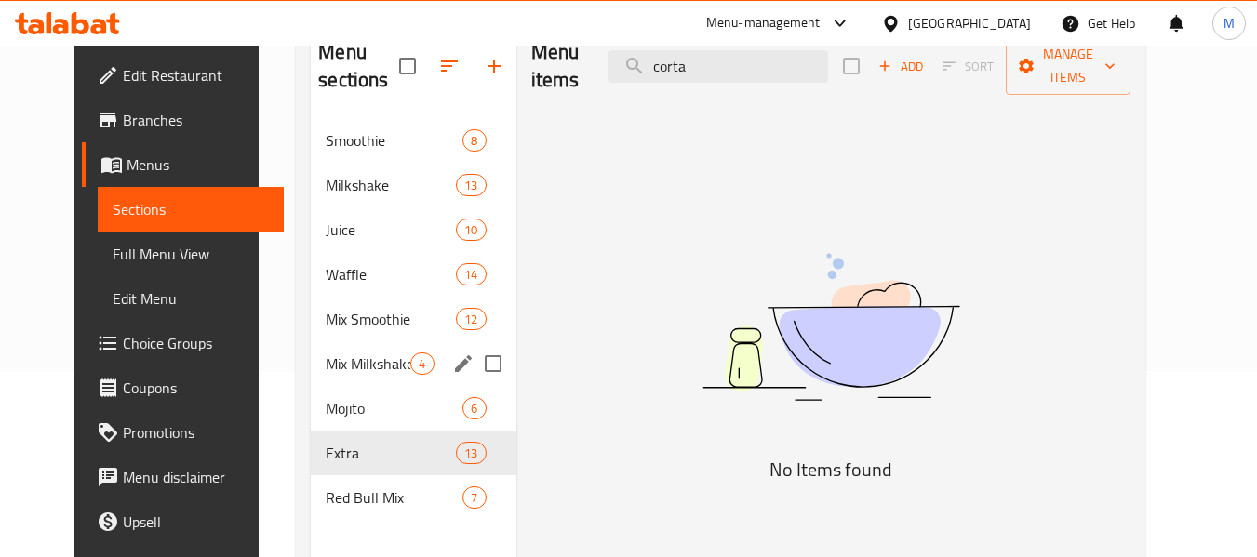
type input "corta"
click at [368, 382] on div "Mix Milkshake 4" at bounding box center [413, 363] width 205 height 45
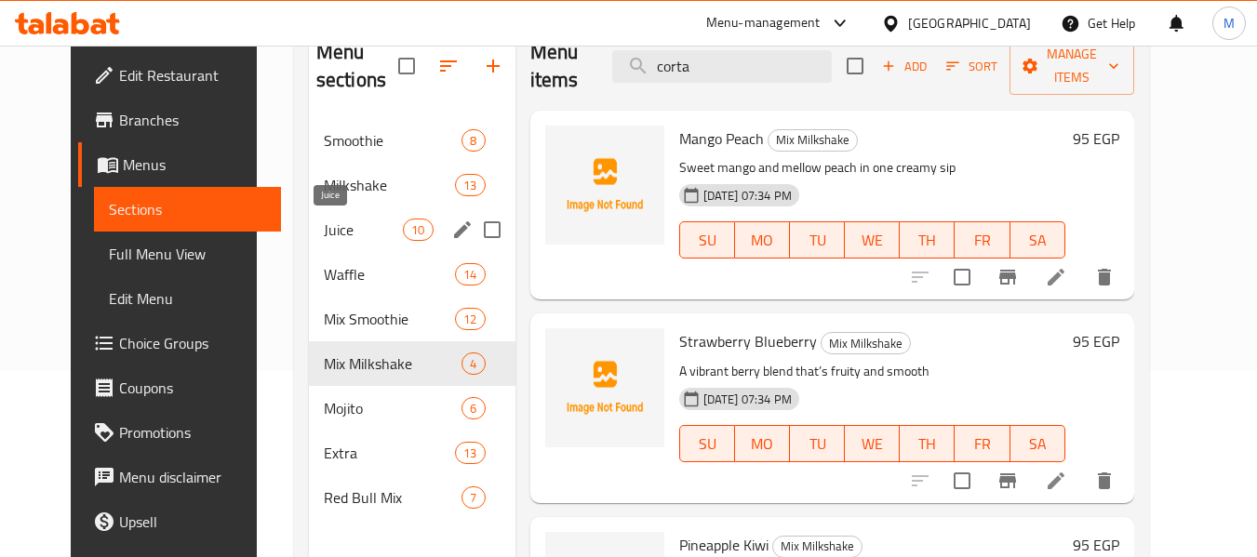
click at [360, 221] on span "Juice" at bounding box center [363, 230] width 79 height 22
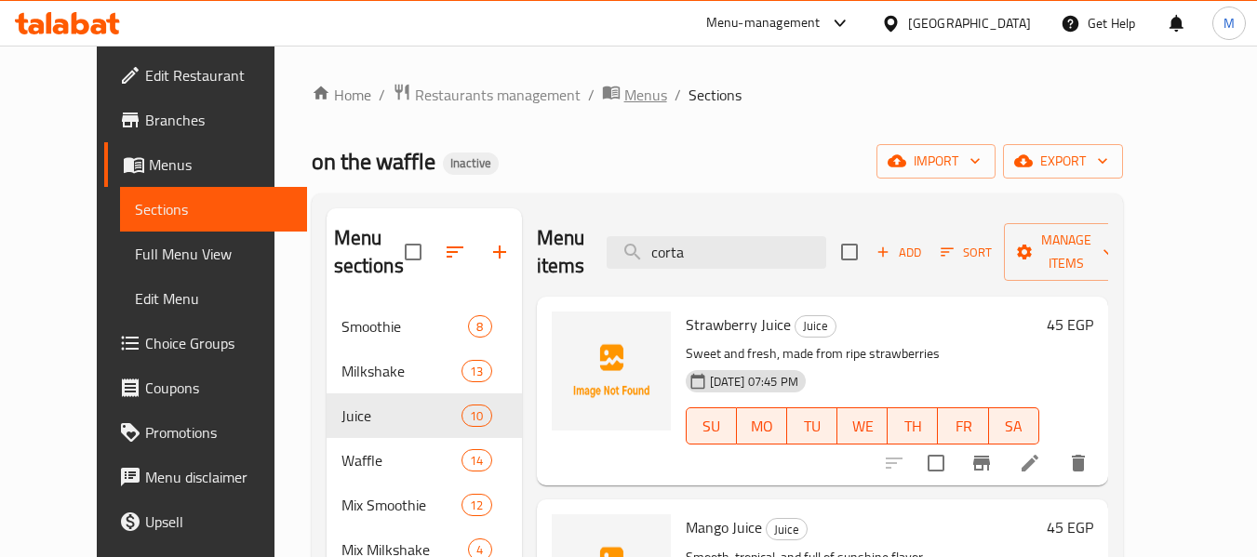
click at [624, 91] on span "Menus" at bounding box center [645, 95] width 43 height 22
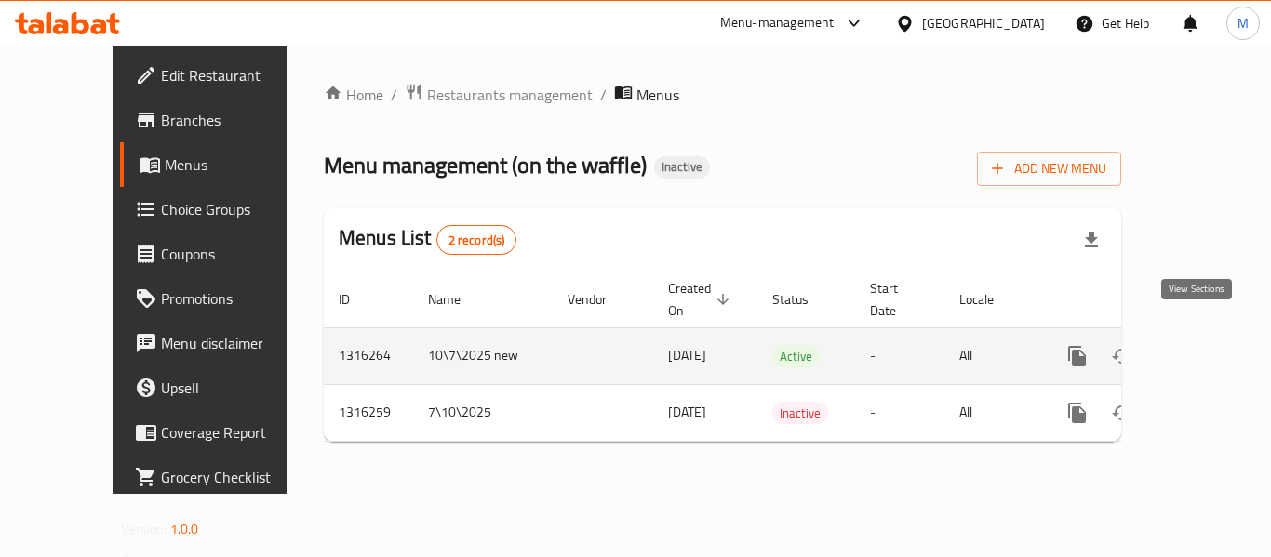
click at [1201, 345] on icon "enhanced table" at bounding box center [1211, 356] width 22 height 22
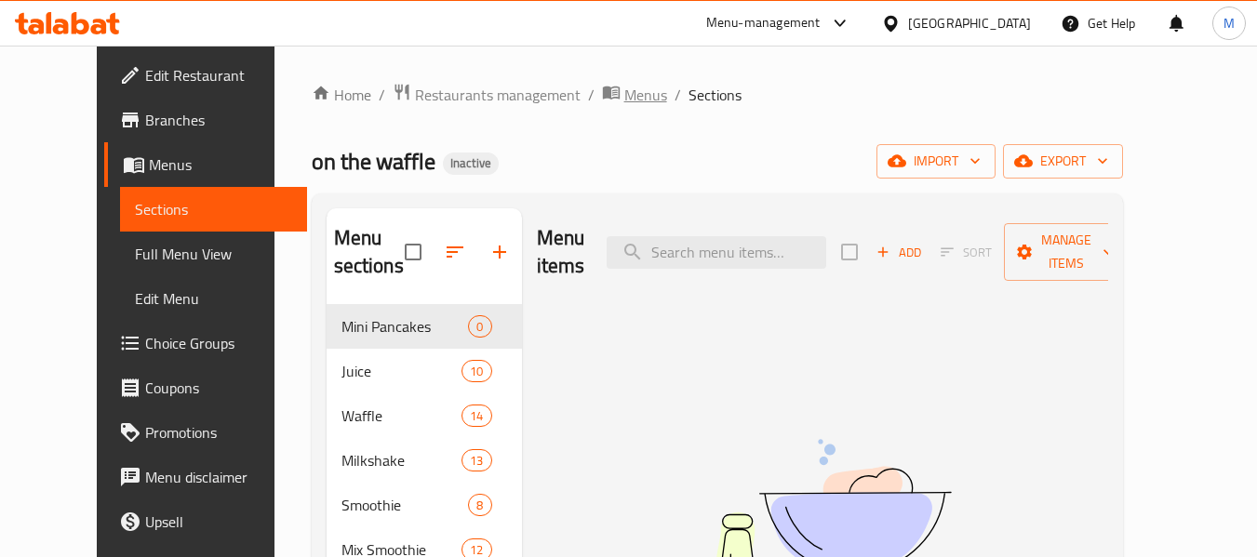
click at [624, 105] on span "Menus" at bounding box center [645, 95] width 43 height 22
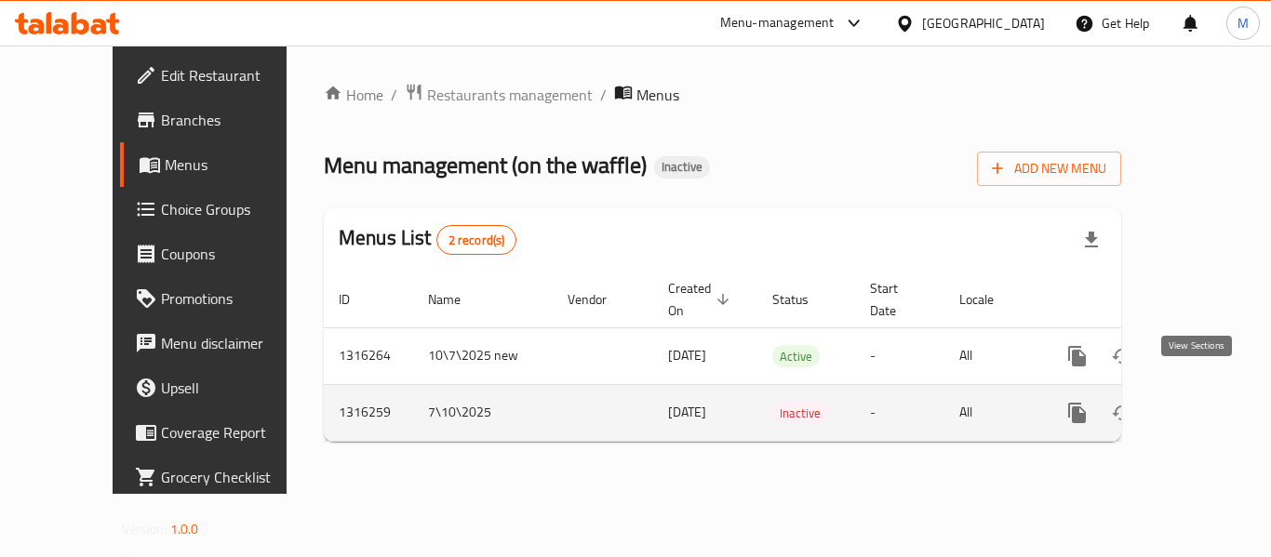
click at [1204, 402] on icon "enhanced table" at bounding box center [1211, 413] width 22 height 22
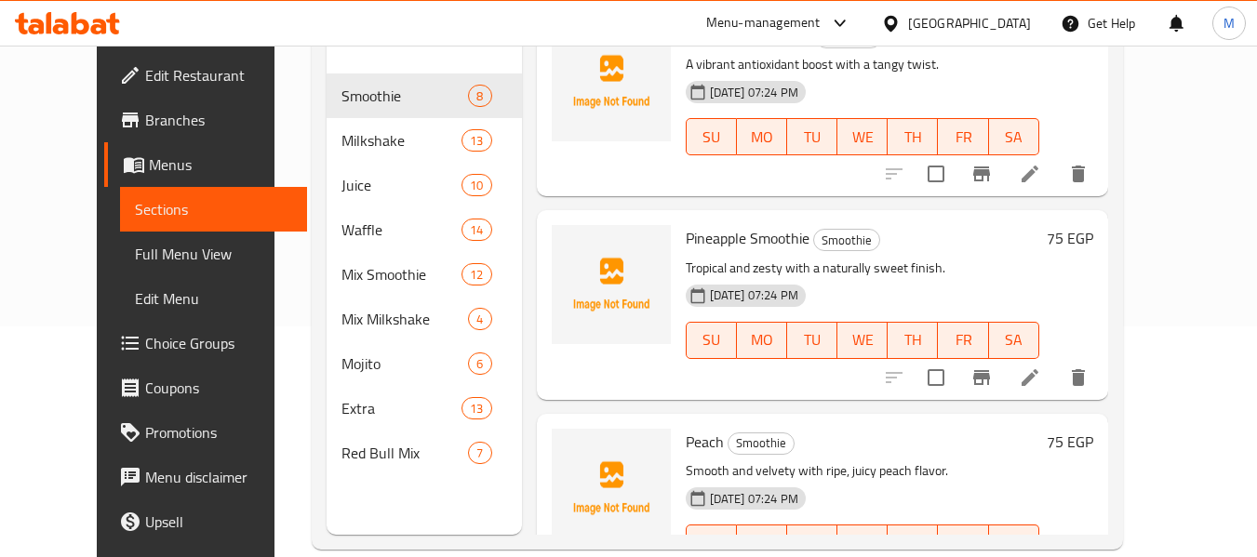
scroll to position [260, 0]
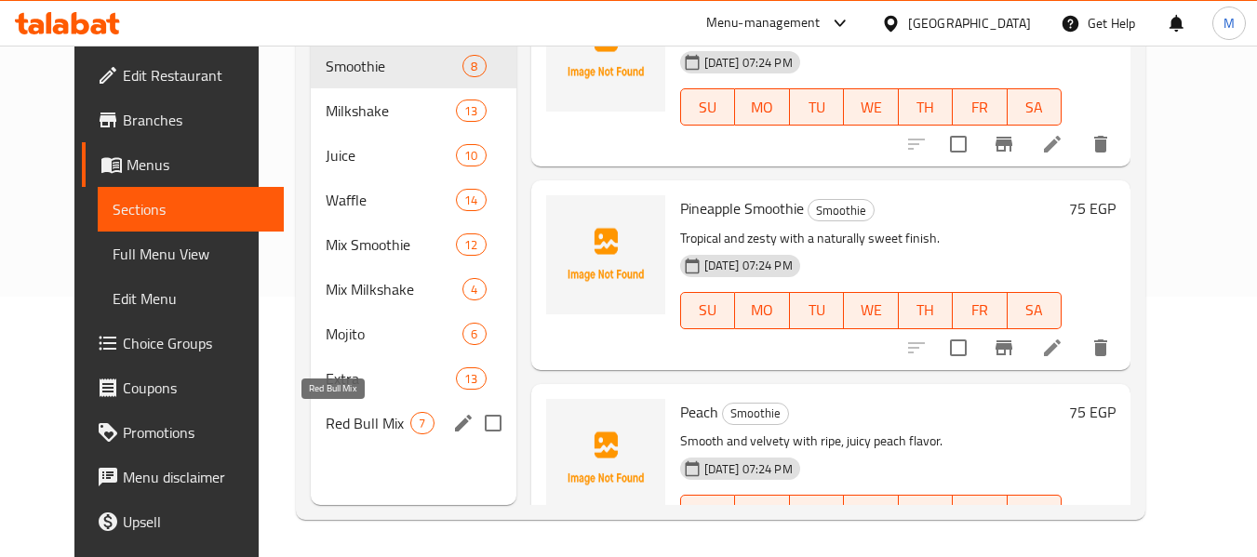
click at [343, 420] on span "Red Bull Mix" at bounding box center [368, 423] width 85 height 22
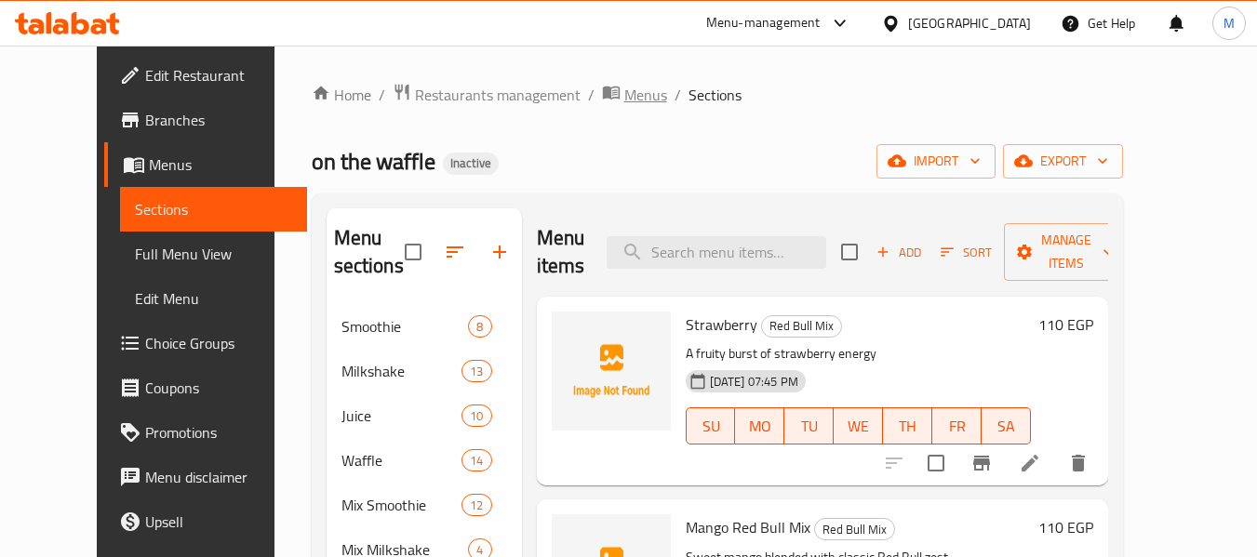
click at [624, 91] on span "Menus" at bounding box center [645, 95] width 43 height 22
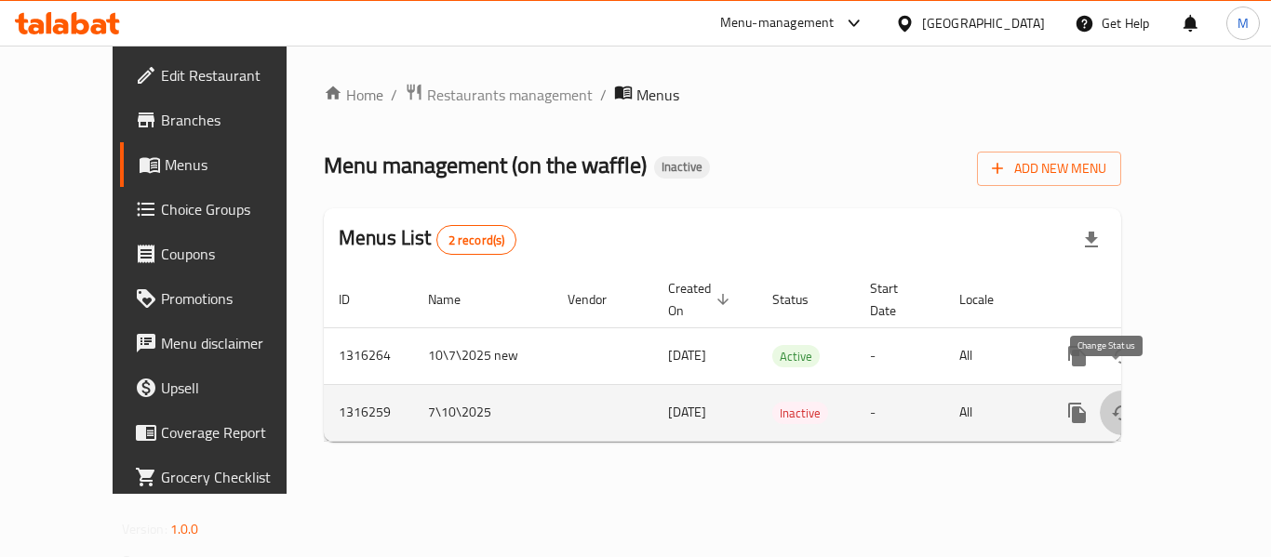
click at [1111, 402] on icon "enhanced table" at bounding box center [1122, 413] width 22 height 22
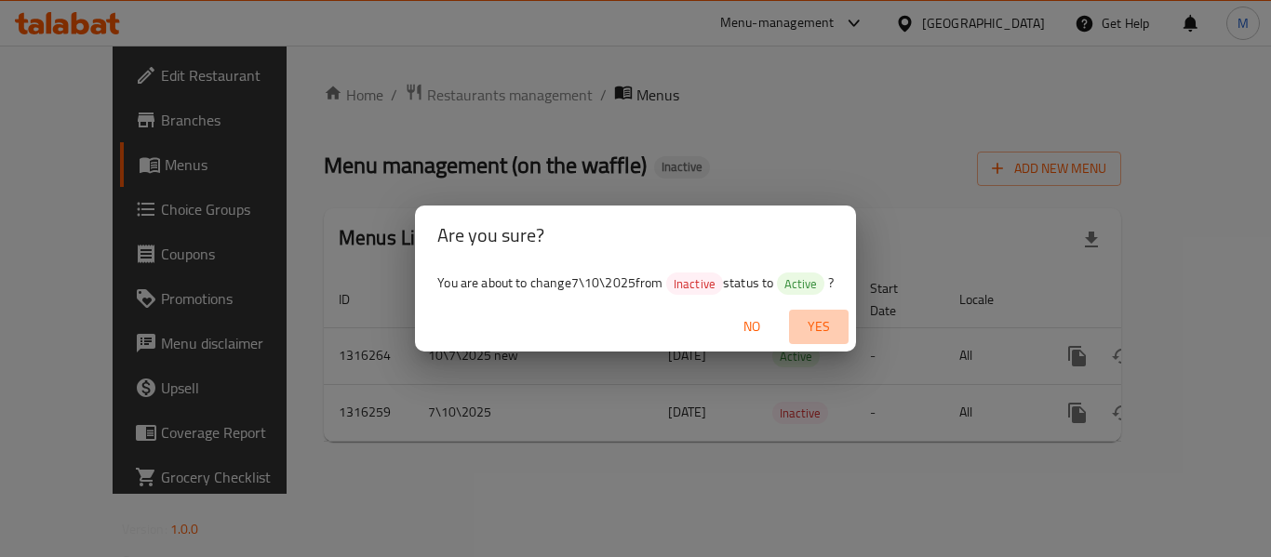
click at [830, 322] on span "Yes" at bounding box center [818, 326] width 45 height 23
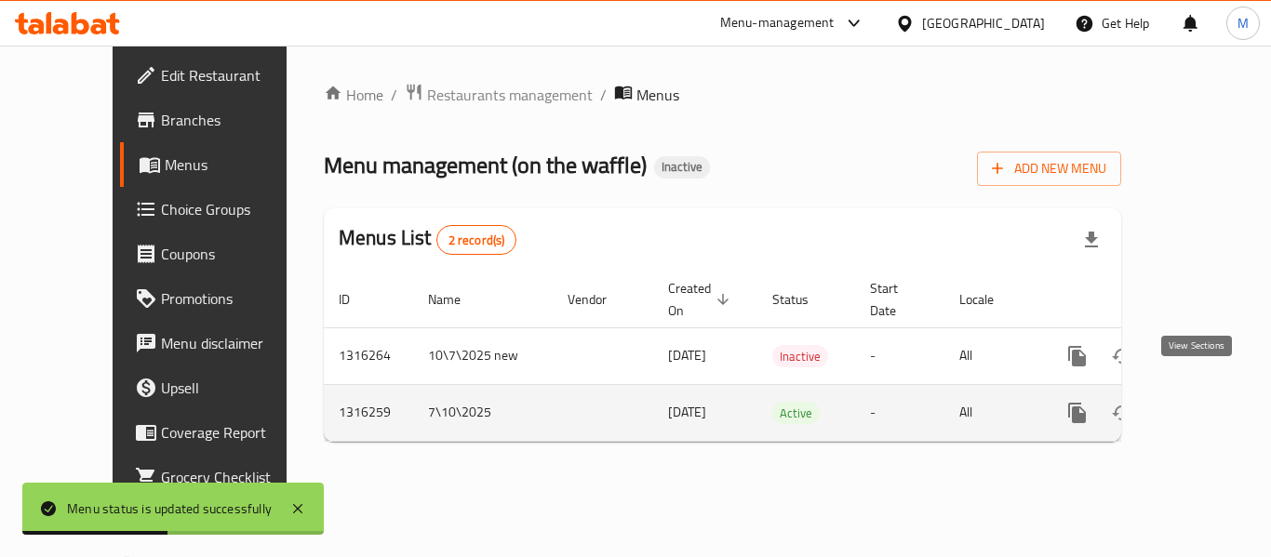
click at [1200, 402] on icon "enhanced table" at bounding box center [1211, 413] width 22 height 22
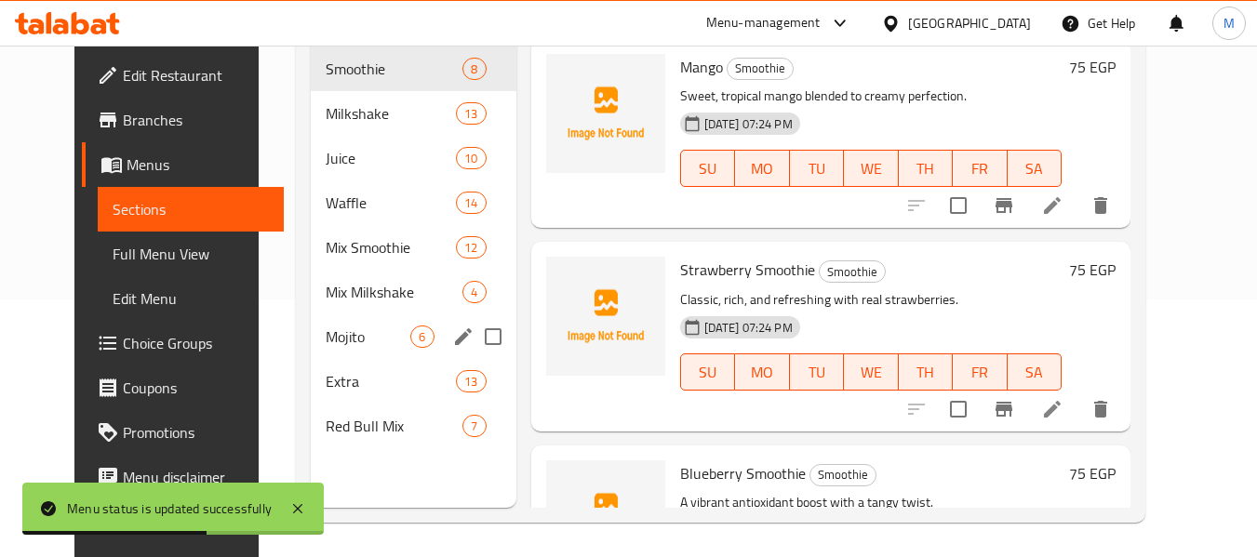
scroll to position [260, 0]
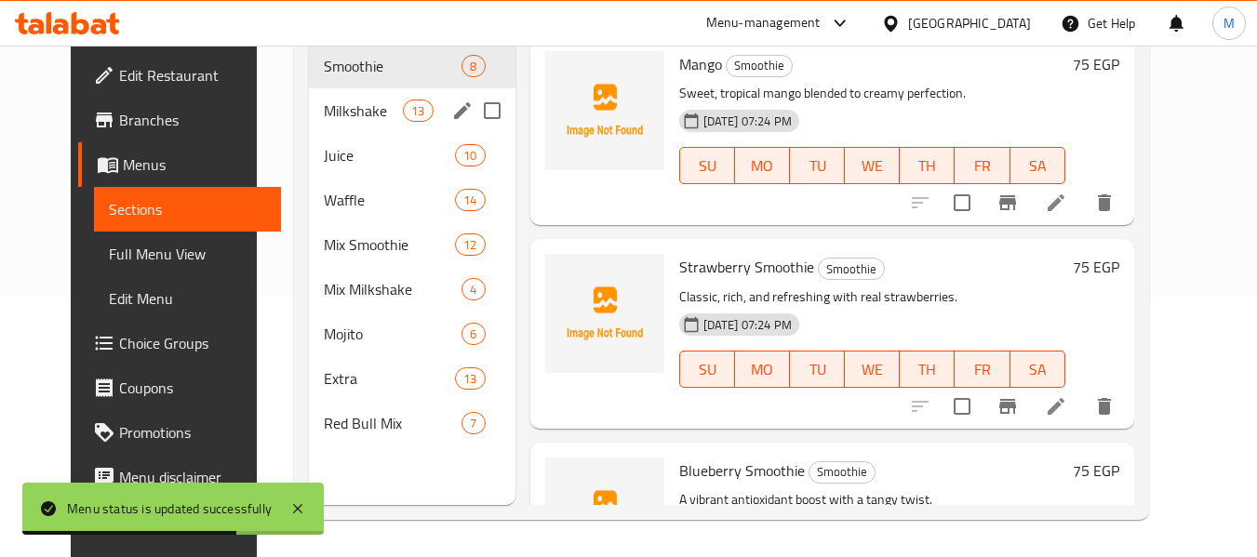
click at [341, 88] on div "Milkshake 13" at bounding box center [412, 110] width 207 height 45
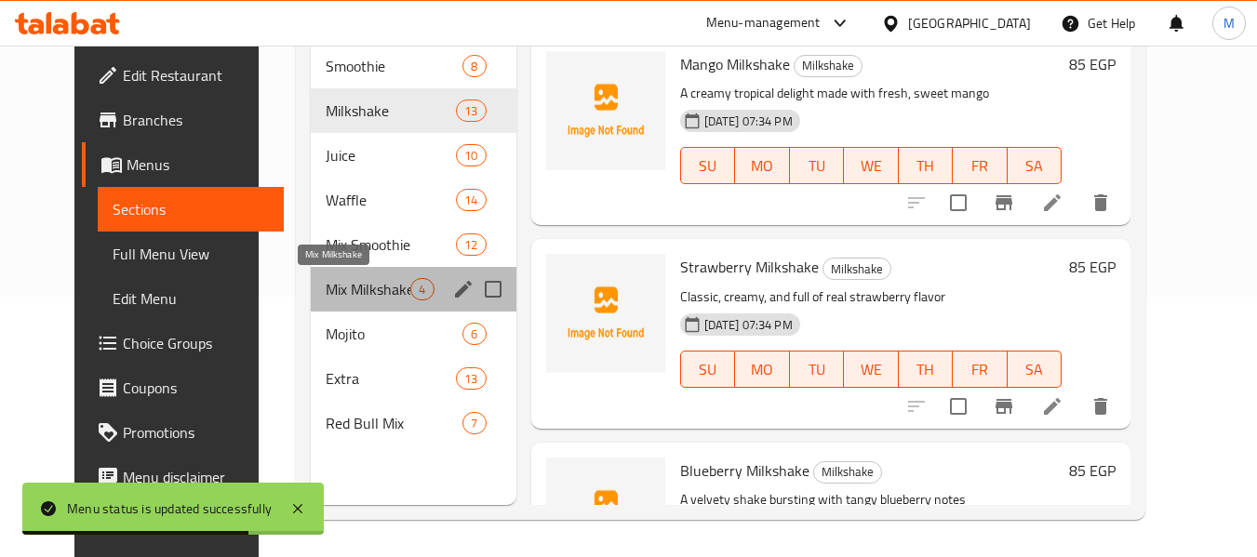
click at [344, 298] on span "Mix Milkshake" at bounding box center [368, 289] width 85 height 22
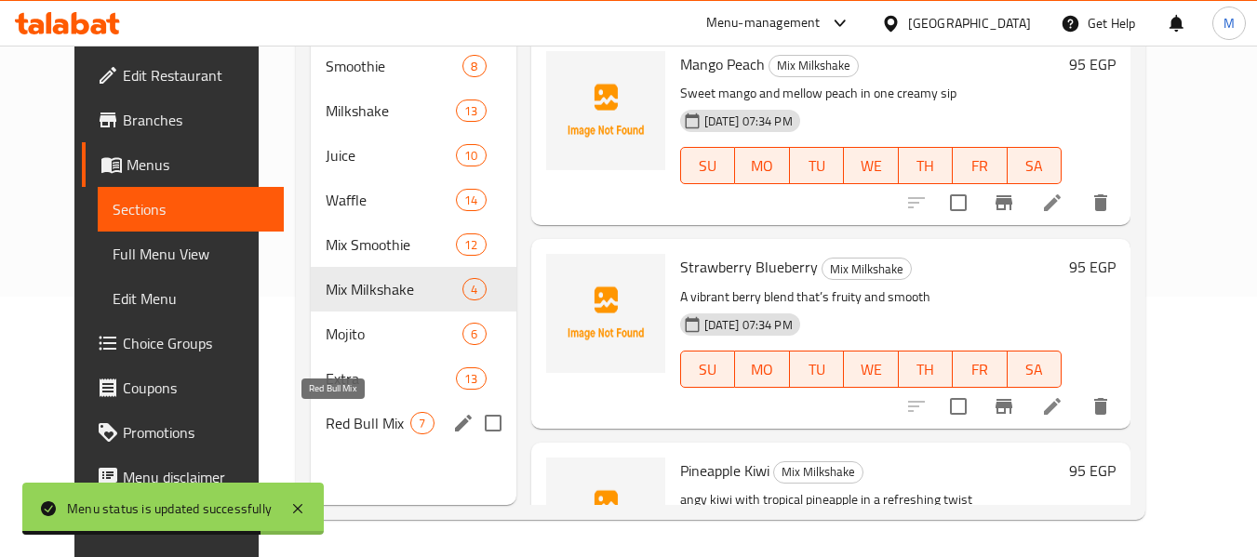
click at [346, 423] on span "Red Bull Mix" at bounding box center [368, 423] width 85 height 22
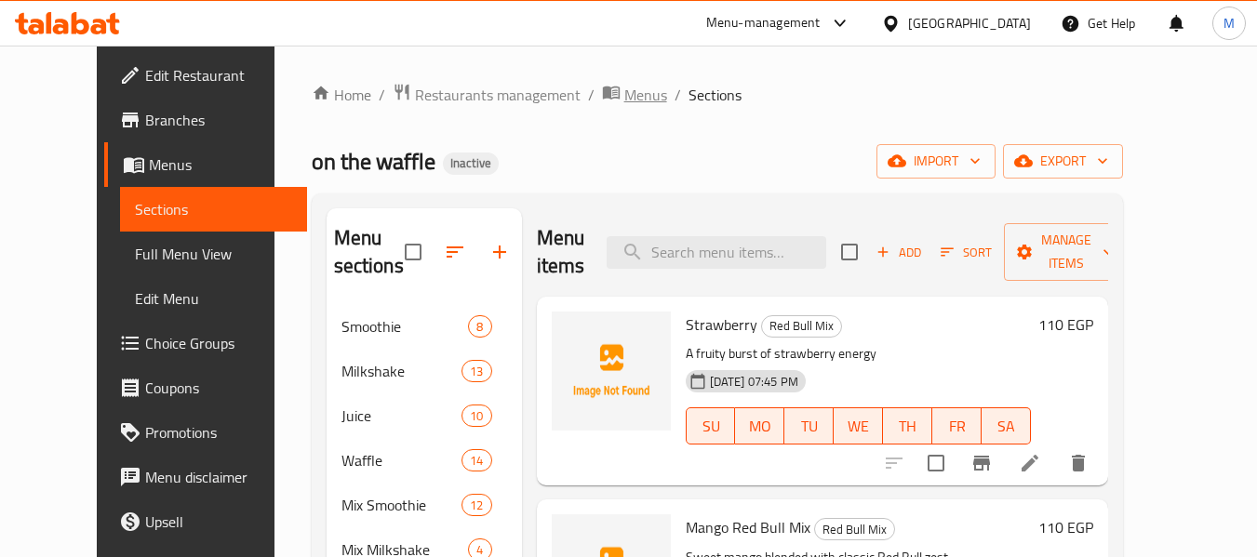
click at [624, 94] on span "Menus" at bounding box center [645, 95] width 43 height 22
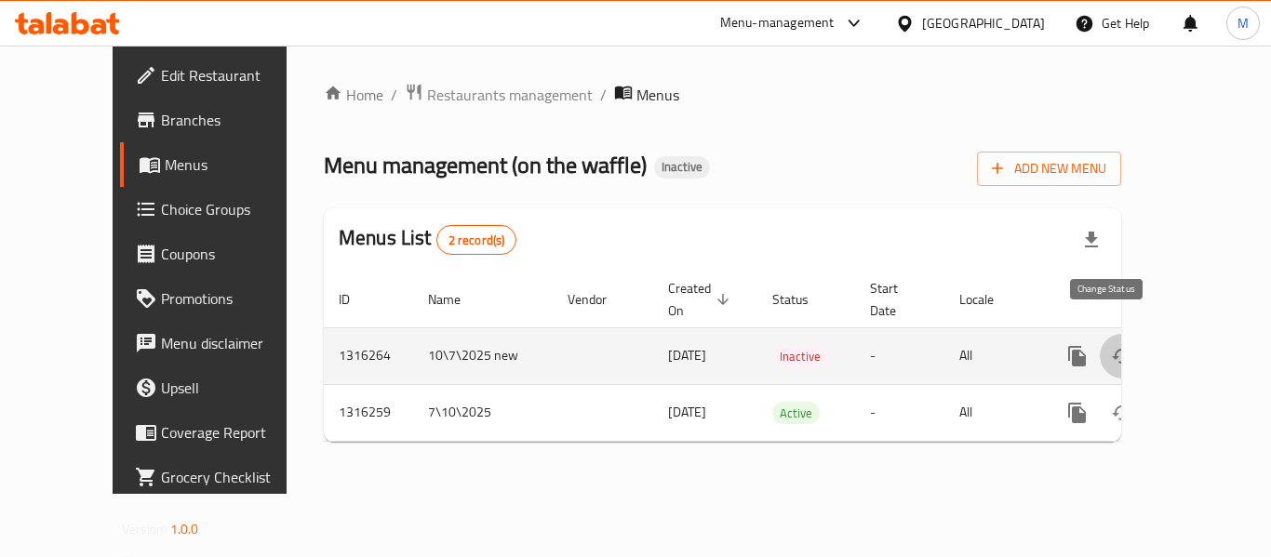
click at [1121, 334] on button "enhanced table" at bounding box center [1122, 356] width 45 height 45
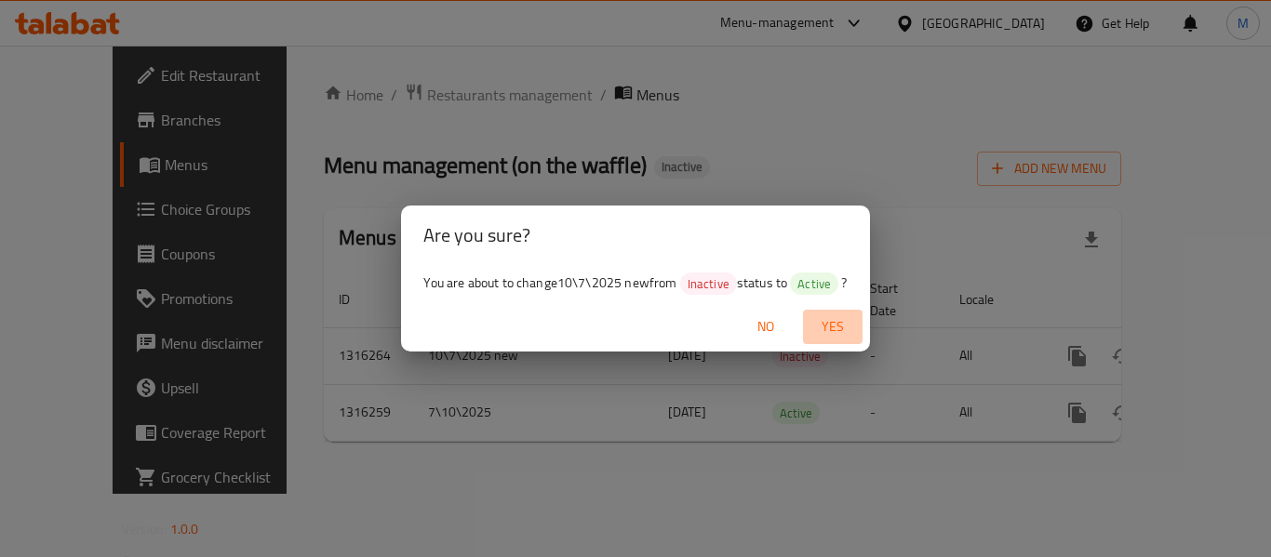
drag, startPoint x: 839, startPoint y: 323, endPoint x: 1180, endPoint y: 337, distance: 341.7
click at [838, 324] on span "Yes" at bounding box center [832, 326] width 45 height 23
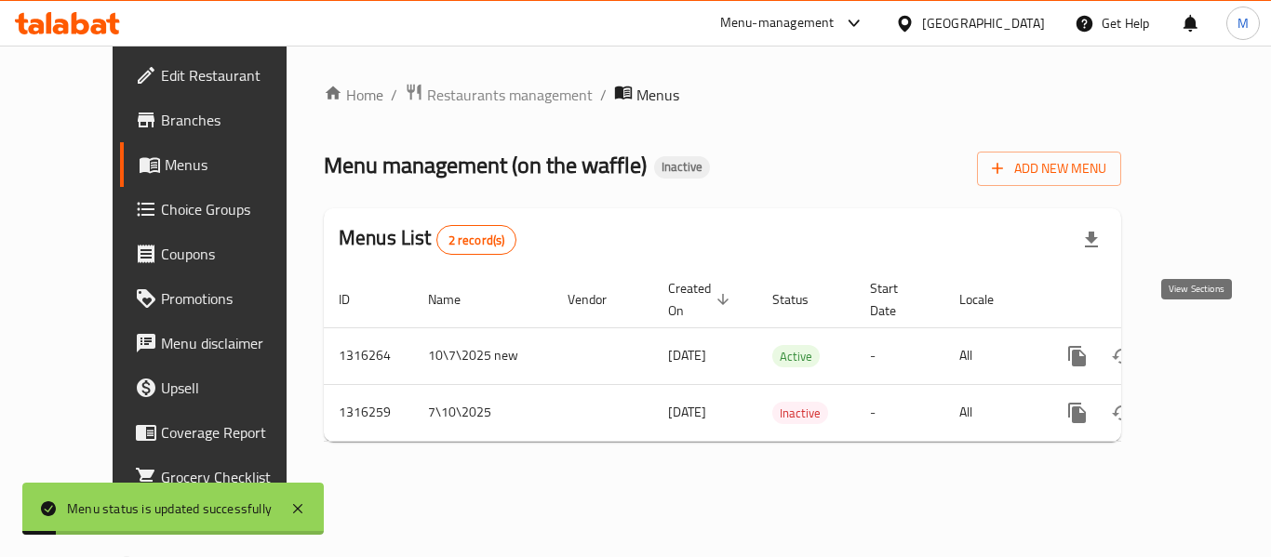
click at [1203, 348] on icon "enhanced table" at bounding box center [1211, 356] width 17 height 17
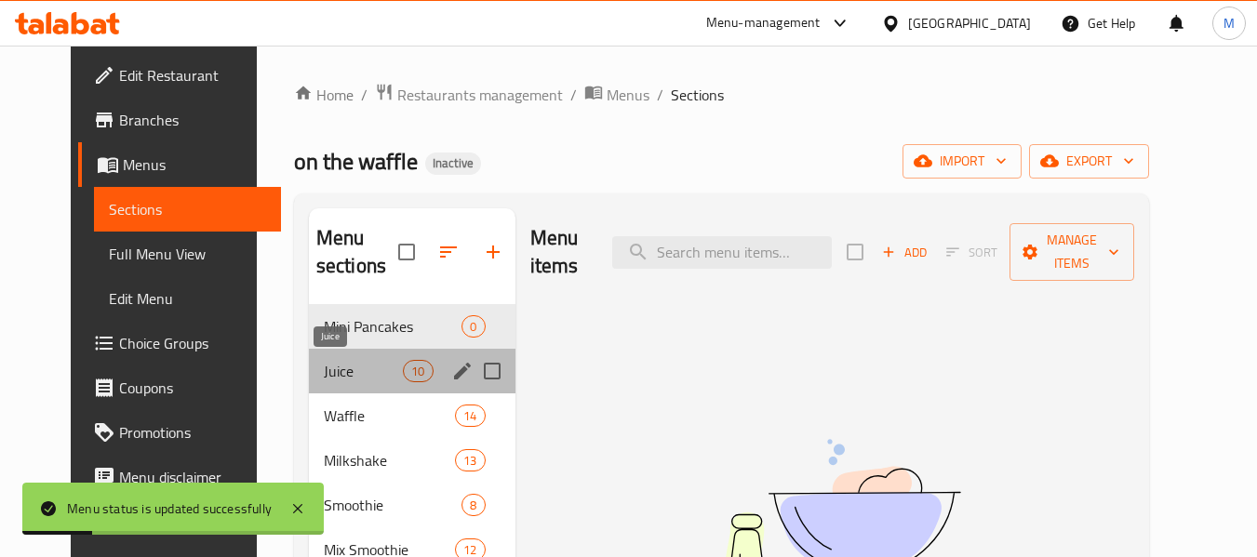
click at [376, 374] on span "Juice" at bounding box center [363, 371] width 79 height 22
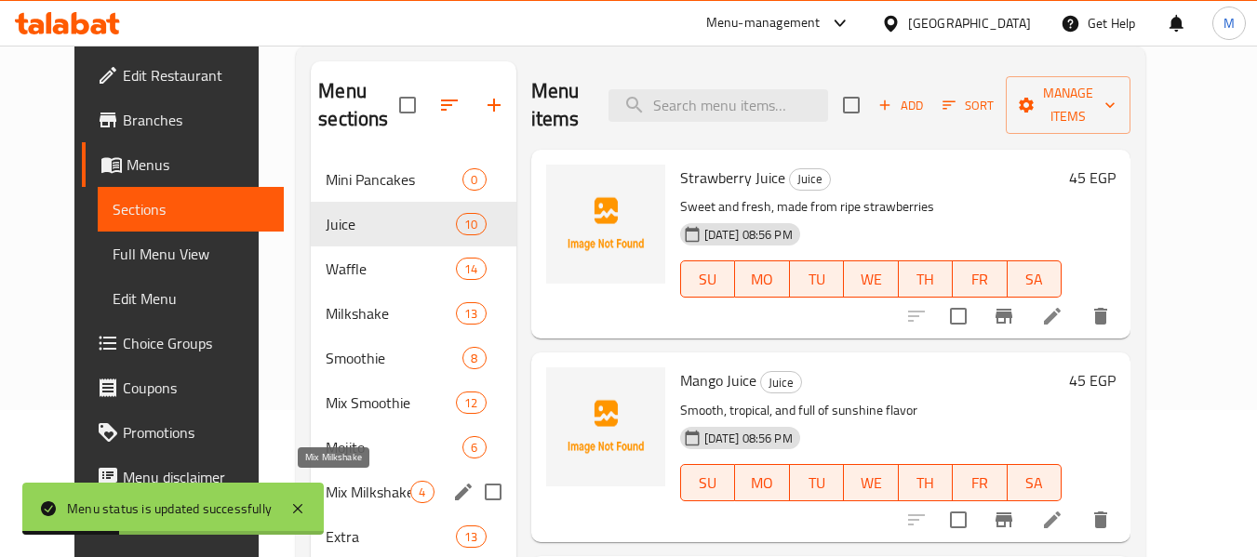
scroll to position [260, 0]
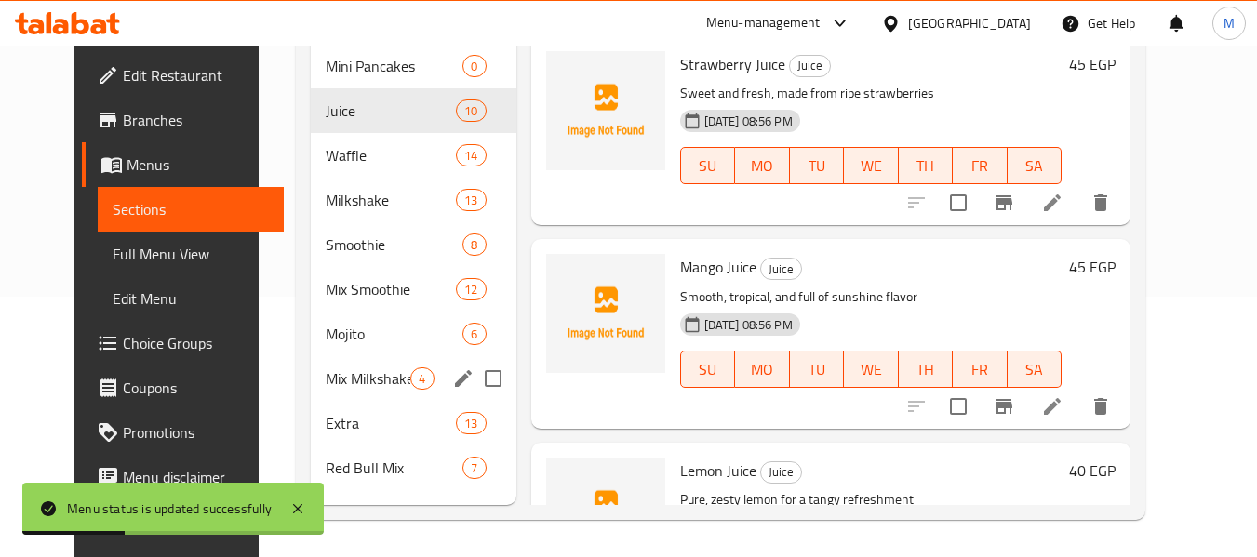
click at [364, 357] on div "Mix Milkshake 4" at bounding box center [413, 378] width 205 height 45
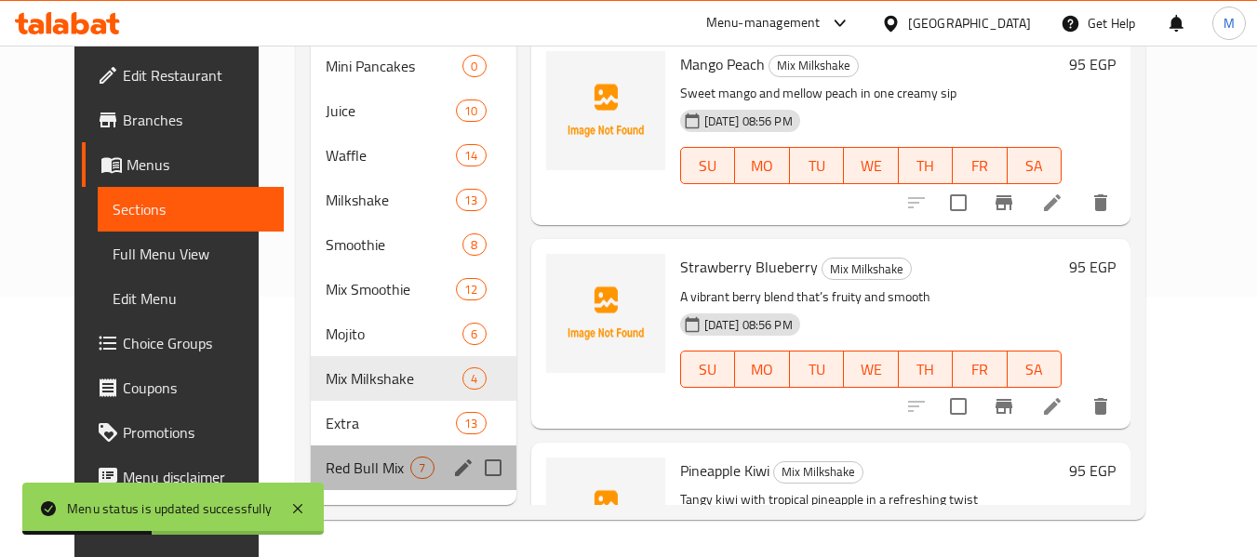
click at [367, 446] on div "Red Bull Mix 7" at bounding box center [413, 468] width 205 height 45
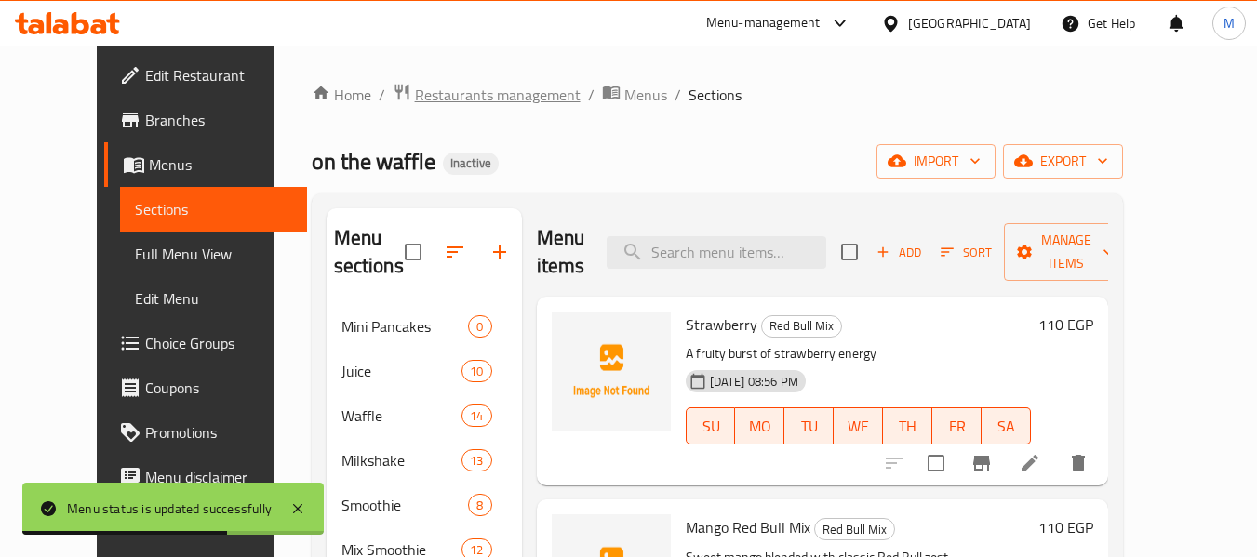
click at [493, 92] on span "Restaurants management" at bounding box center [498, 95] width 166 height 22
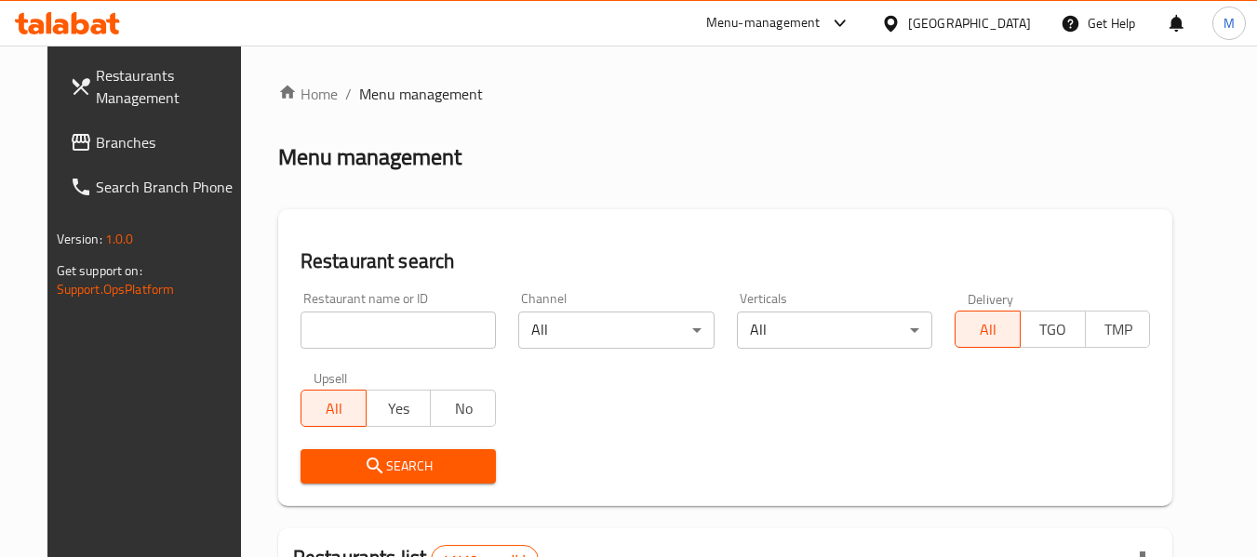
click at [908, 21] on div at bounding box center [894, 23] width 27 height 20
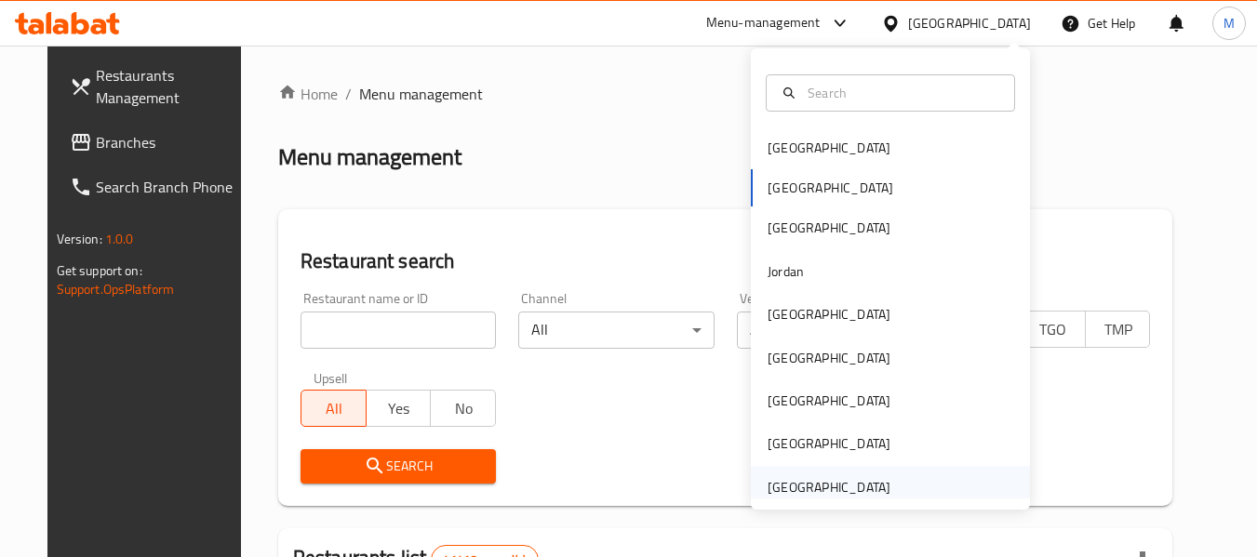
click at [856, 481] on div "[GEOGRAPHIC_DATA]" at bounding box center [828, 487] width 123 height 20
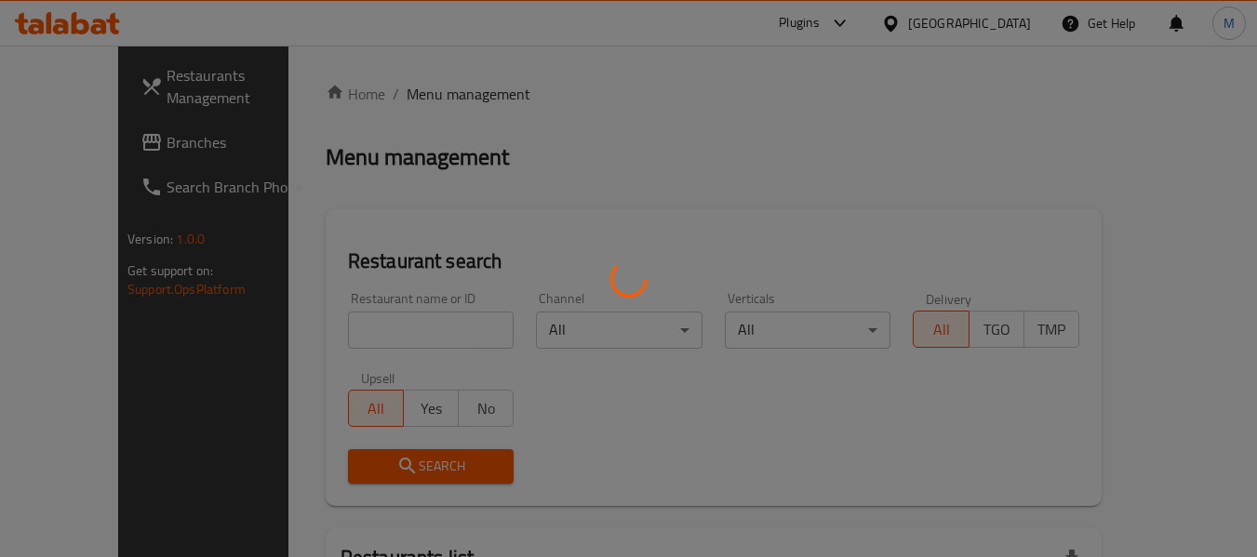
click at [420, 345] on div at bounding box center [628, 278] width 1257 height 557
click at [421, 340] on div at bounding box center [628, 278] width 1257 height 557
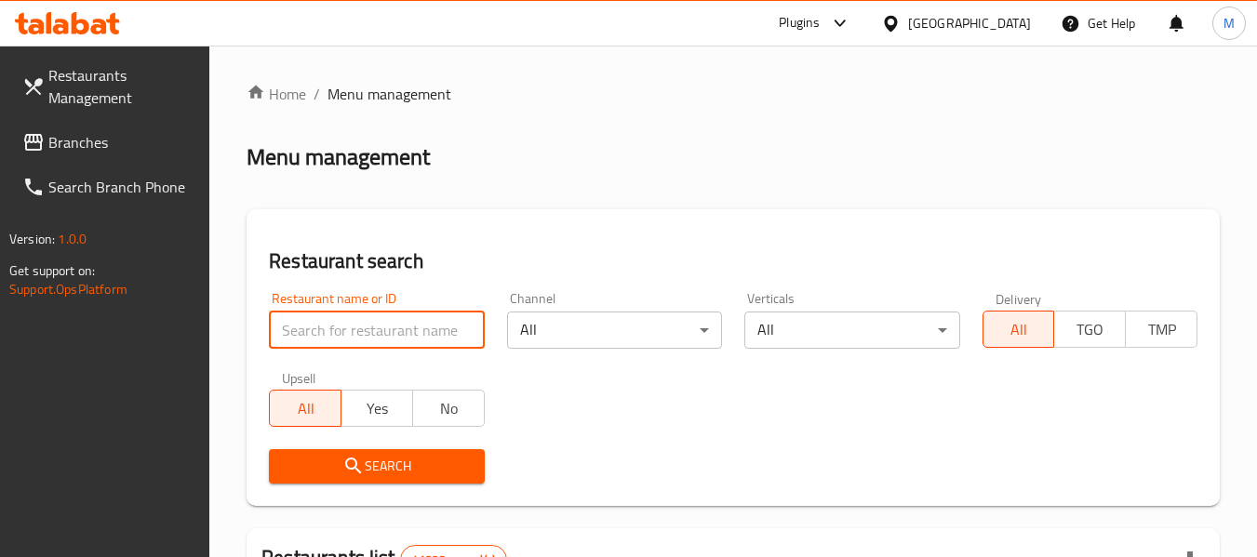
click at [428, 316] on input "search" at bounding box center [376, 330] width 215 height 37
paste input "Baba Abdu"
type input "Baba Abdu"
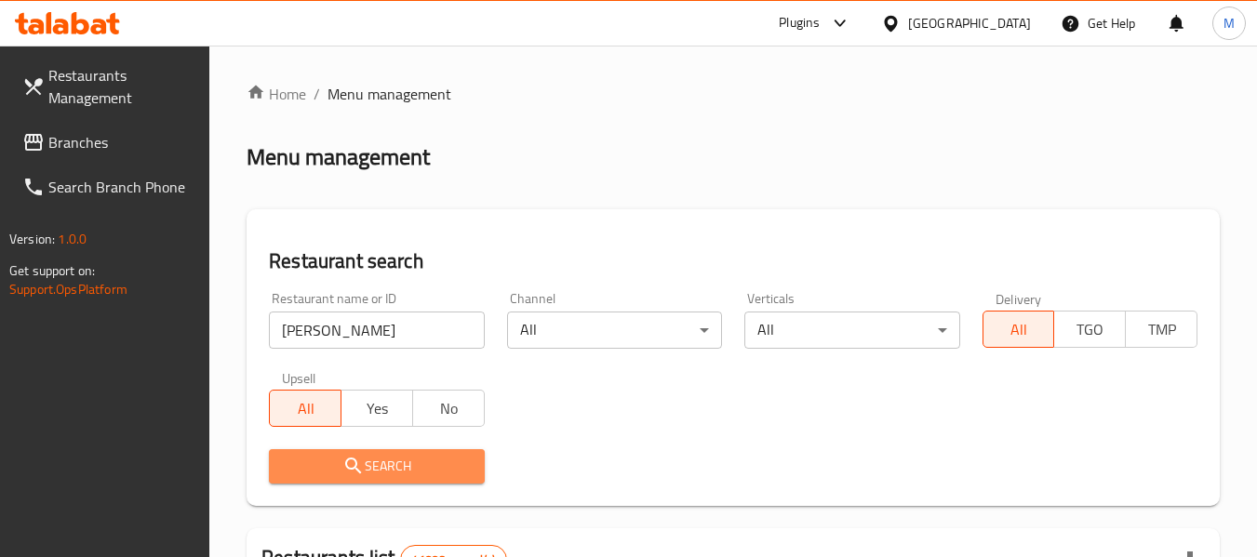
click at [419, 481] on button "Search" at bounding box center [376, 466] width 215 height 34
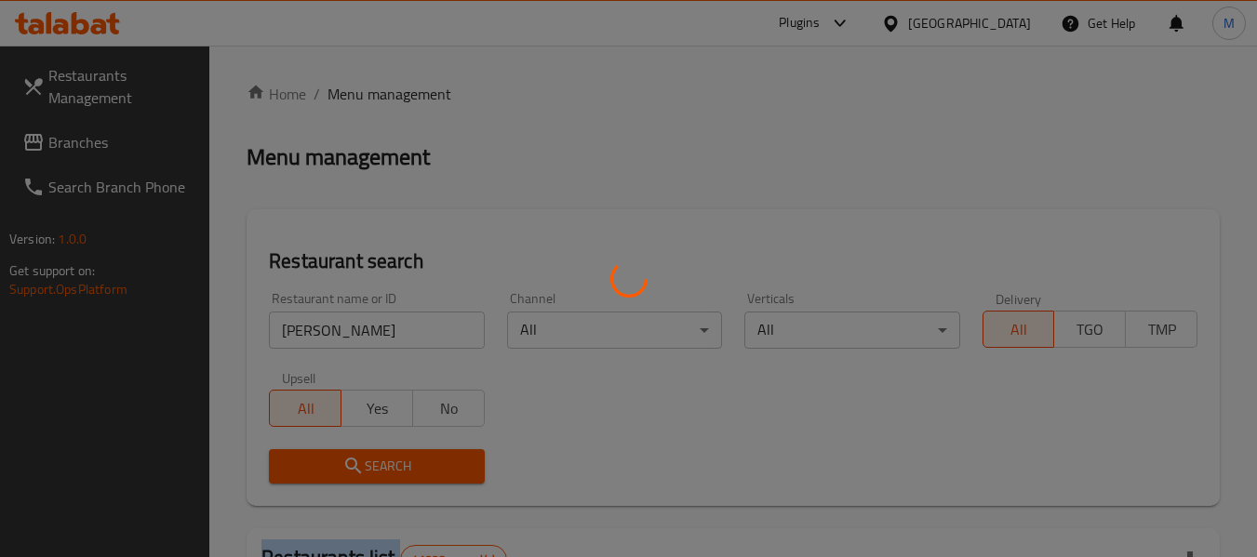
click at [419, 481] on div at bounding box center [628, 278] width 1257 height 557
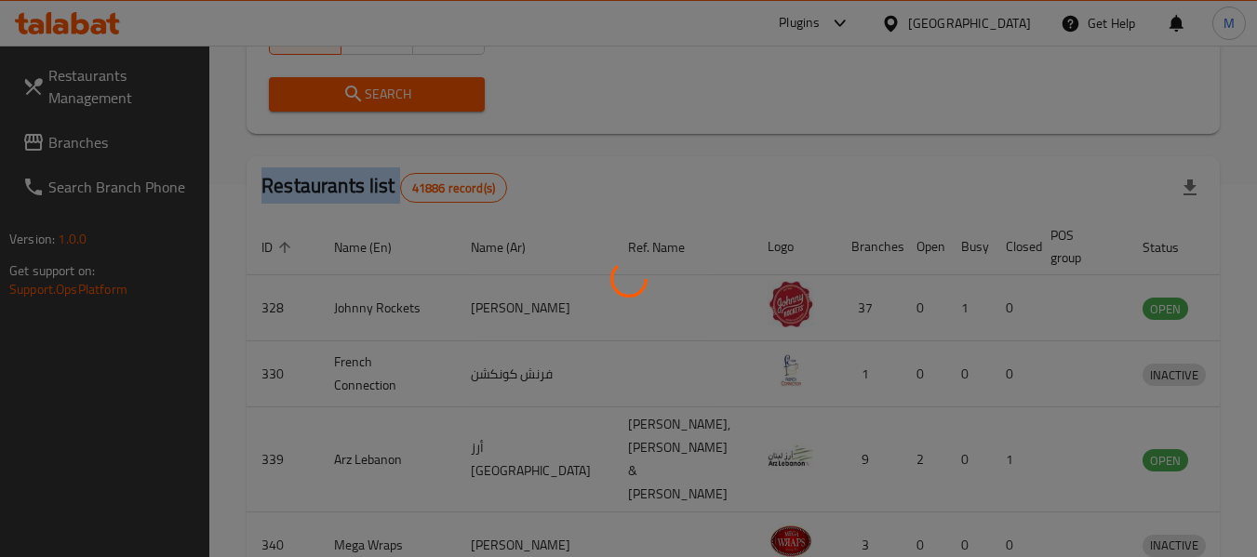
scroll to position [257, 0]
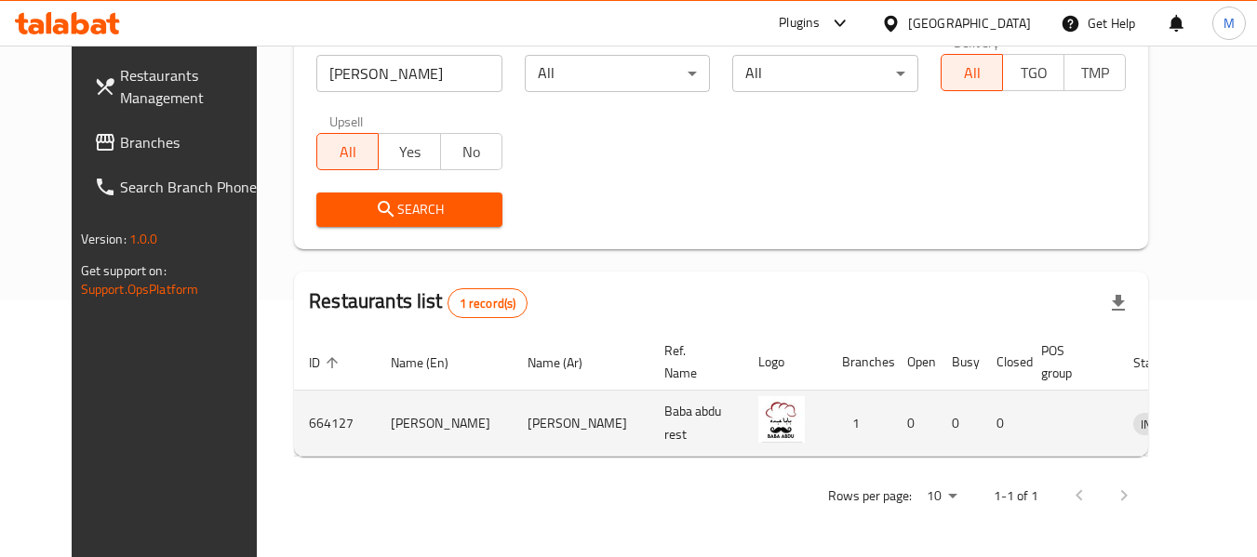
click at [1219, 441] on td "enhanced table" at bounding box center [1251, 424] width 64 height 66
click at [1234, 425] on icon "enhanced table" at bounding box center [1244, 425] width 20 height 16
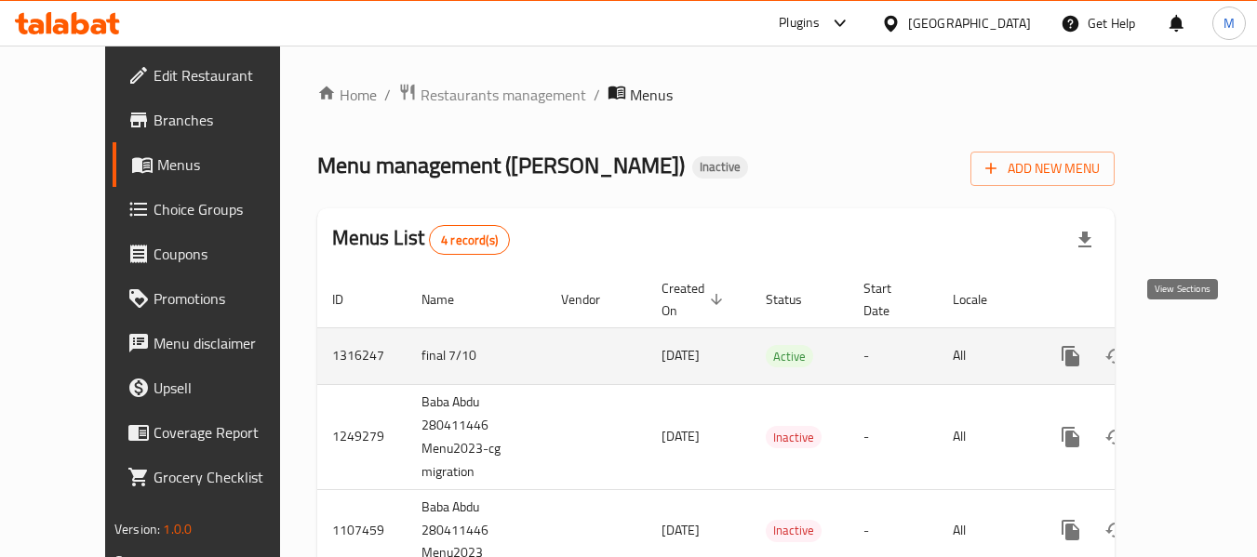
click at [1193, 345] on icon "enhanced table" at bounding box center [1204, 356] width 22 height 22
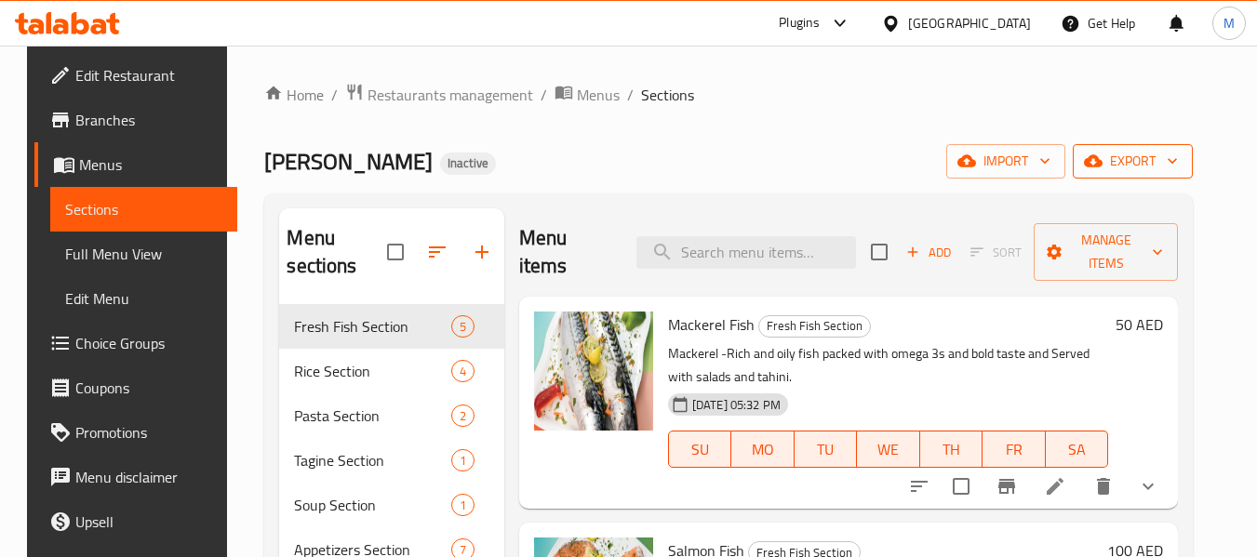
click at [1193, 147] on button "export" at bounding box center [1133, 161] width 120 height 34
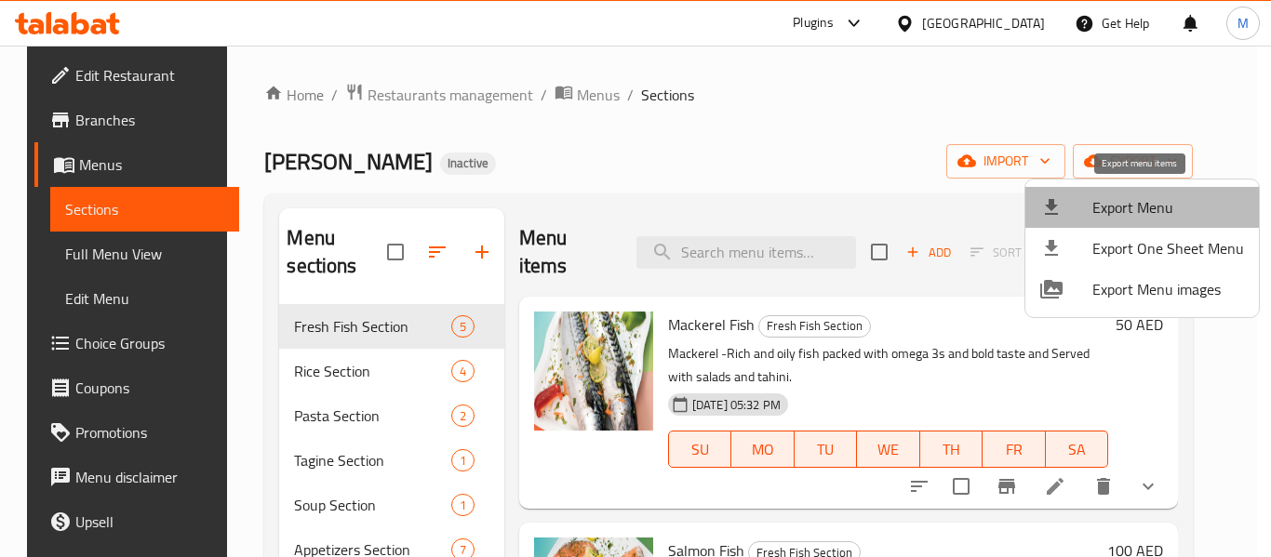
click at [1160, 208] on span "Export Menu" at bounding box center [1168, 207] width 152 height 22
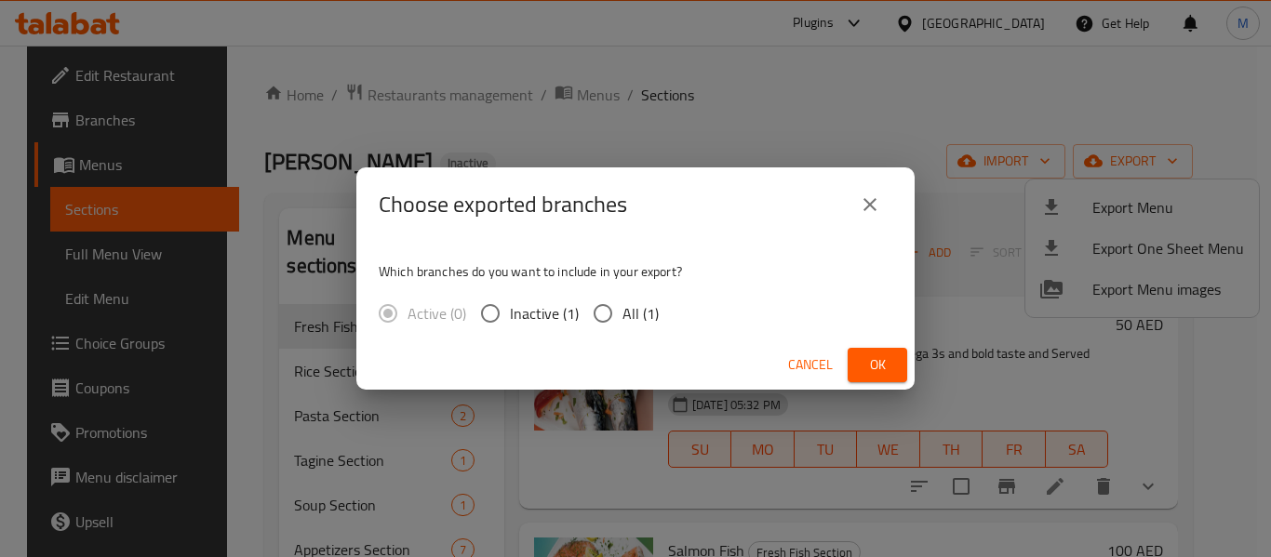
click at [627, 311] on span "All (1)" at bounding box center [640, 313] width 36 height 22
click at [622, 311] on input "All (1)" at bounding box center [602, 313] width 39 height 39
radio input "true"
click at [888, 367] on span "Ok" at bounding box center [877, 364] width 30 height 23
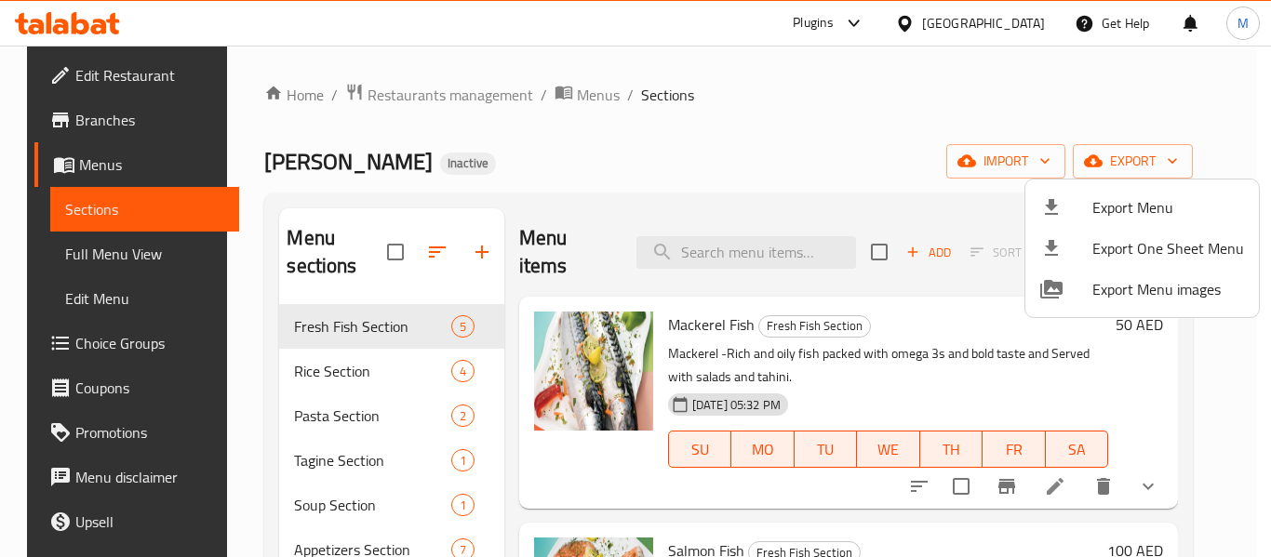
click at [412, 98] on div at bounding box center [635, 278] width 1271 height 557
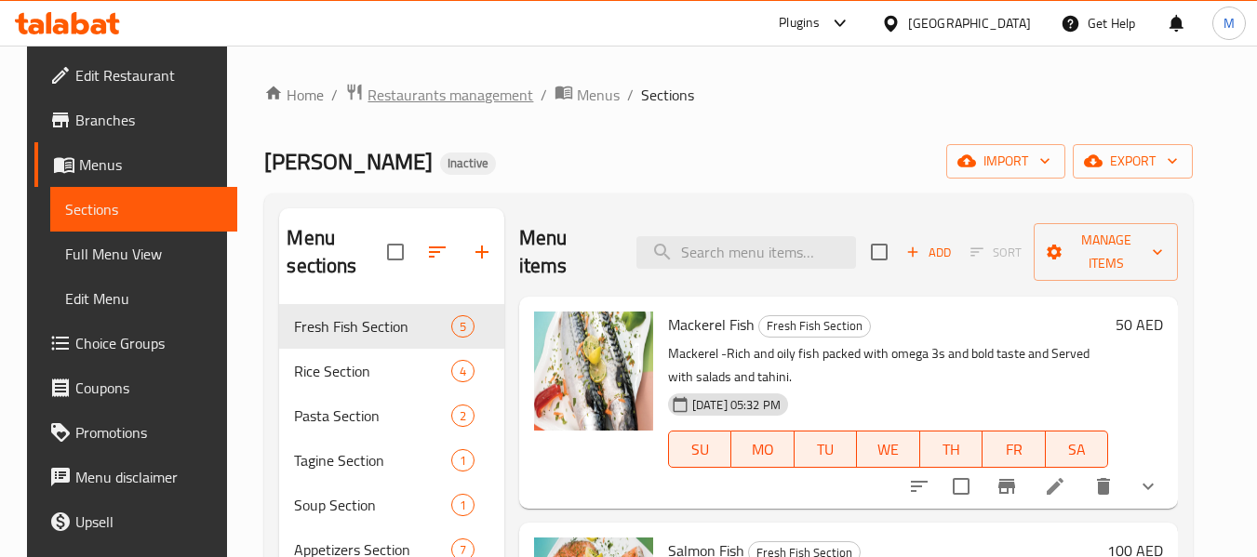
click at [412, 98] on span "Restaurants management" at bounding box center [450, 95] width 166 height 22
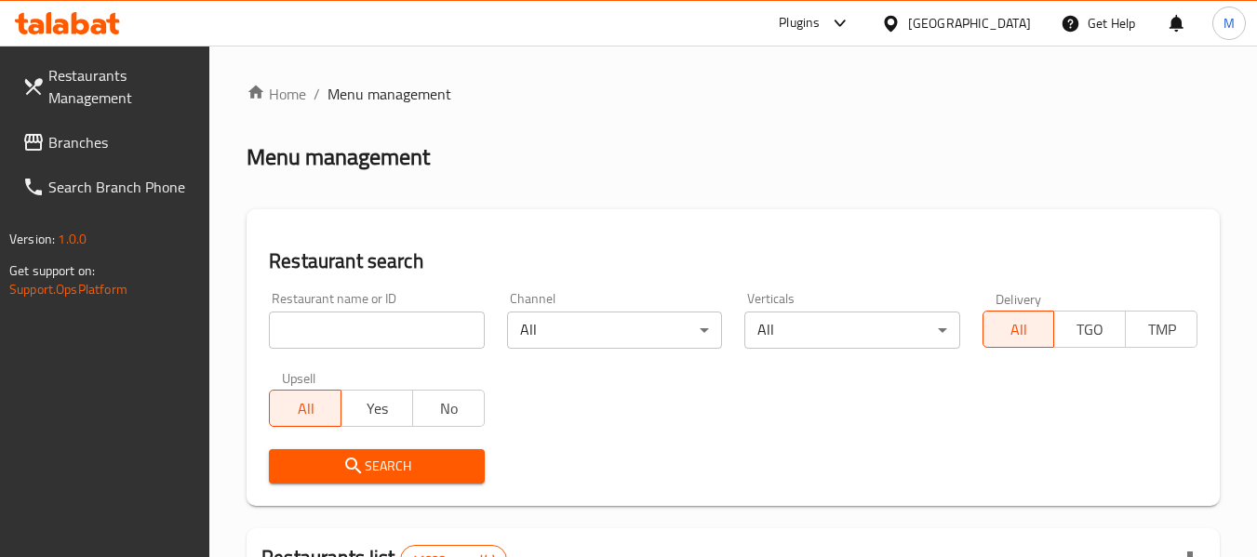
click at [389, 320] on input "search" at bounding box center [376, 330] width 215 height 37
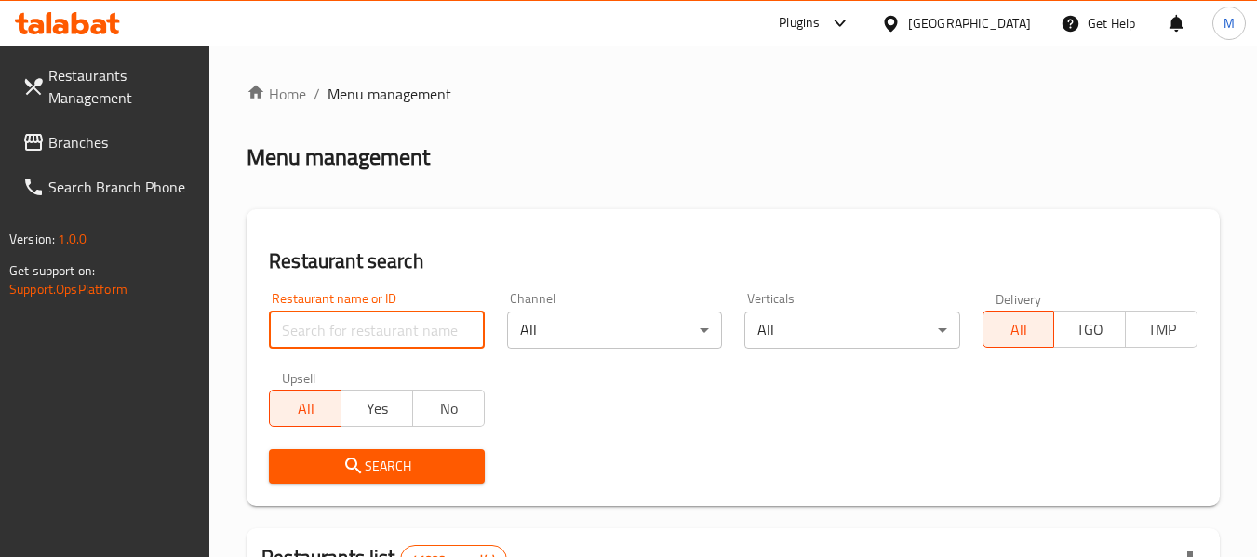
paste input "kabsa noura,"
type input "kabsa noura"
click button "Search" at bounding box center [376, 466] width 215 height 34
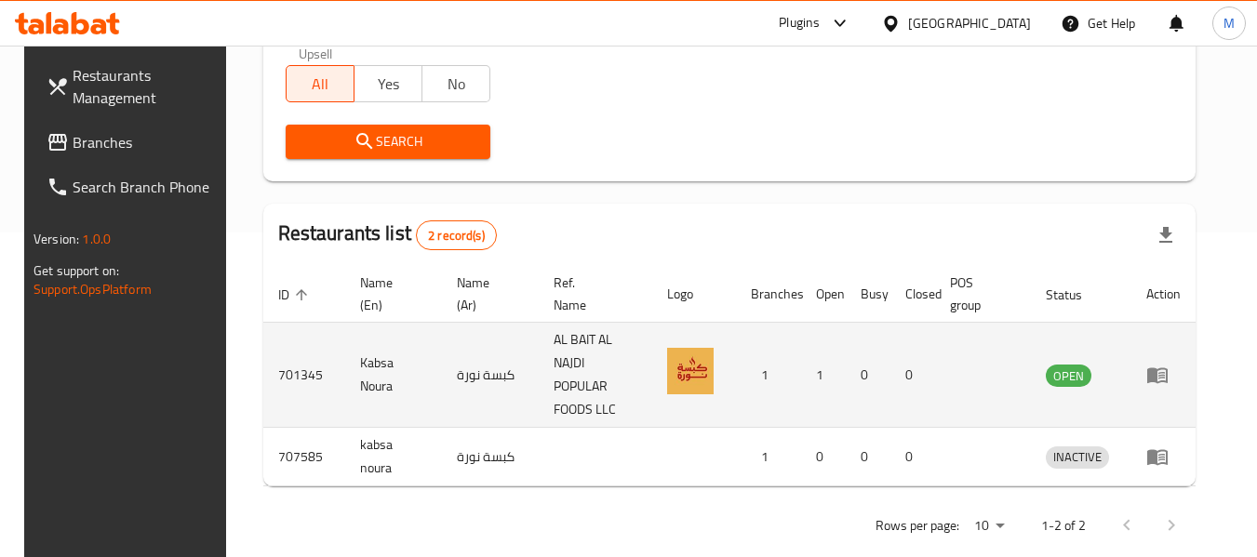
scroll to position [331, 0]
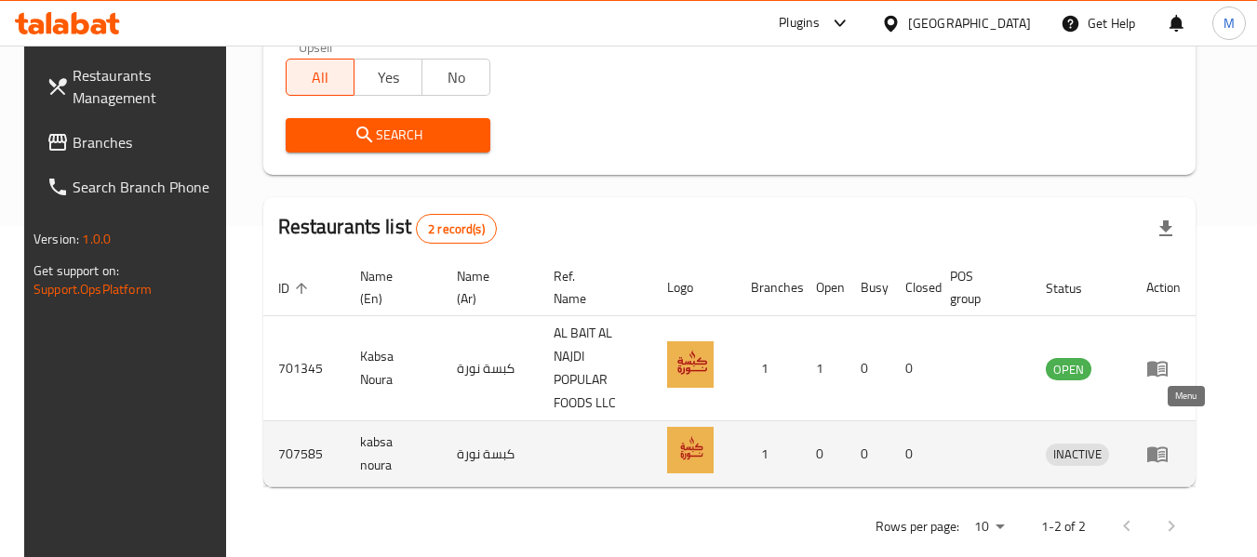
click at [1165, 451] on icon "enhanced table" at bounding box center [1161, 454] width 7 height 7
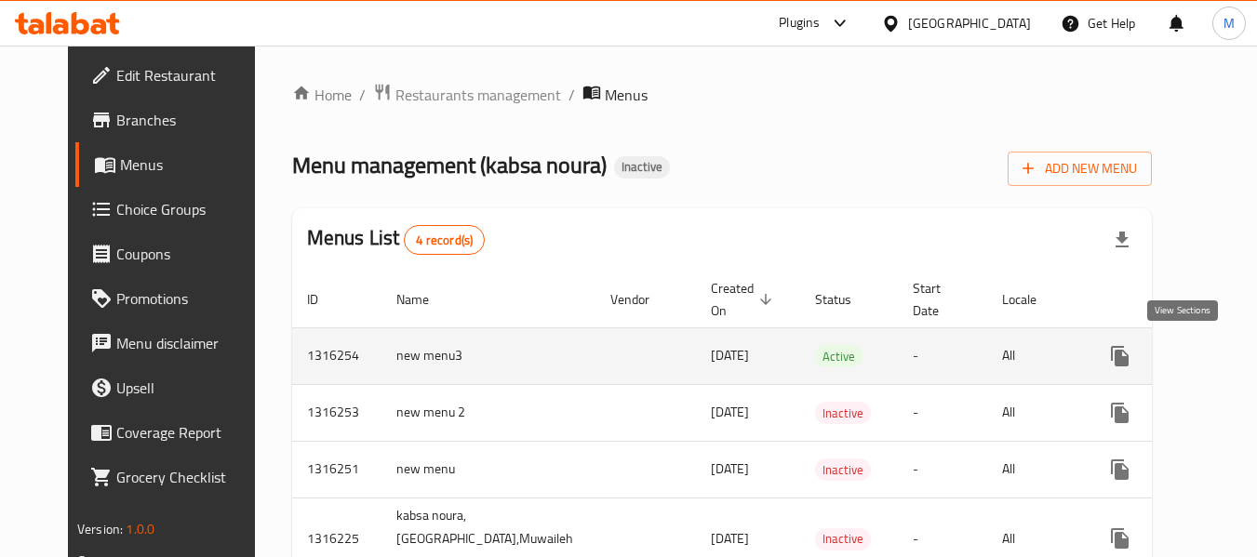
click at [1232, 341] on link "enhanced table" at bounding box center [1254, 356] width 45 height 45
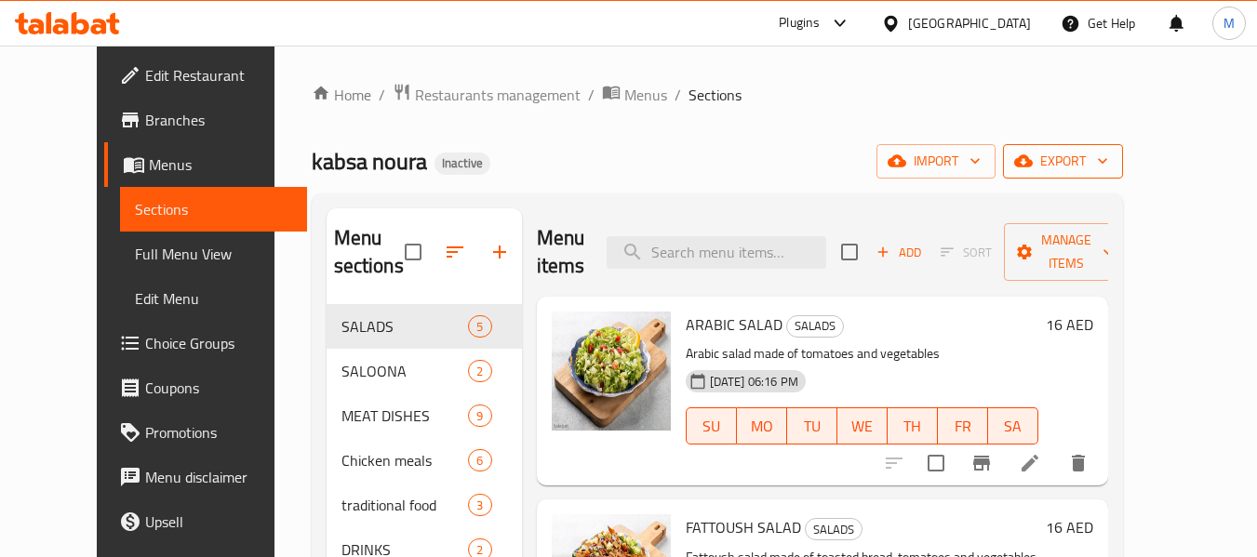
click at [1108, 151] on span "export" at bounding box center [1063, 161] width 90 height 23
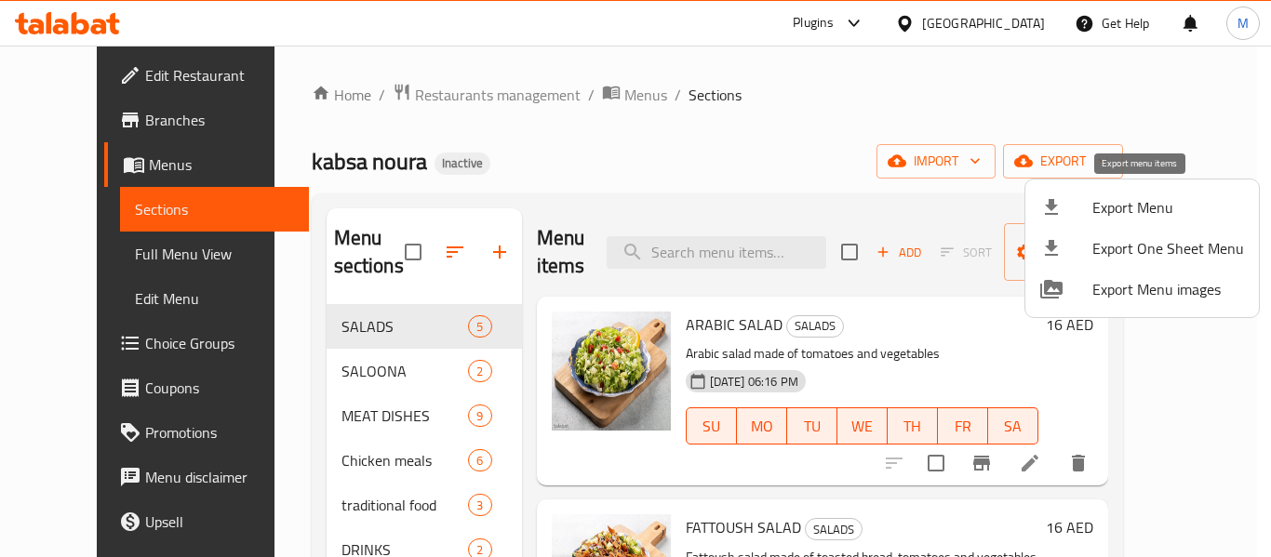
click at [1118, 207] on span "Export Menu" at bounding box center [1168, 207] width 152 height 22
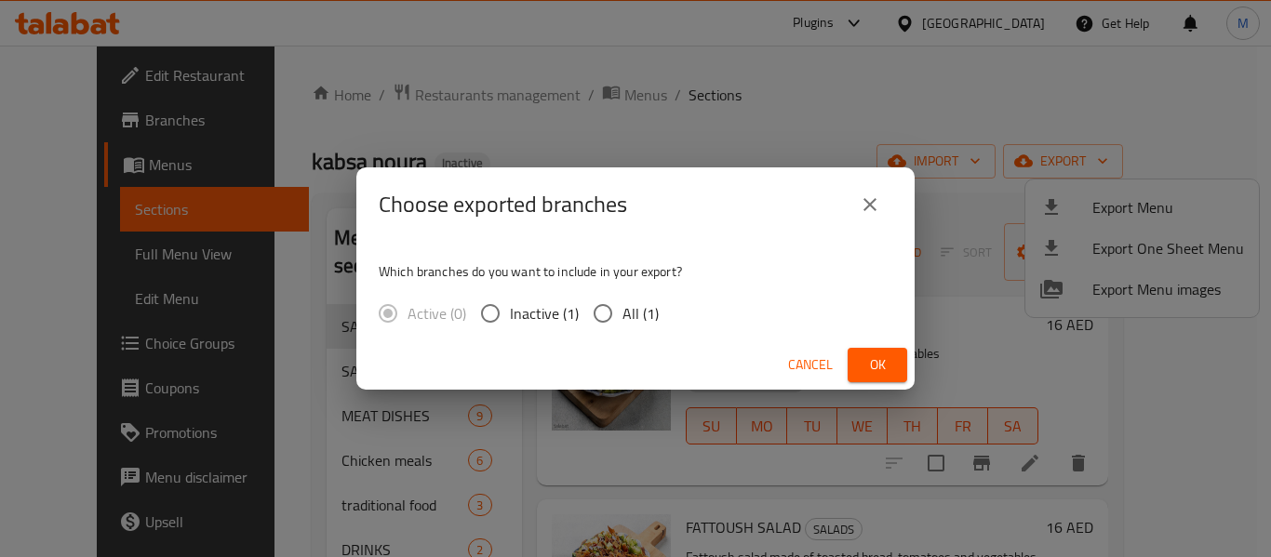
click at [627, 316] on span "All (1)" at bounding box center [640, 313] width 36 height 22
click at [622, 316] on input "All (1)" at bounding box center [602, 313] width 39 height 39
radio input "true"
click at [877, 371] on span "Ok" at bounding box center [877, 364] width 30 height 23
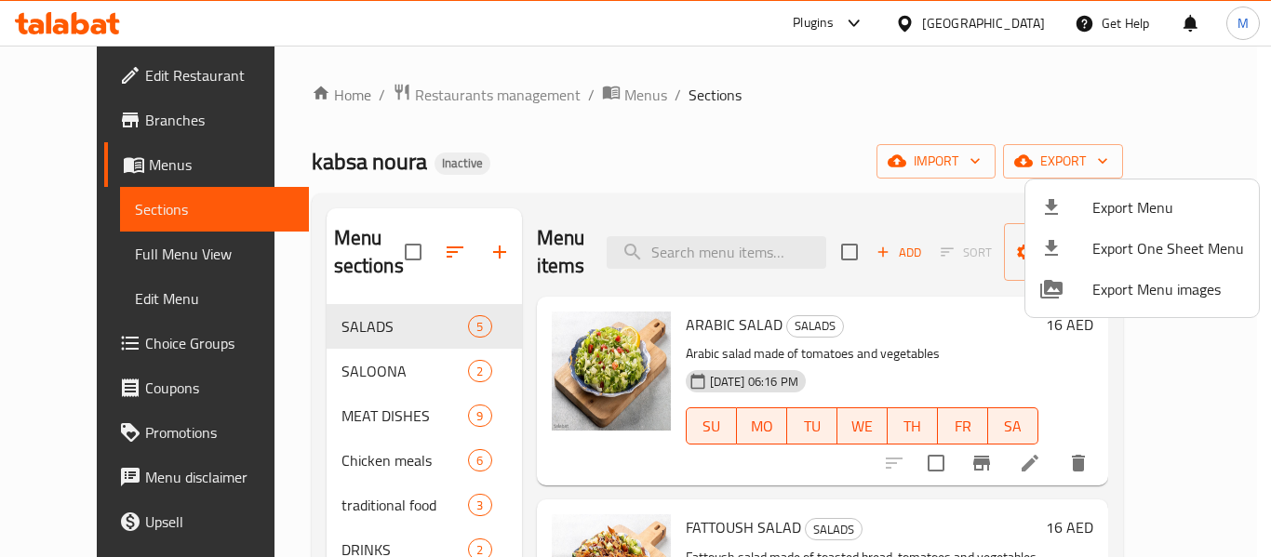
click at [336, 366] on div at bounding box center [635, 278] width 1271 height 557
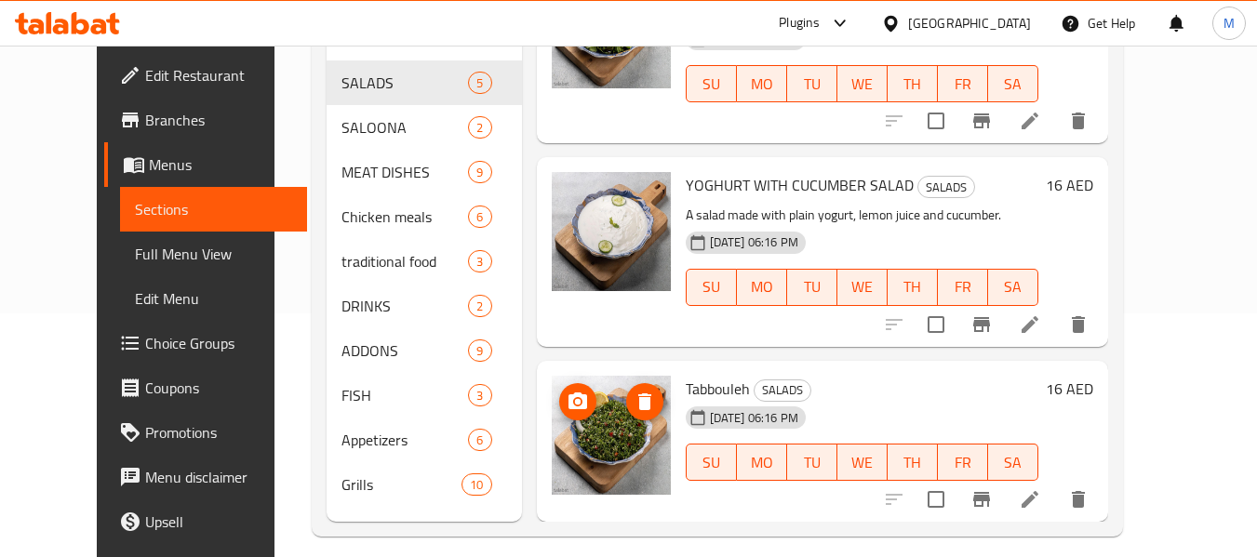
scroll to position [260, 0]
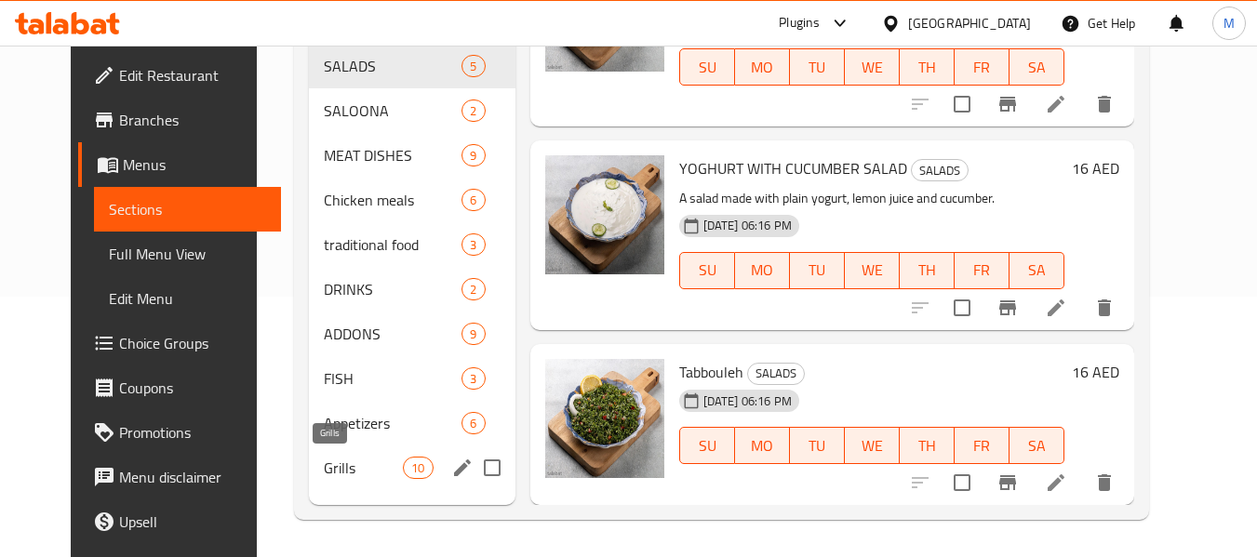
click at [324, 466] on span "Grills" at bounding box center [363, 468] width 79 height 22
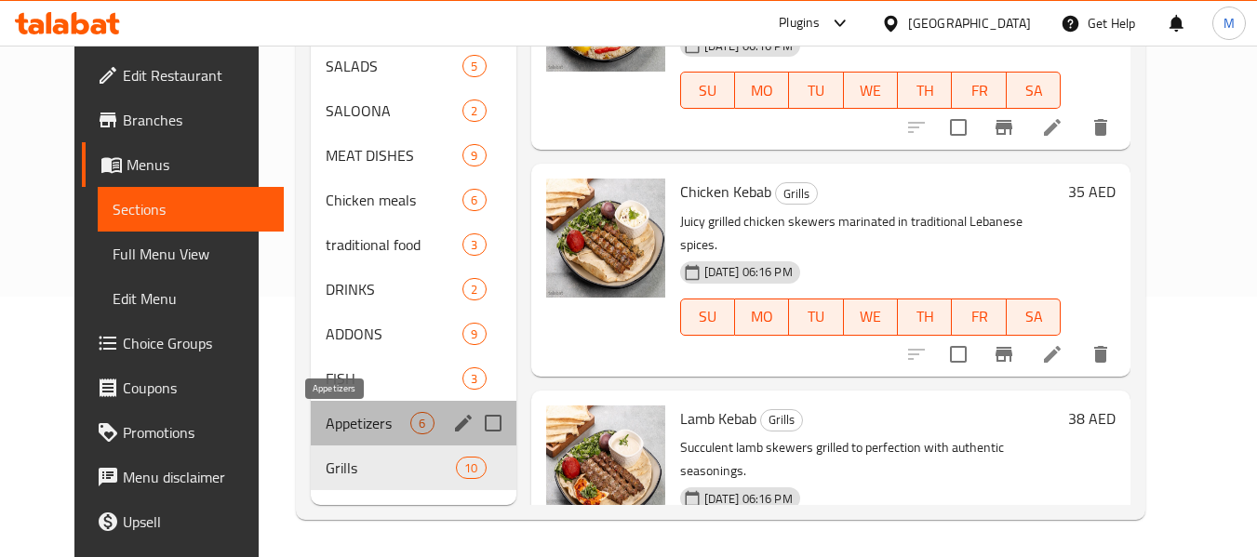
click at [346, 422] on span "Appetizers" at bounding box center [368, 423] width 85 height 22
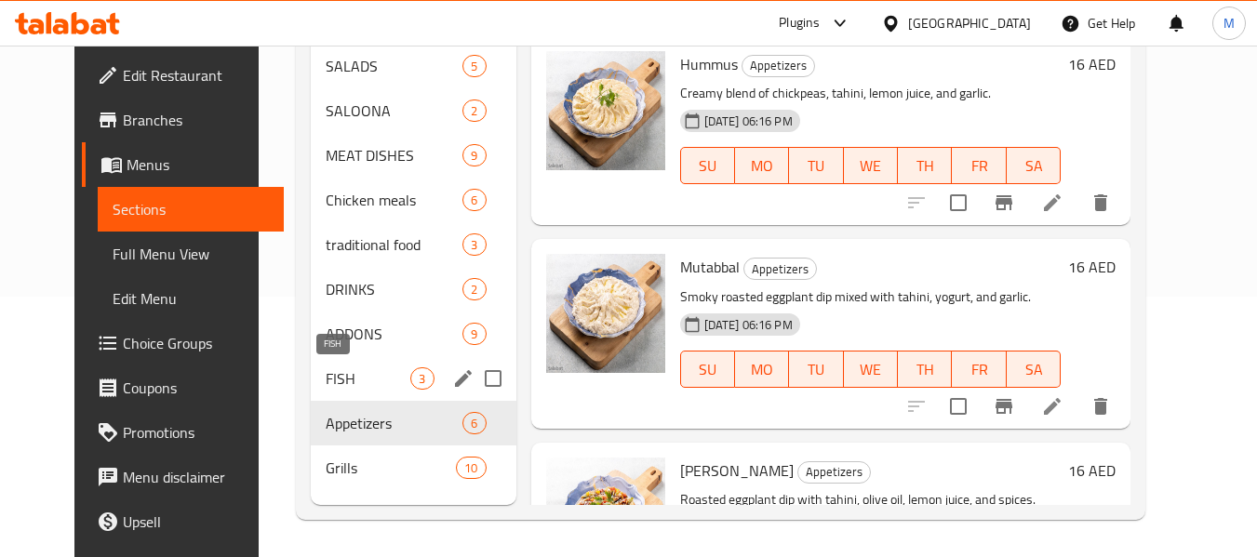
click at [326, 373] on span "FISH" at bounding box center [368, 378] width 85 height 22
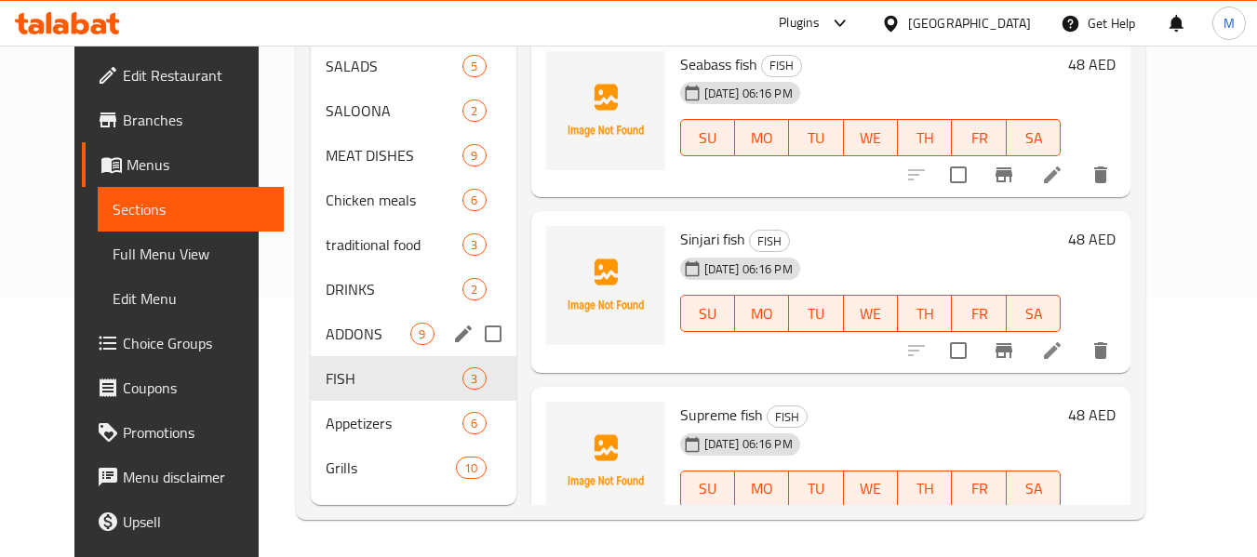
click at [333, 314] on div "ADDONS 9" at bounding box center [413, 334] width 205 height 45
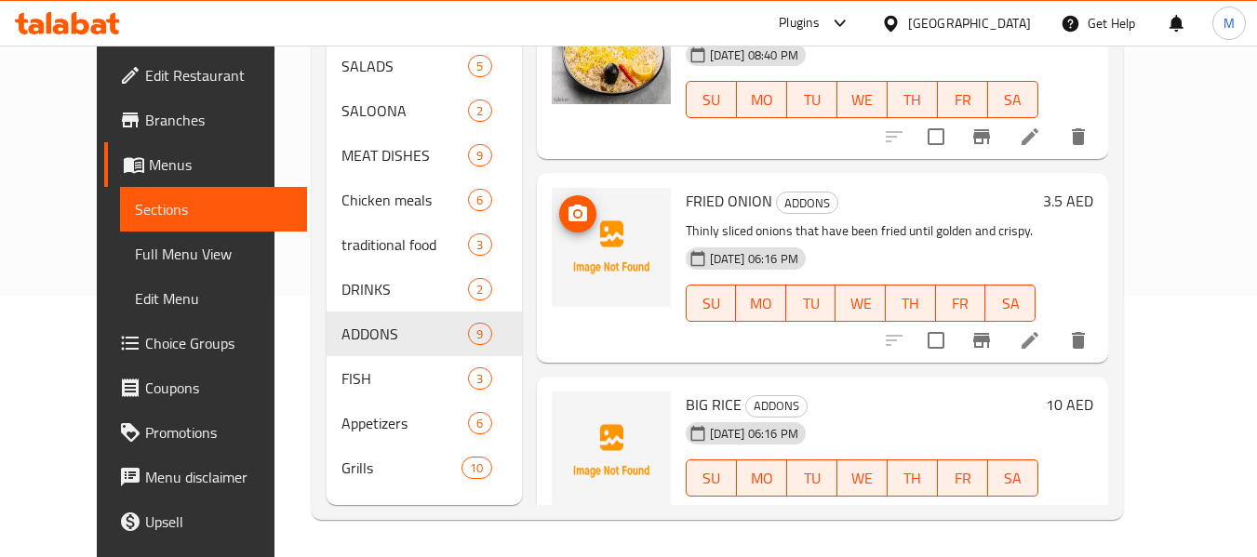
scroll to position [93, 0]
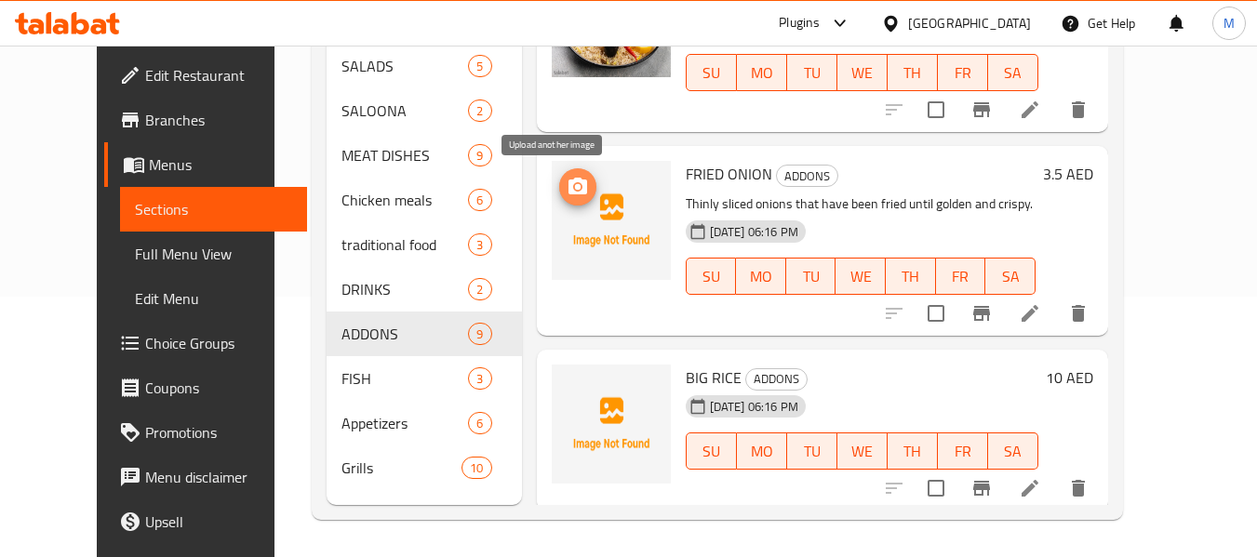
click at [568, 187] on icon "upload picture" at bounding box center [577, 186] width 19 height 17
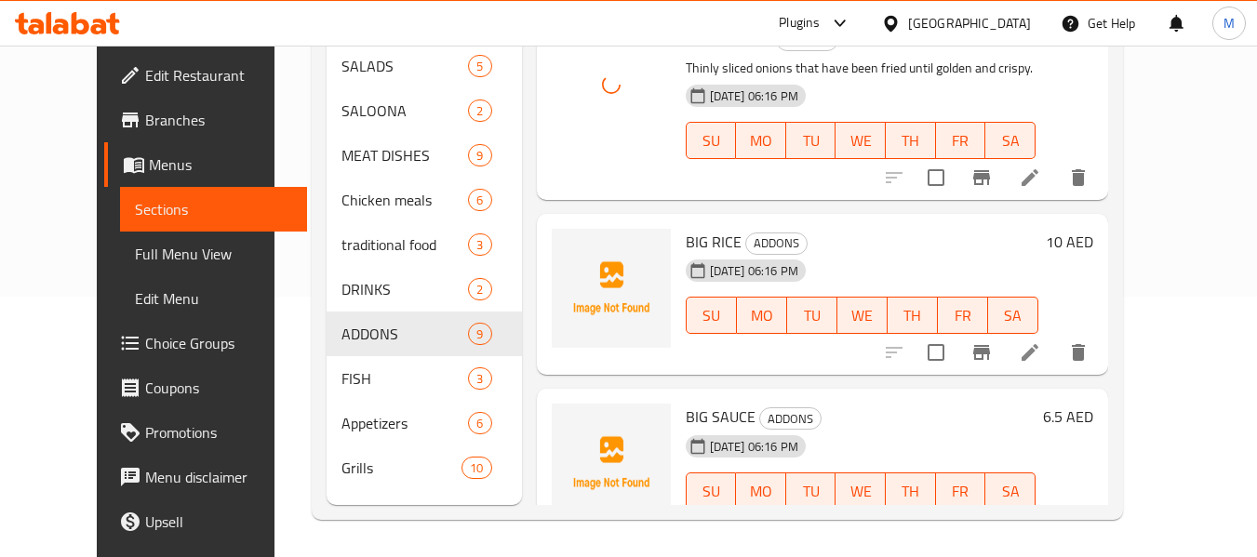
scroll to position [279, 0]
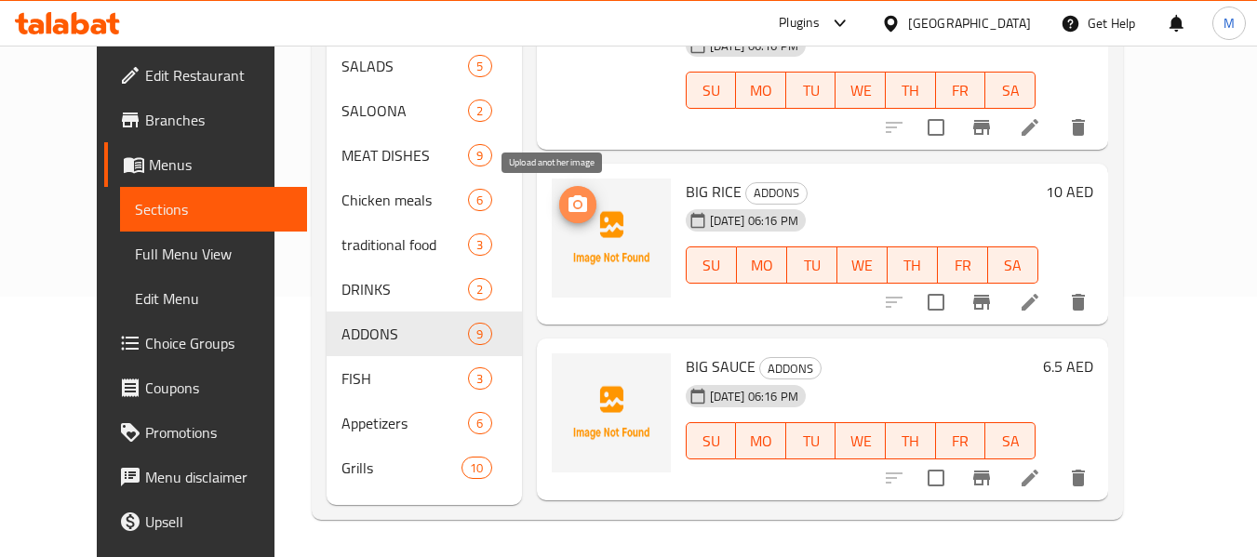
click at [574, 207] on circle "upload picture" at bounding box center [577, 205] width 6 height 6
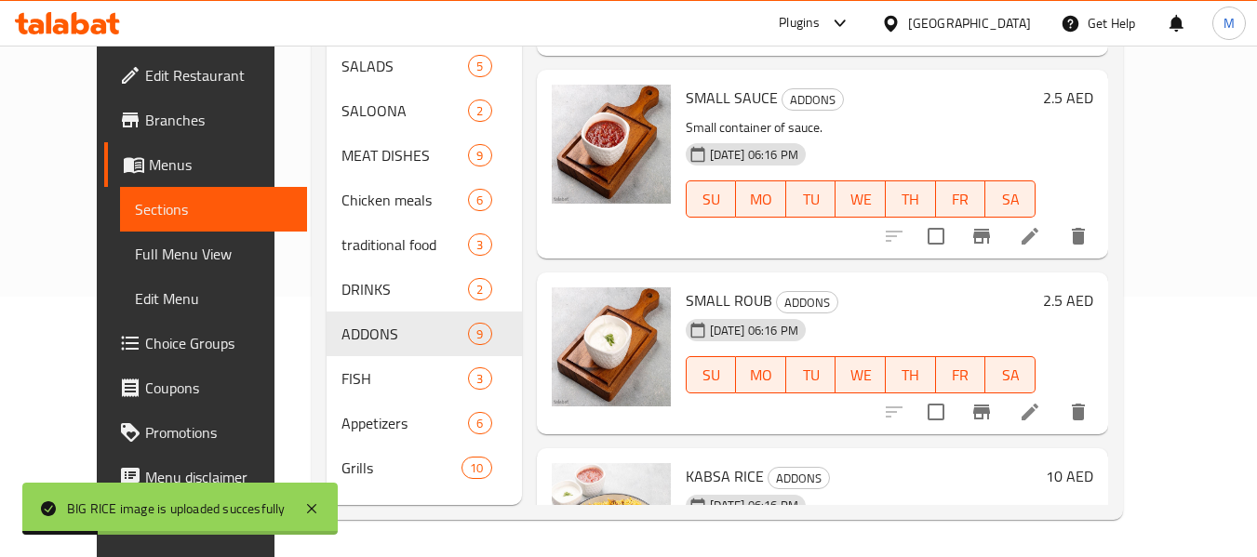
scroll to position [558, 0]
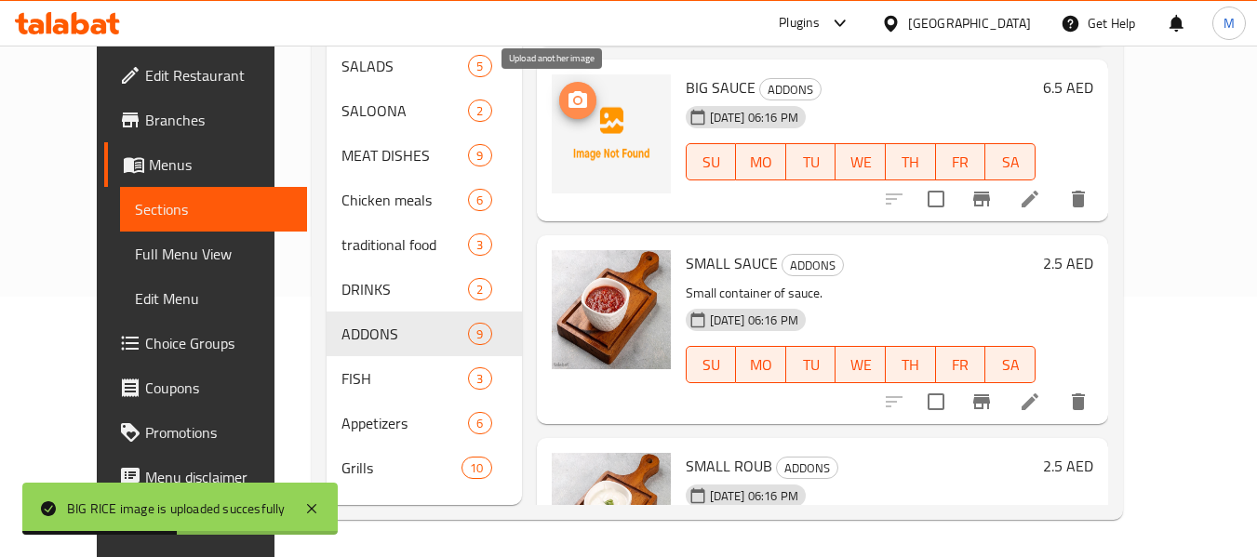
click at [568, 100] on icon "upload picture" at bounding box center [577, 99] width 19 height 17
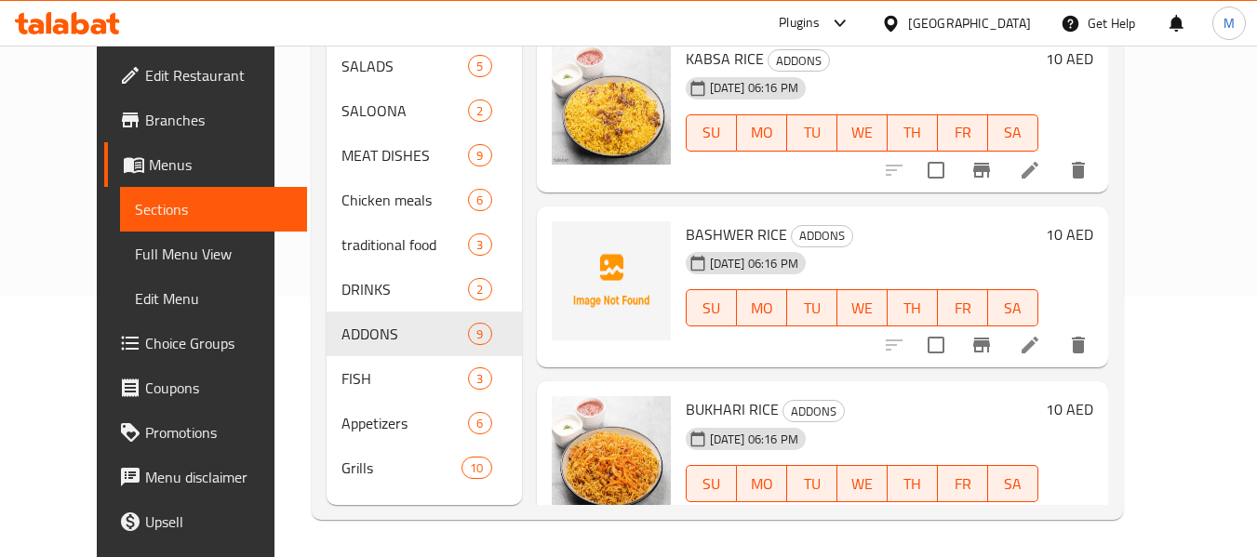
scroll to position [1180, 0]
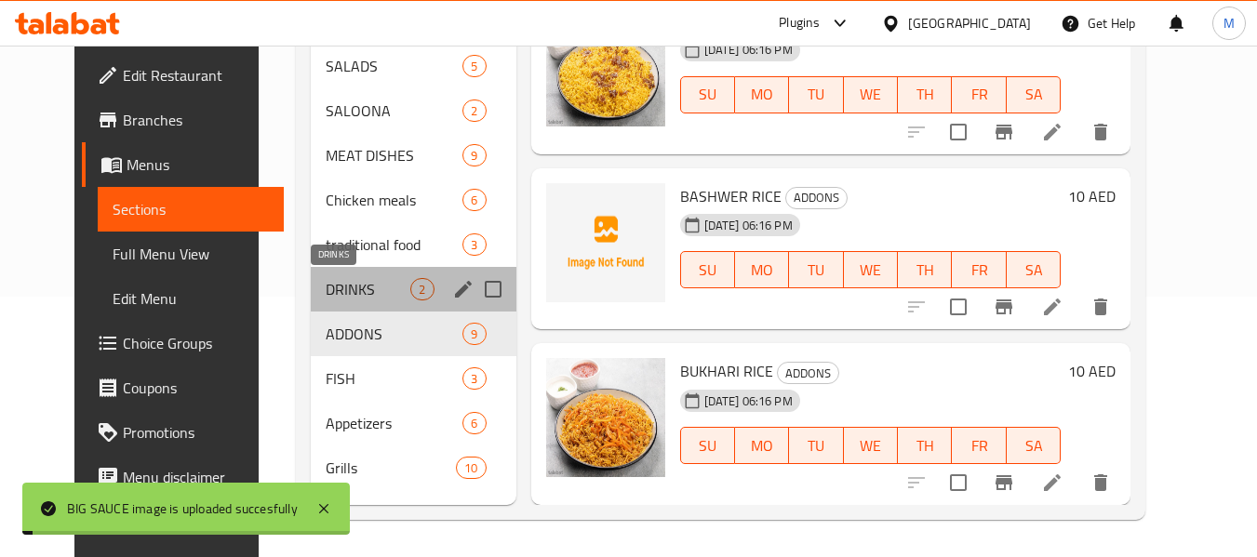
click at [326, 294] on span "DRINKS" at bounding box center [368, 289] width 85 height 22
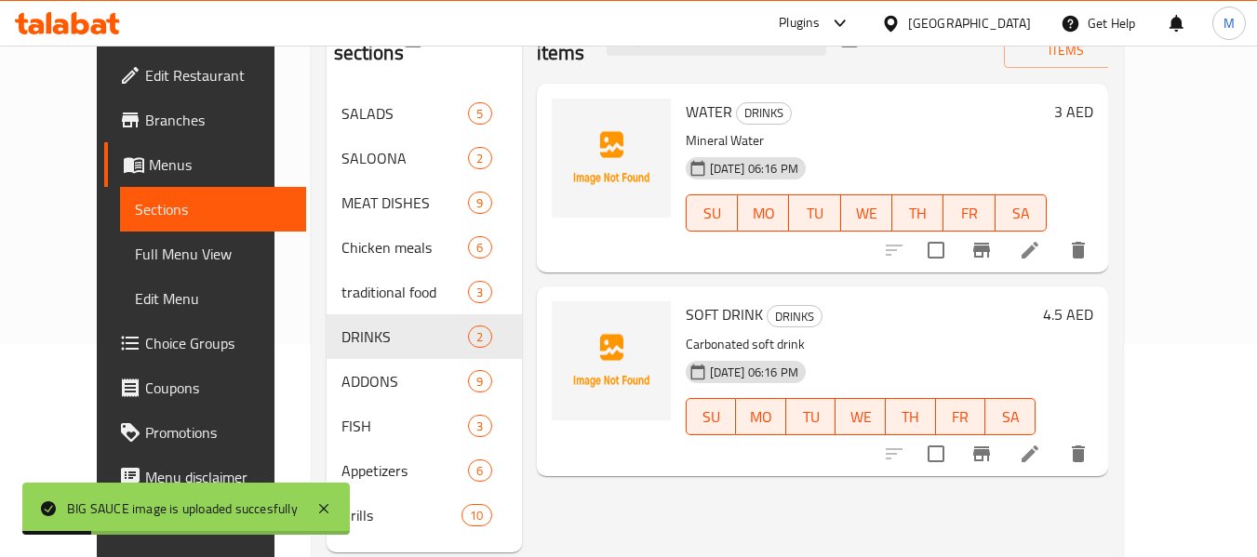
scroll to position [167, 0]
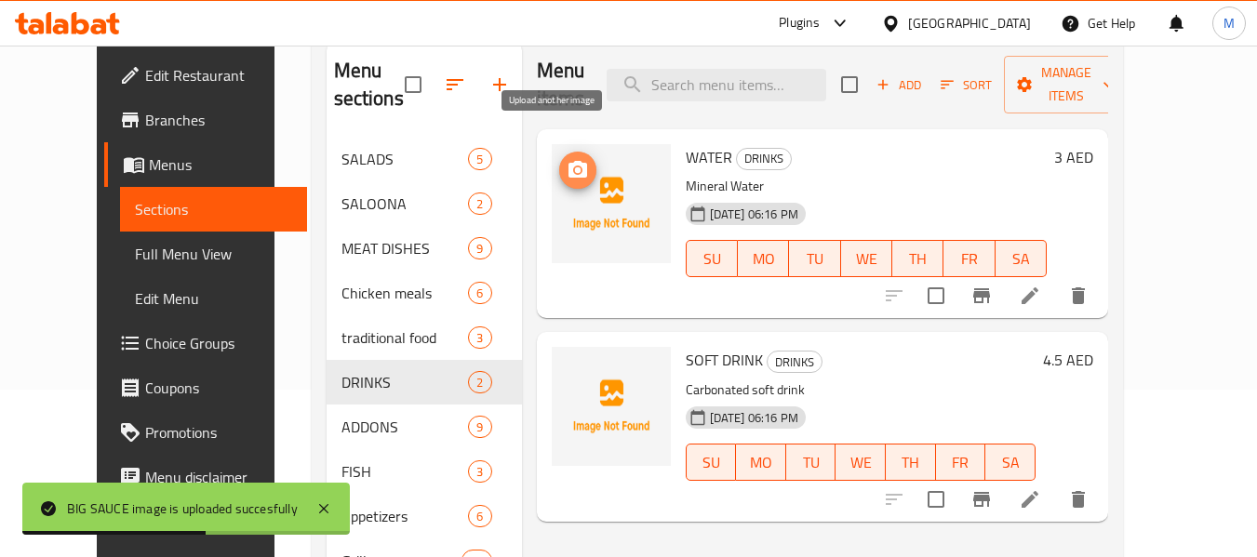
click at [568, 161] on icon "upload picture" at bounding box center [577, 169] width 19 height 17
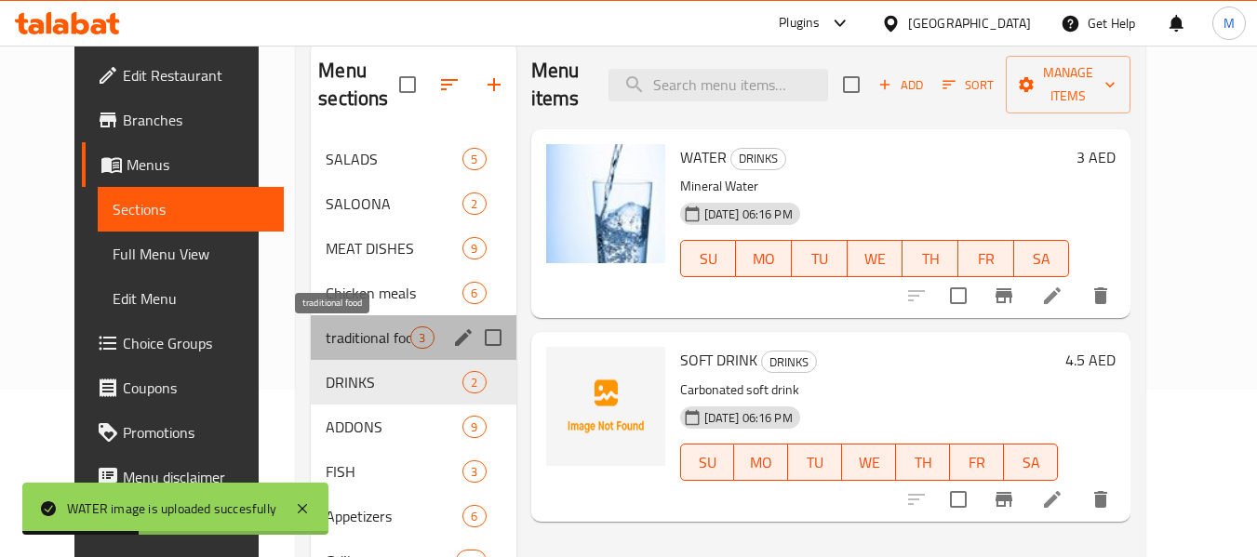
click at [326, 340] on span "traditional food" at bounding box center [368, 338] width 85 height 22
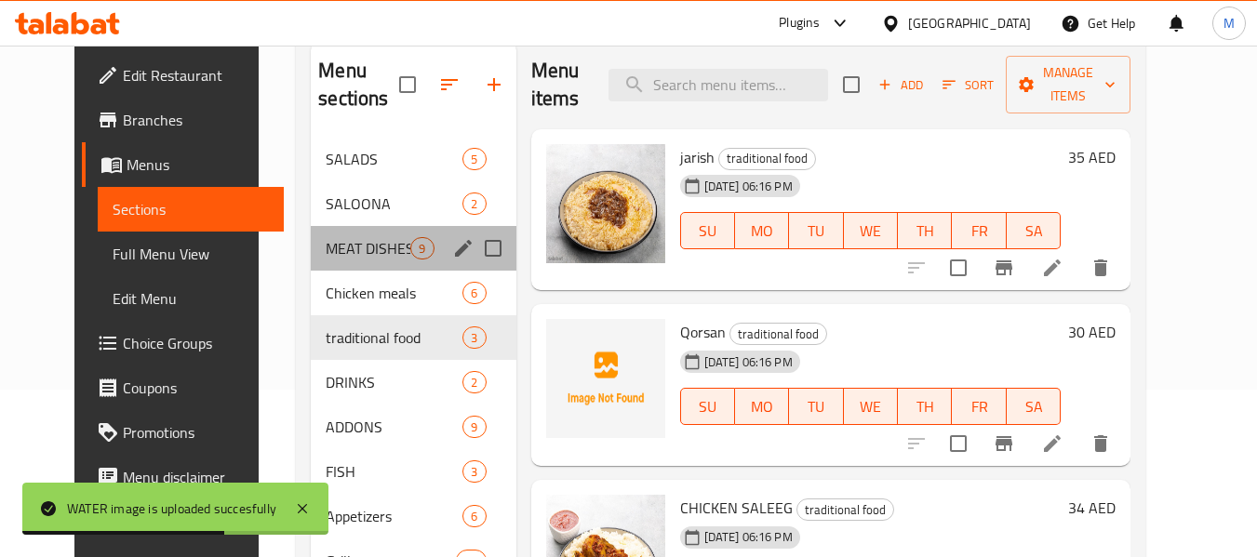
click at [311, 267] on div "MEAT DISHES 9" at bounding box center [413, 248] width 205 height 45
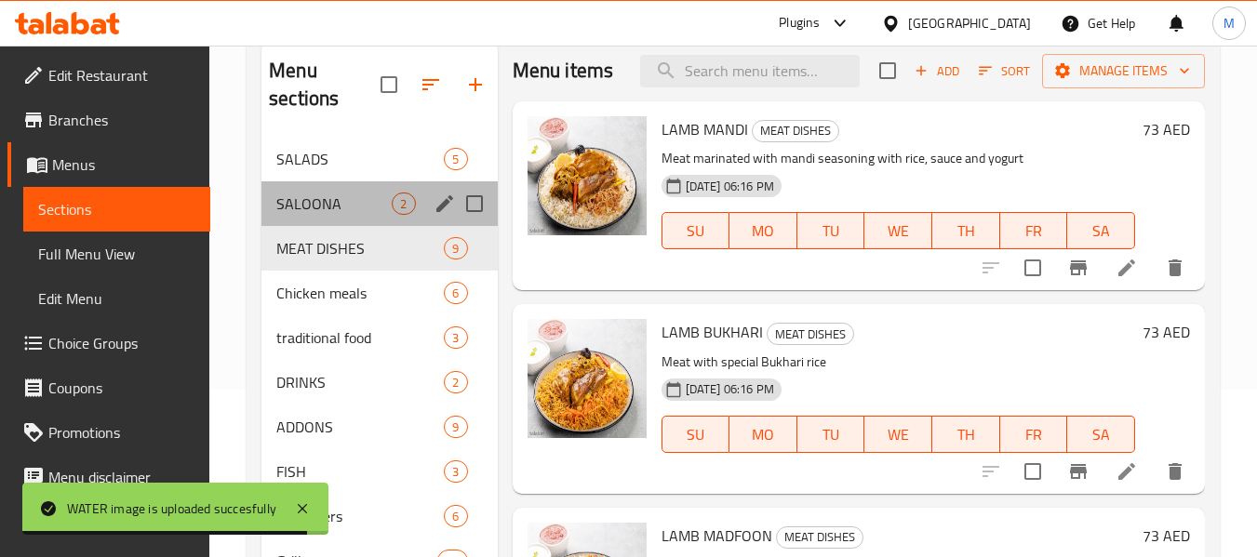
click at [337, 189] on div "SALOONA 2" at bounding box center [378, 203] width 235 height 45
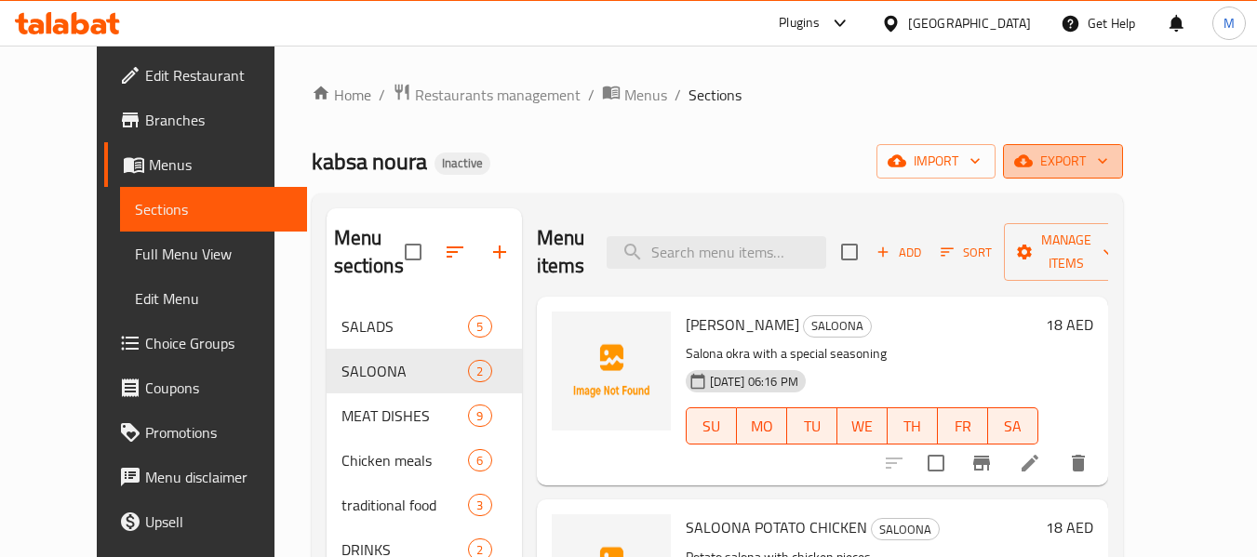
click at [1108, 170] on span "export" at bounding box center [1063, 161] width 90 height 23
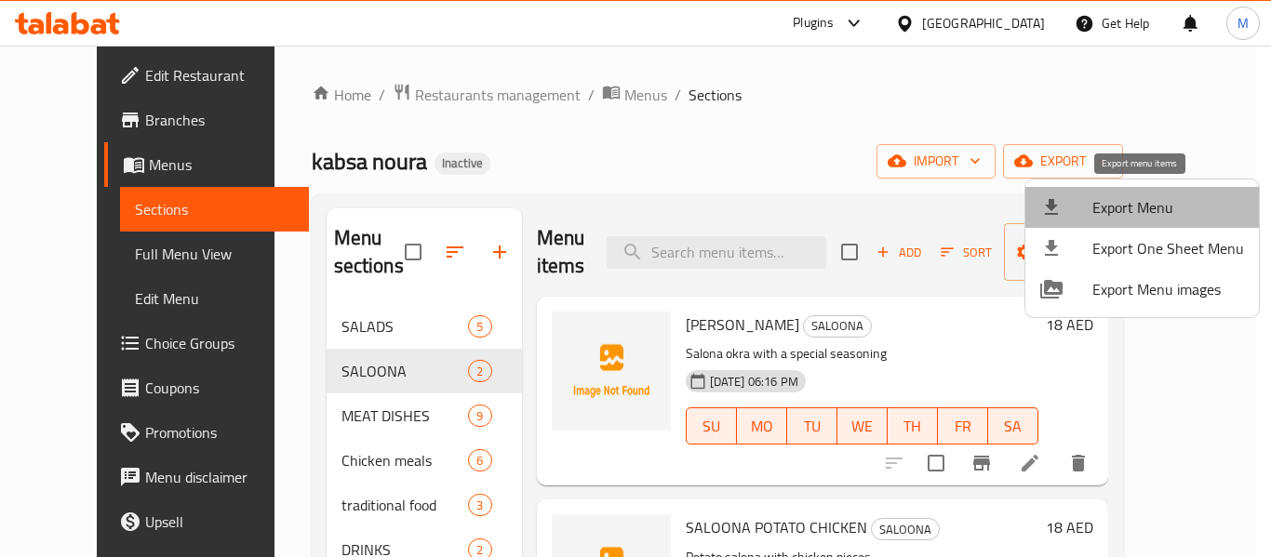
click at [1161, 196] on span "Export Menu" at bounding box center [1168, 207] width 152 height 22
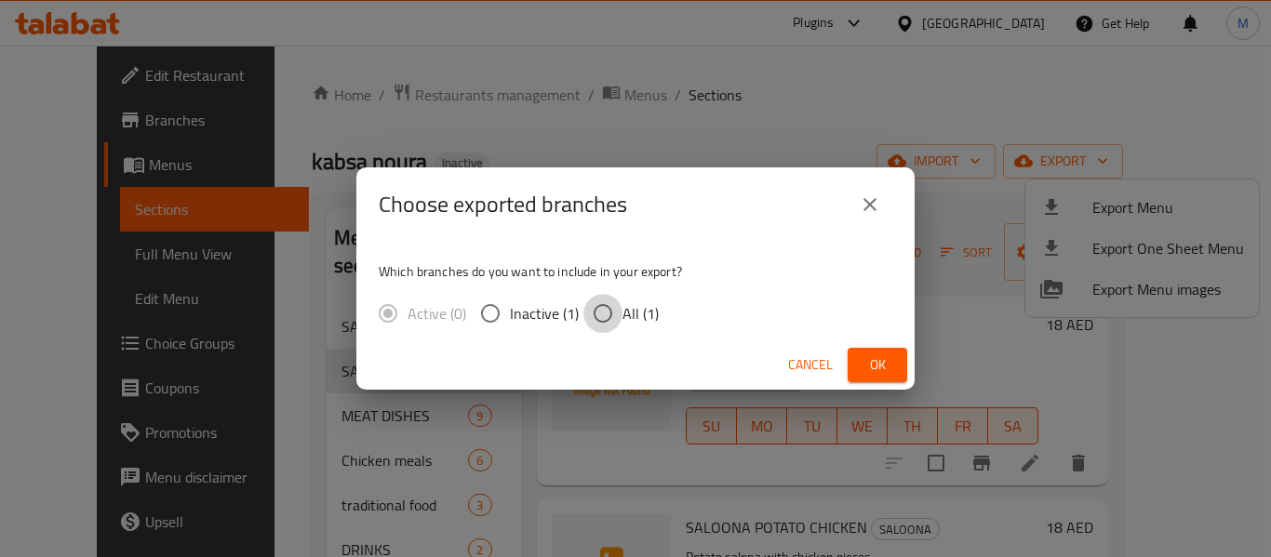
click at [606, 307] on input "All (1)" at bounding box center [602, 313] width 39 height 39
radio input "true"
drag, startPoint x: 873, startPoint y: 371, endPoint x: 367, endPoint y: 220, distance: 528.3
click at [873, 369] on span "Ok" at bounding box center [877, 364] width 30 height 23
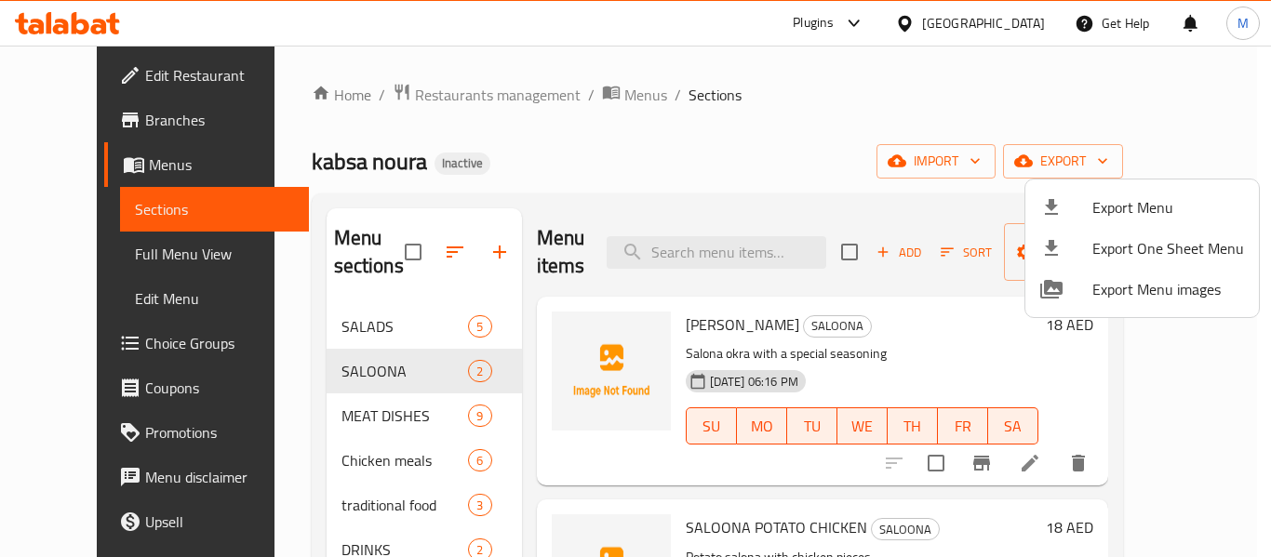
click at [118, 74] on div at bounding box center [635, 278] width 1271 height 557
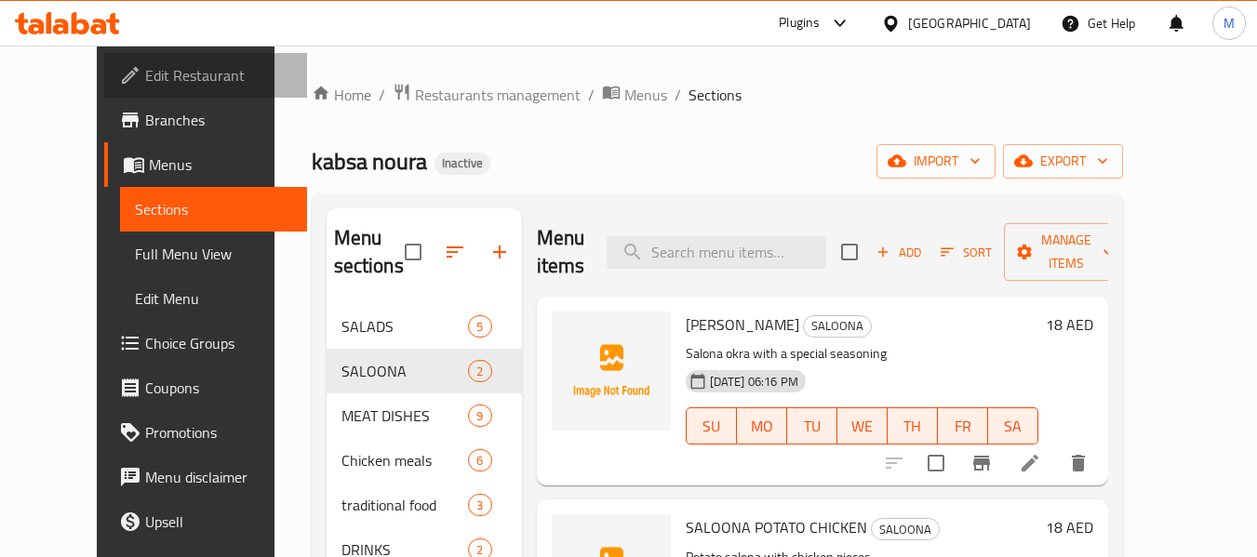
click at [145, 74] on span "Edit Restaurant" at bounding box center [218, 75] width 147 height 22
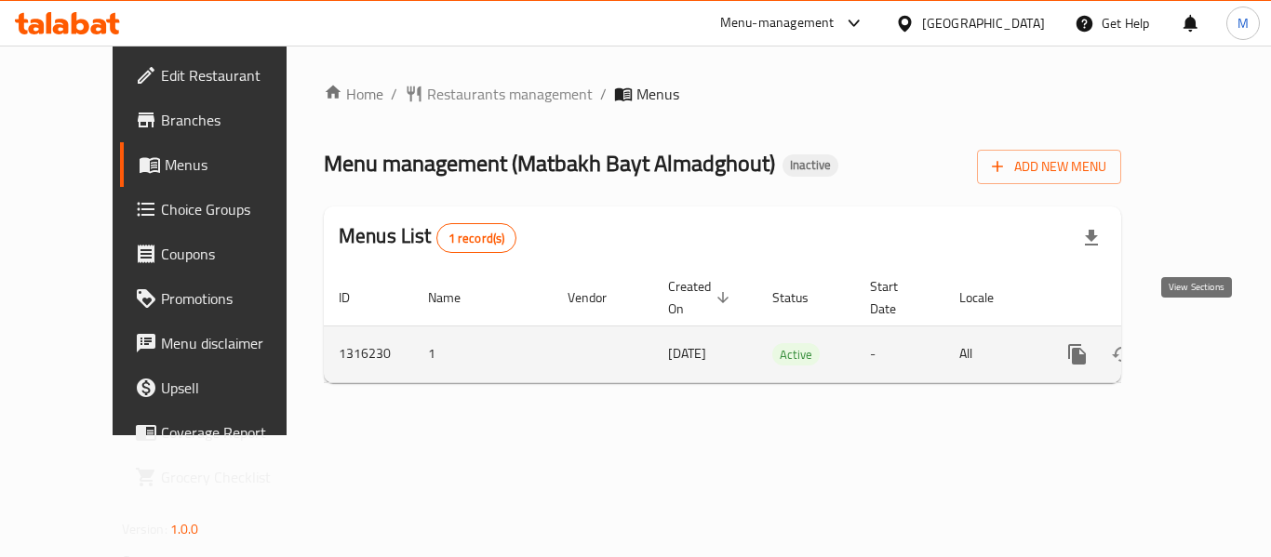
click at [1200, 343] on icon "enhanced table" at bounding box center [1211, 354] width 22 height 22
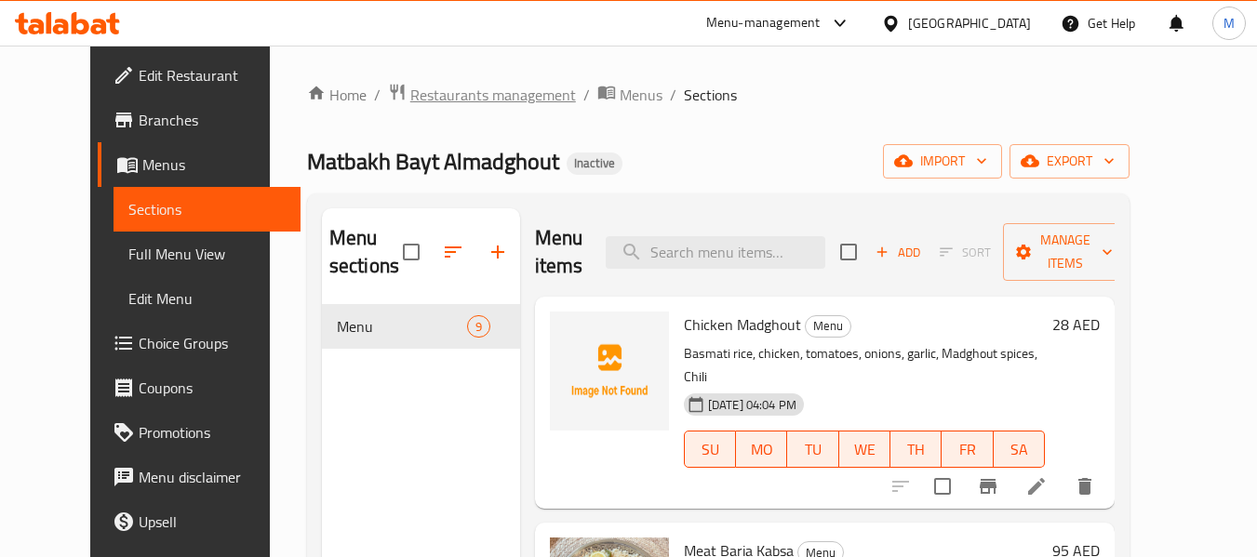
click at [470, 97] on span "Restaurants management" at bounding box center [493, 95] width 166 height 22
click at [890, 250] on icon "button" at bounding box center [881, 252] width 17 height 17
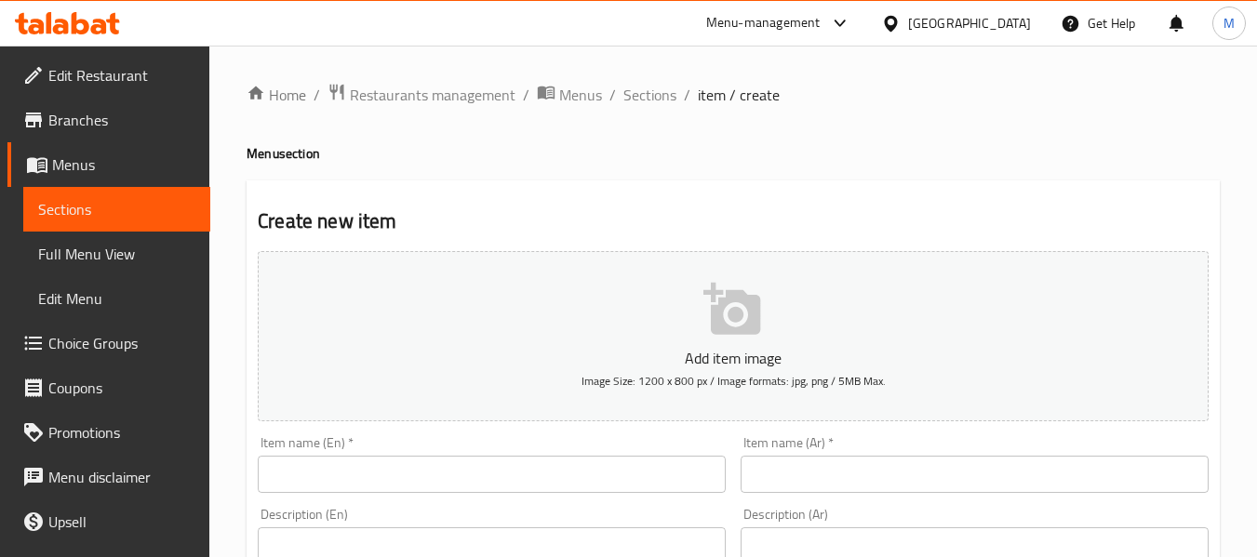
click at [405, 472] on input "text" at bounding box center [492, 474] width 468 height 37
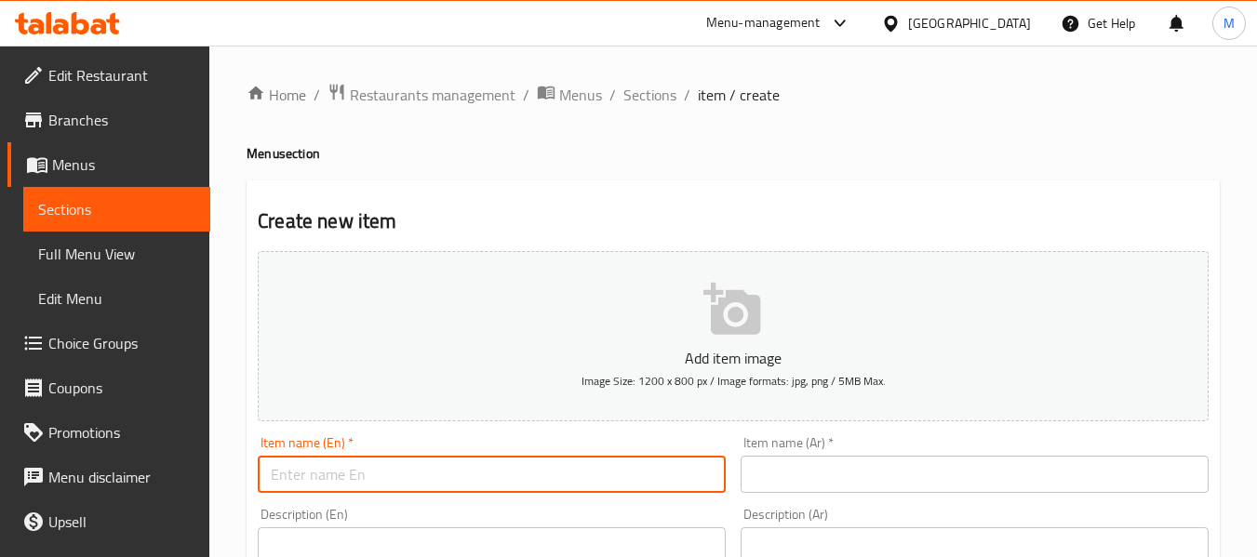
paste input "مدفون دجاج"
type input "مدفون دجاج"
drag, startPoint x: 816, startPoint y: 475, endPoint x: 539, endPoint y: 475, distance: 277.2
click at [816, 475] on input "text" at bounding box center [974, 474] width 468 height 37
paste input "مدفون دجاج"
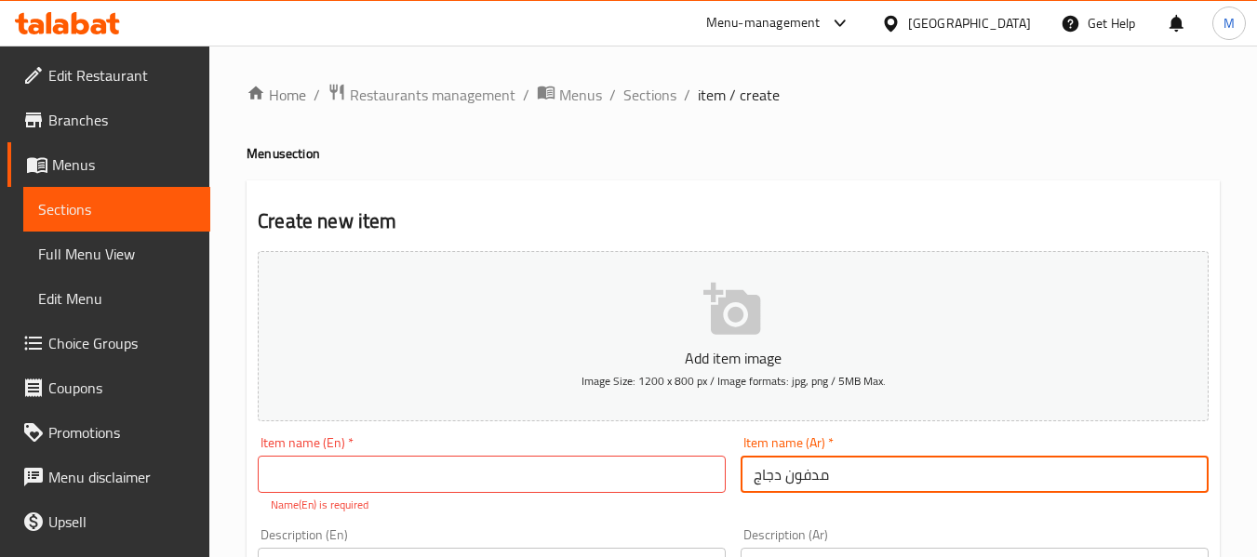
type input "مدفون دجاج"
click at [446, 473] on input "text" at bounding box center [492, 474] width 468 height 37
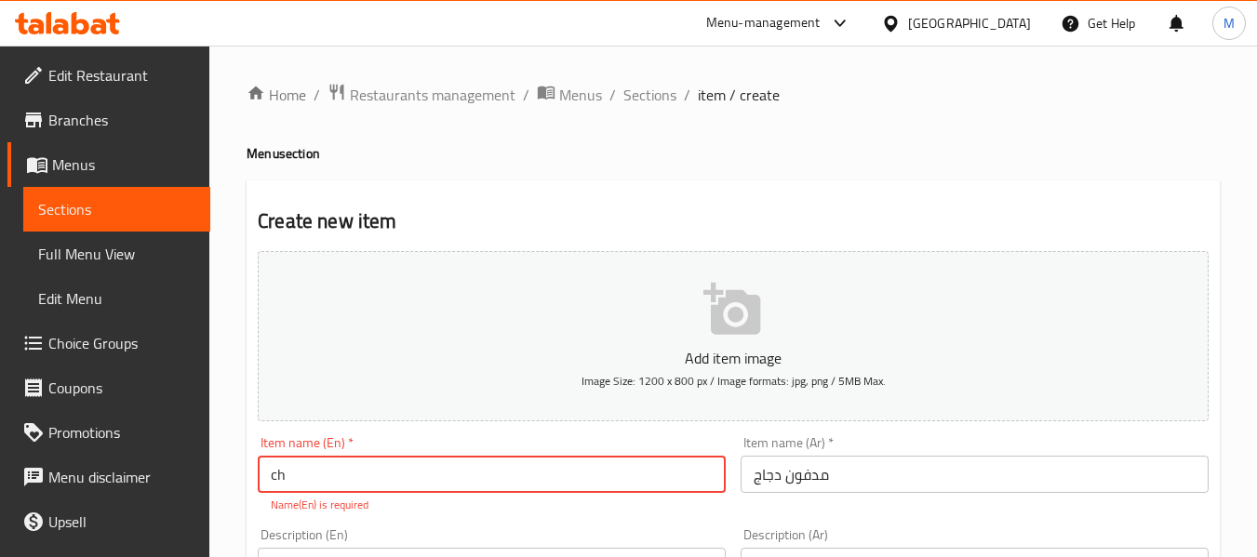
type input "c"
click at [339, 478] on input "Chicken Madfone" at bounding box center [492, 474] width 468 height 37
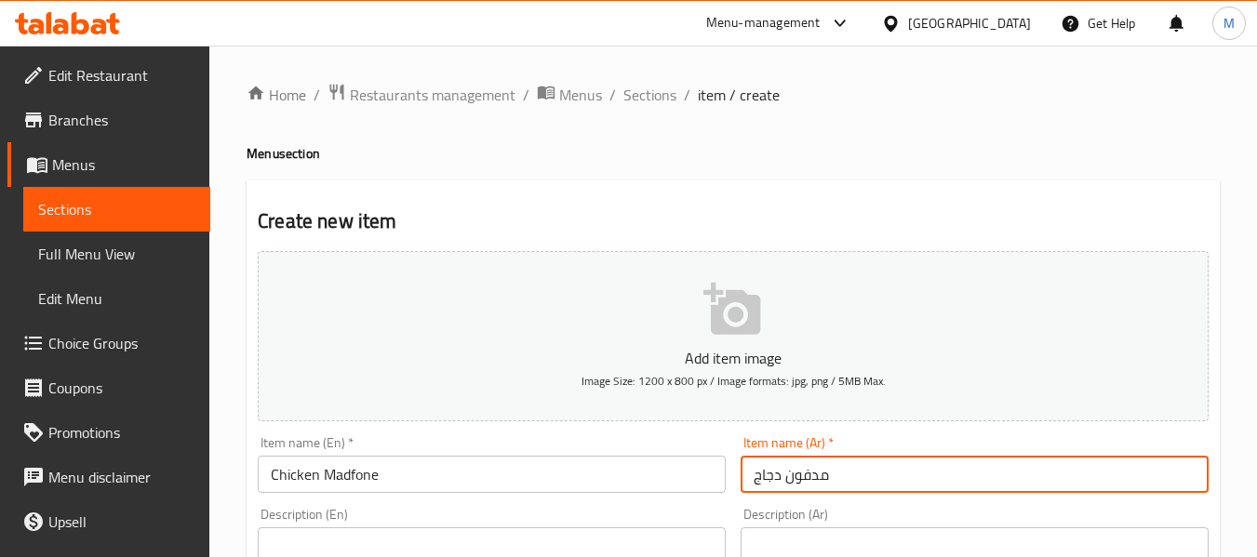
drag, startPoint x: 780, startPoint y: 478, endPoint x: 734, endPoint y: 478, distance: 45.6
click at [734, 478] on div "Item name (Ar)   * مدفون دجاج Item name (Ar) *" at bounding box center [974, 465] width 483 height 72
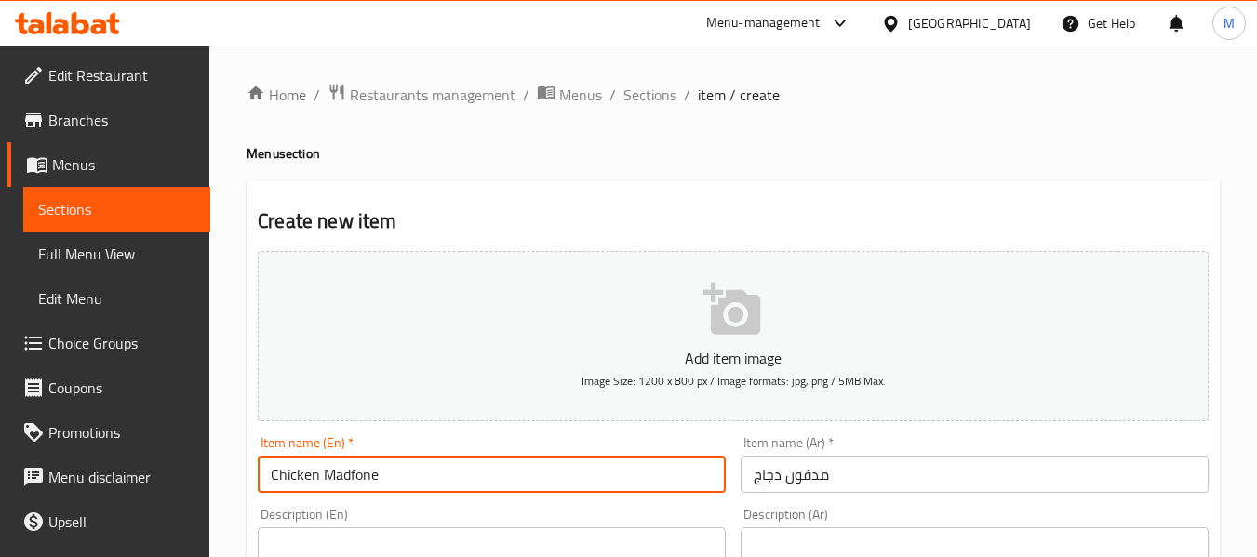
click at [367, 478] on input "Chicken Madfone" at bounding box center [492, 474] width 468 height 37
paste input "un"
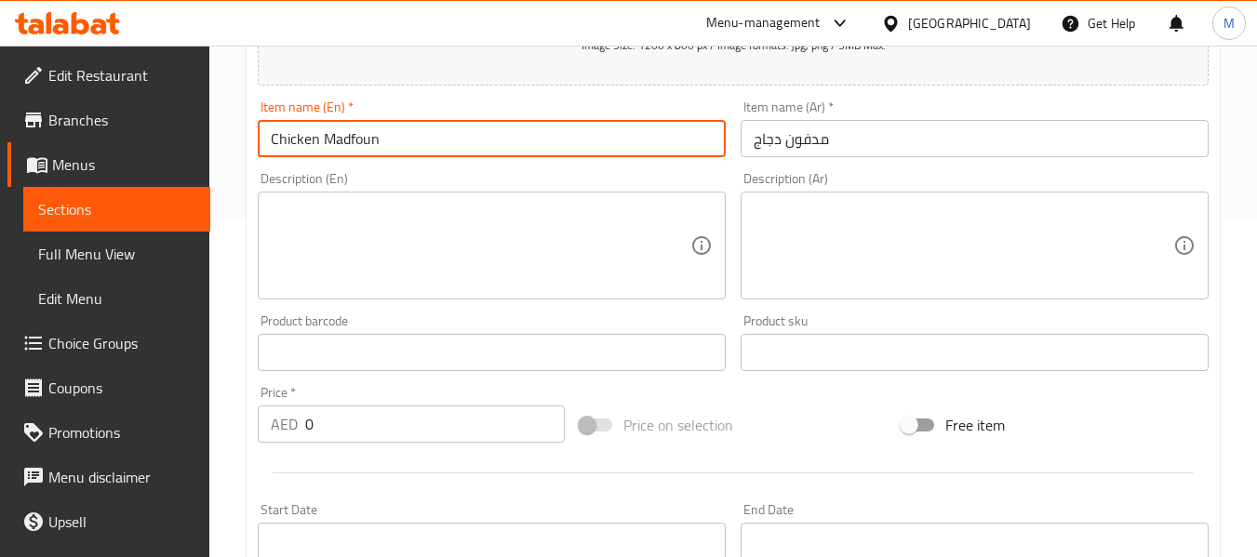
scroll to position [372, 0]
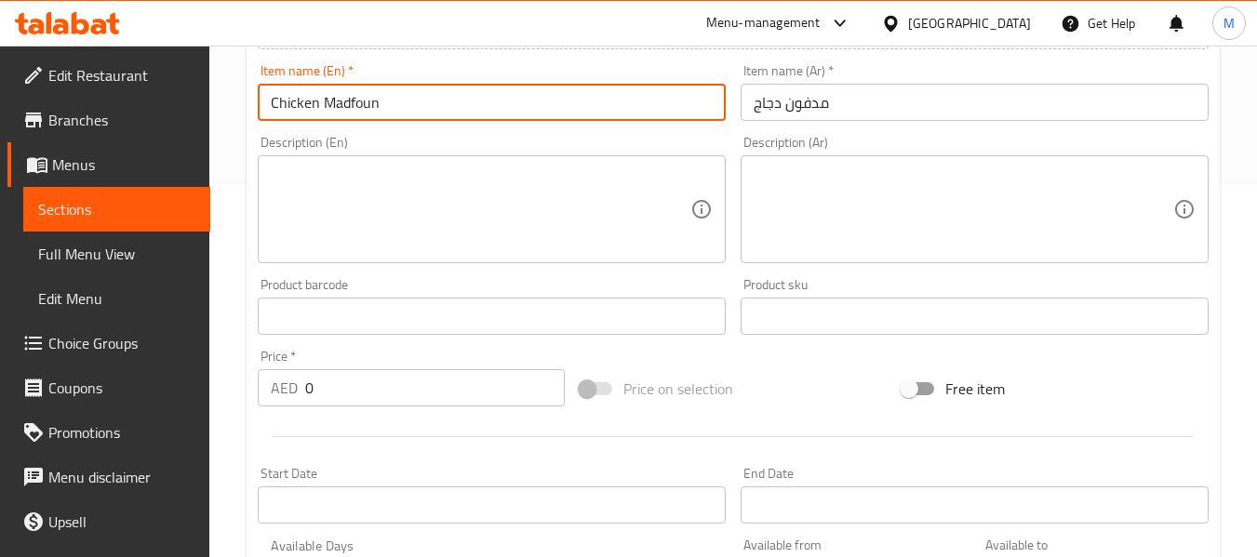
type input "Chicken Madfoun"
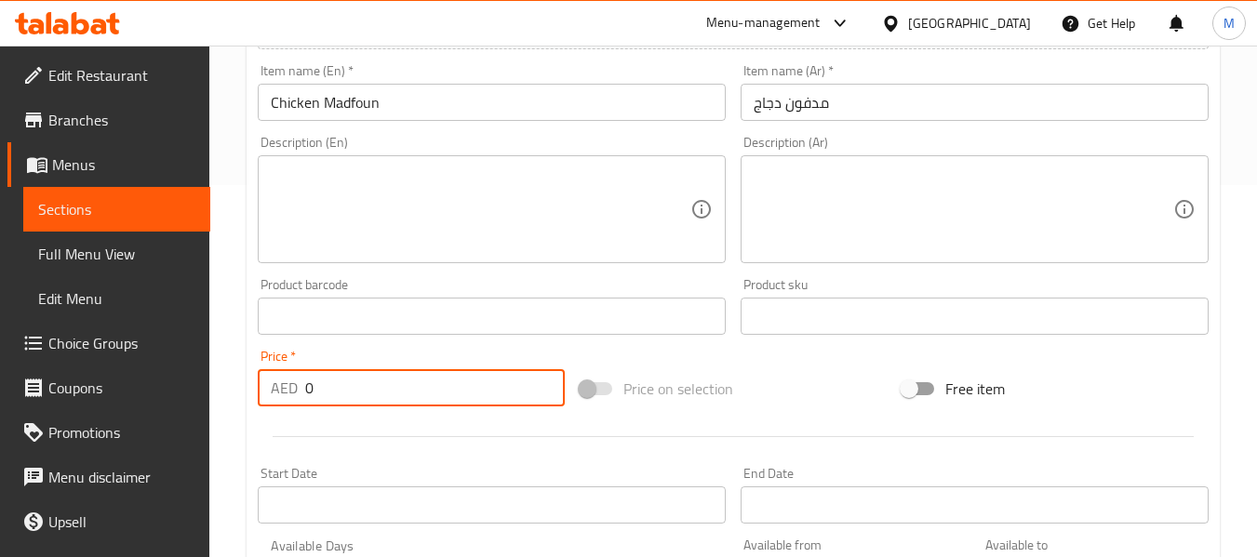
drag, startPoint x: 342, startPoint y: 392, endPoint x: 258, endPoint y: 387, distance: 84.8
click at [258, 391] on div "AED 0 Price *" at bounding box center [411, 387] width 307 height 37
type input "25"
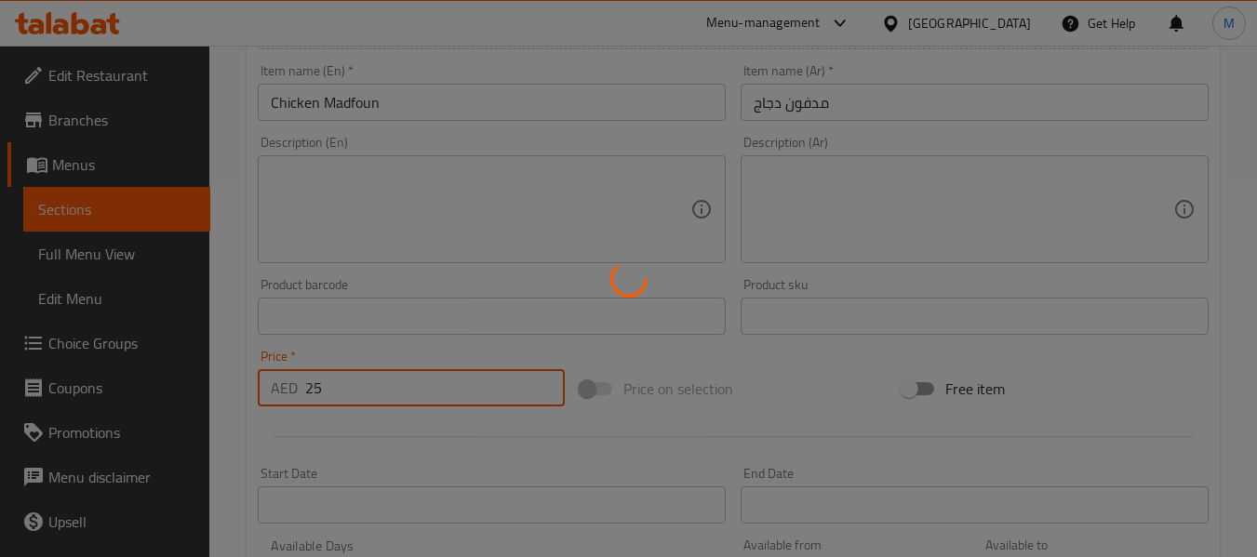
type input "0"
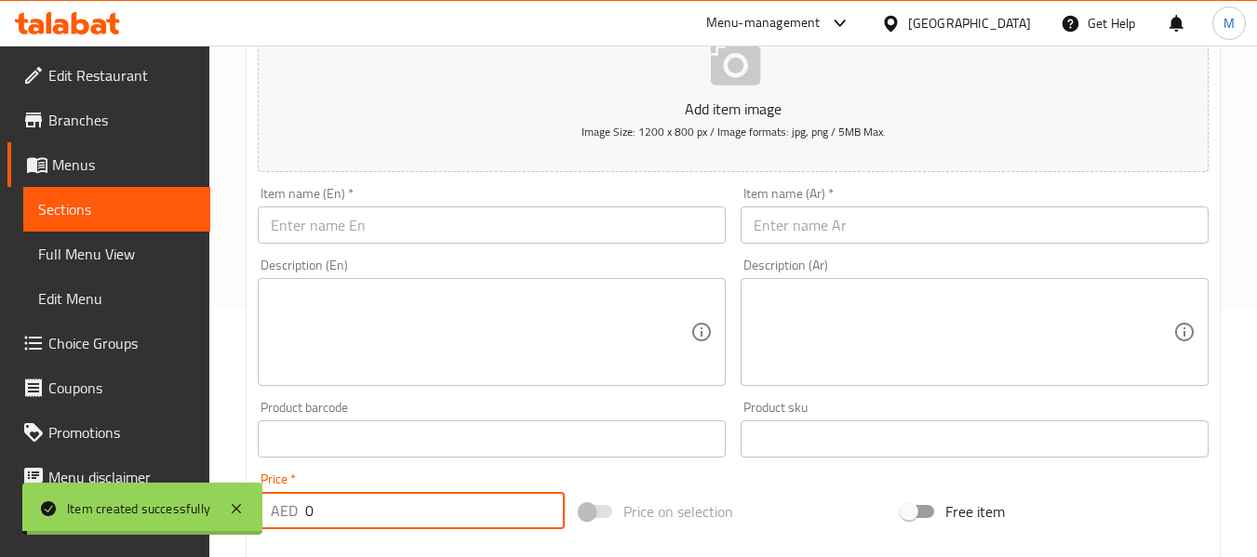
scroll to position [0, 0]
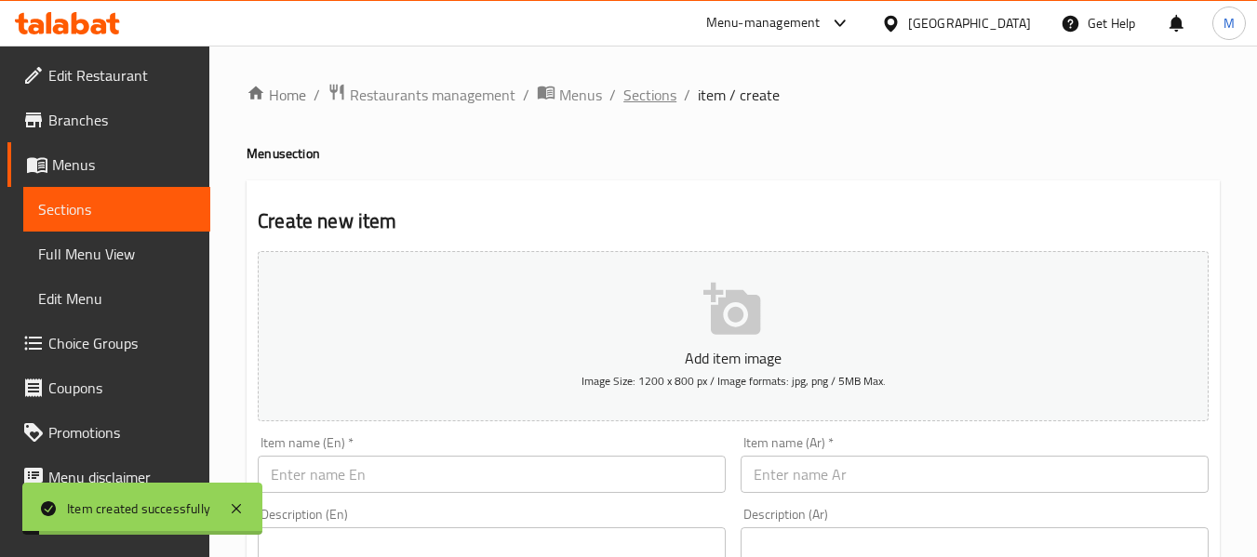
click at [661, 92] on span "Sections" at bounding box center [649, 95] width 53 height 22
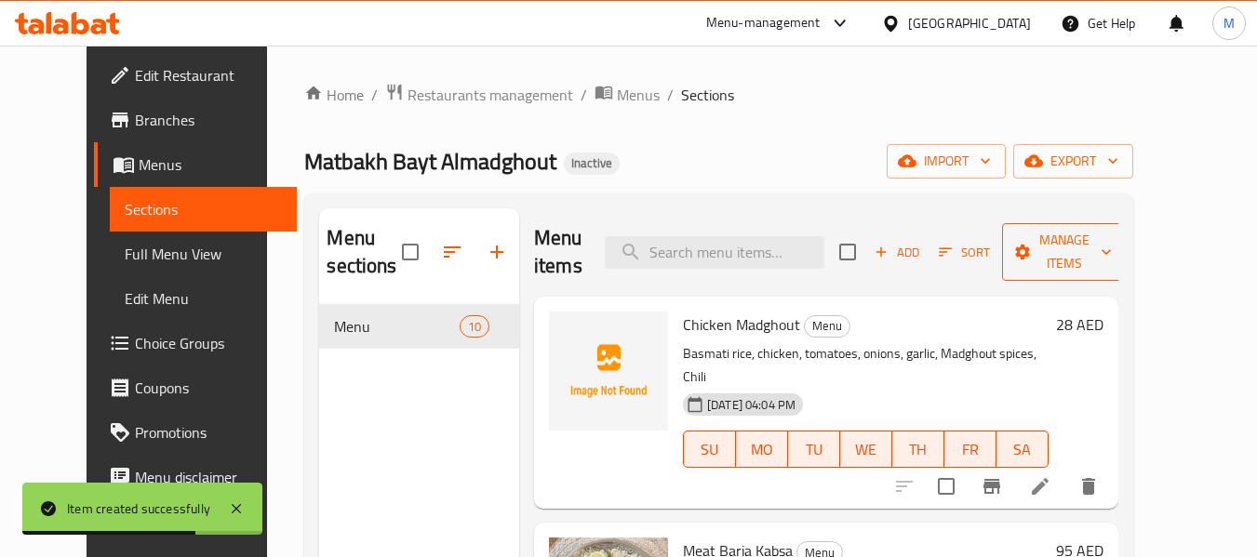
click at [1115, 260] on icon "button" at bounding box center [1106, 252] width 19 height 19
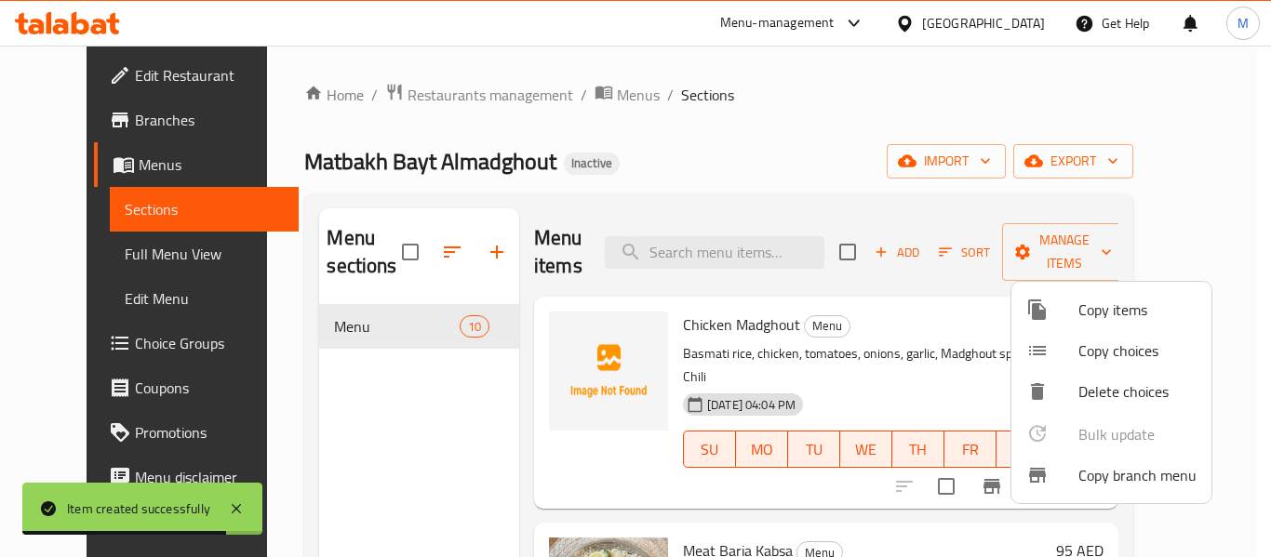
click at [645, 330] on div at bounding box center [635, 278] width 1271 height 557
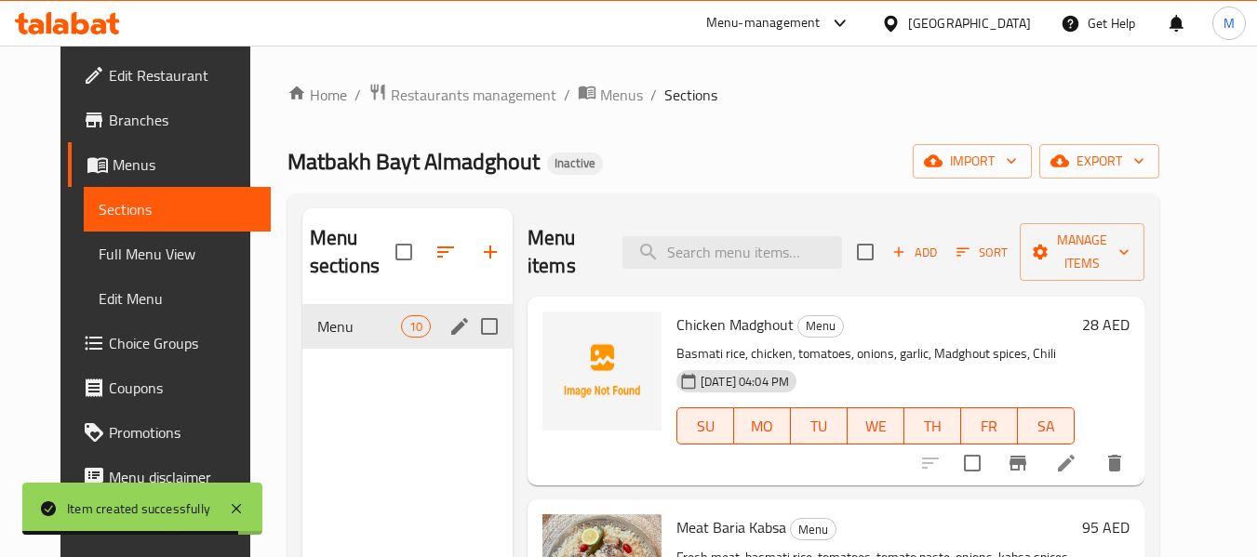
drag, startPoint x: 361, startPoint y: 331, endPoint x: 318, endPoint y: 331, distance: 42.8
click at [358, 331] on span "Menu" at bounding box center [359, 326] width 84 height 22
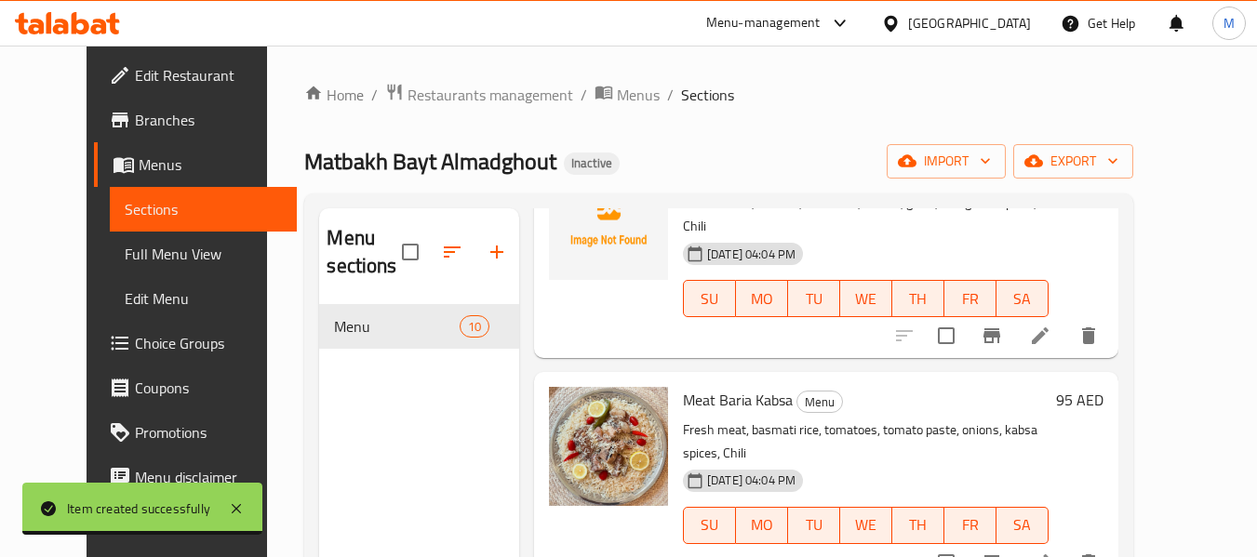
scroll to position [372, 0]
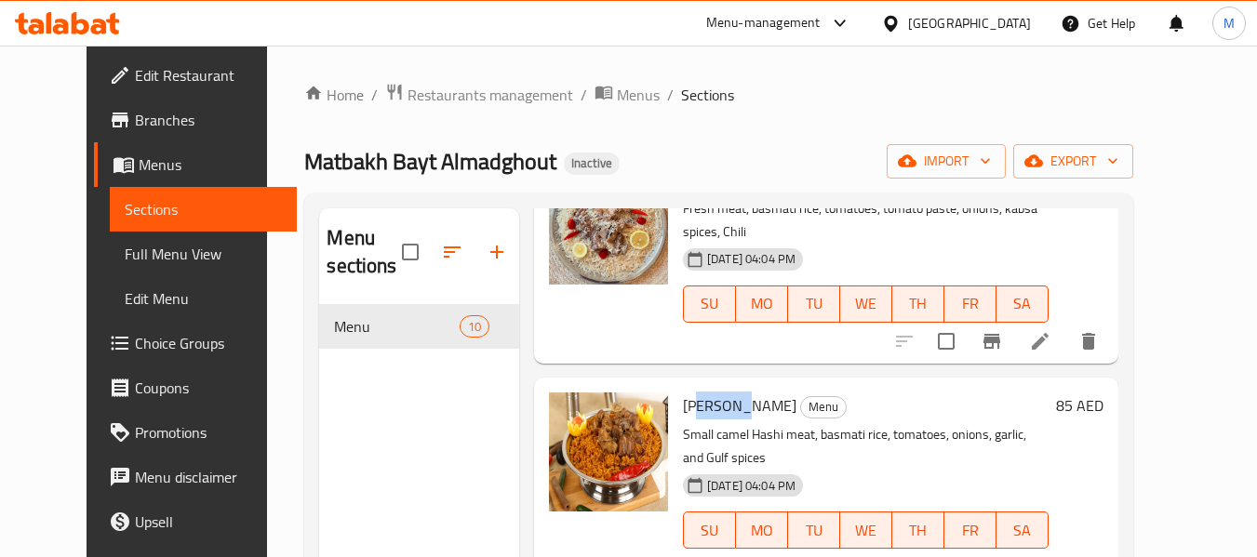
drag, startPoint x: 724, startPoint y: 366, endPoint x: 676, endPoint y: 363, distance: 47.5
click at [683, 392] on span "[PERSON_NAME]" at bounding box center [739, 406] width 113 height 28
click at [1111, 545] on button "delete" at bounding box center [1088, 567] width 45 height 45
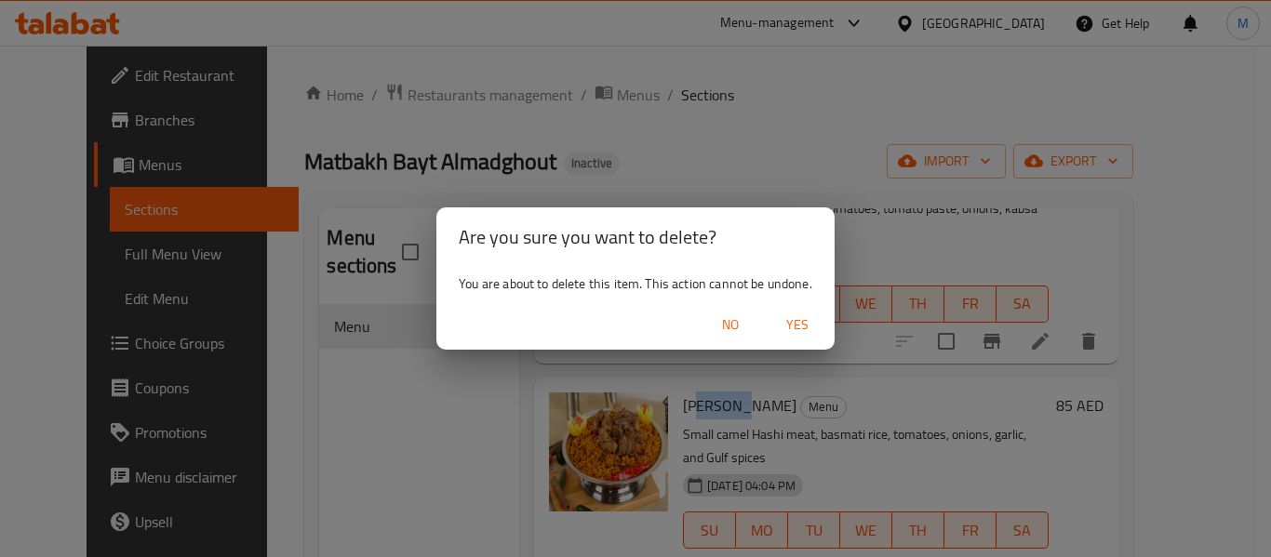
click at [732, 327] on span "No" at bounding box center [730, 324] width 45 height 23
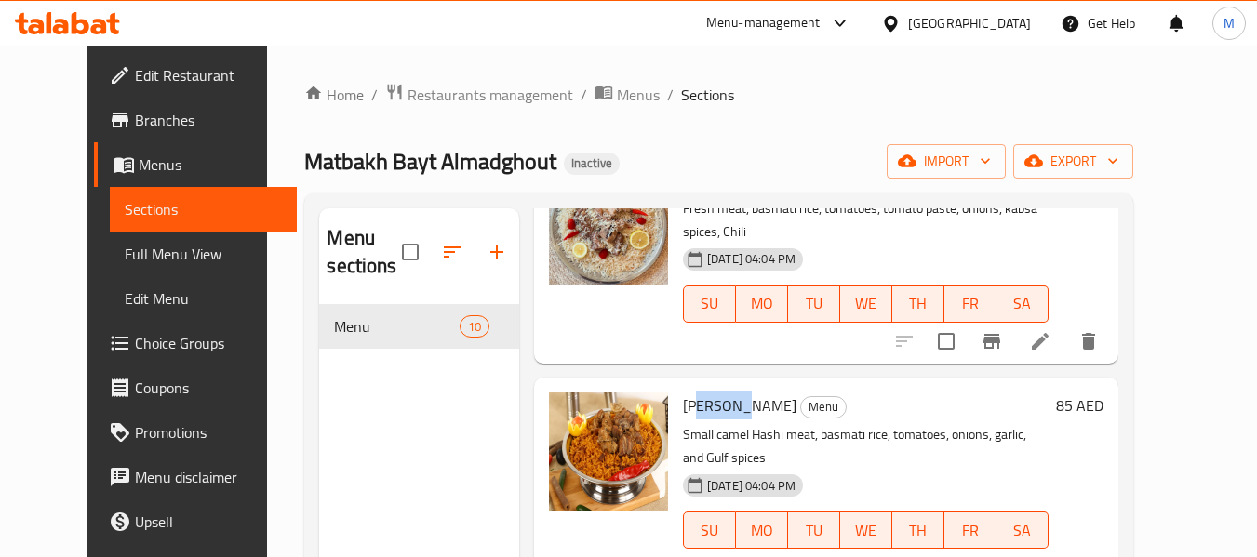
click at [1051, 556] on icon at bounding box center [1040, 567] width 22 height 22
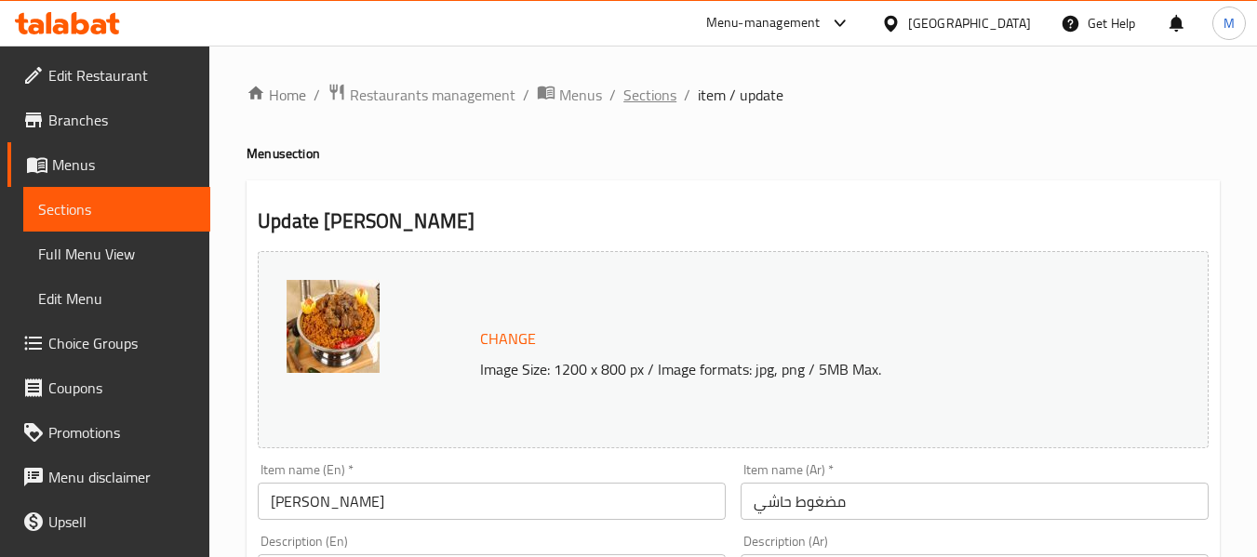
click at [648, 106] on span "Sections" at bounding box center [649, 95] width 53 height 22
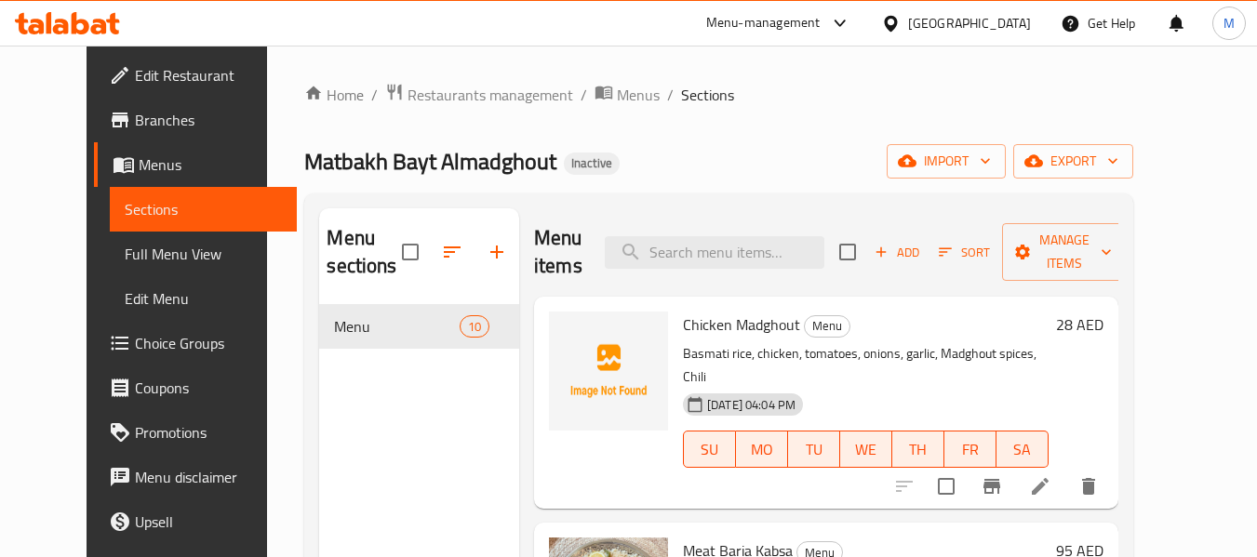
click at [683, 328] on span "Chicken Madghout" at bounding box center [741, 325] width 117 height 28
copy span "Chicken"
click at [730, 252] on input "search" at bounding box center [715, 252] width 220 height 33
paste input "Chicken"
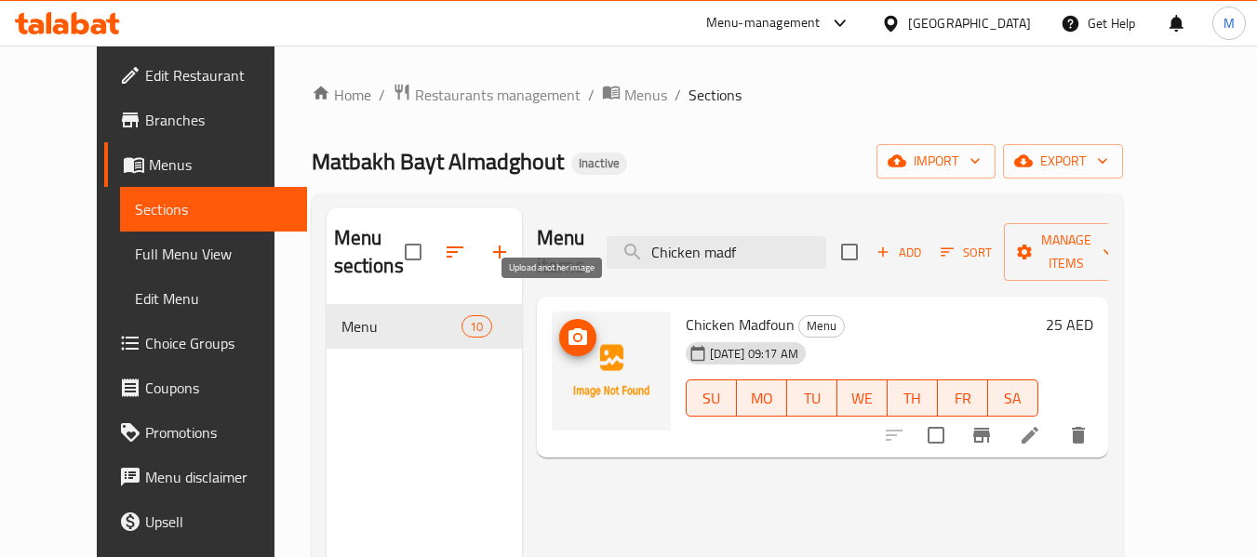
type input "Chicken madf"
click at [568, 328] on icon "upload picture" at bounding box center [577, 336] width 19 height 17
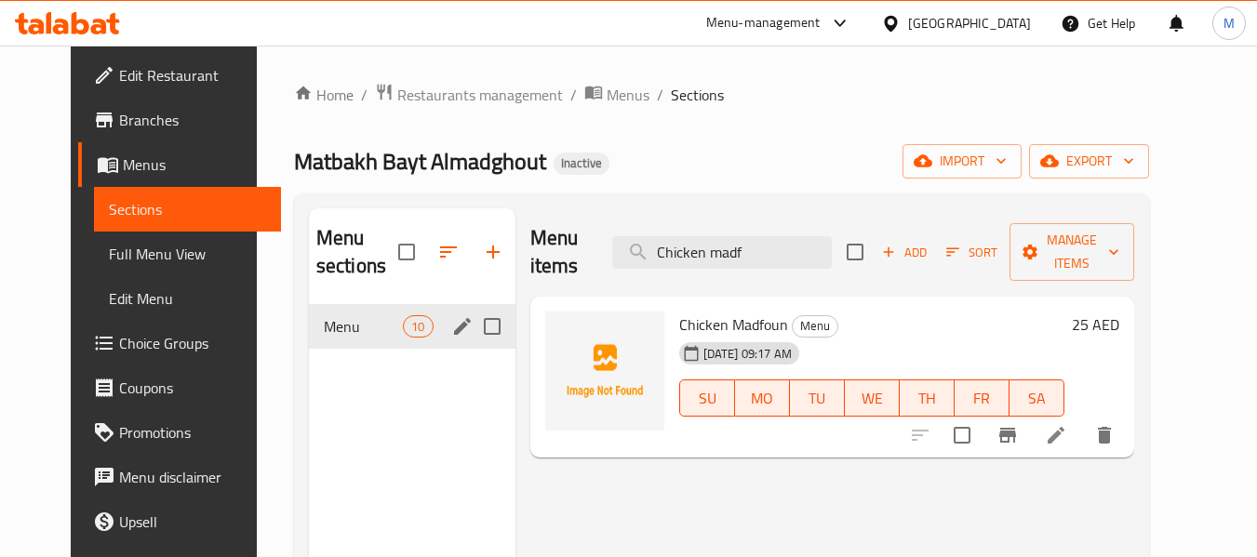
click at [343, 333] on span "Menu" at bounding box center [363, 326] width 79 height 22
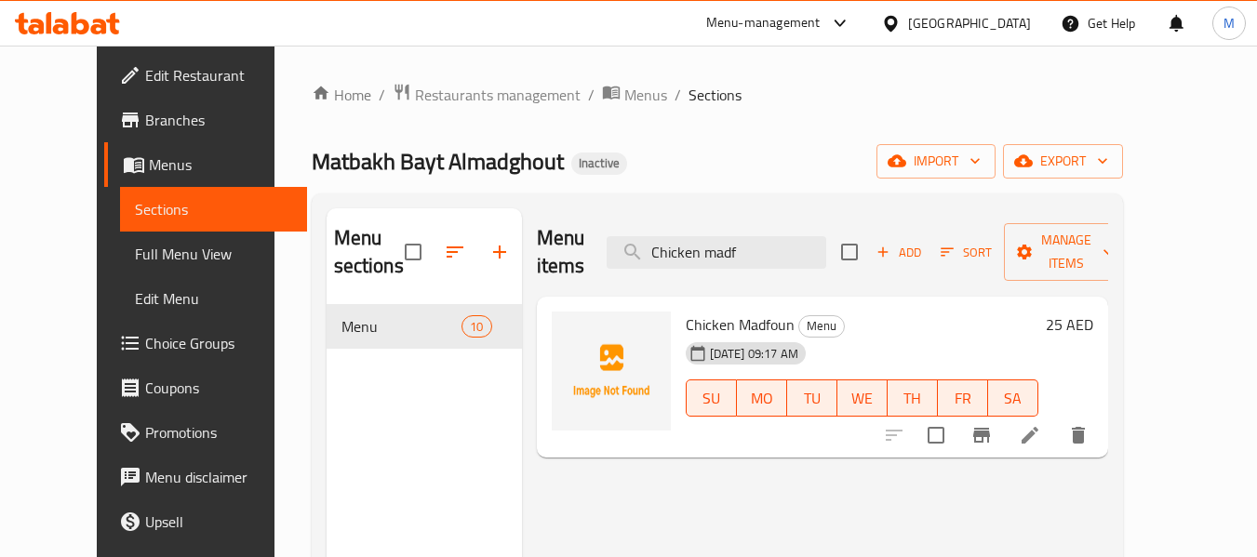
drag, startPoint x: 558, startPoint y: 246, endPoint x: 503, endPoint y: 242, distance: 55.0
click at [522, 244] on div "Menu items Chicken madf Add Sort Manage items Chicken Madfoun Menu [DATE] 09:17…" at bounding box center [815, 486] width 586 height 557
click at [737, 157] on div "Matbakh Bayt Almadghout Inactive import export" at bounding box center [717, 161] width 811 height 34
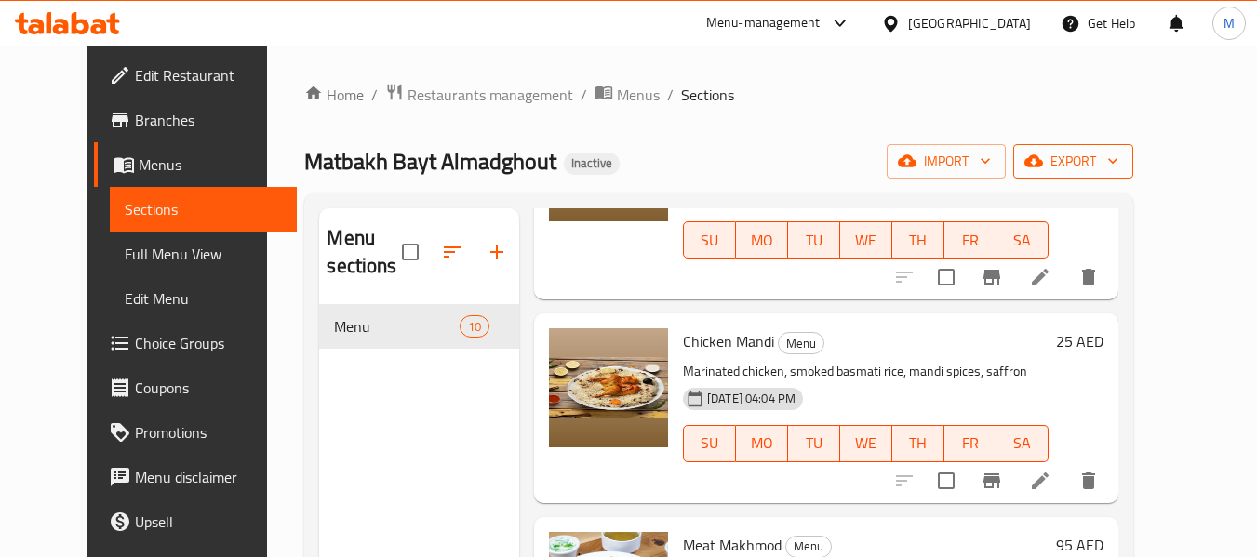
click at [1122, 167] on icon "button" at bounding box center [1112, 161] width 19 height 19
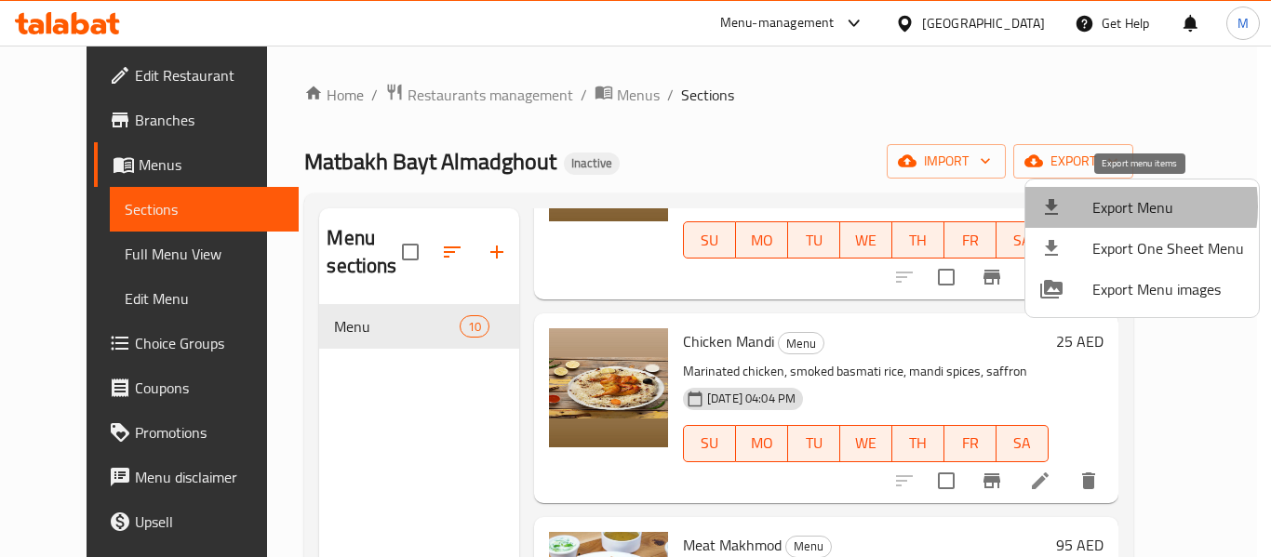
click at [1098, 207] on span "Export Menu" at bounding box center [1168, 207] width 152 height 22
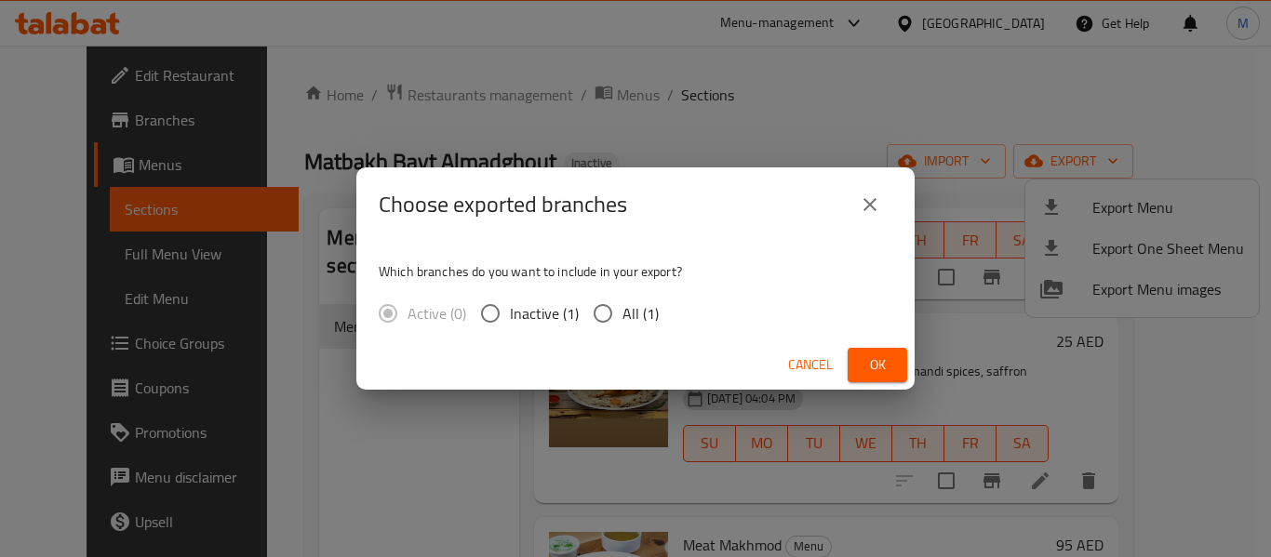
click at [626, 303] on span "All (1)" at bounding box center [640, 313] width 36 height 22
click at [622, 303] on input "All (1)" at bounding box center [602, 313] width 39 height 39
radio input "true"
click at [860, 361] on button "Ok" at bounding box center [877, 365] width 60 height 34
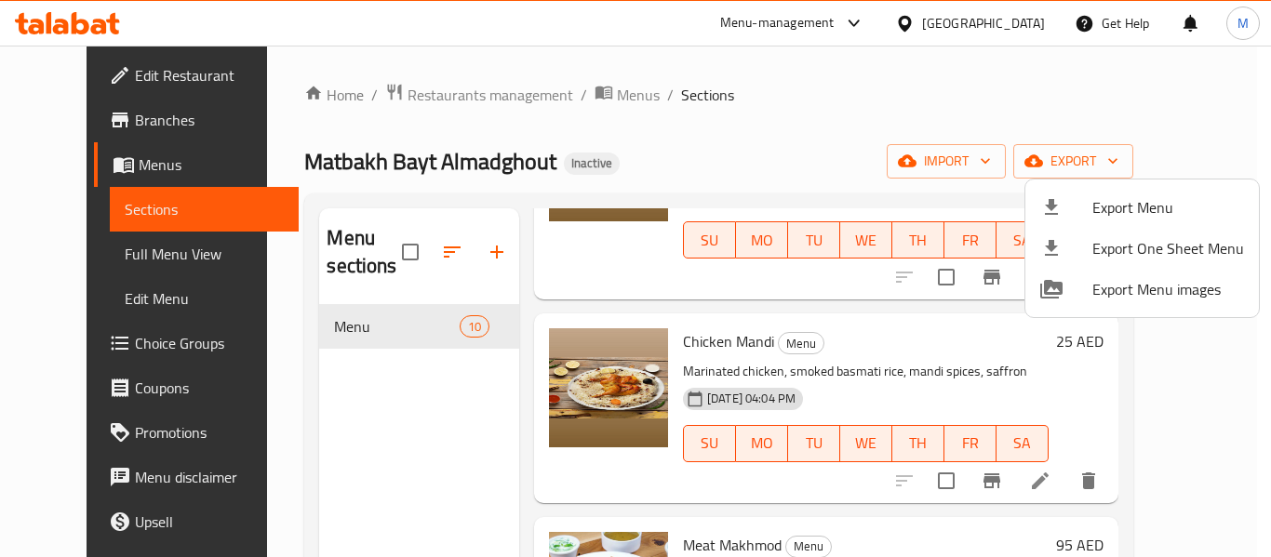
drag, startPoint x: 829, startPoint y: 151, endPoint x: 820, endPoint y: 364, distance: 213.2
click at [824, 154] on div at bounding box center [635, 278] width 1271 height 557
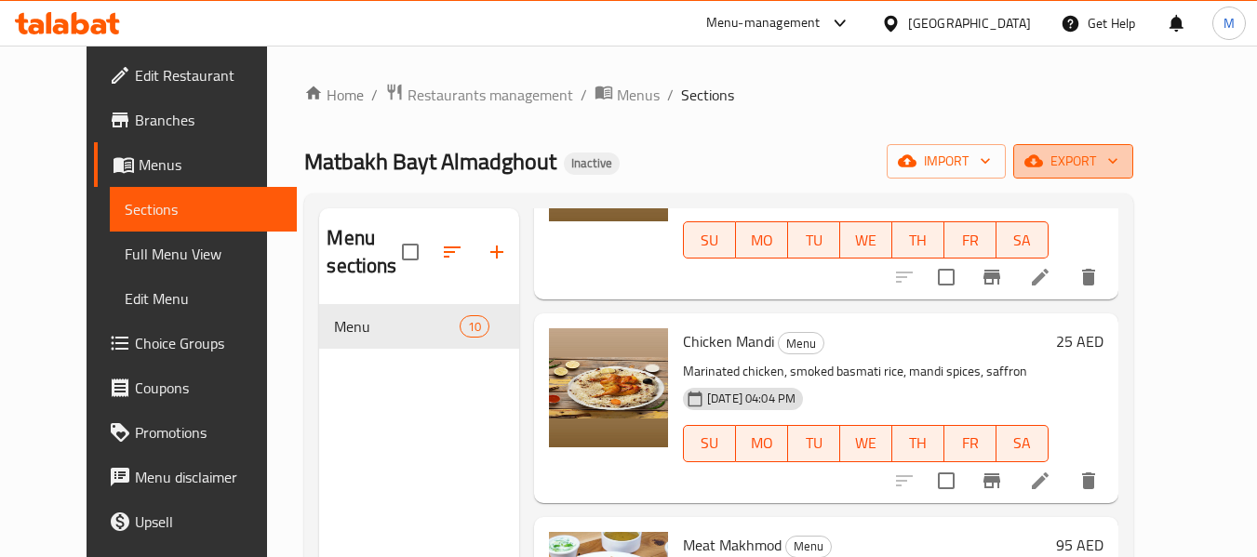
click at [1118, 152] on span "export" at bounding box center [1073, 161] width 90 height 23
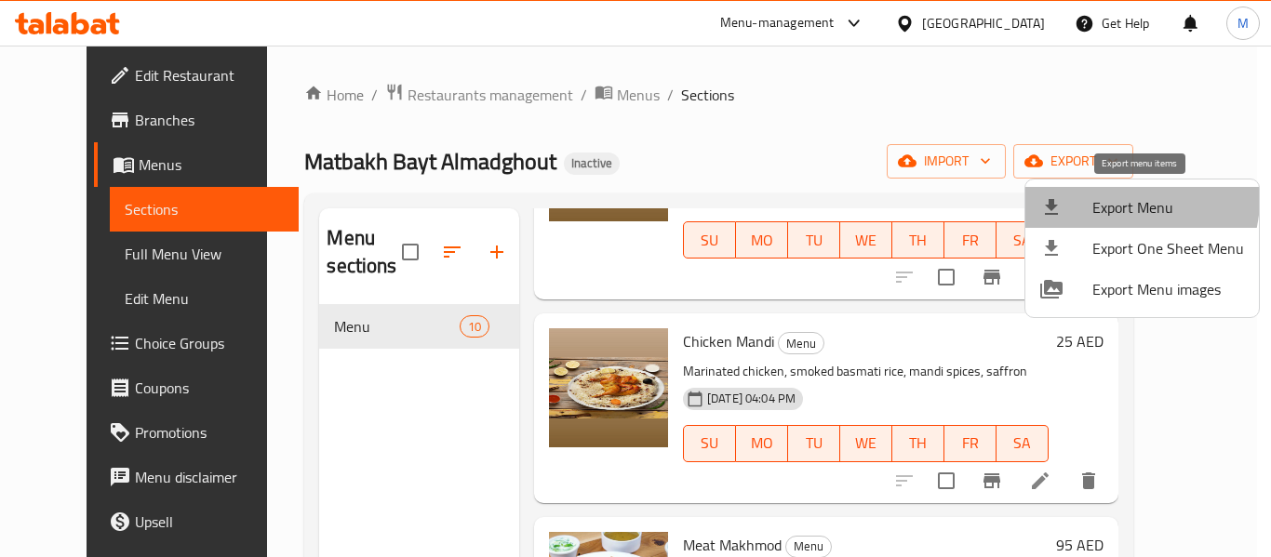
click at [1115, 198] on span "Export Menu" at bounding box center [1168, 207] width 152 height 22
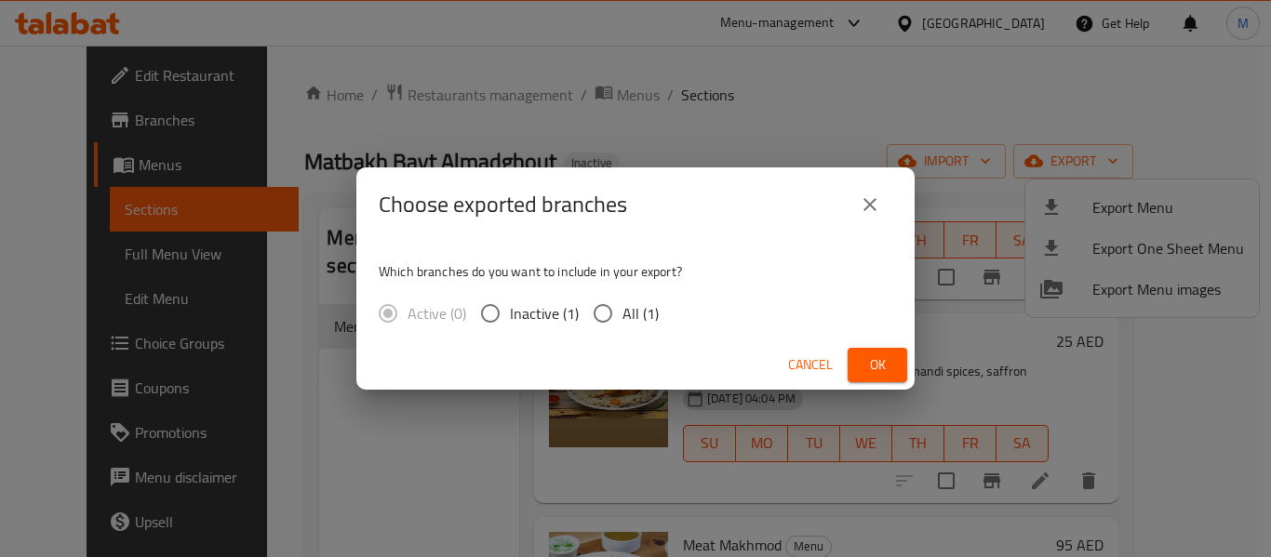
click at [652, 313] on span "All (1)" at bounding box center [640, 313] width 36 height 22
click at [622, 313] on input "All (1)" at bounding box center [602, 313] width 39 height 39
radio input "true"
drag, startPoint x: 875, startPoint y: 368, endPoint x: 546, endPoint y: 104, distance: 422.2
click at [874, 365] on span "Ok" at bounding box center [877, 364] width 30 height 23
